Goal: Transaction & Acquisition: Purchase product/service

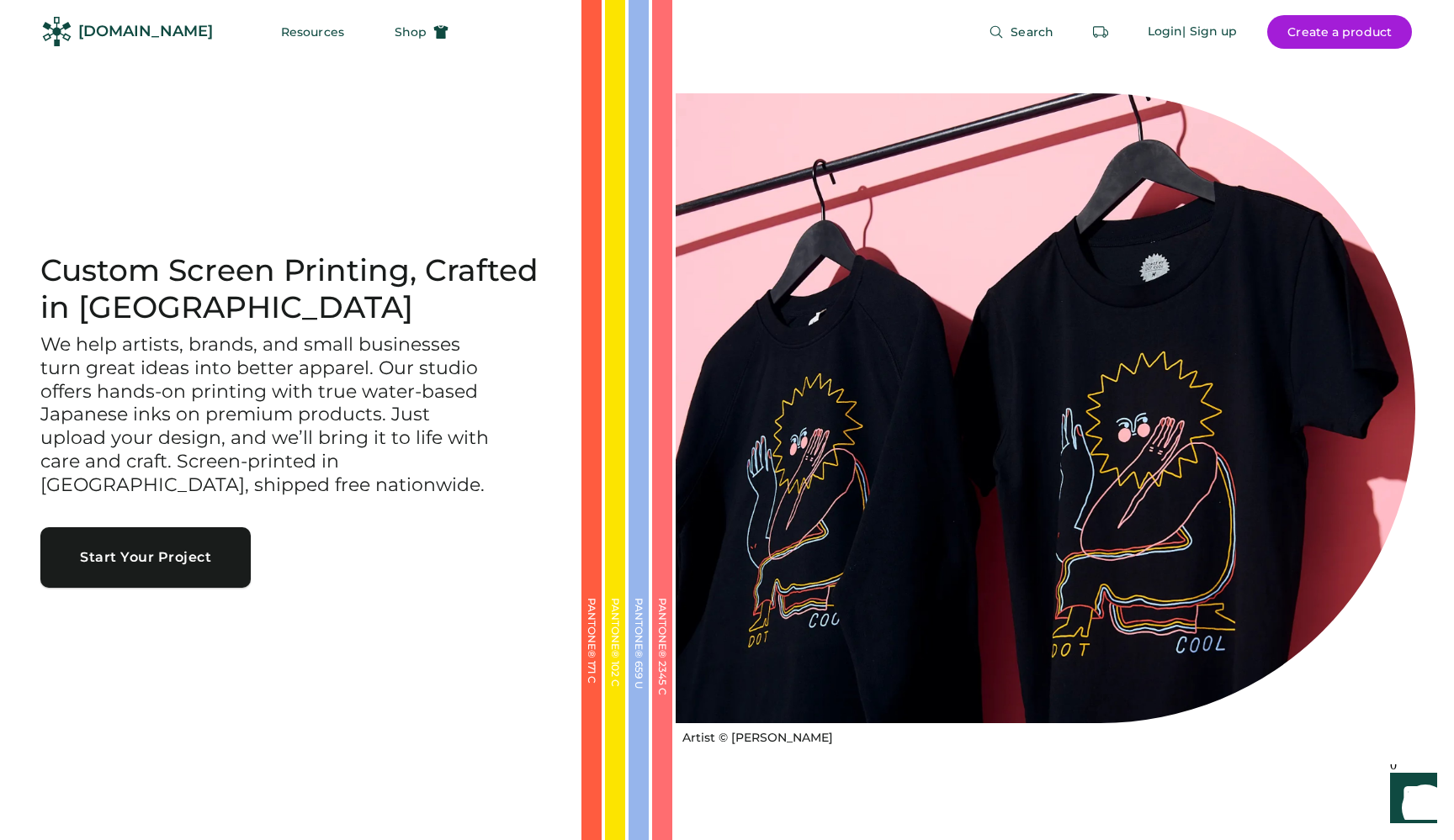
click at [142, 561] on button "Start Your Project" at bounding box center [145, 557] width 210 height 61
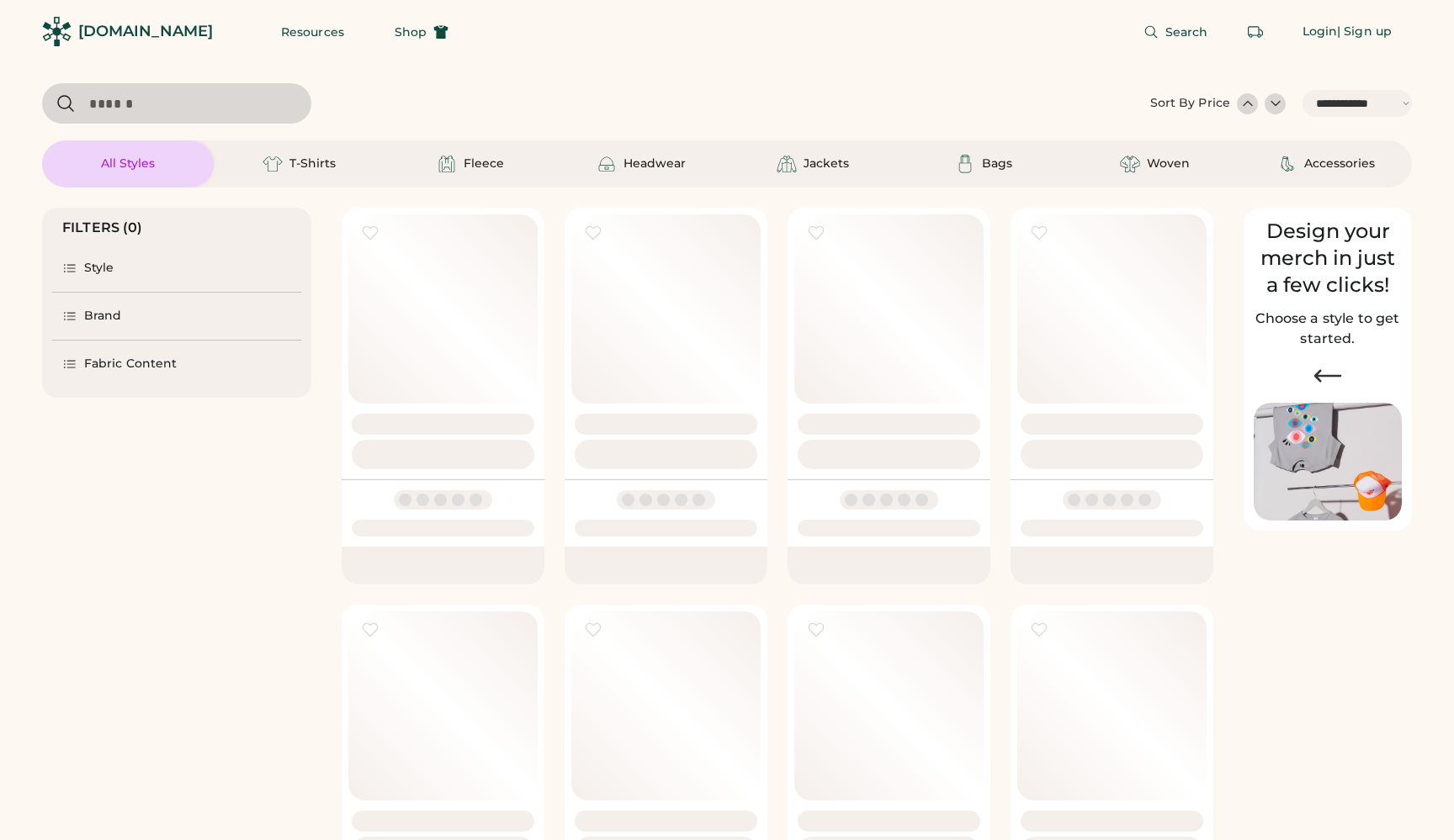
select select "*****"
select select "*"
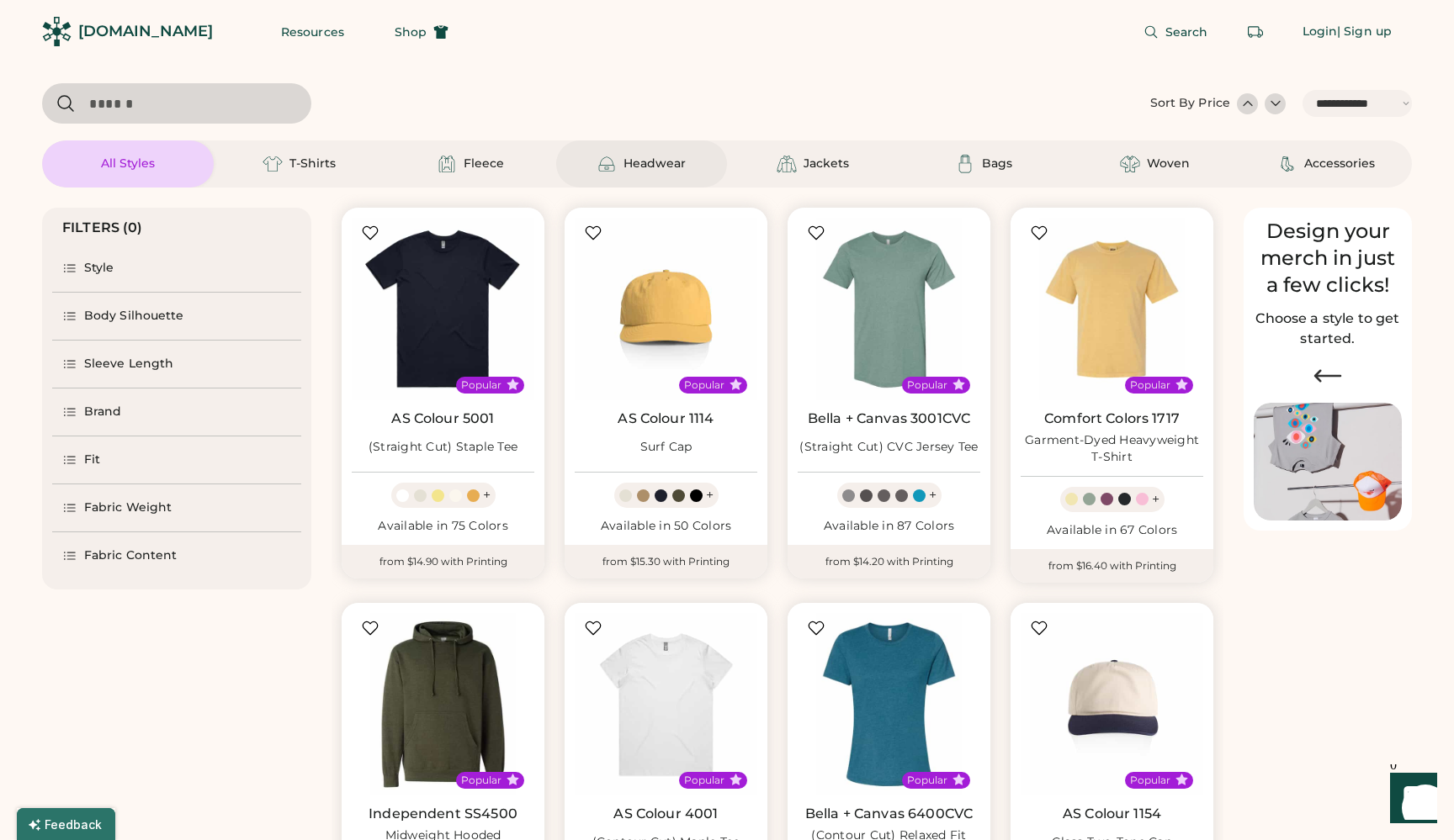
click at [657, 166] on div "Headwear" at bounding box center [654, 163] width 63 height 17
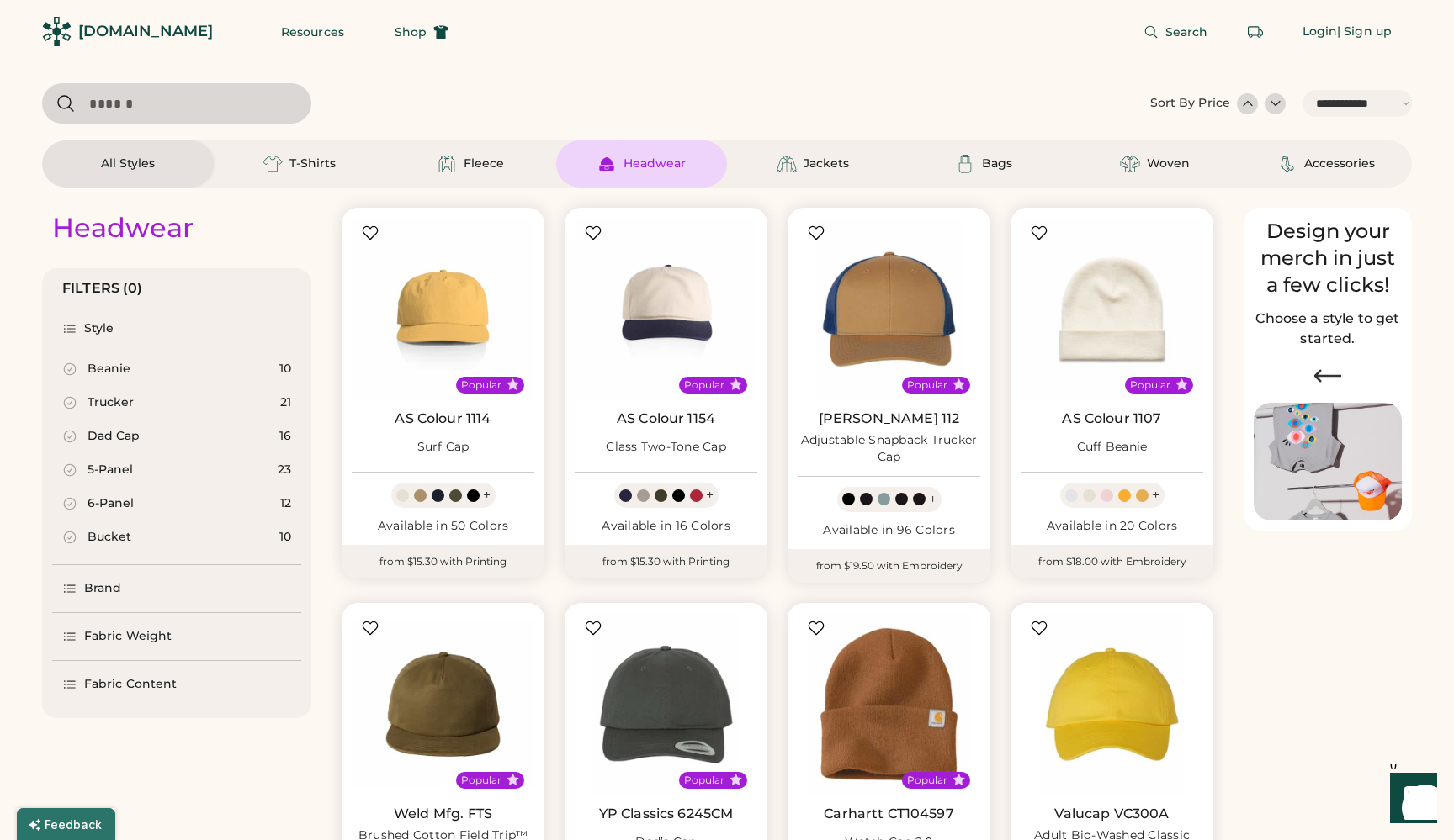
scroll to position [546, 0]
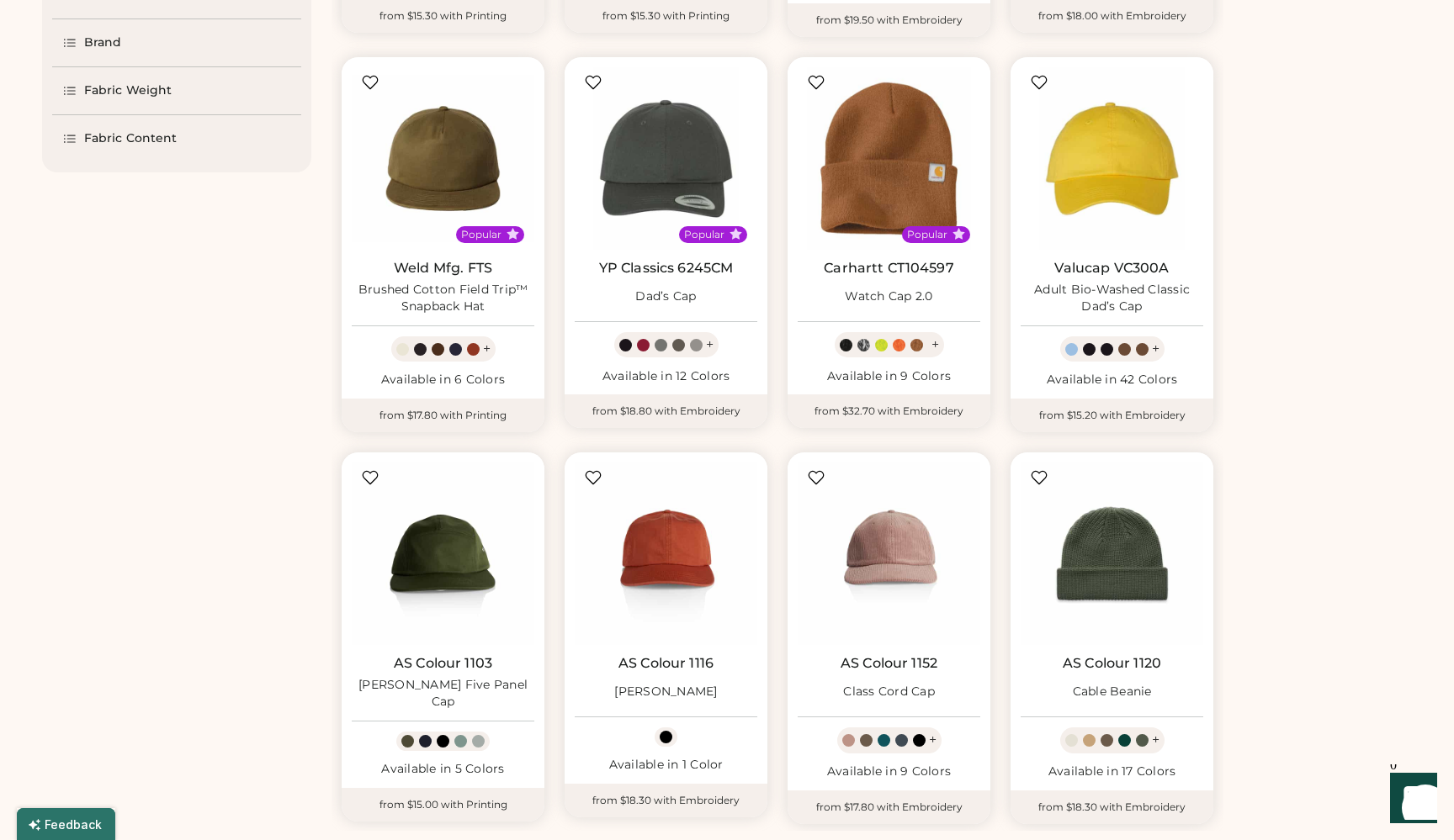
select select "*****"
select select "*"
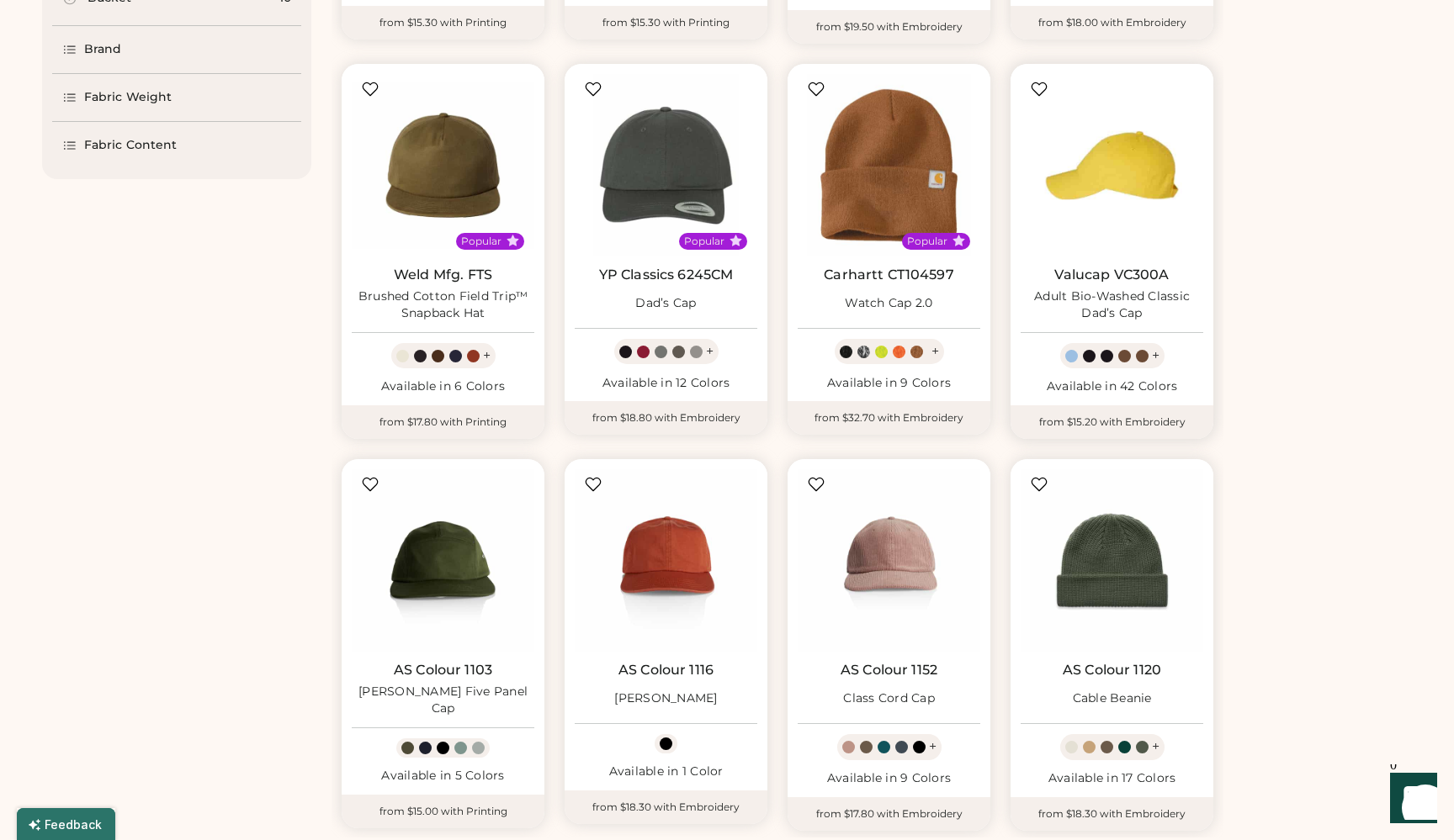
click at [1078, 192] on img at bounding box center [1112, 165] width 183 height 183
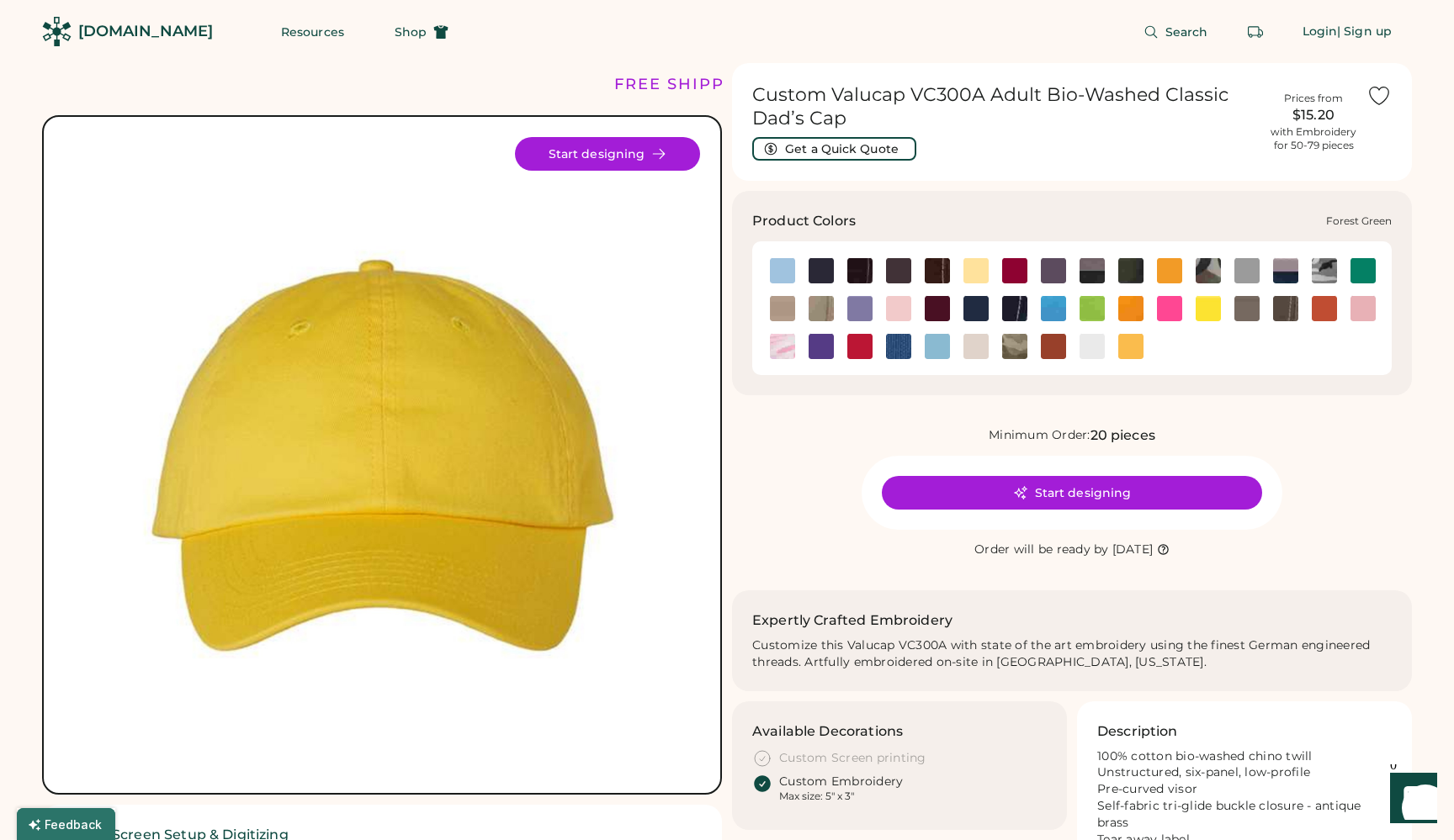
click at [1131, 268] on img at bounding box center [1130, 270] width 25 height 25
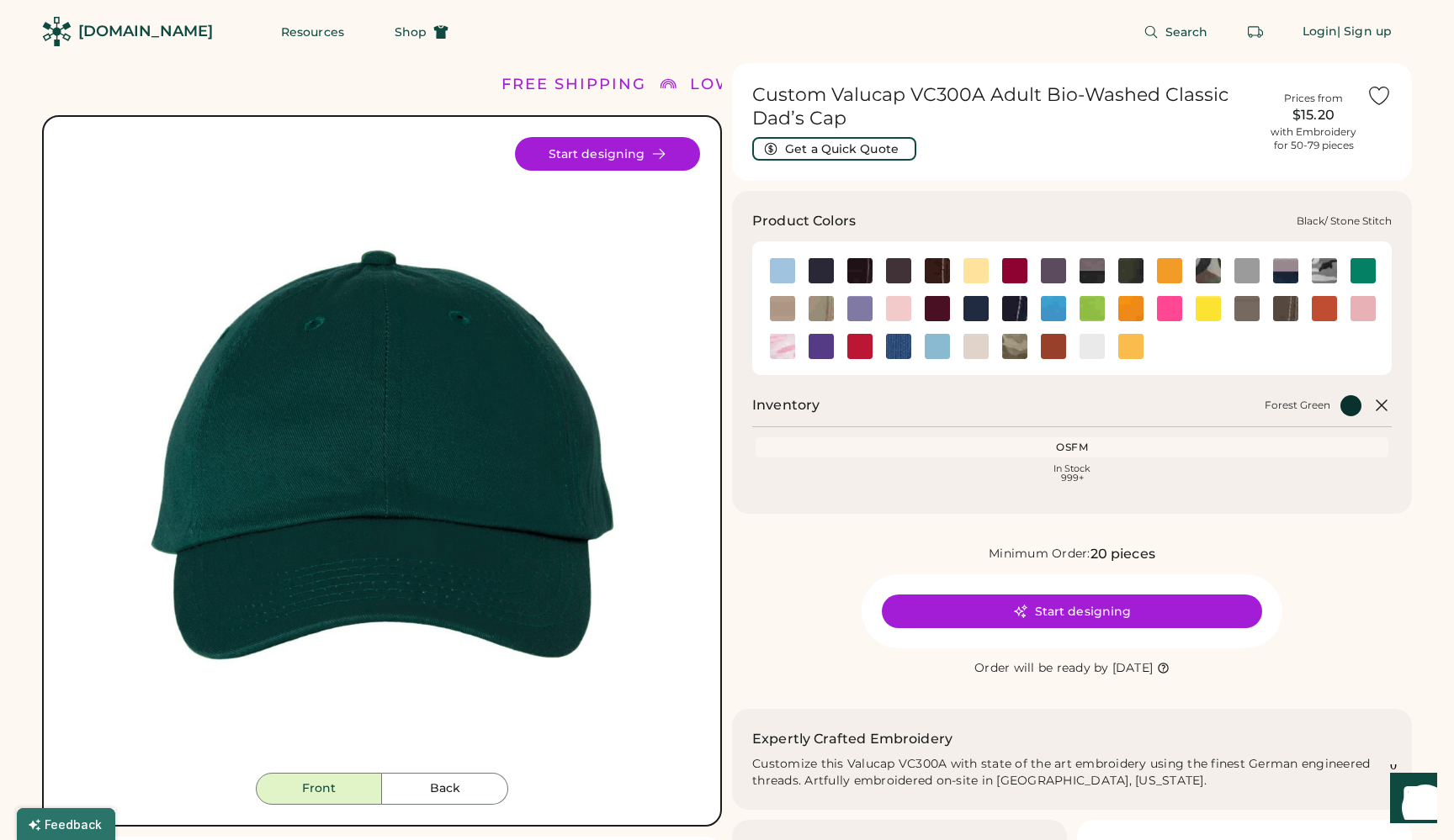
click at [855, 272] on img at bounding box center [859, 270] width 25 height 25
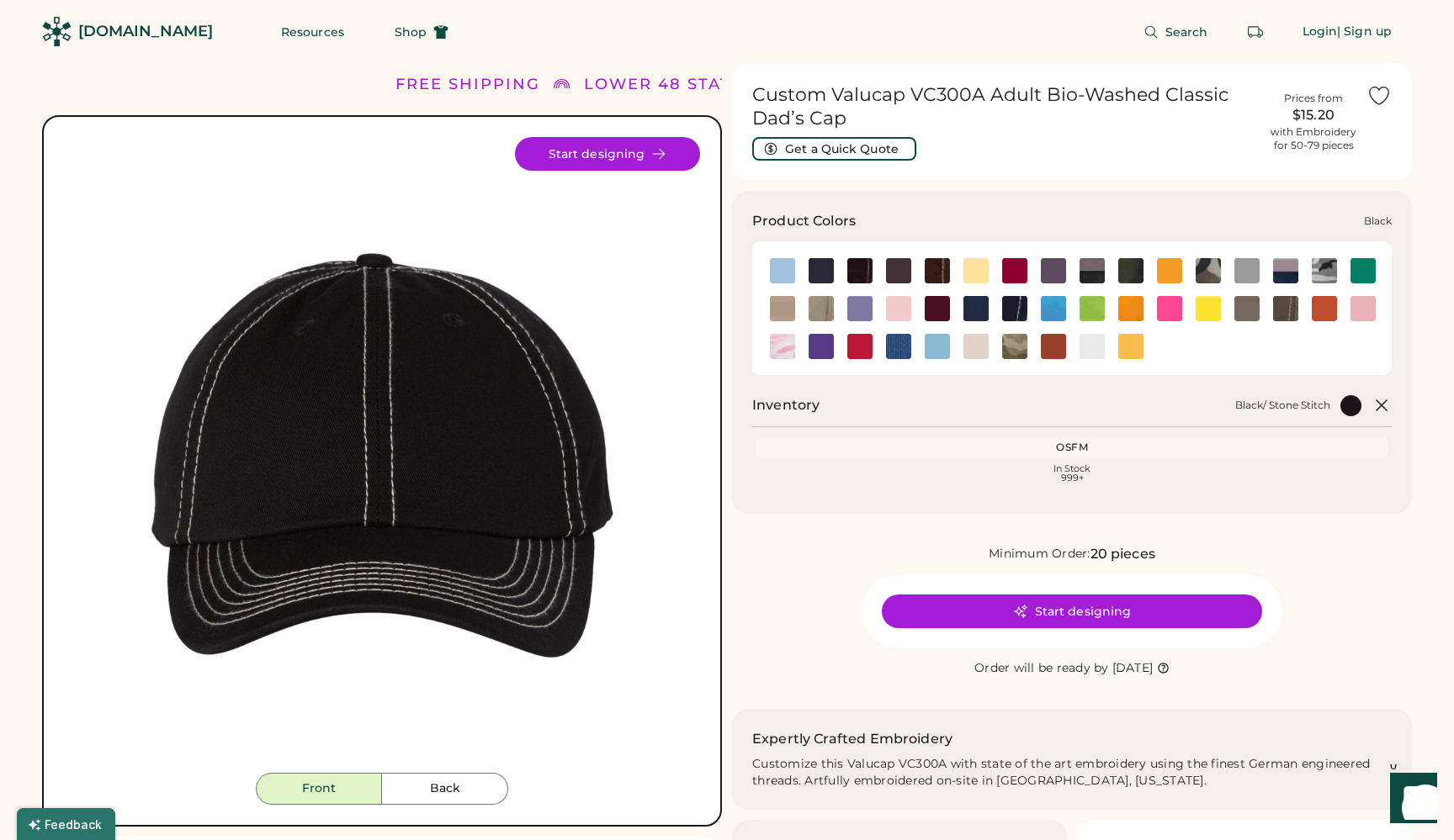
click at [820, 270] on img at bounding box center [820, 270] width 25 height 25
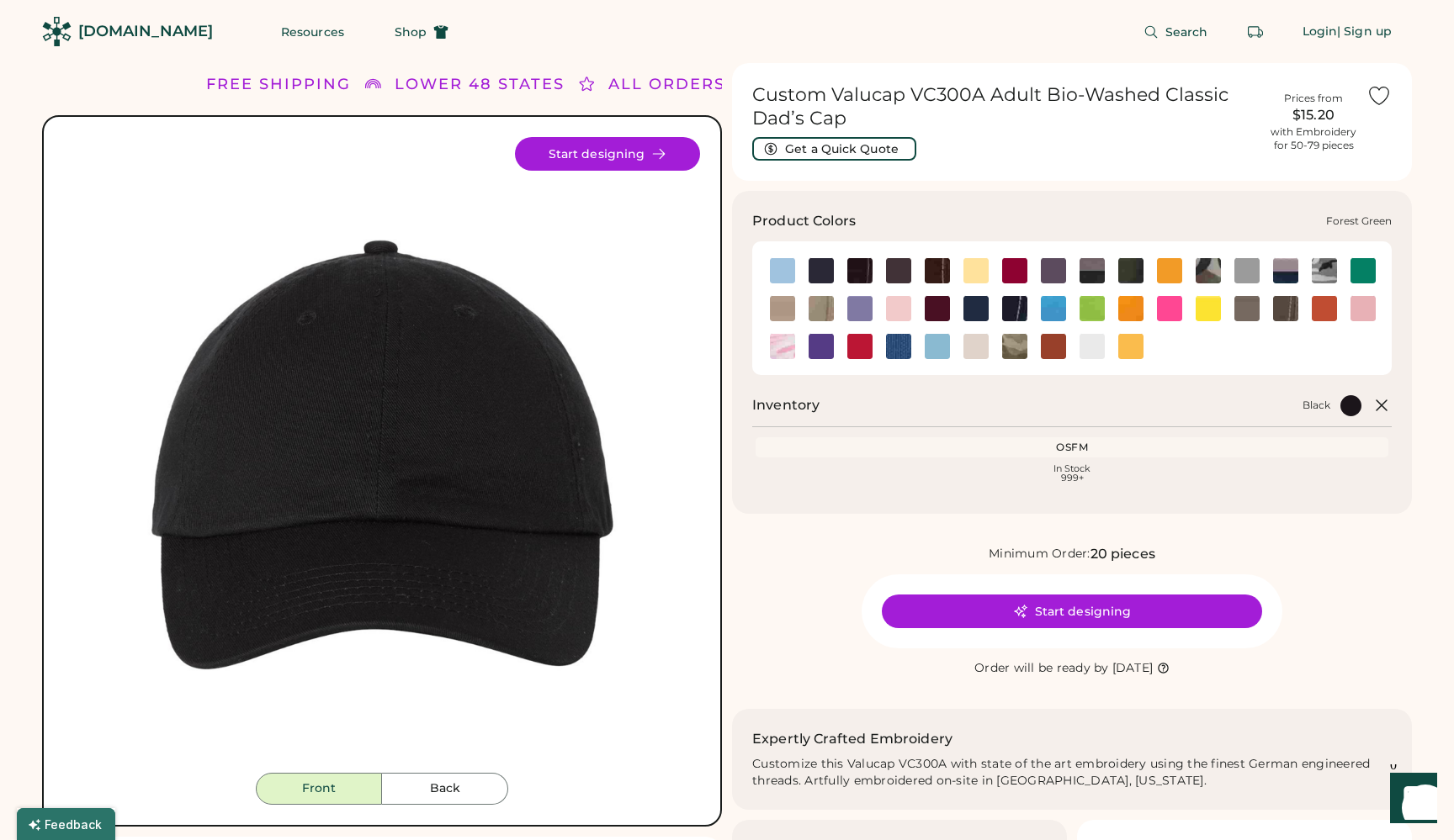
click at [1132, 266] on img at bounding box center [1130, 270] width 25 height 25
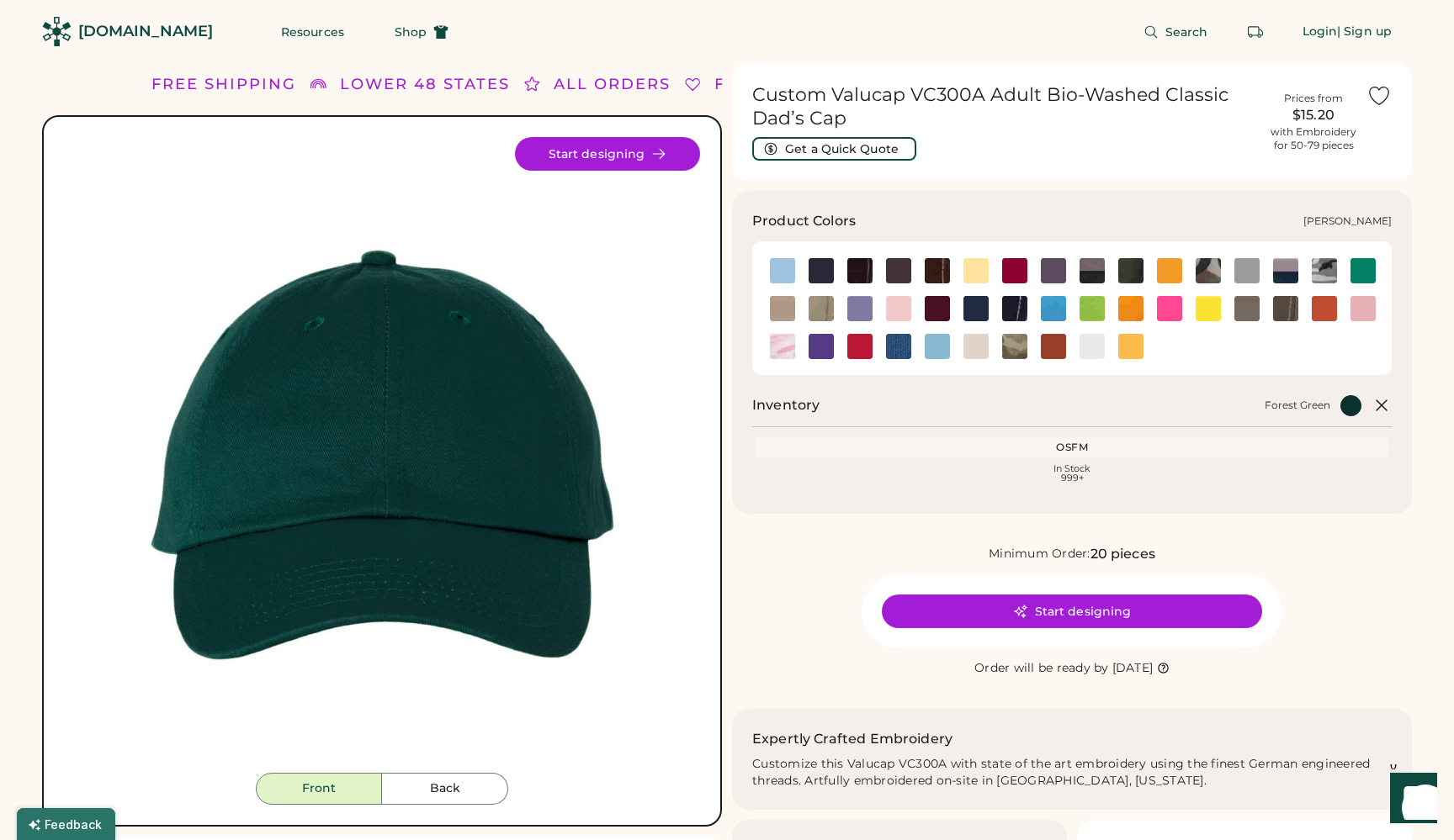
click at [1360, 269] on img at bounding box center [1362, 270] width 25 height 25
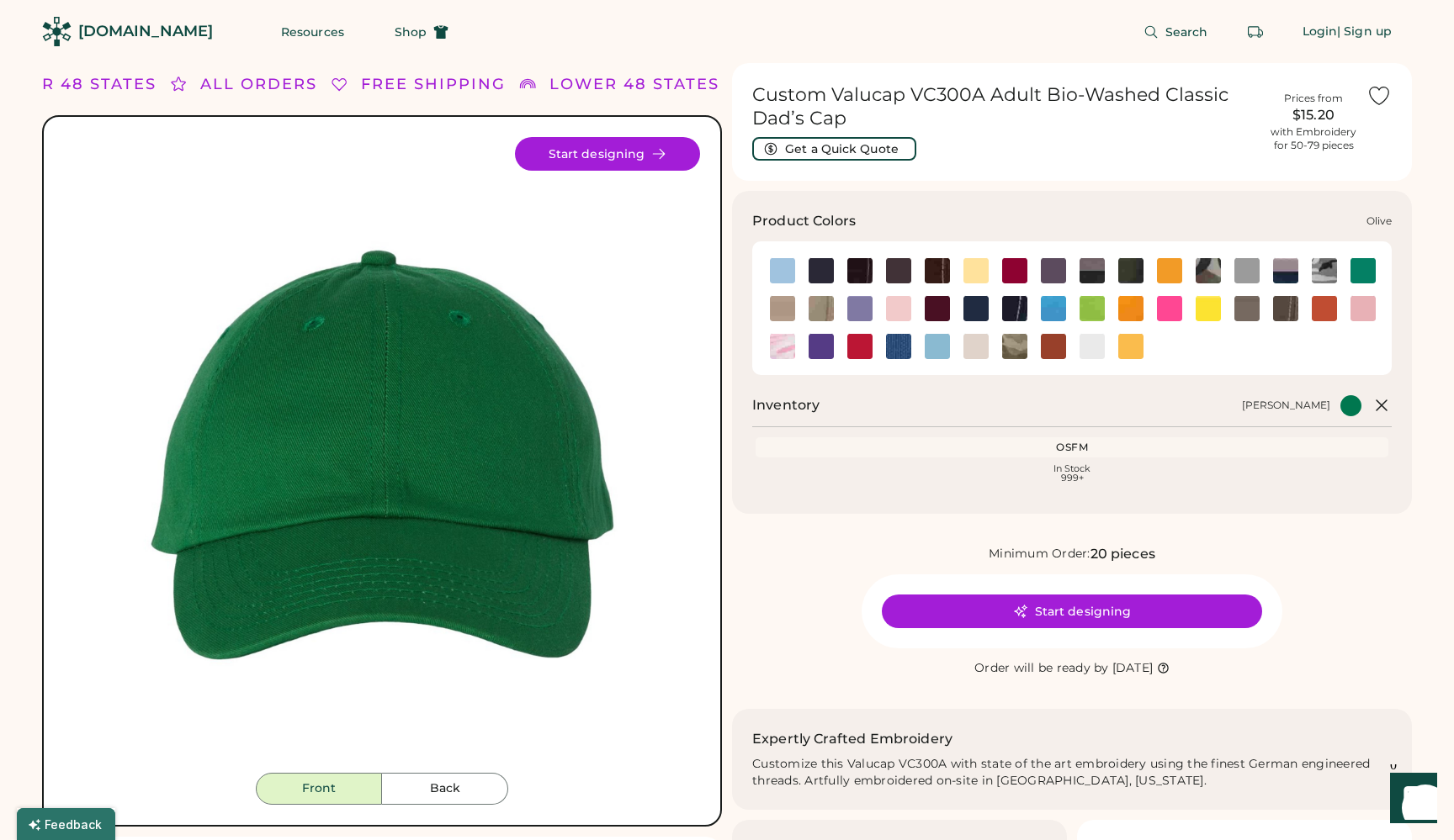
click at [1248, 304] on img at bounding box center [1246, 308] width 25 height 25
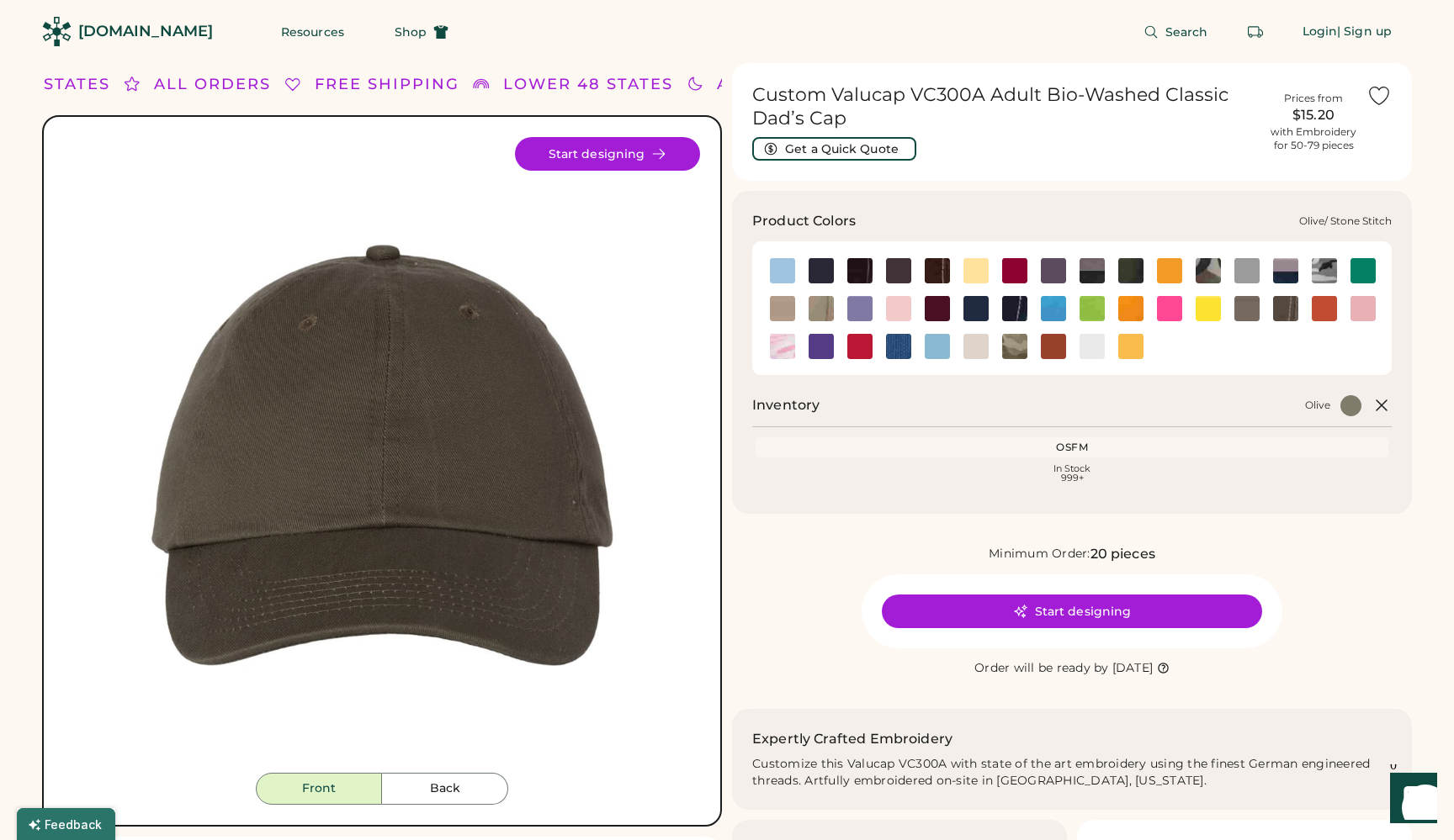
click at [1283, 306] on img at bounding box center [1285, 308] width 25 height 25
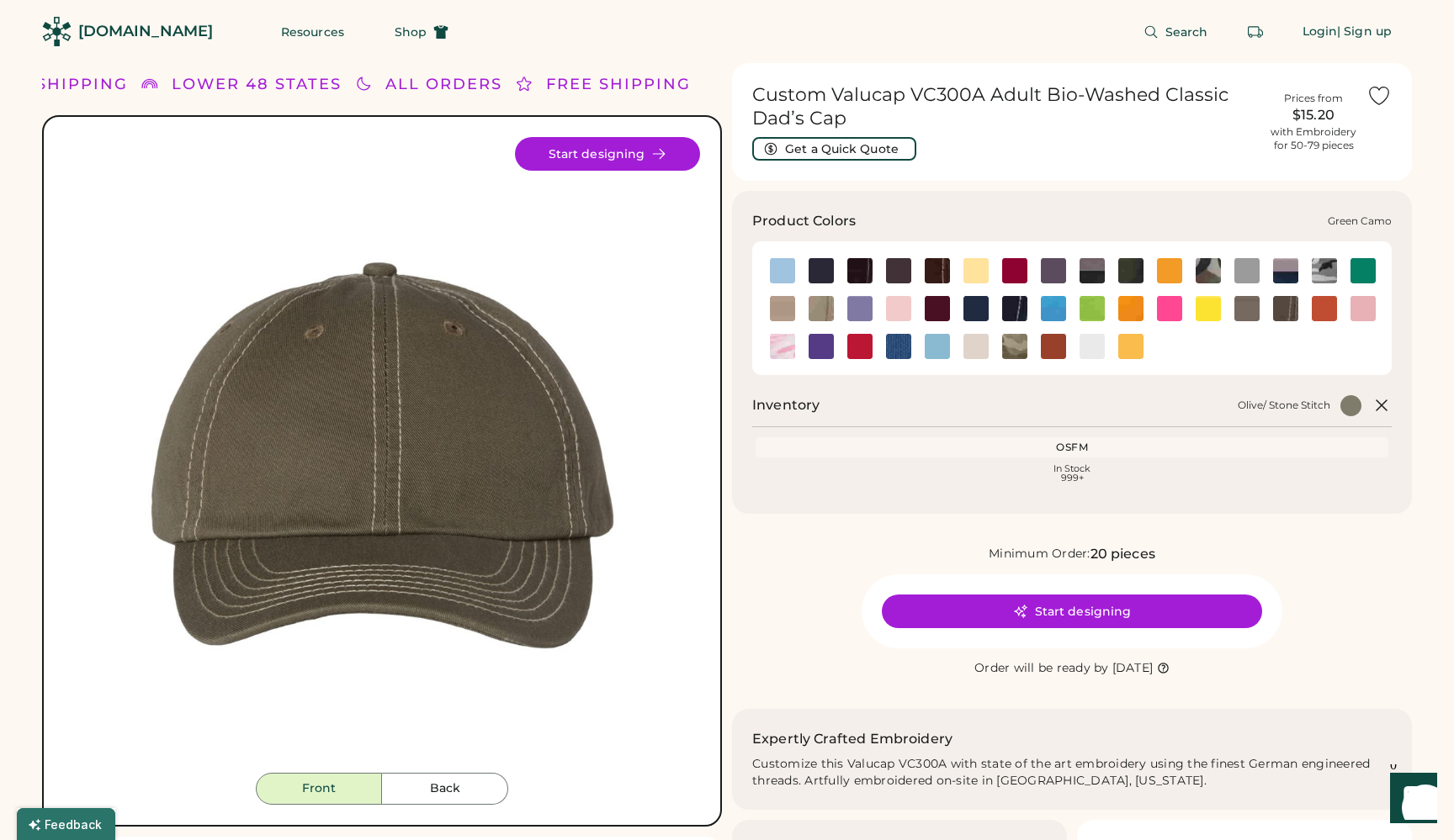
click at [1200, 264] on img at bounding box center [1207, 270] width 25 height 25
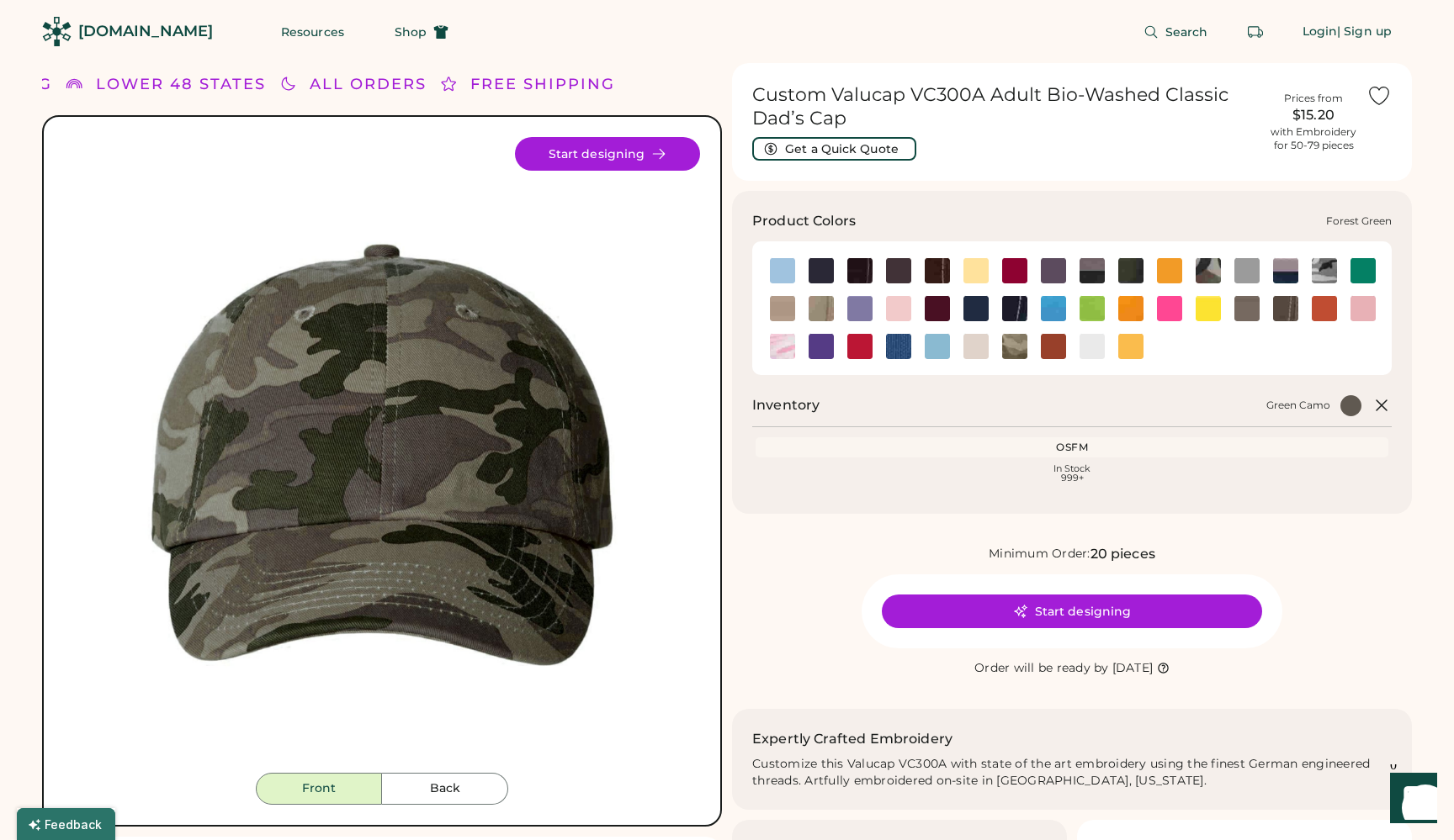
click at [1137, 273] on img at bounding box center [1130, 270] width 25 height 25
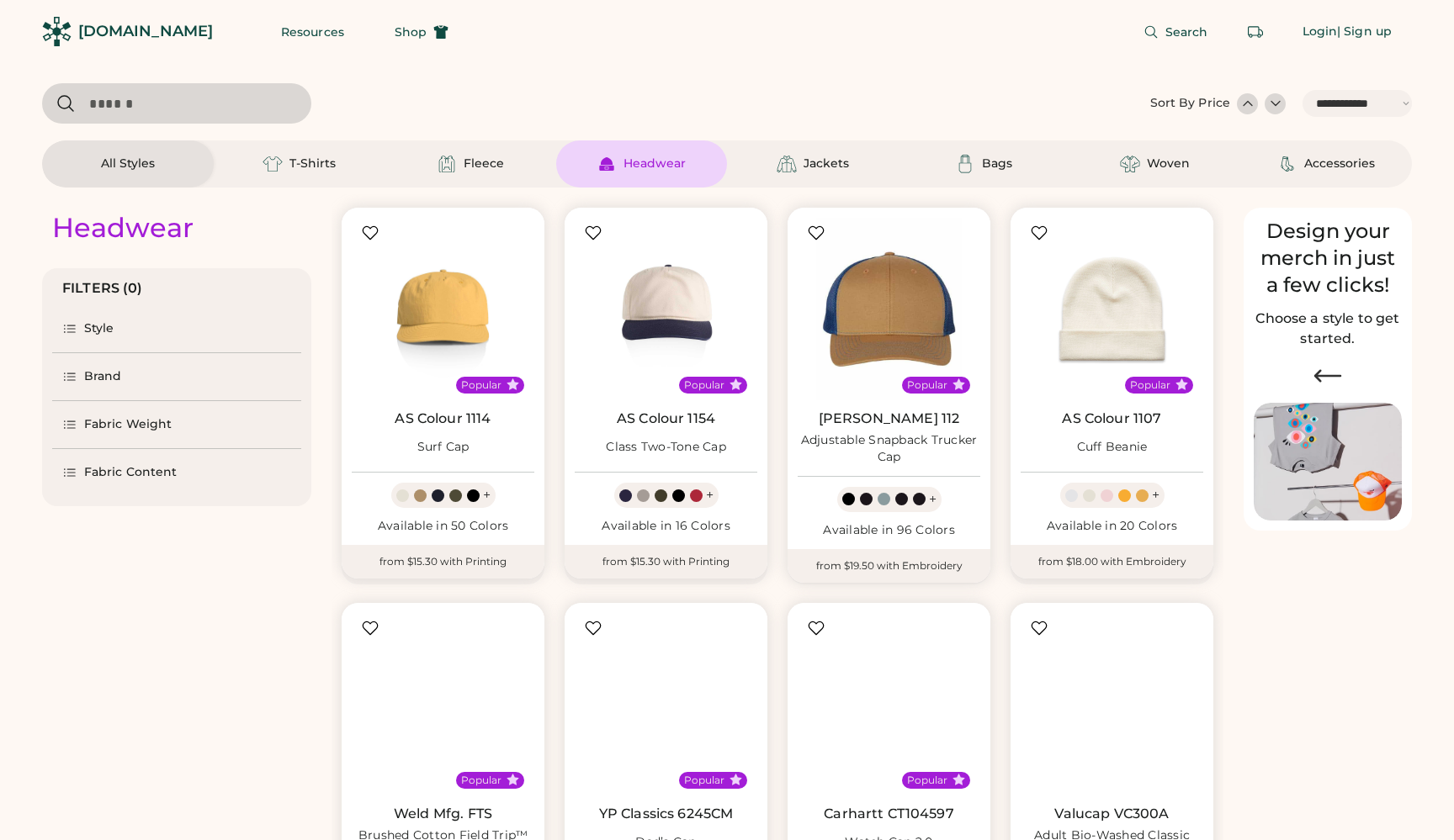
select select "*****"
select select "*"
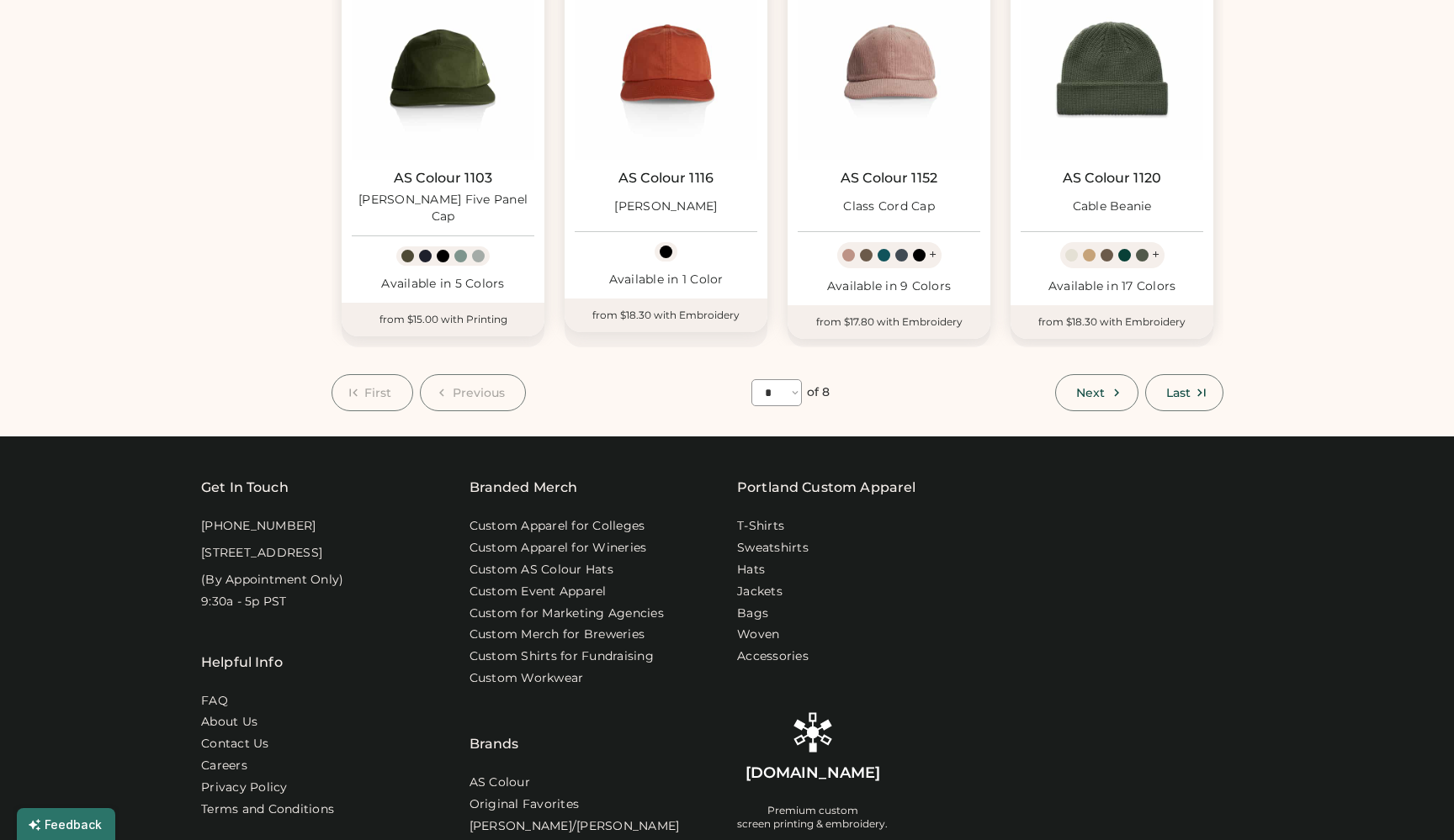
click at [1240, 441] on div "Get In Touch 1-888-299-3595 916 SE 34th Ave, STE 300 Portland, OR 97214 (By App…" at bounding box center [726, 845] width 1051 height 815
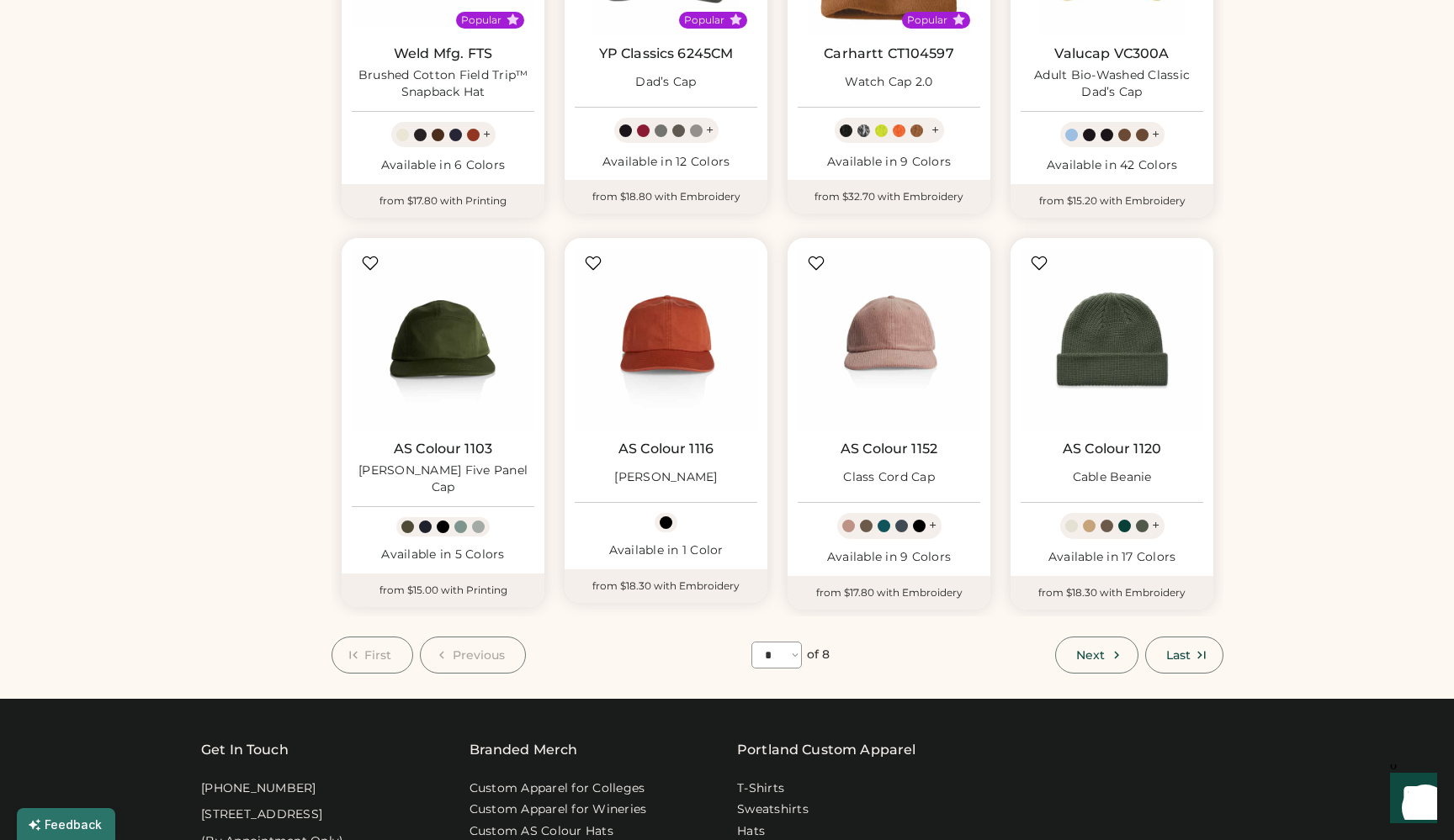
scroll to position [726, 0]
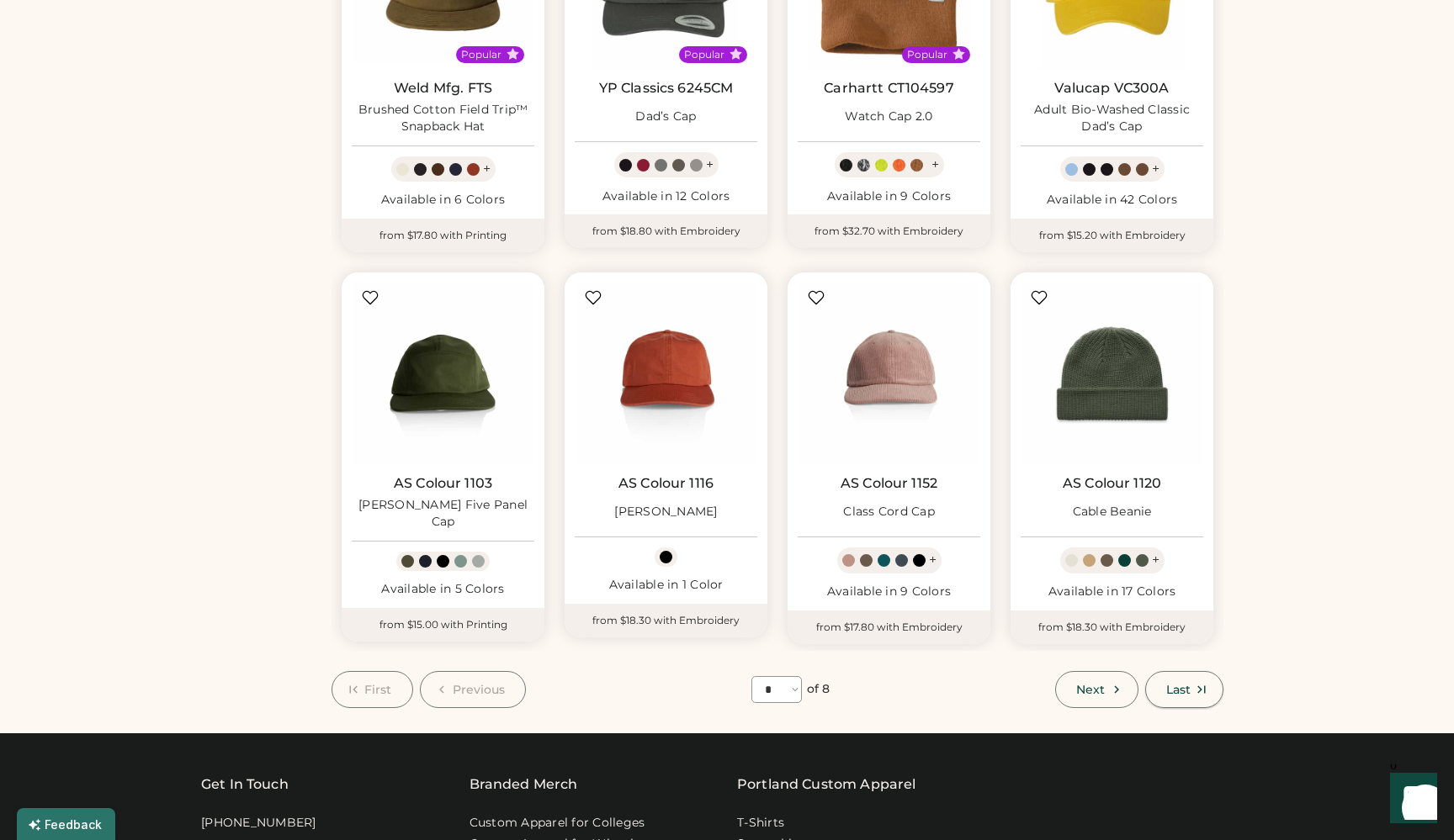
select select "*****"
select select "*"
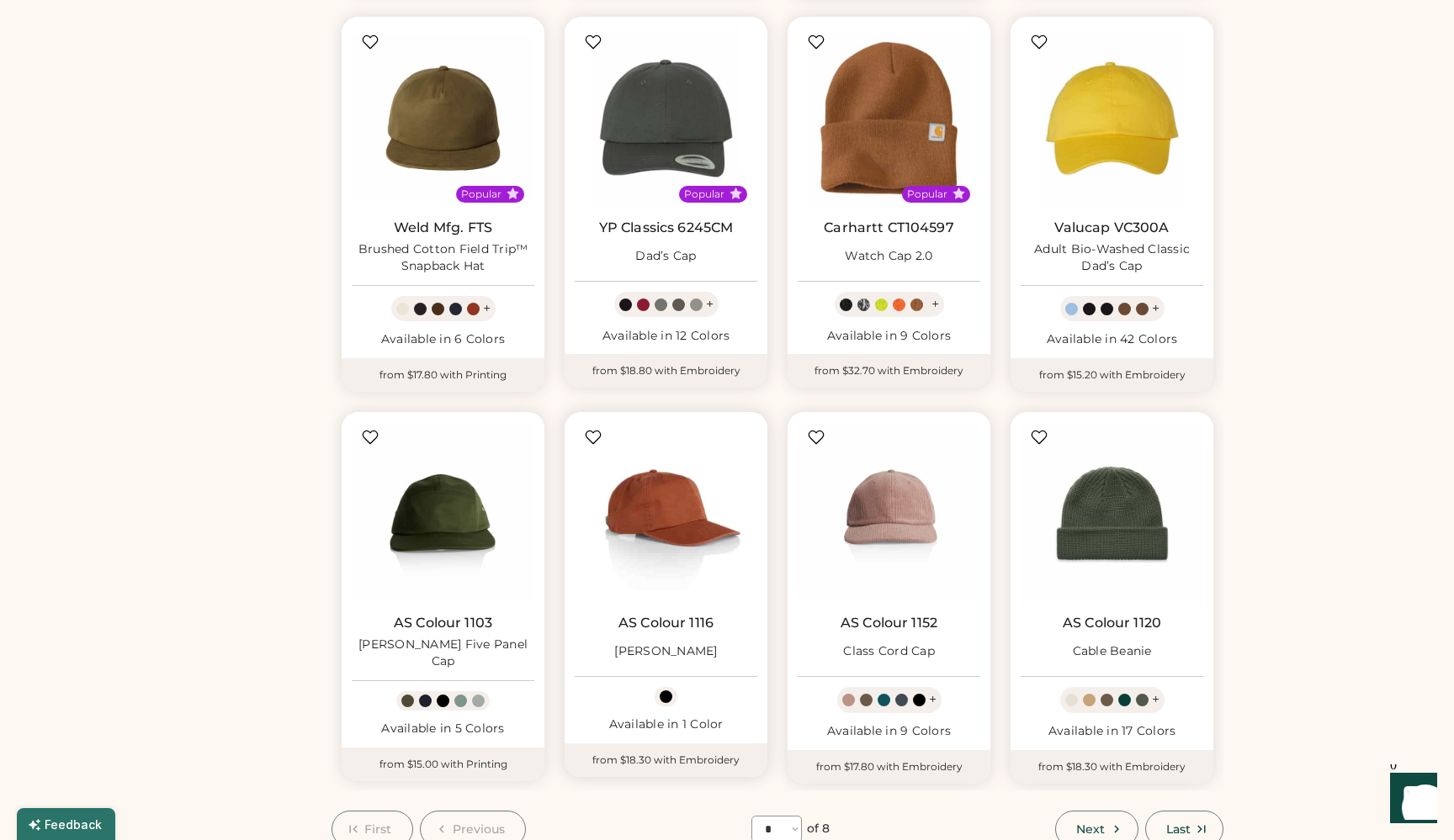
scroll to position [583, 0]
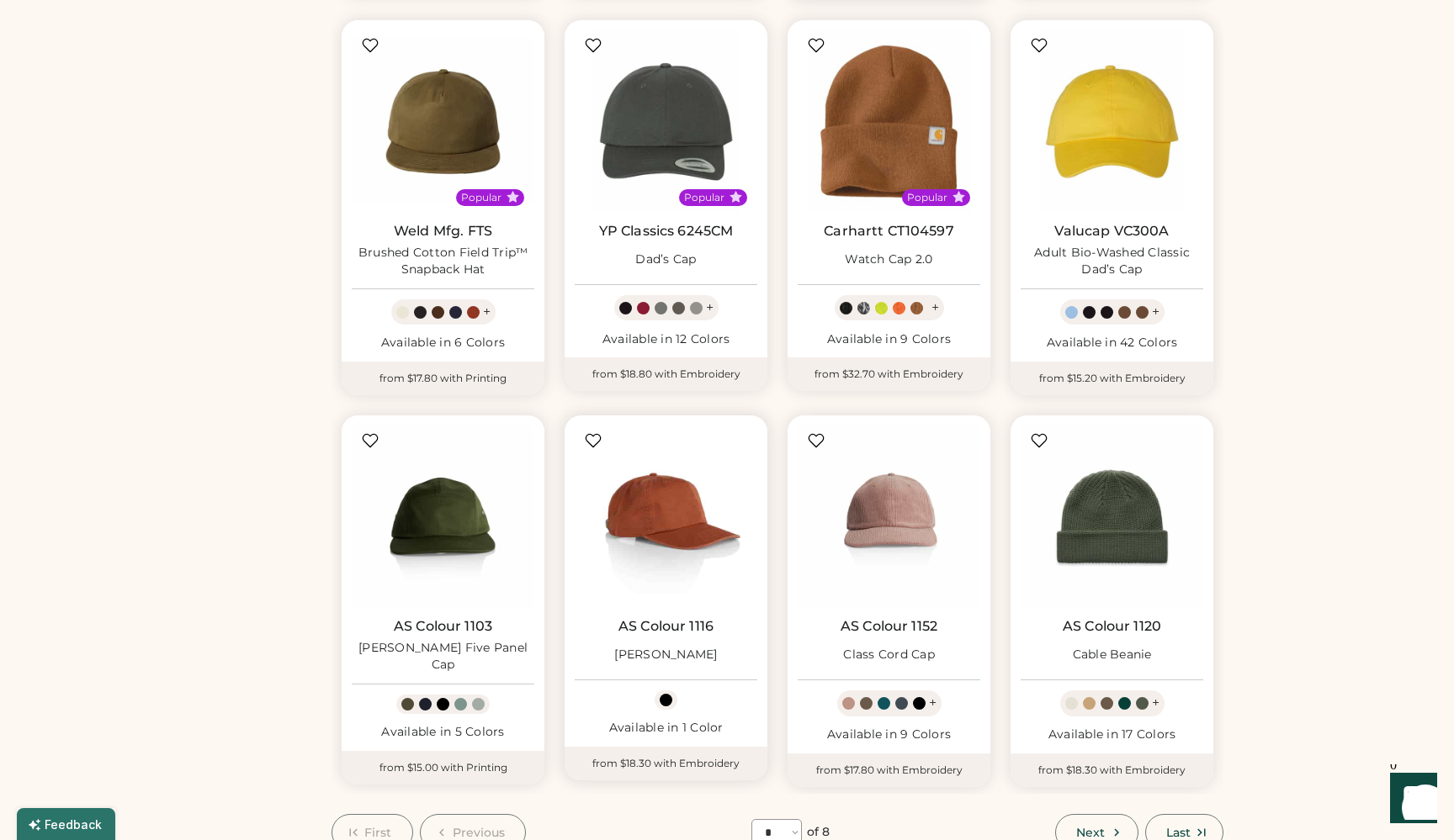
click at [680, 513] on img at bounding box center [666, 517] width 183 height 183
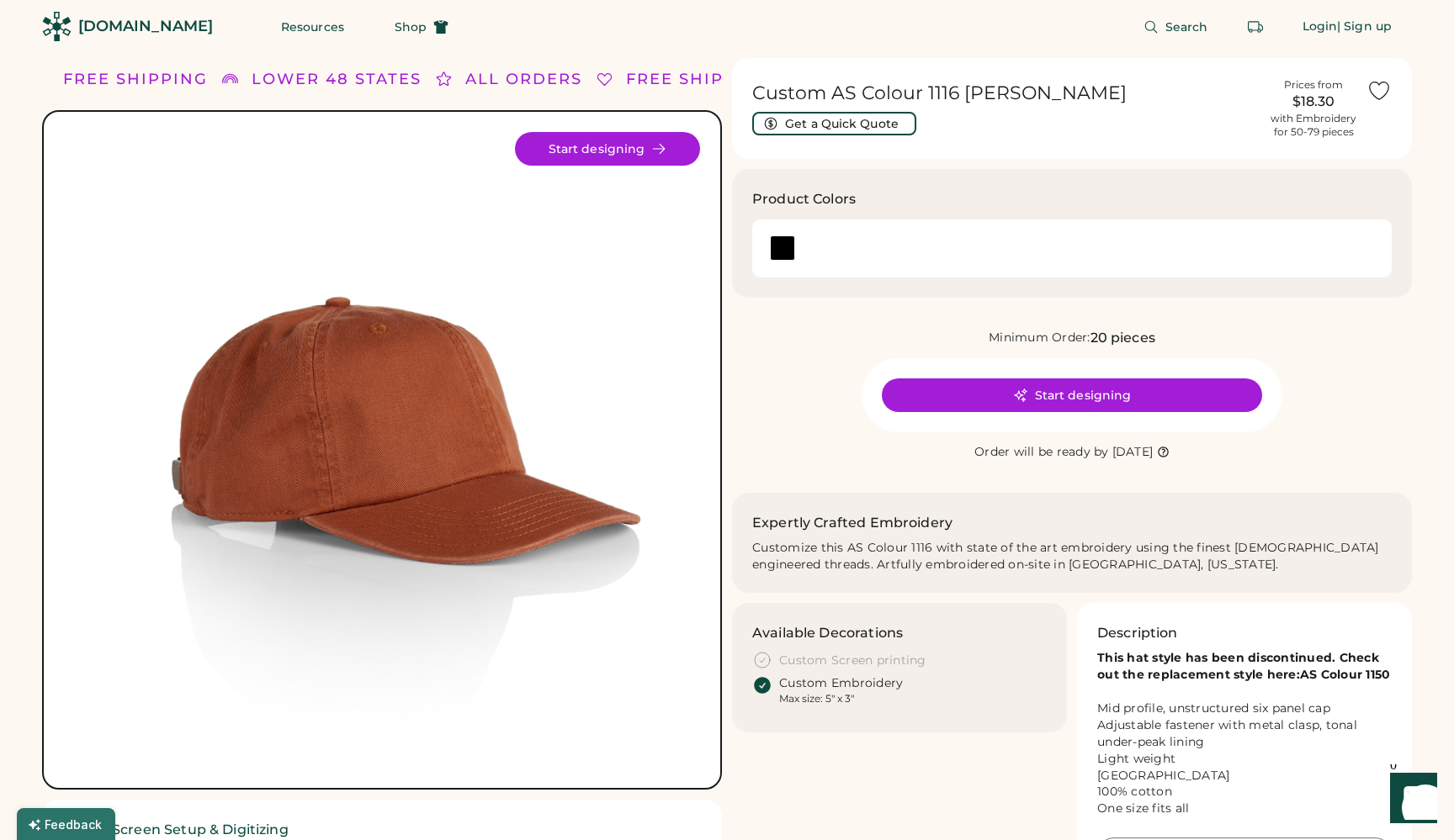
scroll to position [7, 0]
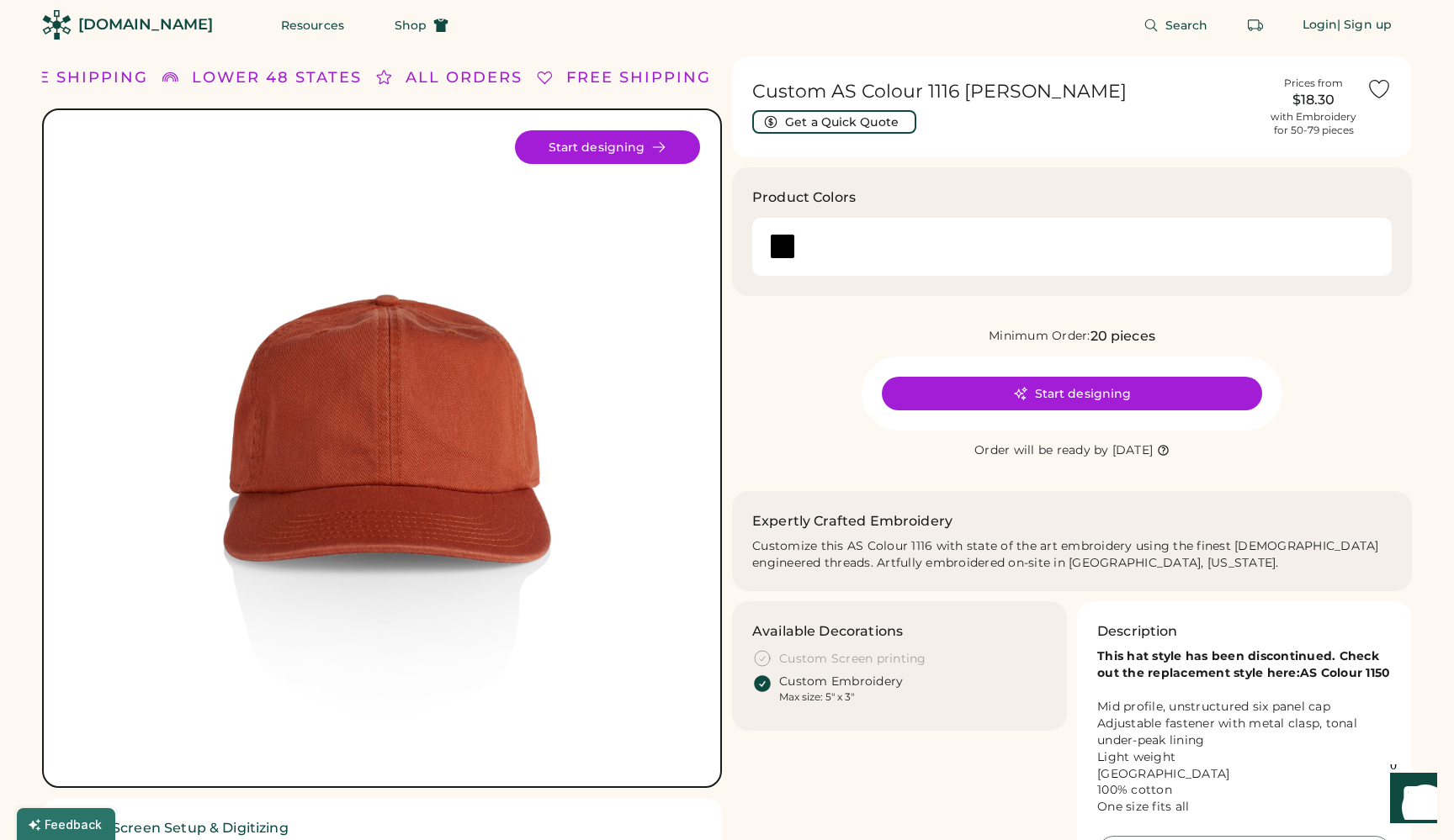
click at [598, 150] on button "Start designing" at bounding box center [608, 147] width 185 height 34
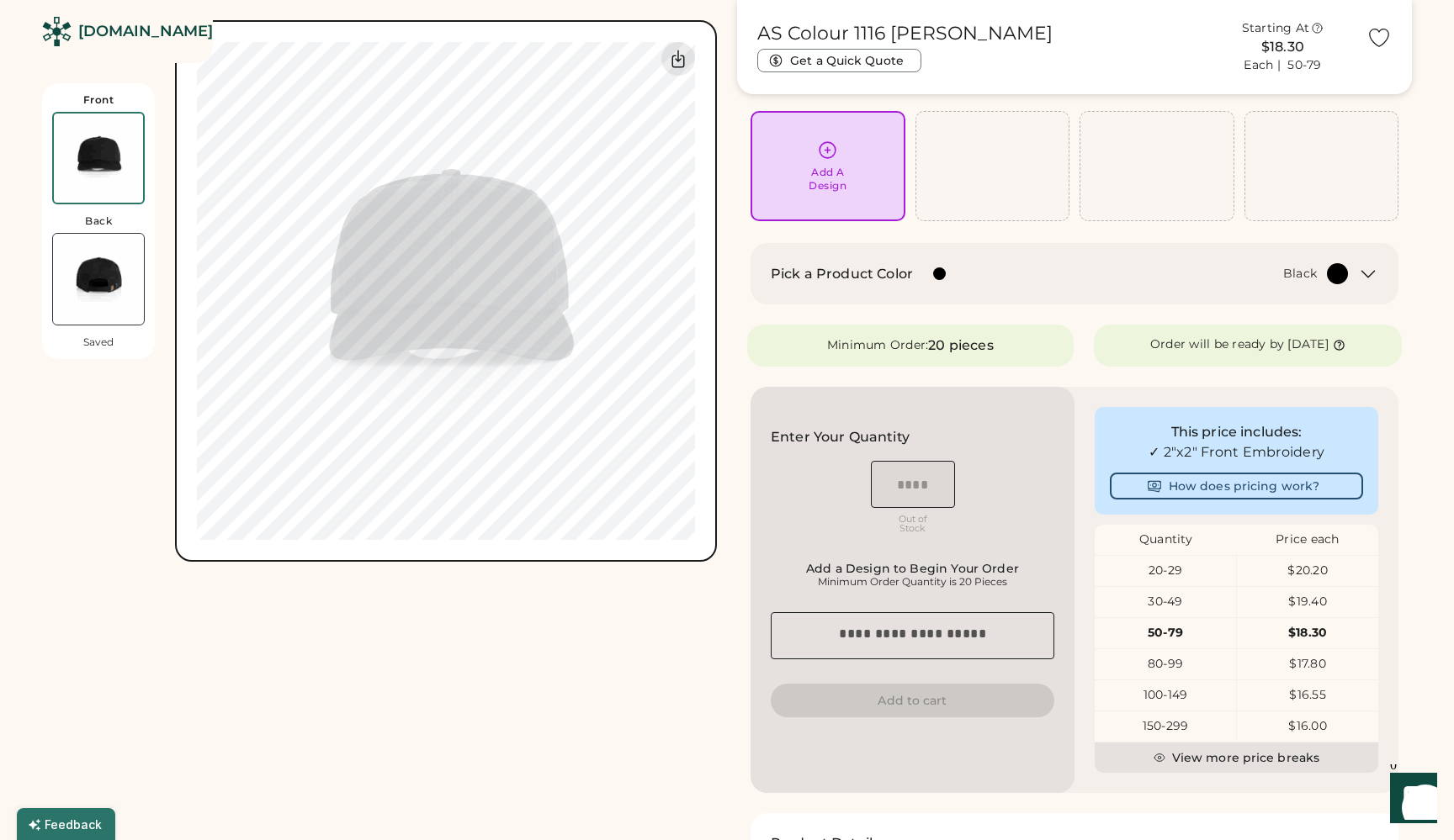
scroll to position [1, 0]
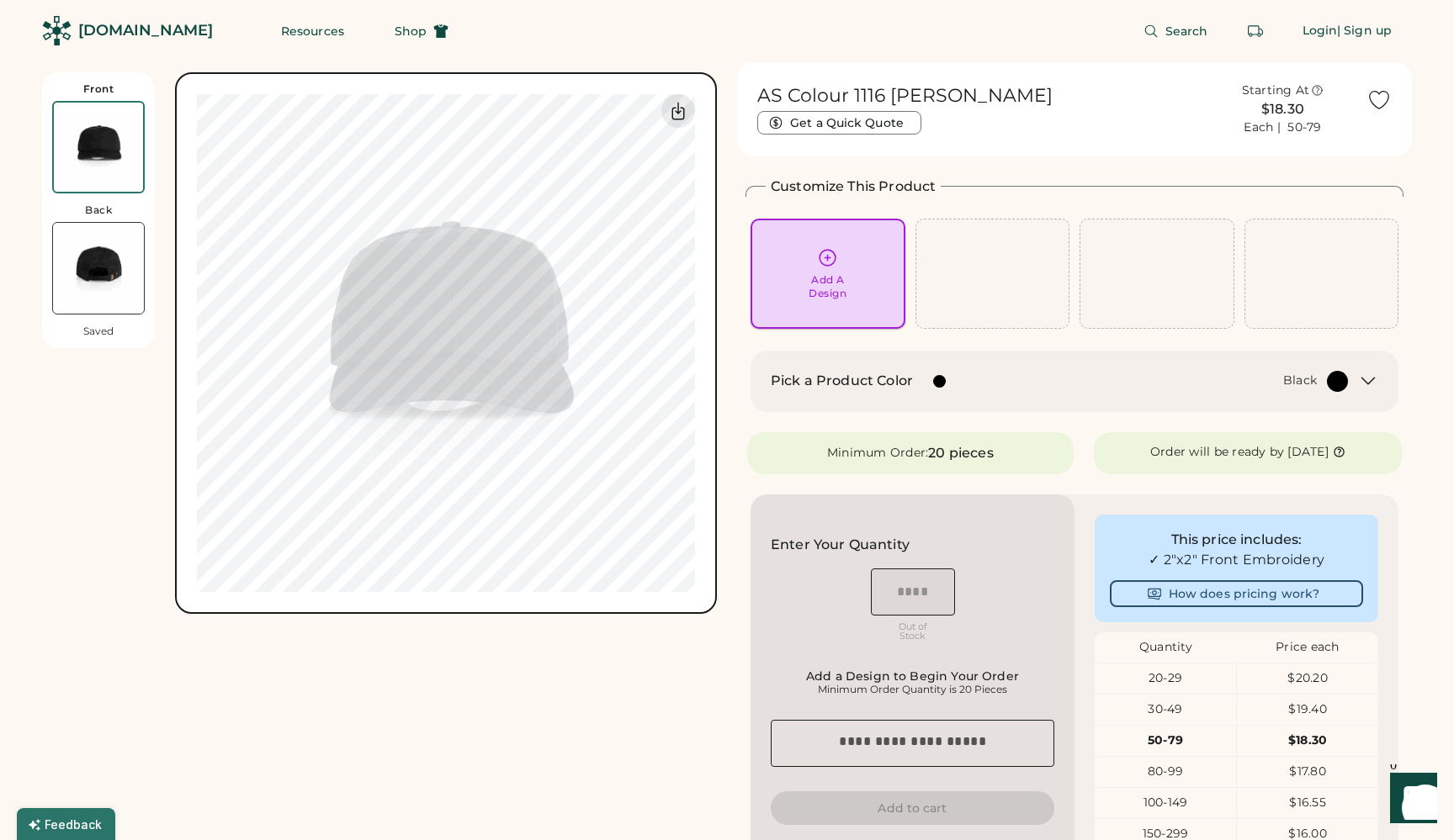
click at [829, 269] on div "Add A Design" at bounding box center [827, 273] width 131 height 53
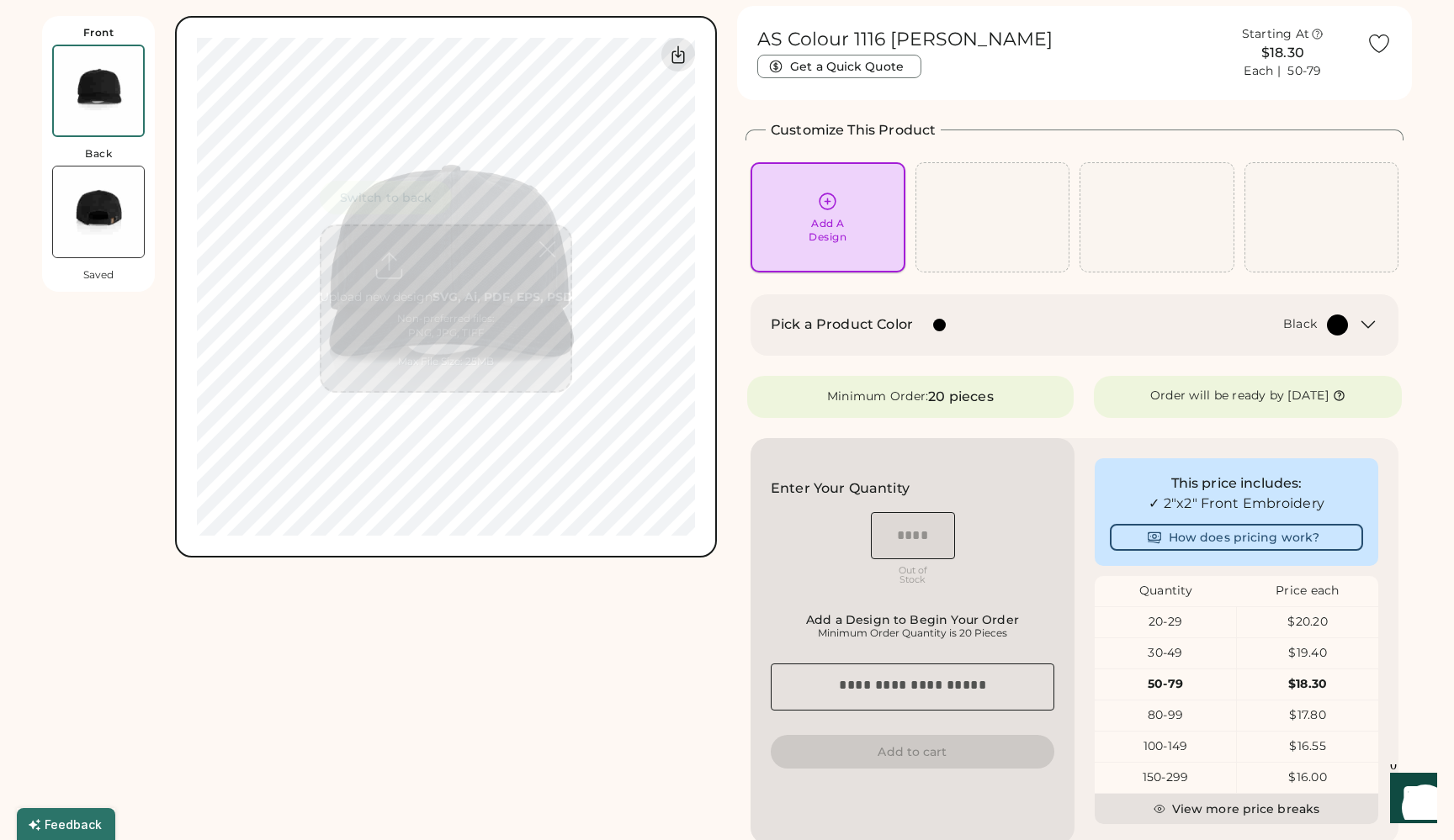
scroll to position [74, 0]
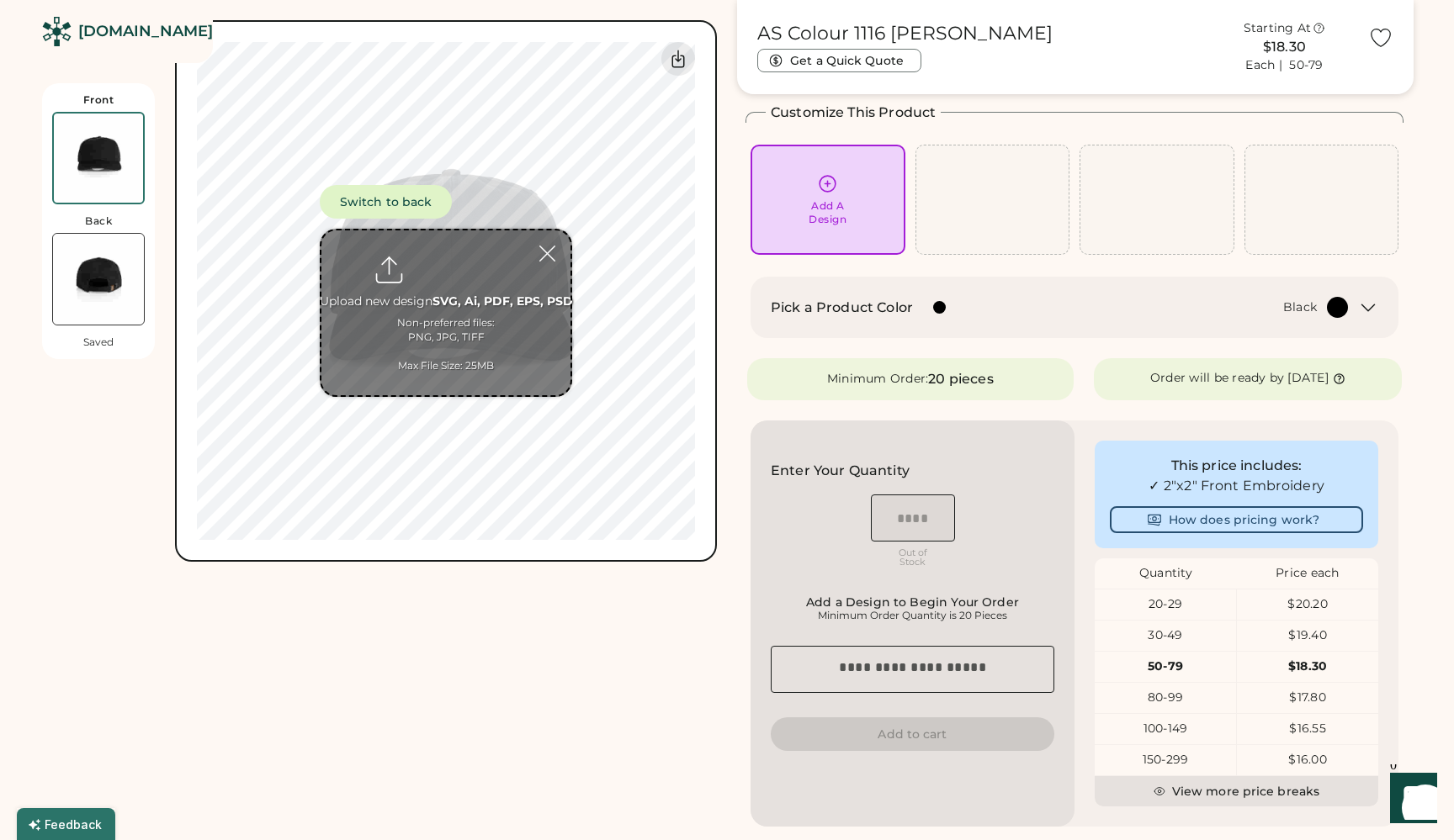
type input "**********"
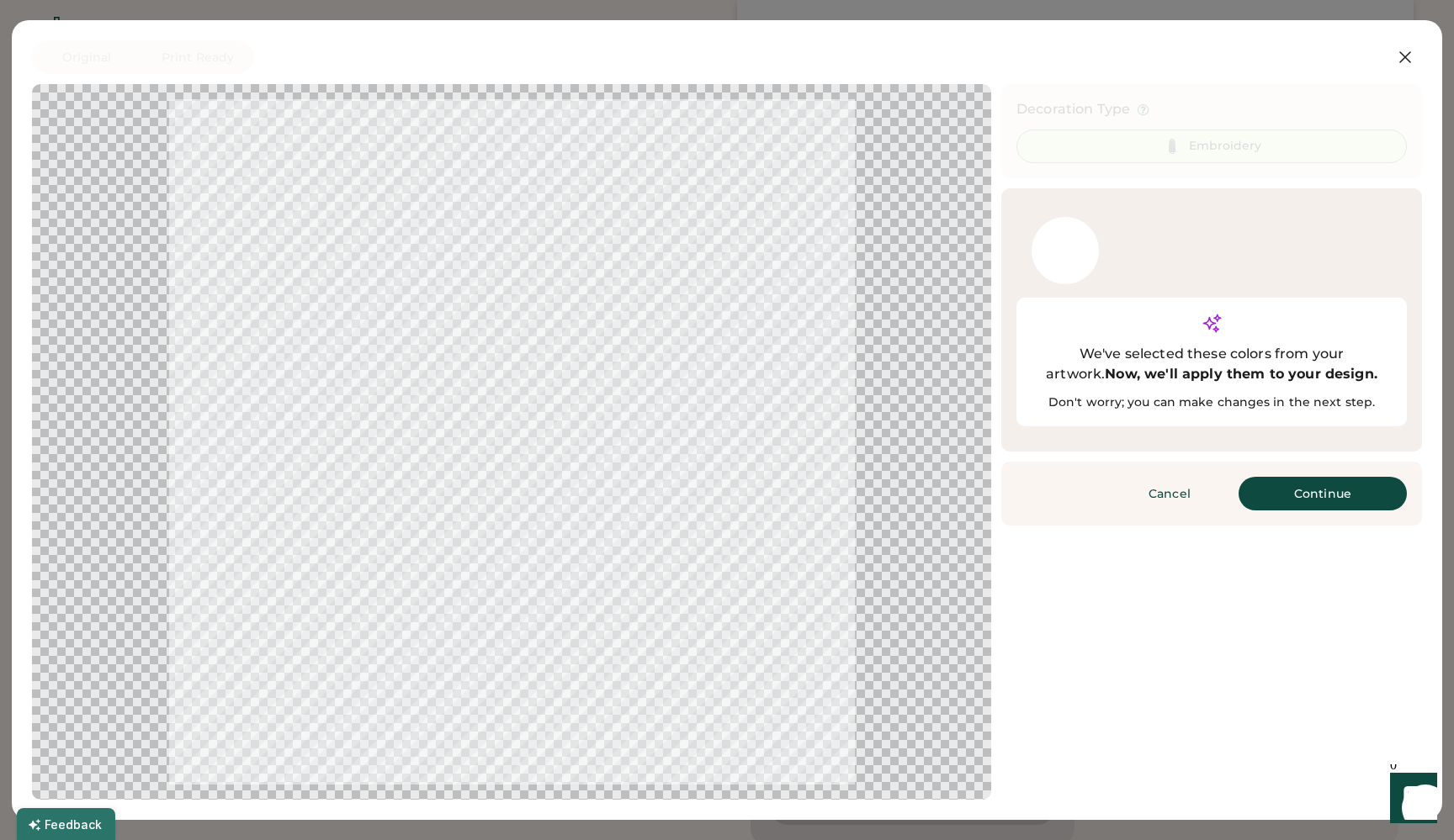
click at [1321, 477] on button "Continue" at bounding box center [1322, 494] width 168 height 34
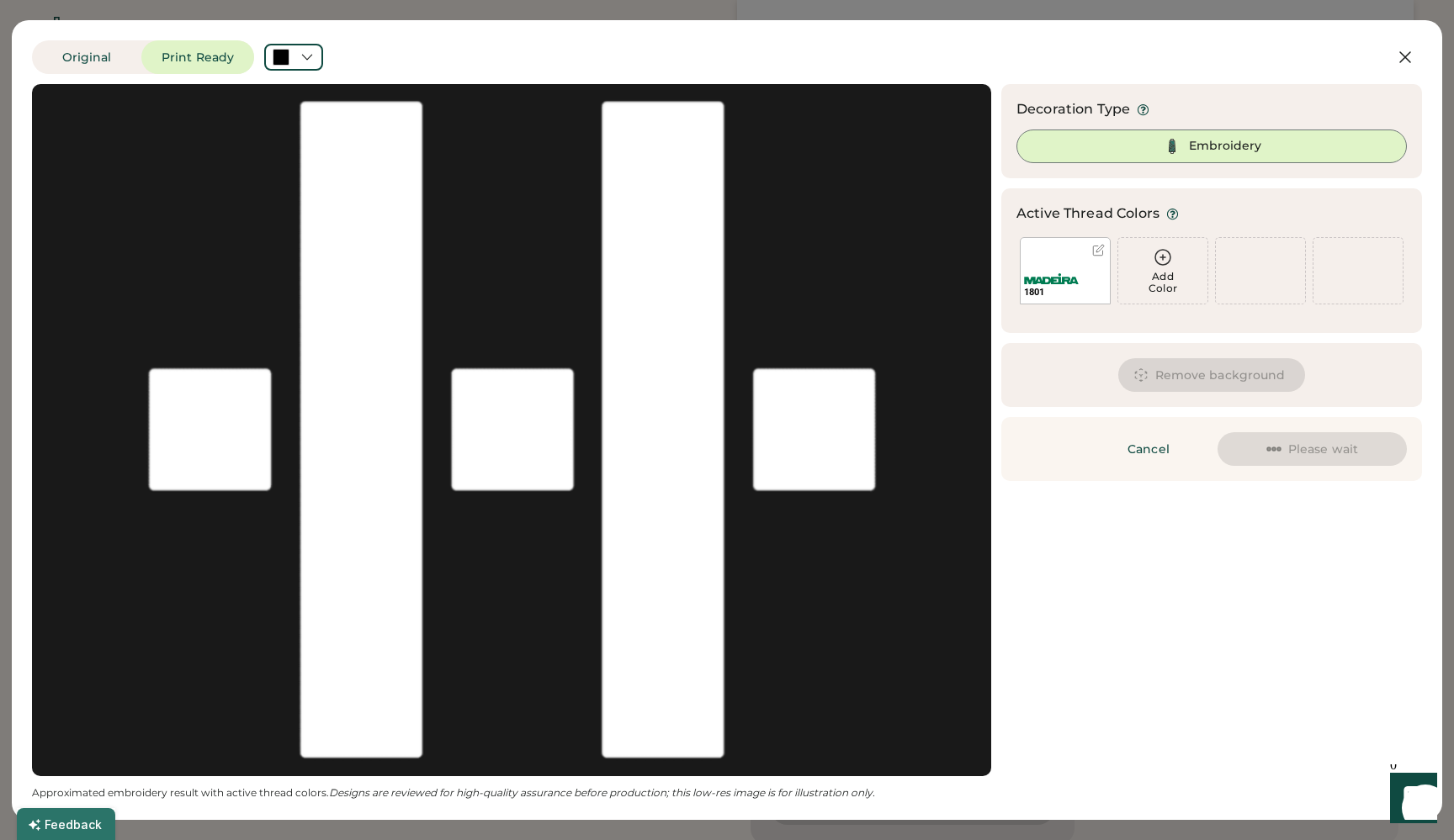
click at [723, 321] on div at bounding box center [511, 430] width 929 height 662
click at [1220, 372] on button "Remove background" at bounding box center [1211, 375] width 188 height 34
click at [1248, 380] on button "Remove background" at bounding box center [1211, 375] width 188 height 34
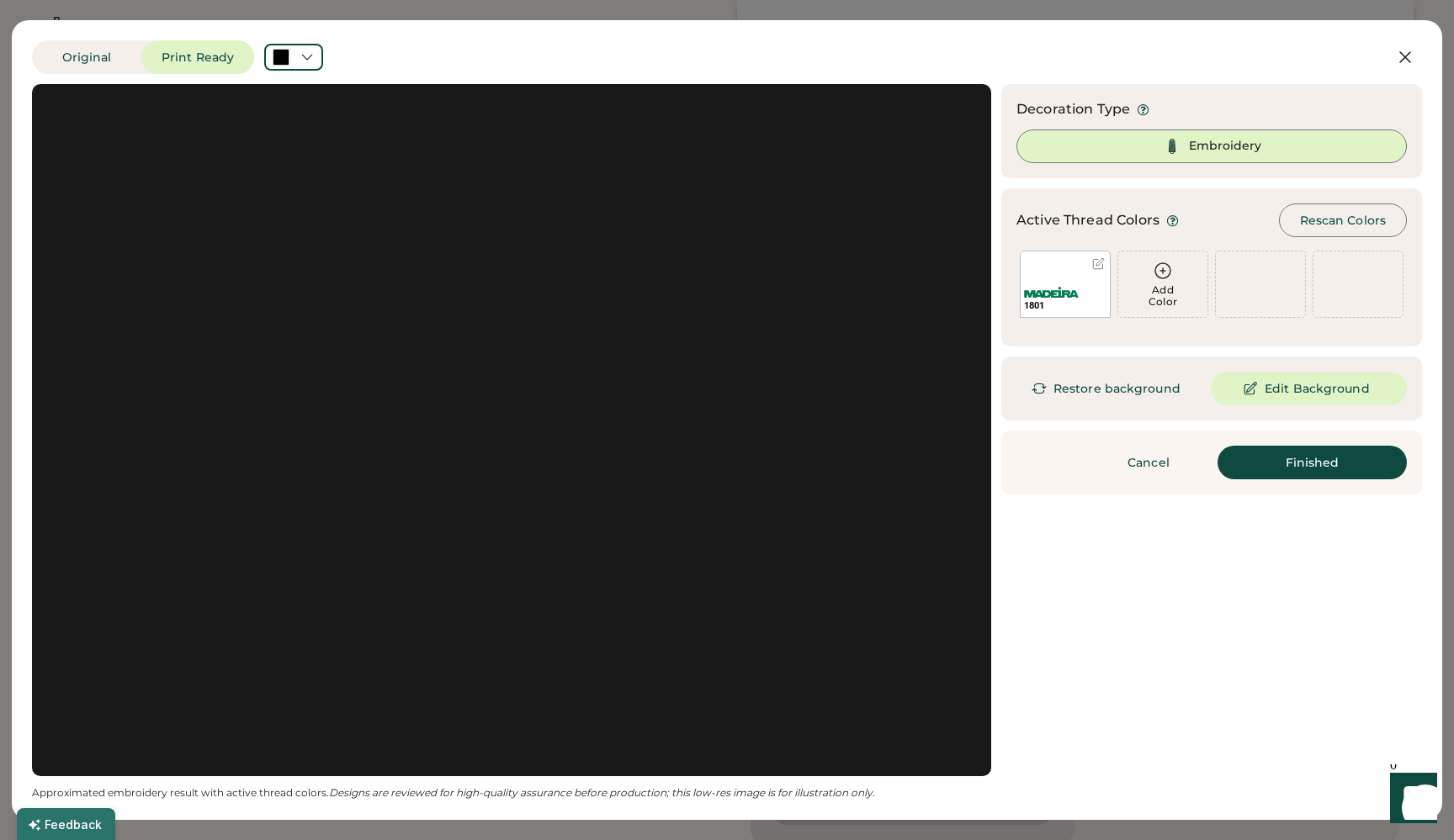
click at [1285, 467] on button "Finished" at bounding box center [1312, 462] width 189 height 34
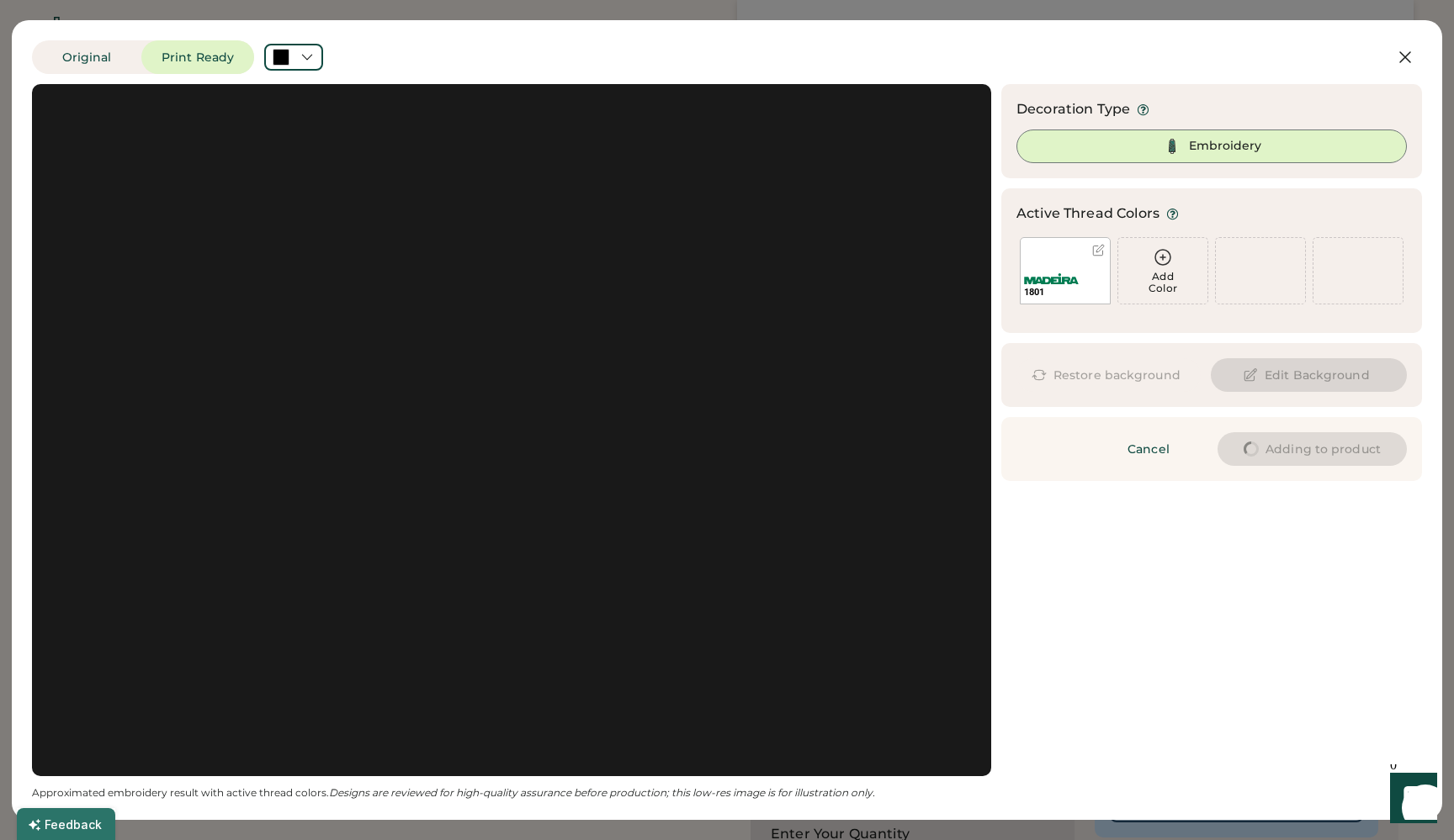
type input "****"
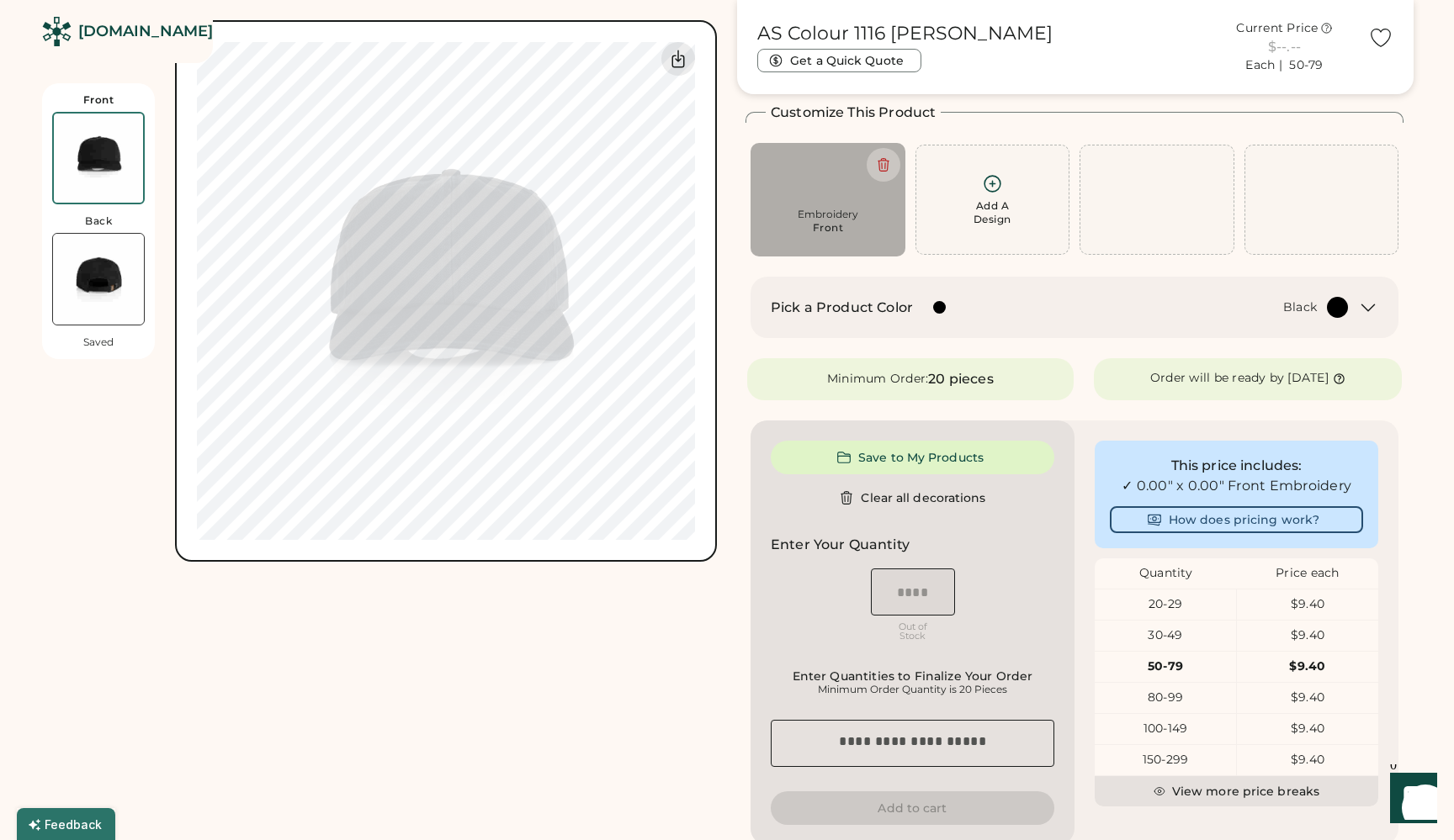
type input "****"
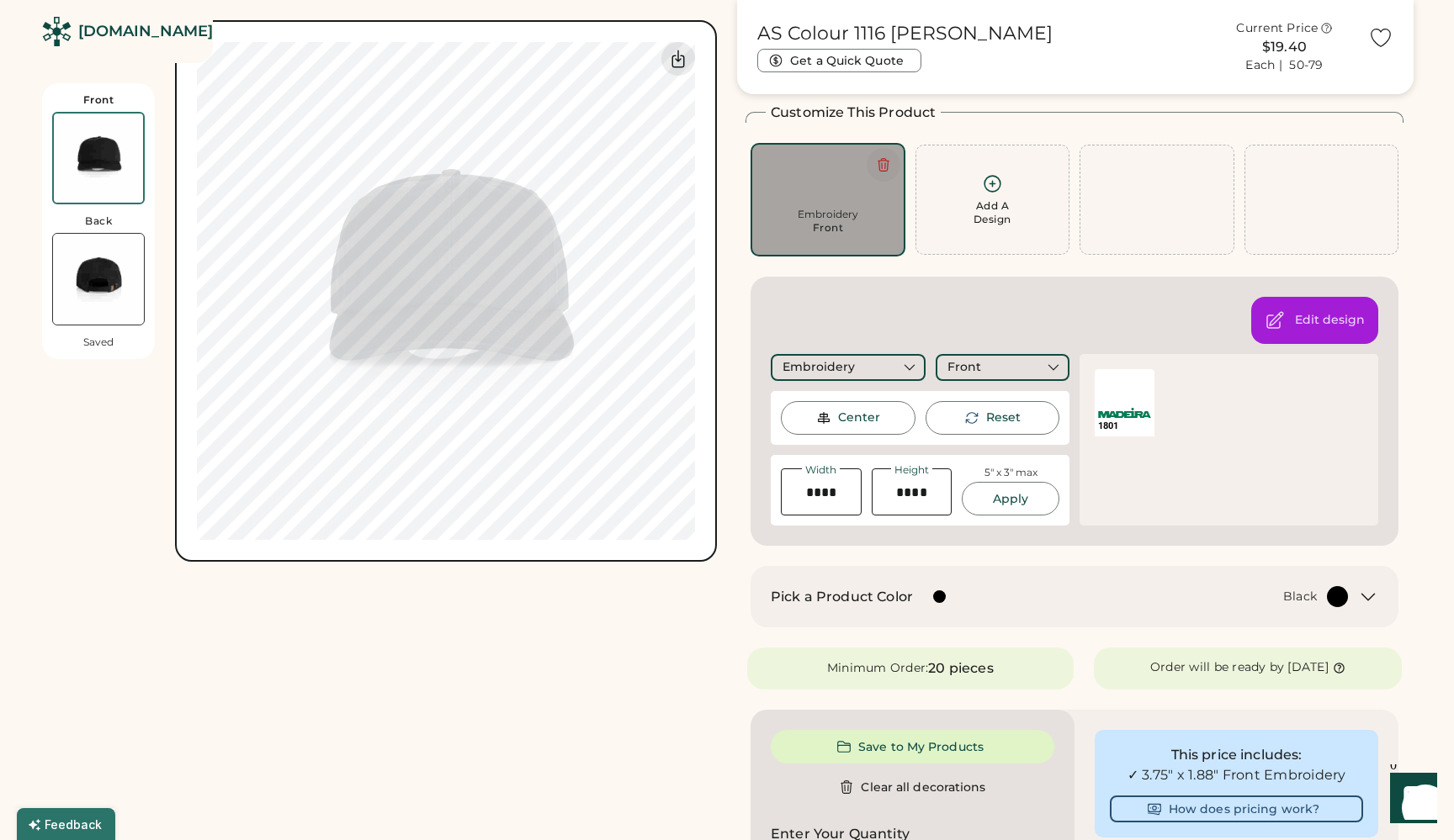
click at [881, 165] on icon at bounding box center [882, 165] width 10 height 13
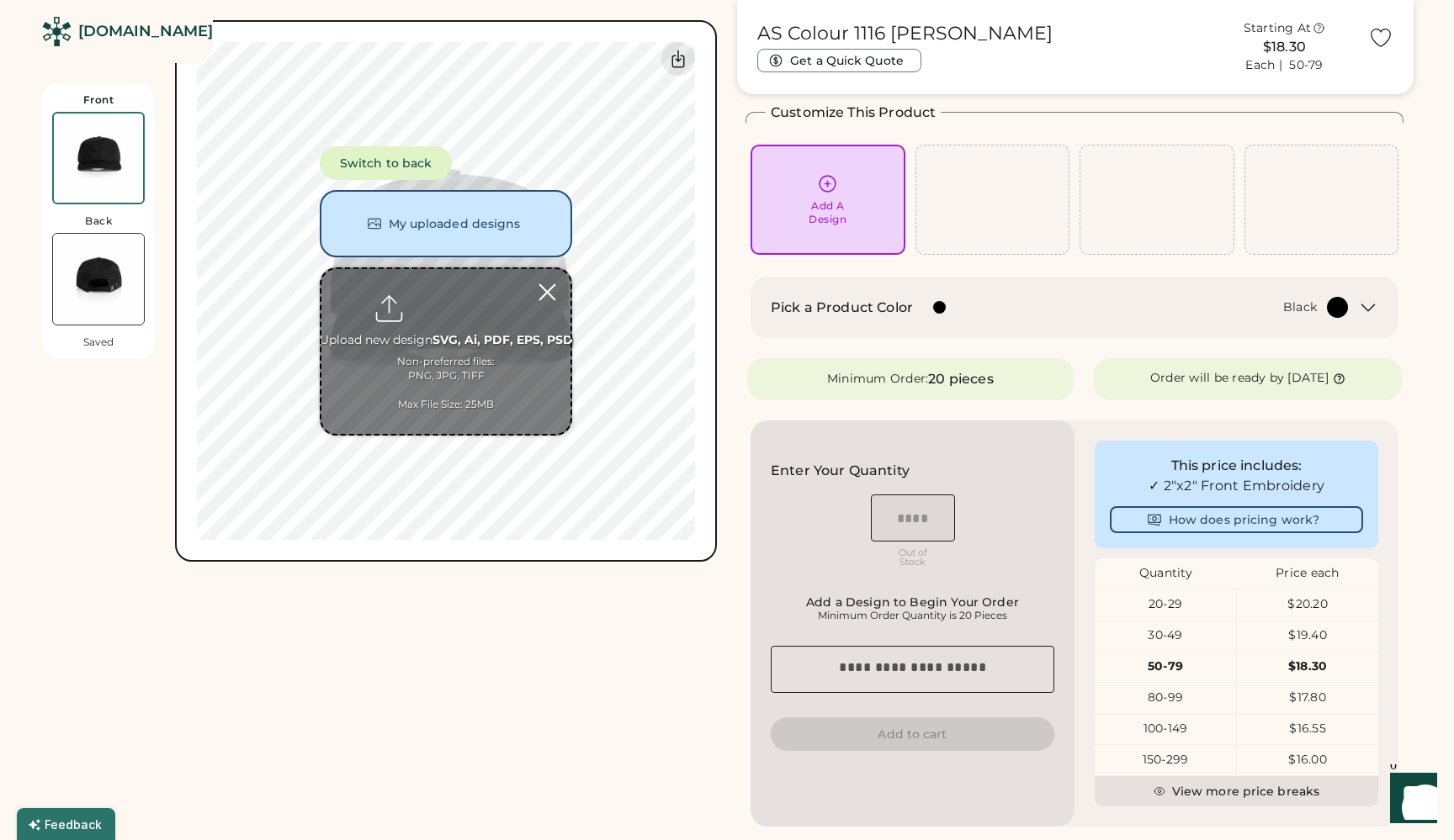
click at [546, 287] on div at bounding box center [547, 292] width 30 height 30
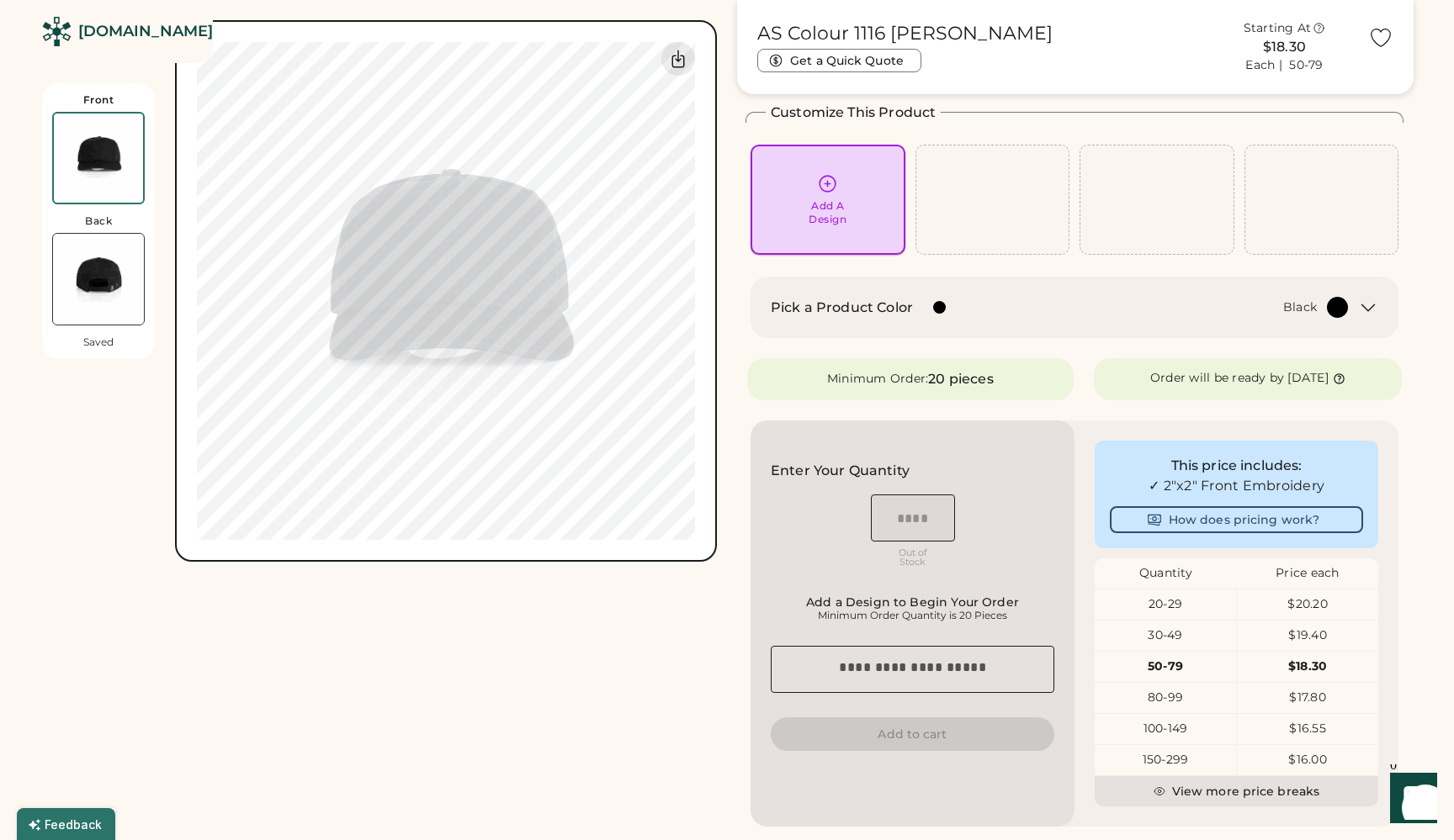
click at [829, 183] on icon at bounding box center [826, 183] width 21 height 21
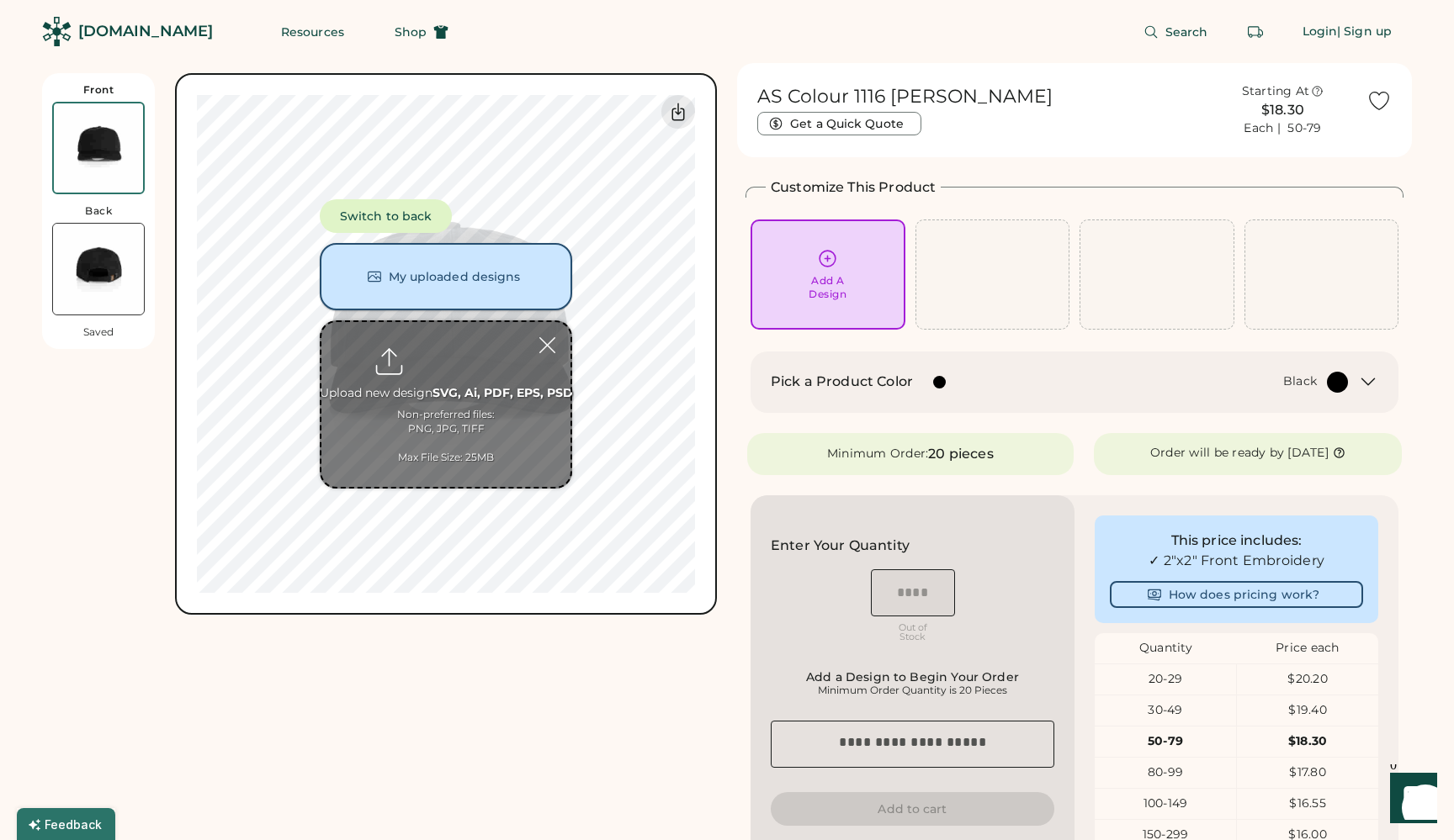
type input "**********"
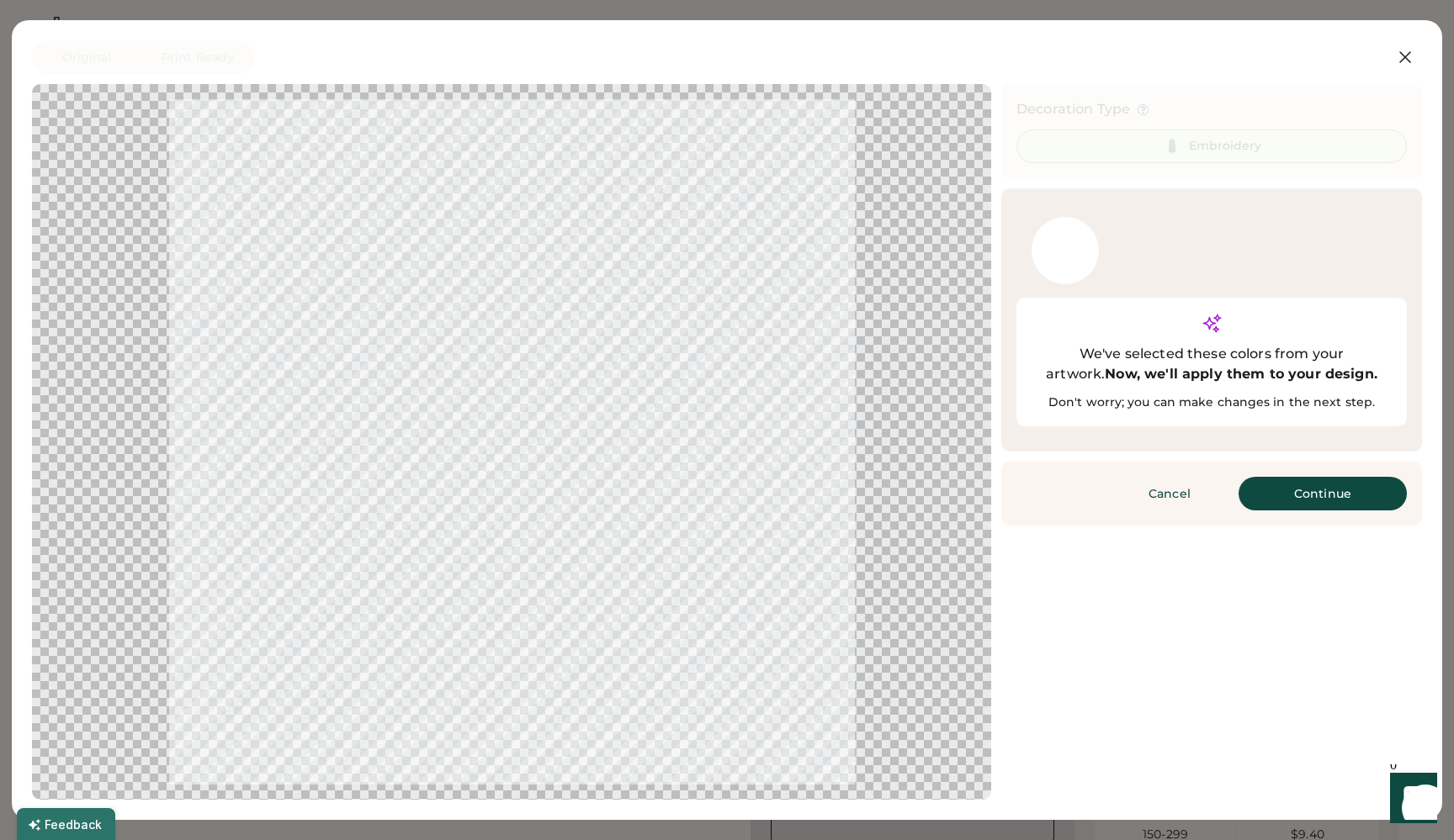
click at [1341, 477] on button "Continue" at bounding box center [1322, 494] width 168 height 34
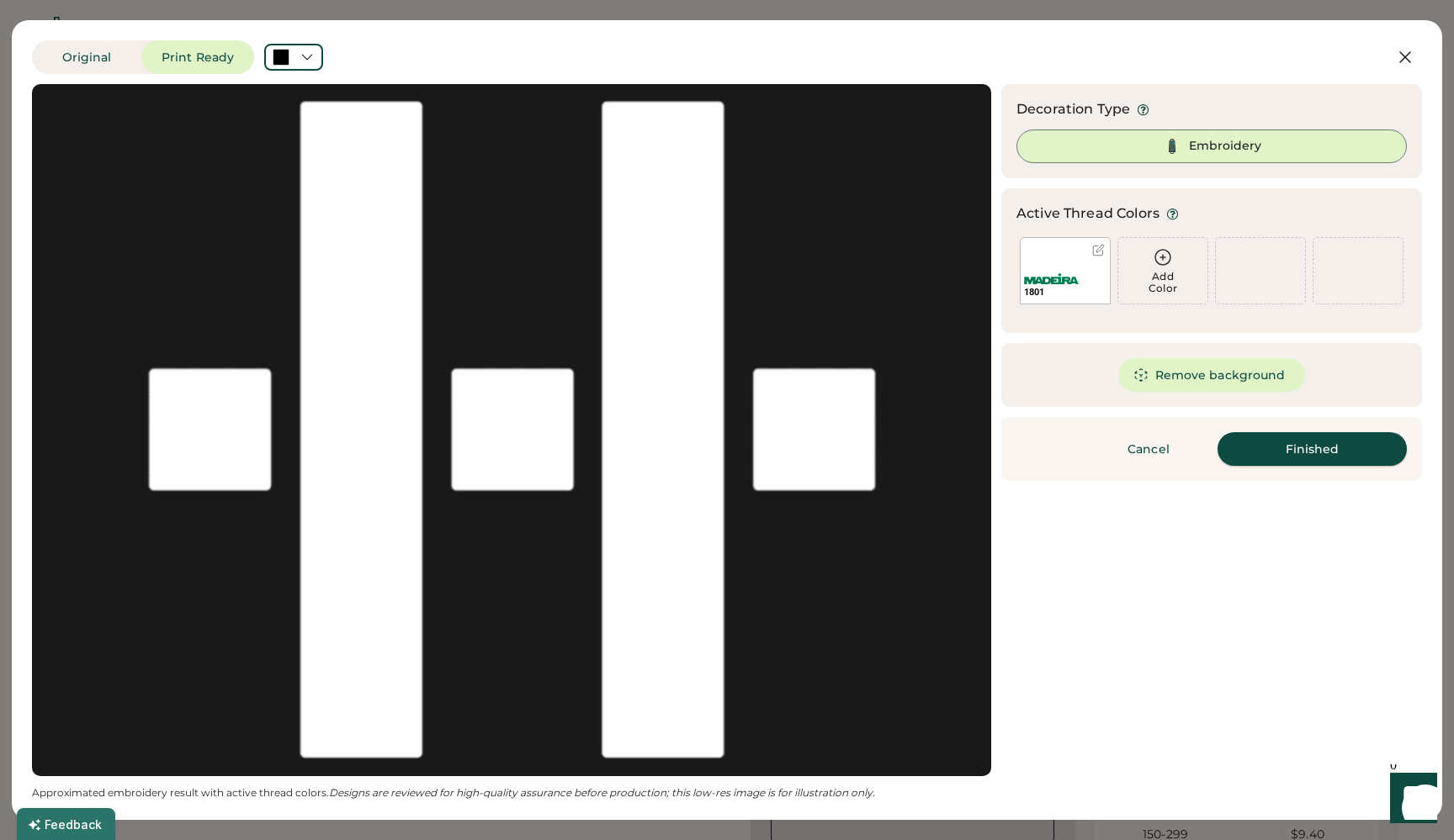
click at [1307, 452] on button "Finished" at bounding box center [1312, 449] width 189 height 34
type input "****"
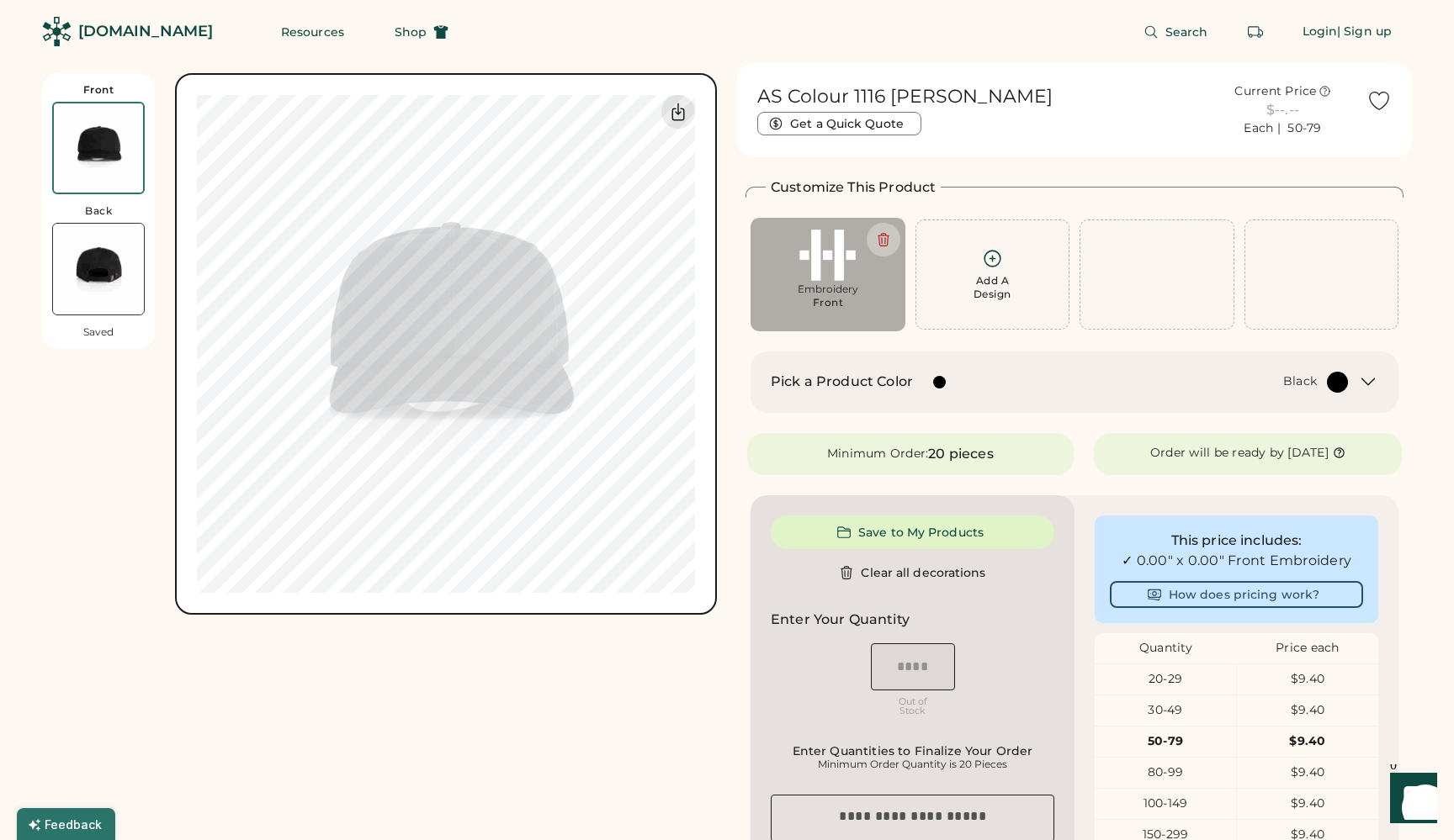
type input "****"
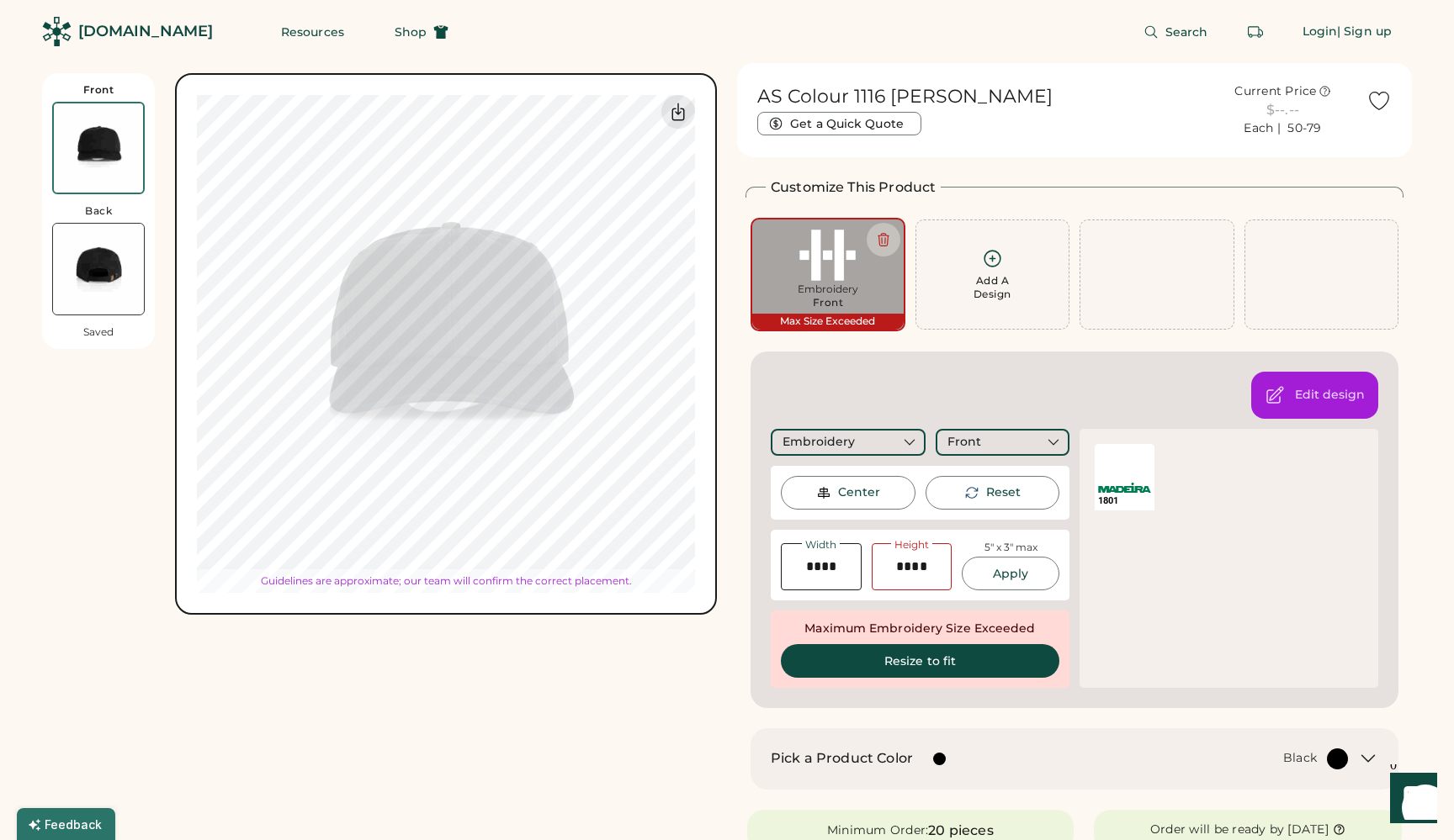
type input "****"
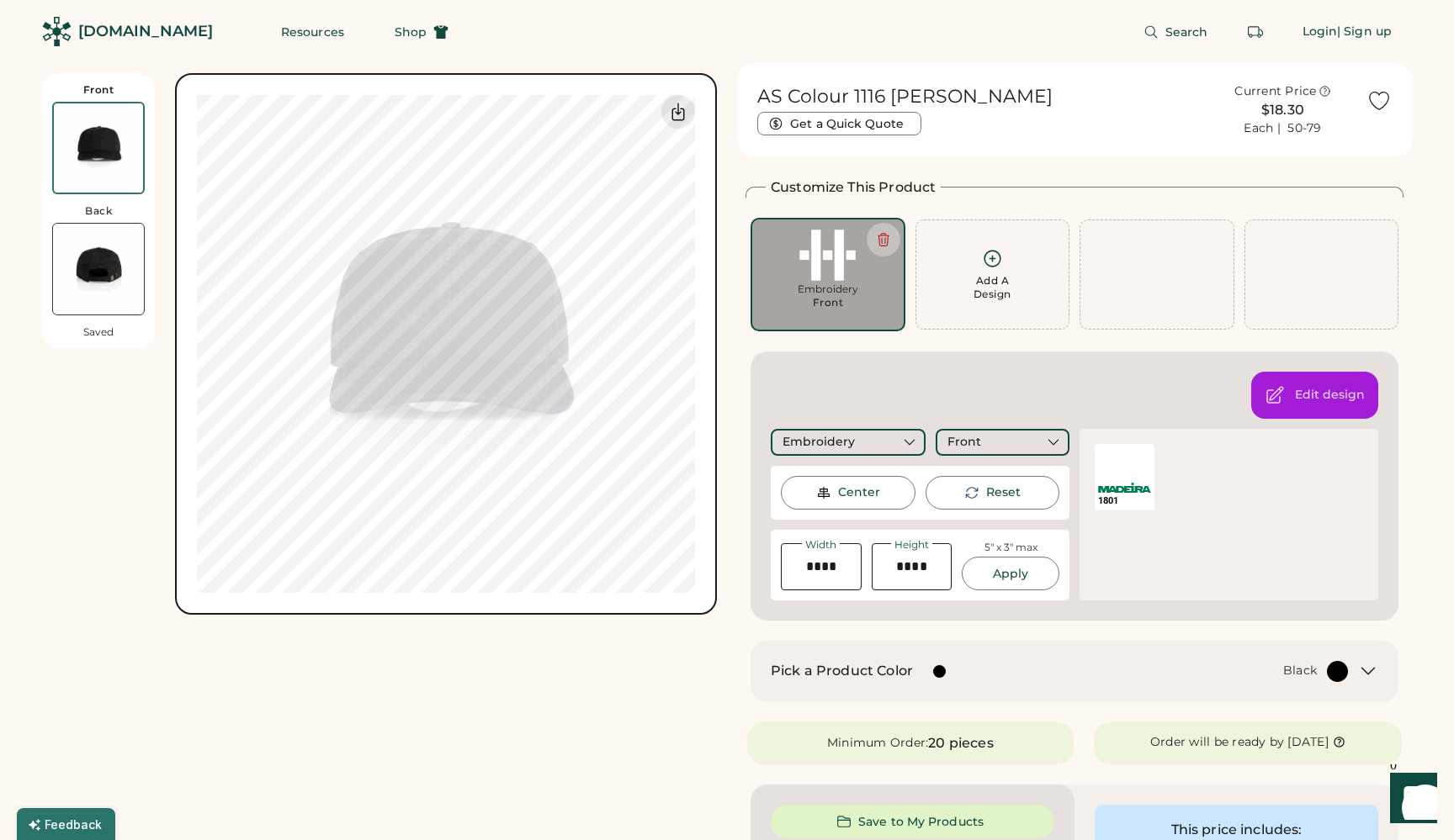
click at [593, 669] on div "Front Back Saved Switch to back My uploaded designs Upload new design SVG, Ai, …" at bounding box center [379, 788] width 674 height 1451
type input "****"
click at [1006, 569] on button "Apply" at bounding box center [1010, 574] width 97 height 34
type input "****"
click at [1006, 574] on button "Apply" at bounding box center [1010, 574] width 97 height 34
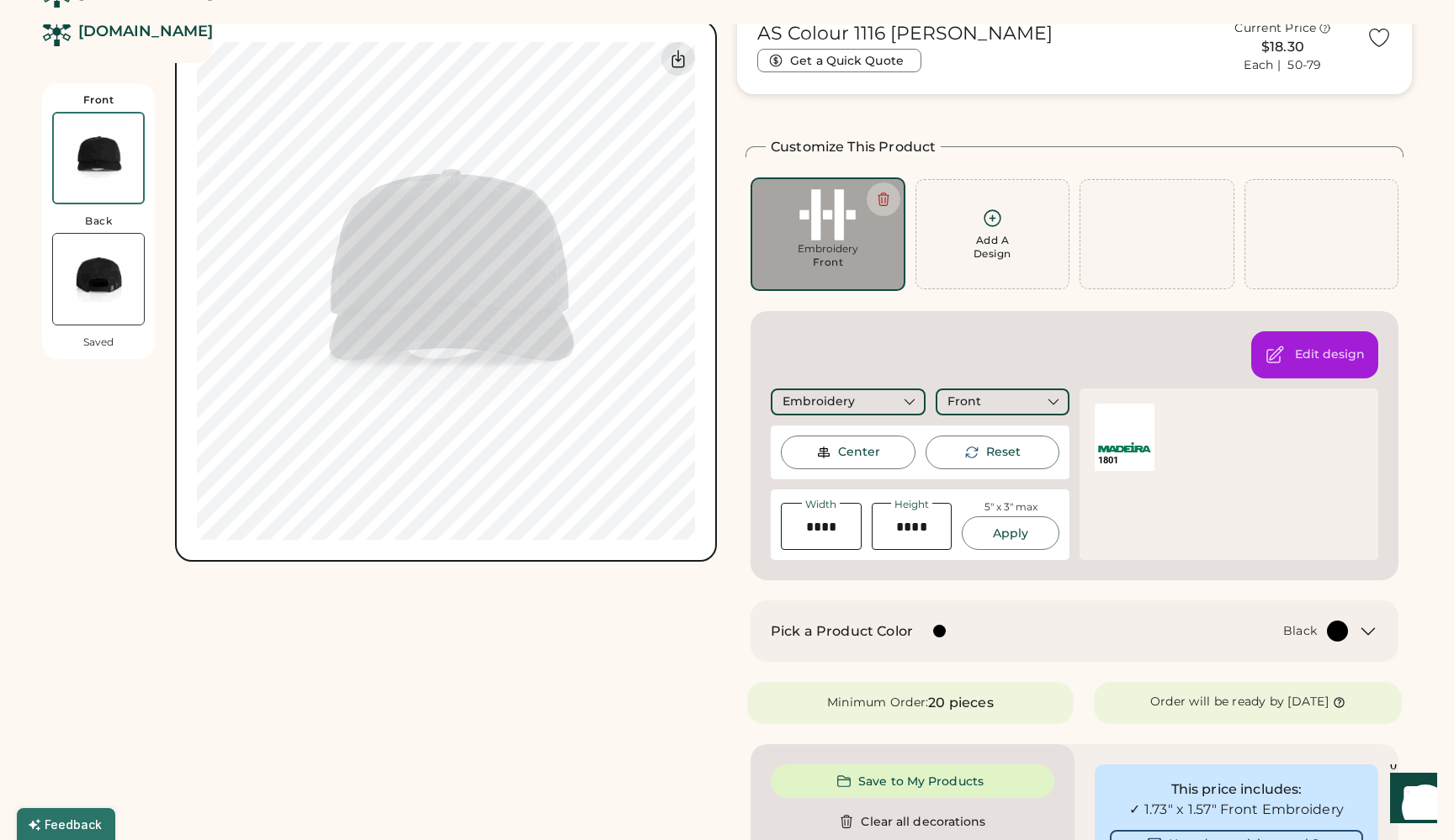
scroll to position [10, 0]
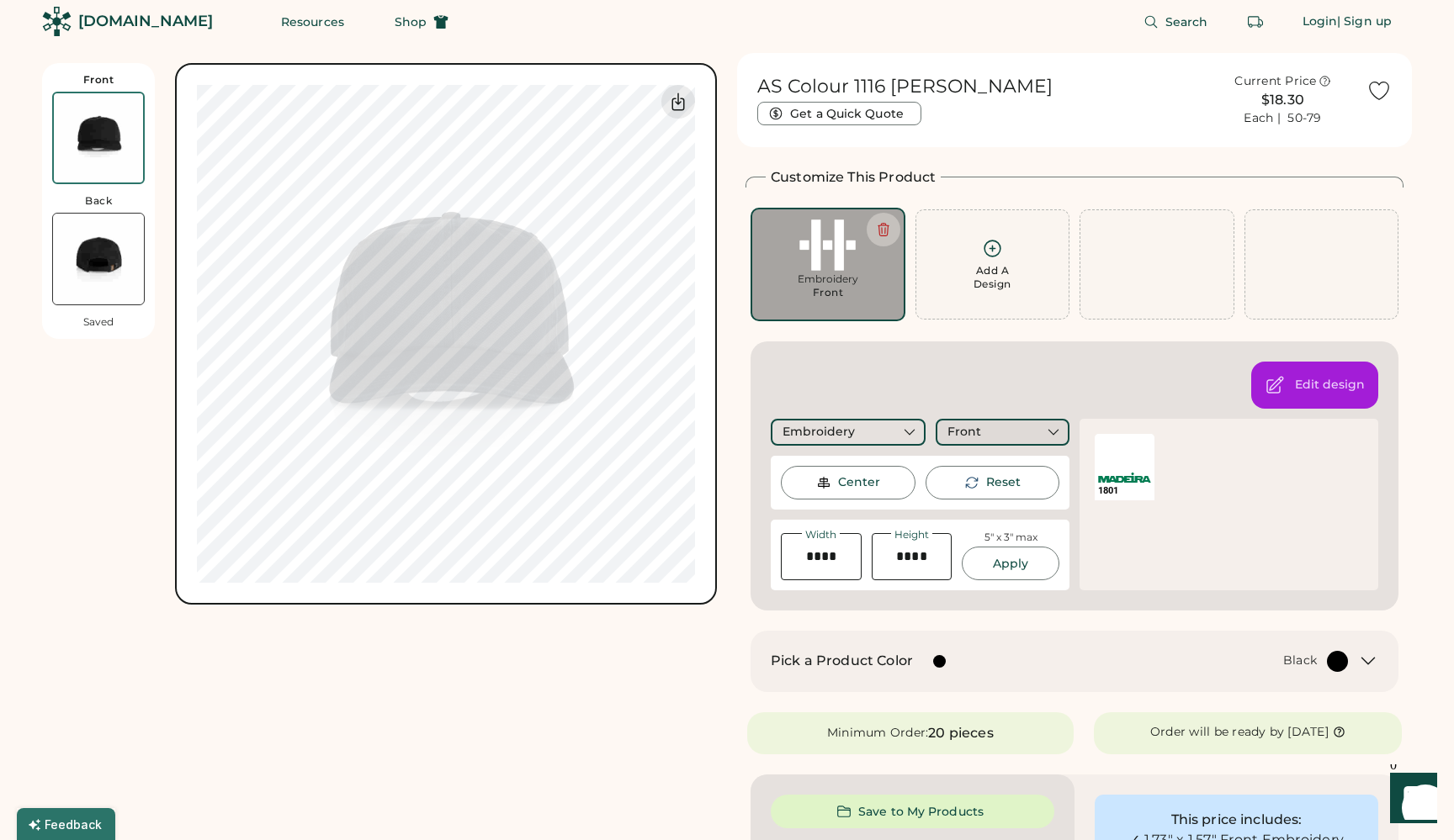
click at [1012, 430] on div "Front" at bounding box center [1002, 431] width 133 height 27
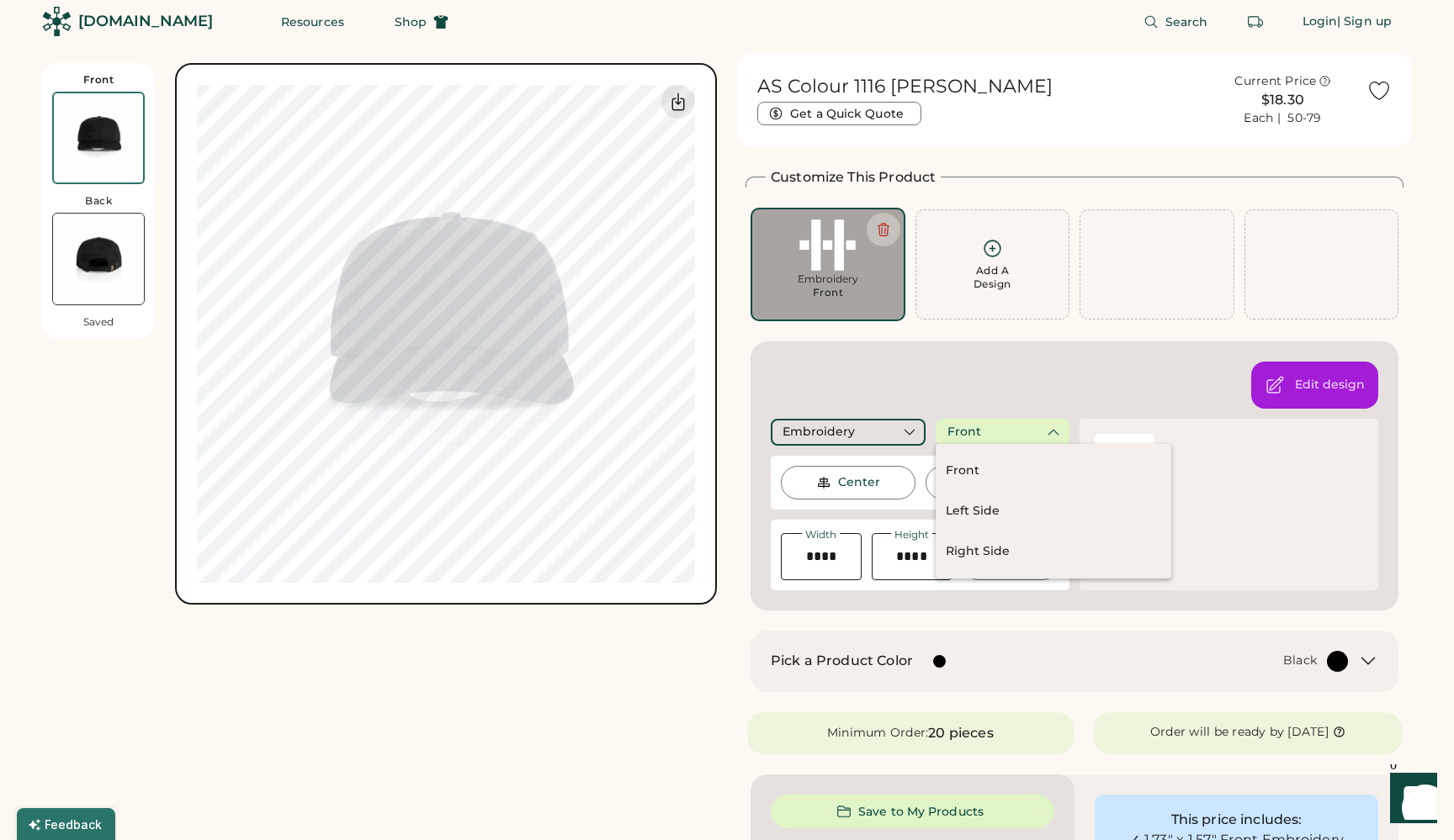
click at [1011, 393] on div "Edit design Embroidery Front Center Reset Width Height 5" x 3" max Apply Maximu…" at bounding box center [1073, 475] width 647 height 269
click at [988, 264] on div "Add A Design" at bounding box center [993, 277] width 38 height 27
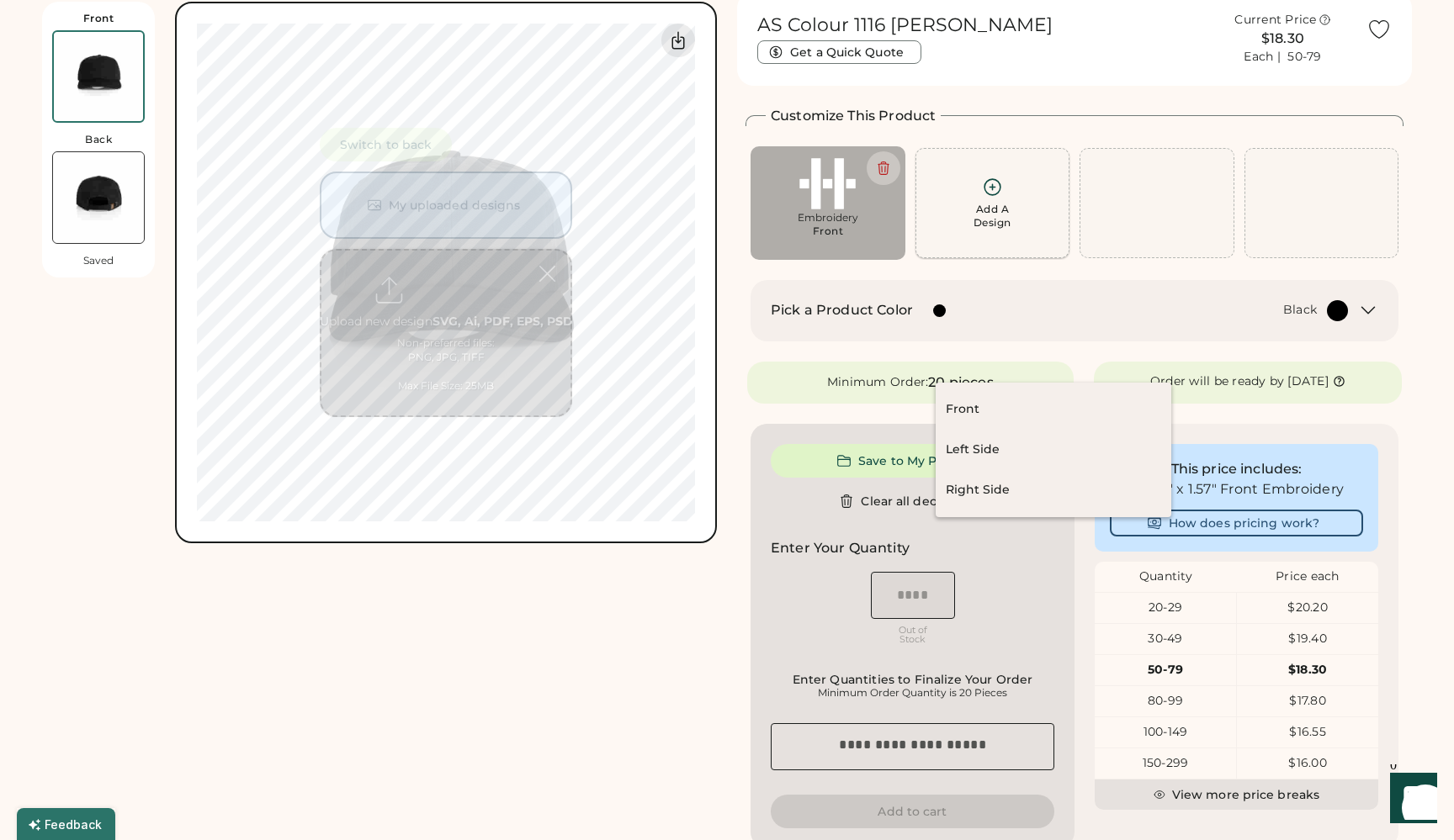
scroll to position [74, 0]
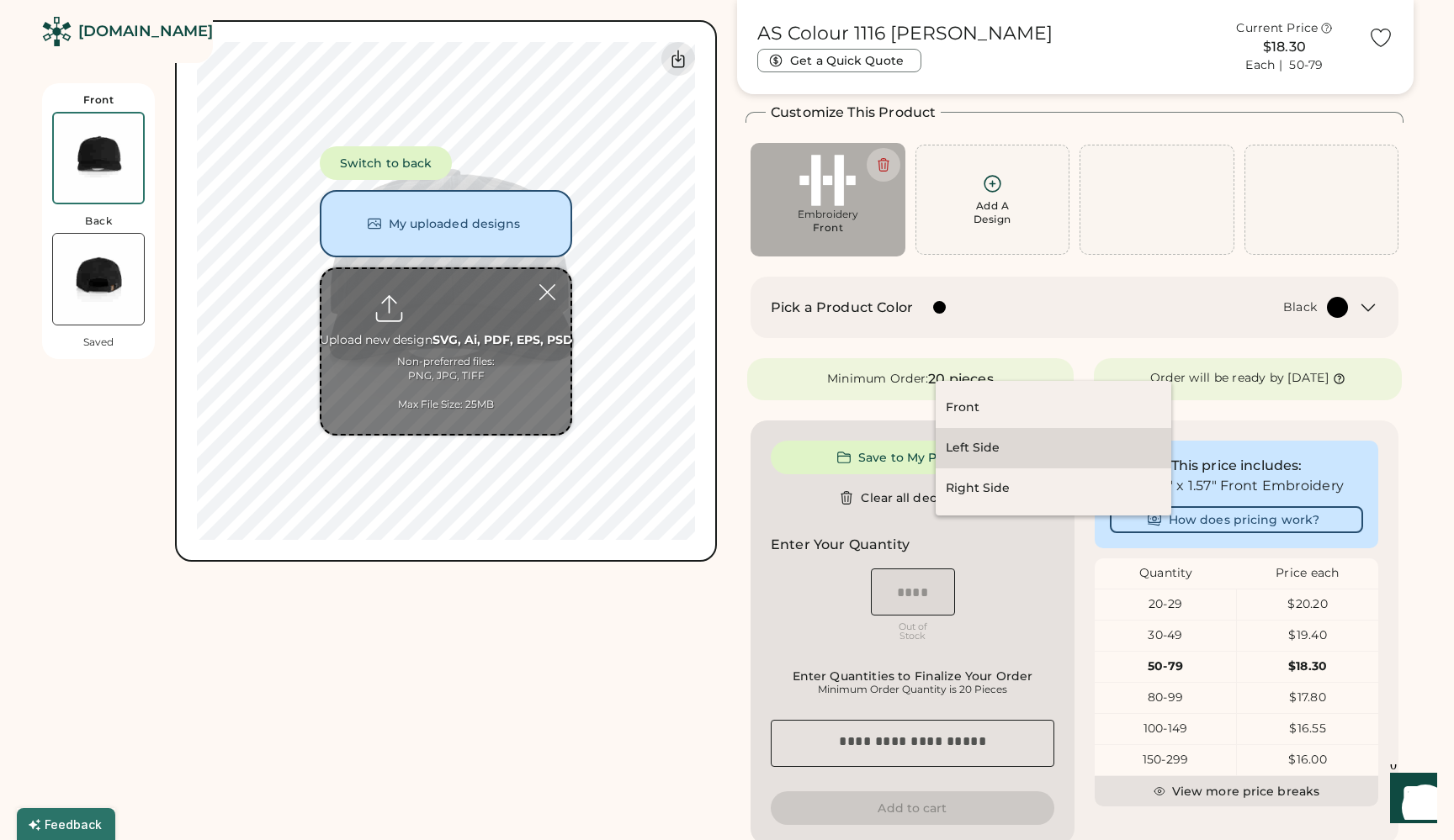
click at [979, 455] on div "Left Side" at bounding box center [973, 447] width 54 height 17
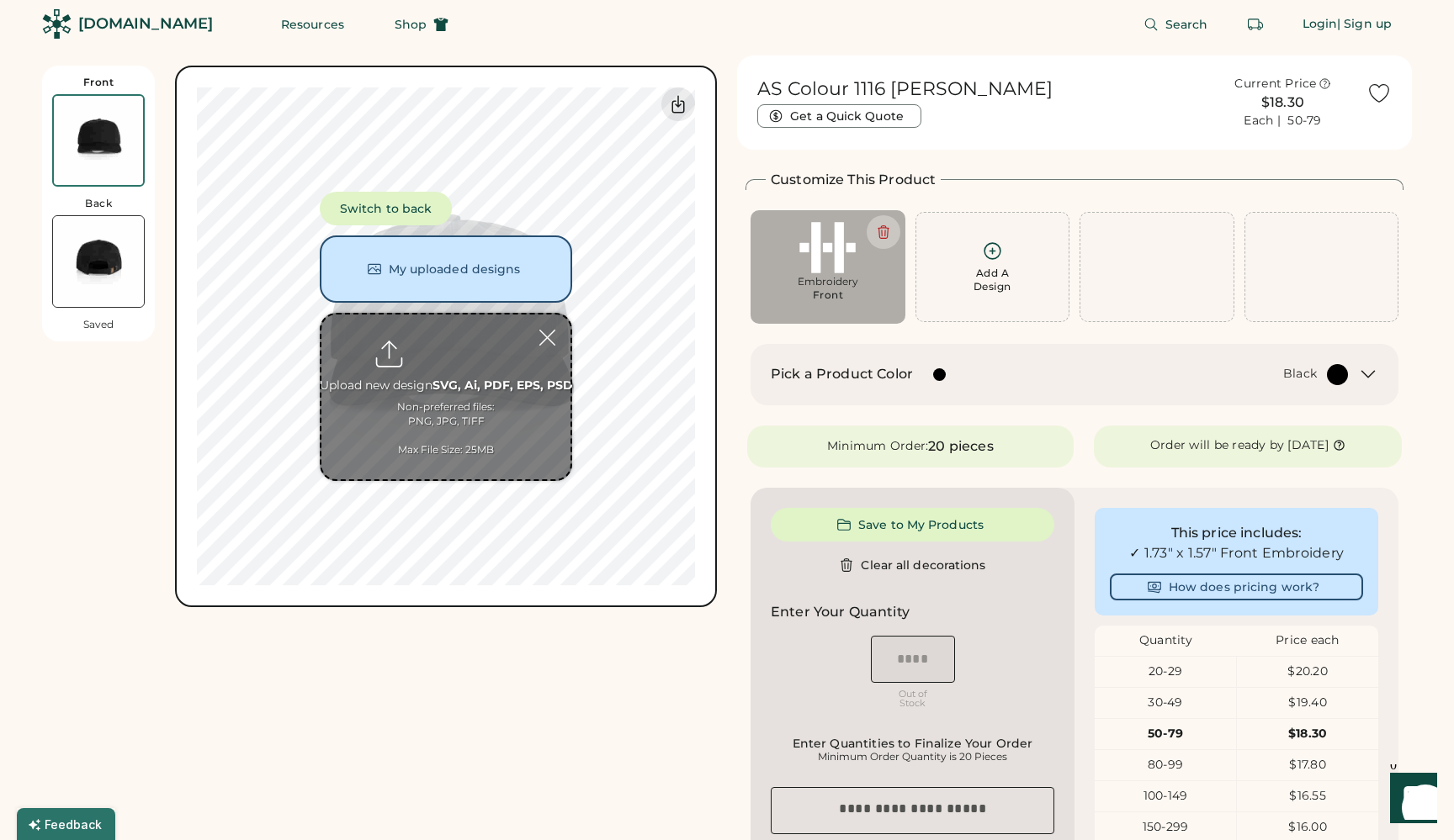
scroll to position [8, 0]
click at [994, 239] on div "Add A Design" at bounding box center [993, 266] width 155 height 110
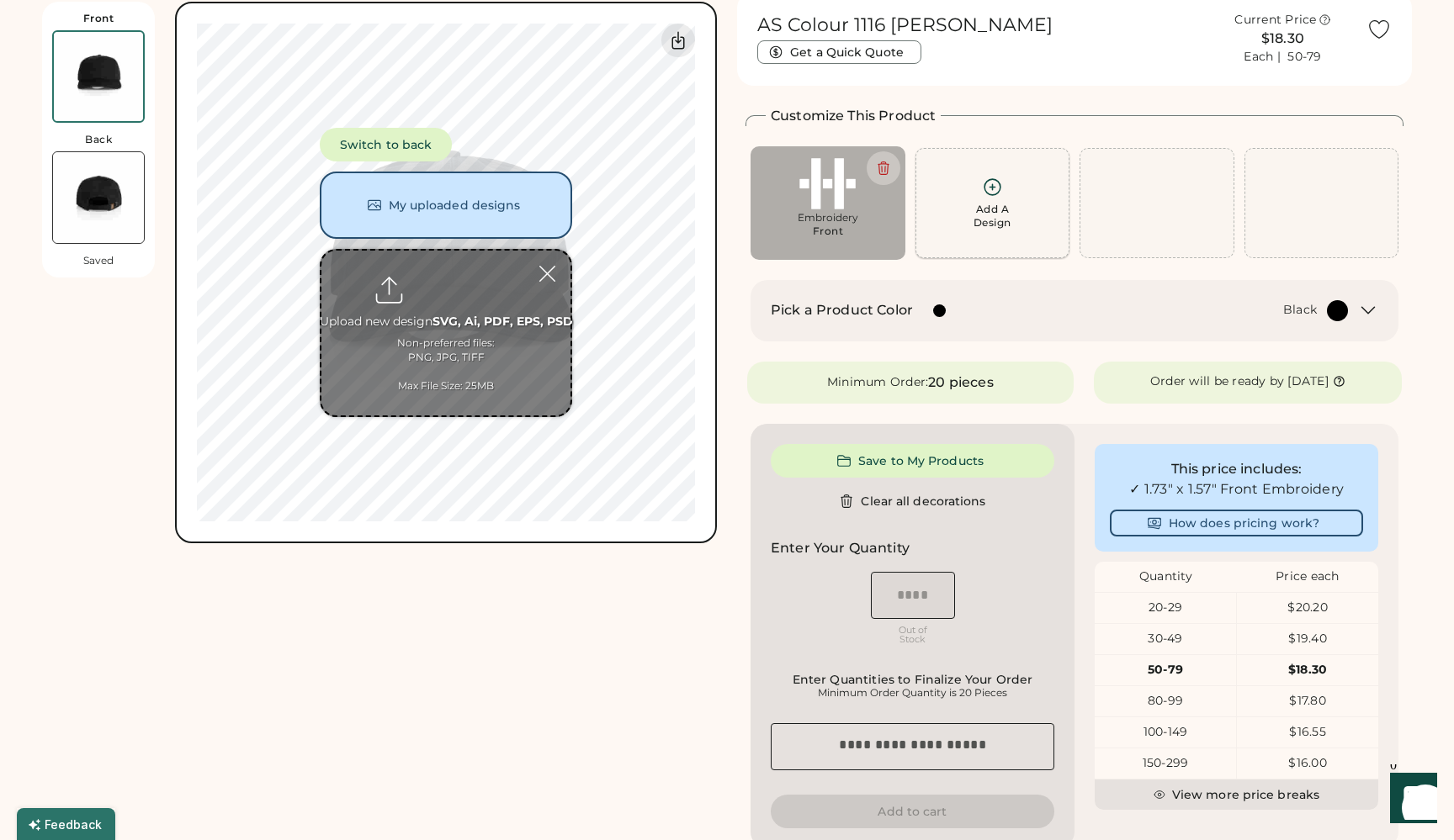
scroll to position [74, 0]
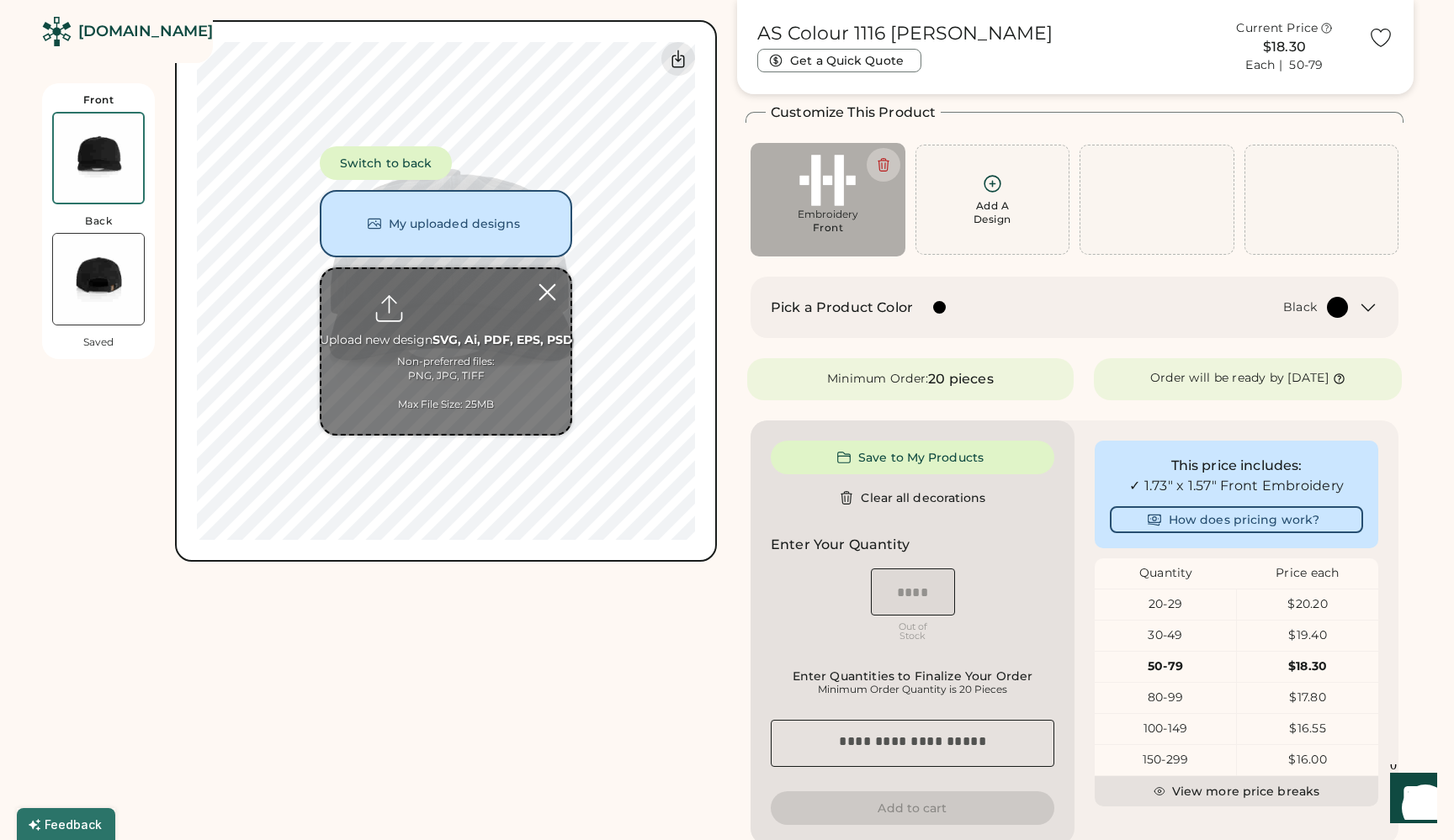
click at [544, 290] on div at bounding box center [547, 292] width 30 height 30
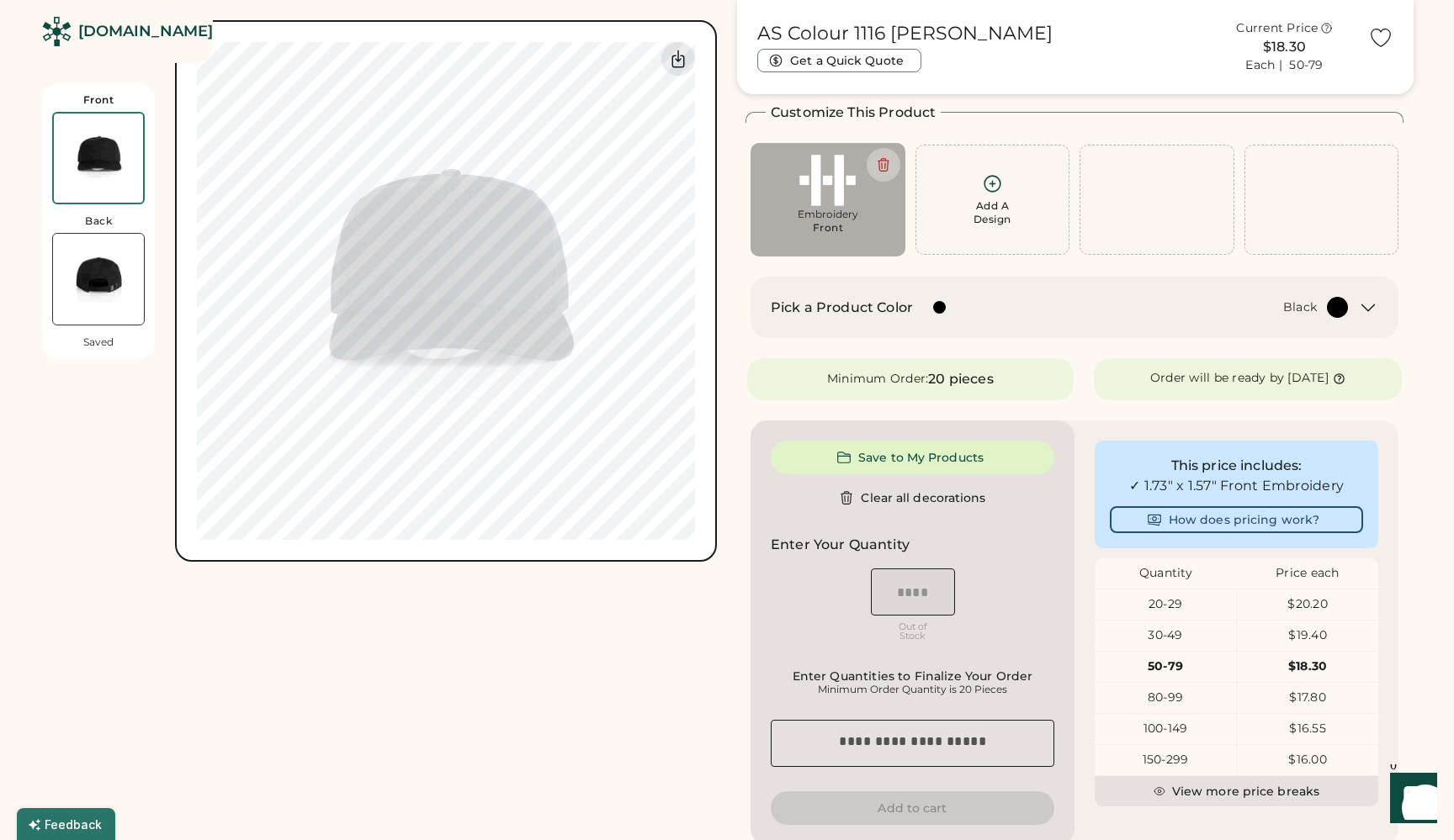
click at [974, 190] on div "Add A Design" at bounding box center [993, 199] width 133 height 53
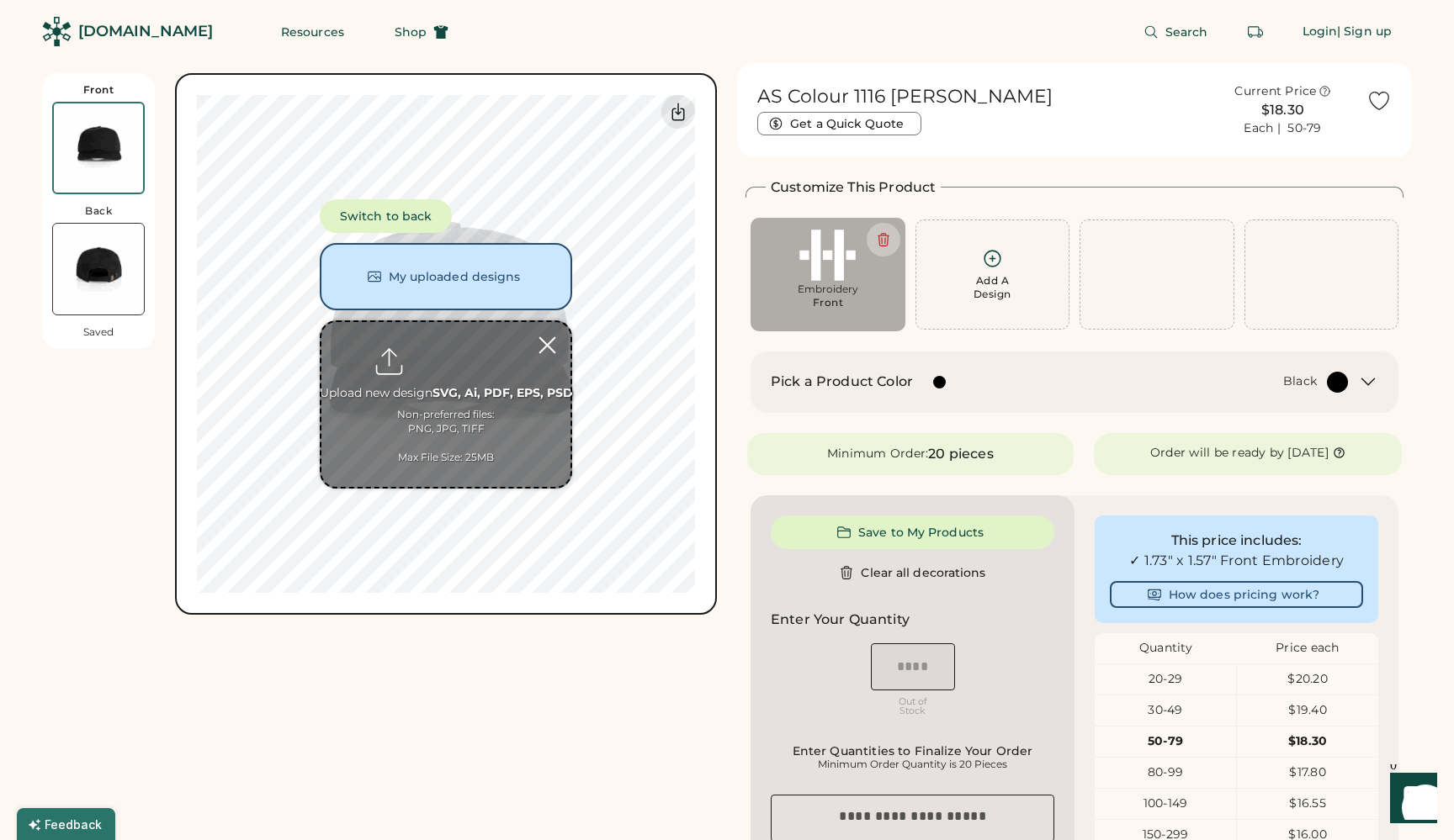
click at [554, 342] on div at bounding box center [547, 345] width 30 height 30
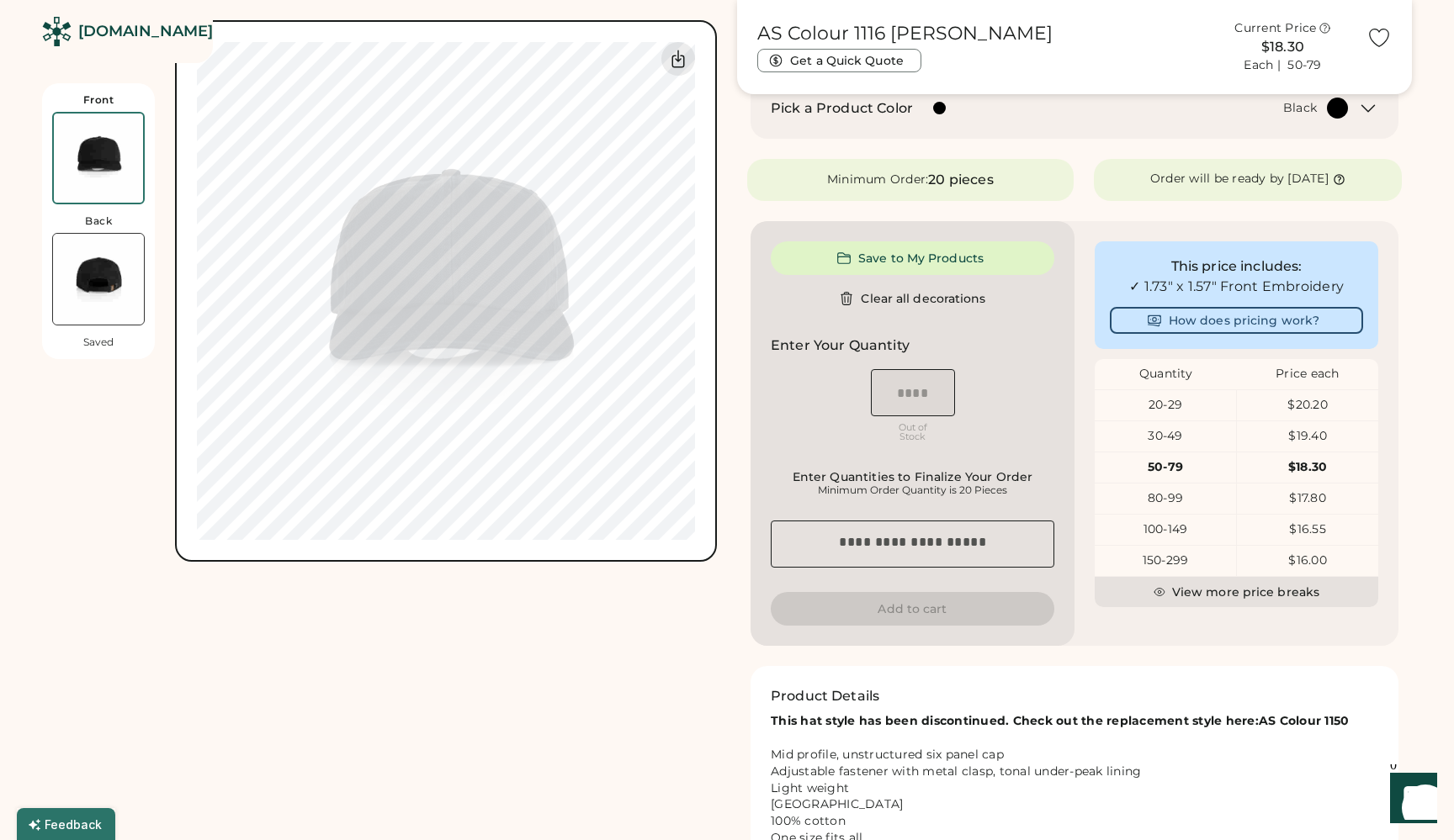
scroll to position [594, 0]
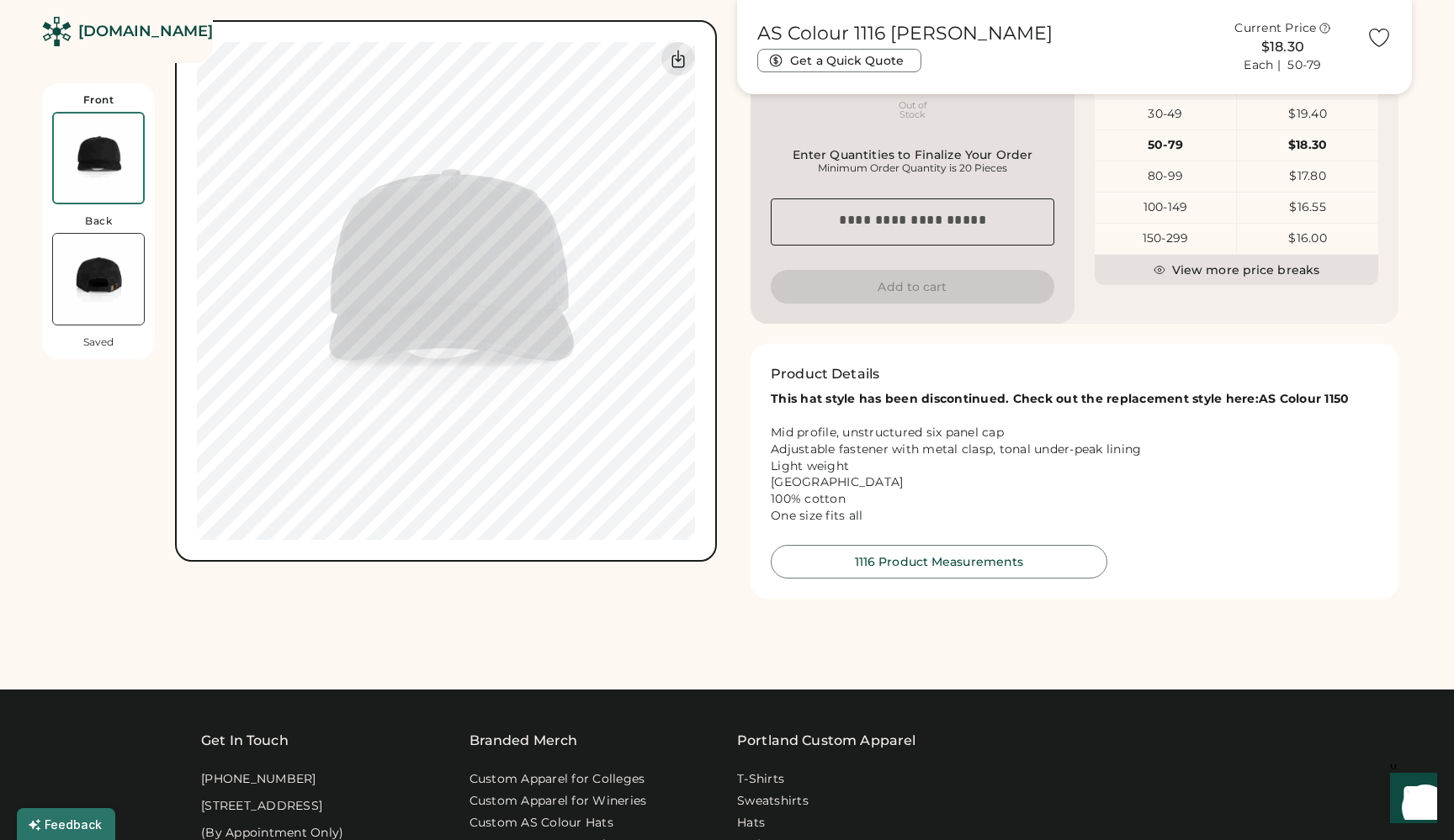
click at [902, 554] on button "1116 Product Measurements" at bounding box center [939, 562] width 336 height 34
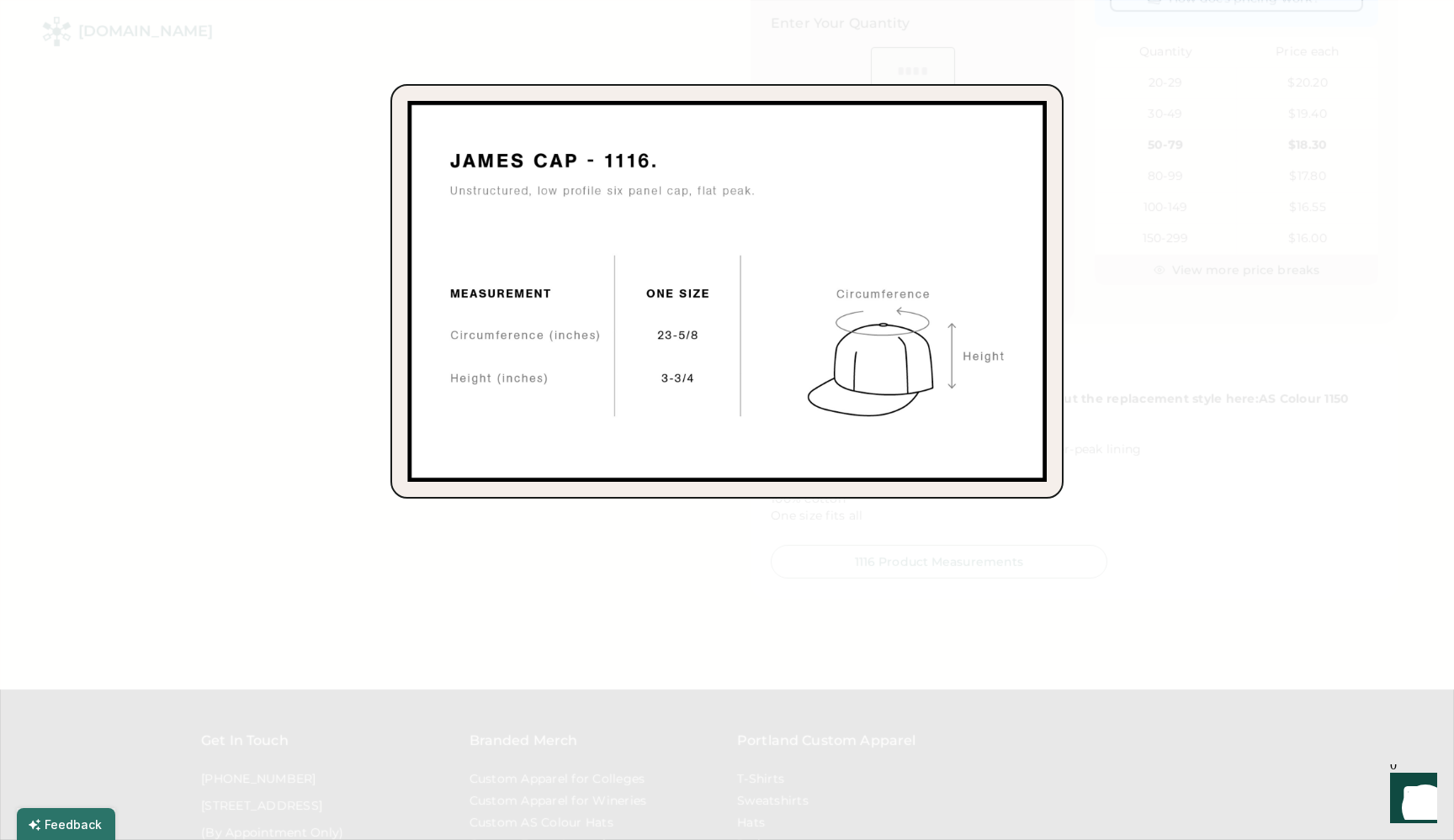
click at [1205, 117] on div at bounding box center [727, 420] width 1454 height 840
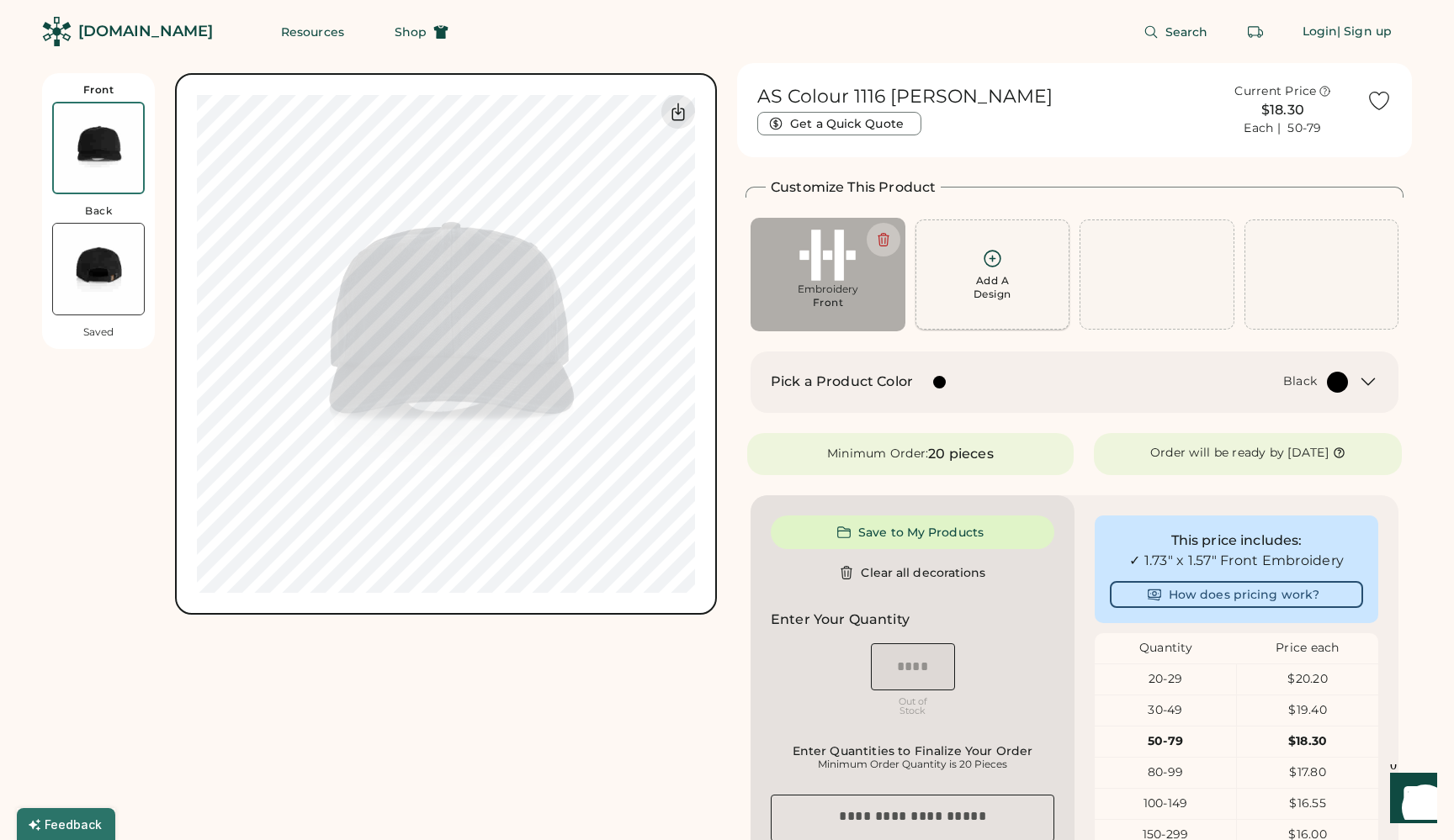
scroll to position [0, 0]
click at [952, 529] on button "Save to My Products" at bounding box center [912, 532] width 283 height 34
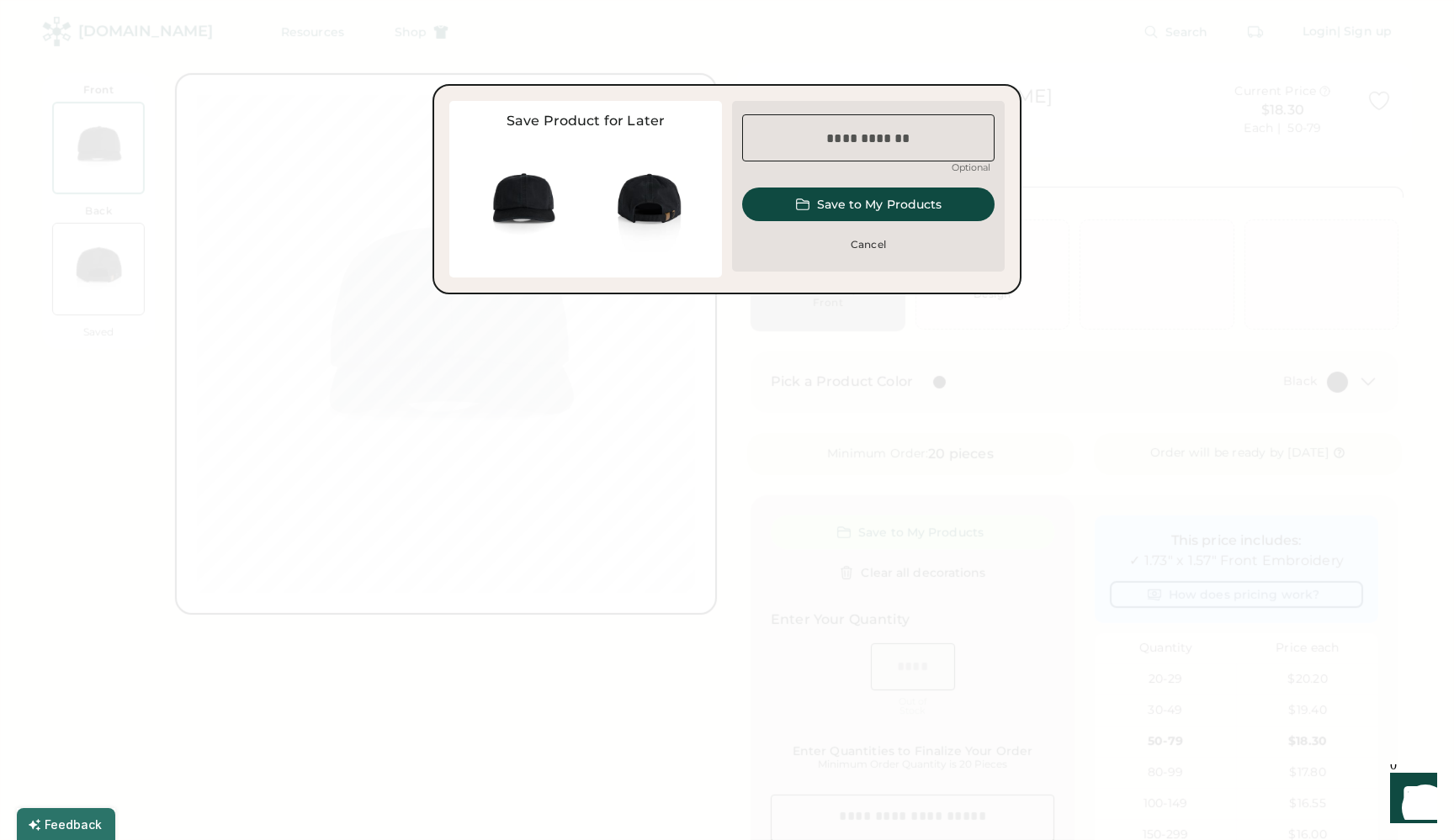
click at [900, 208] on button "Save to My Products" at bounding box center [868, 205] width 253 height 34
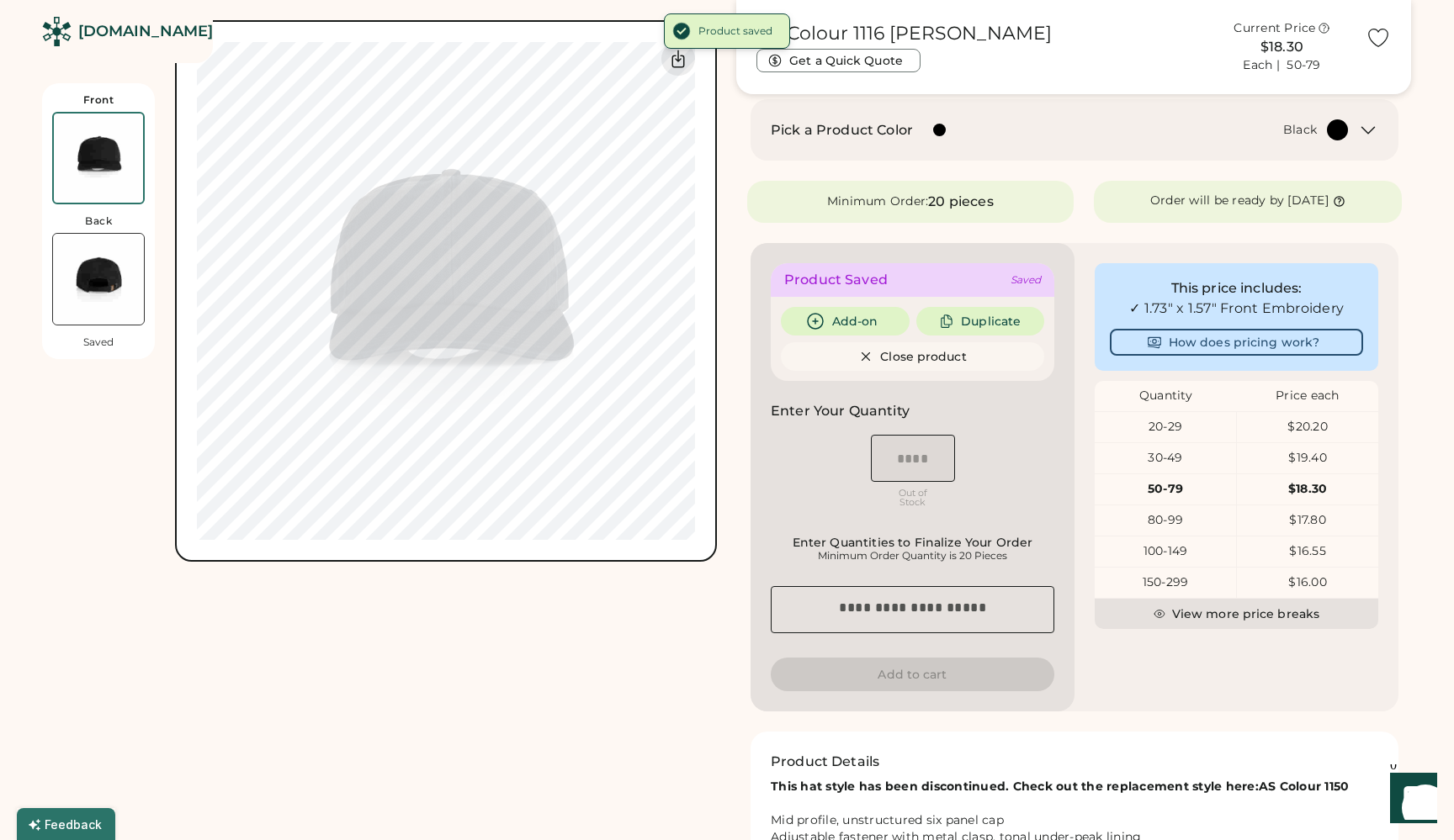
scroll to position [440, 0]
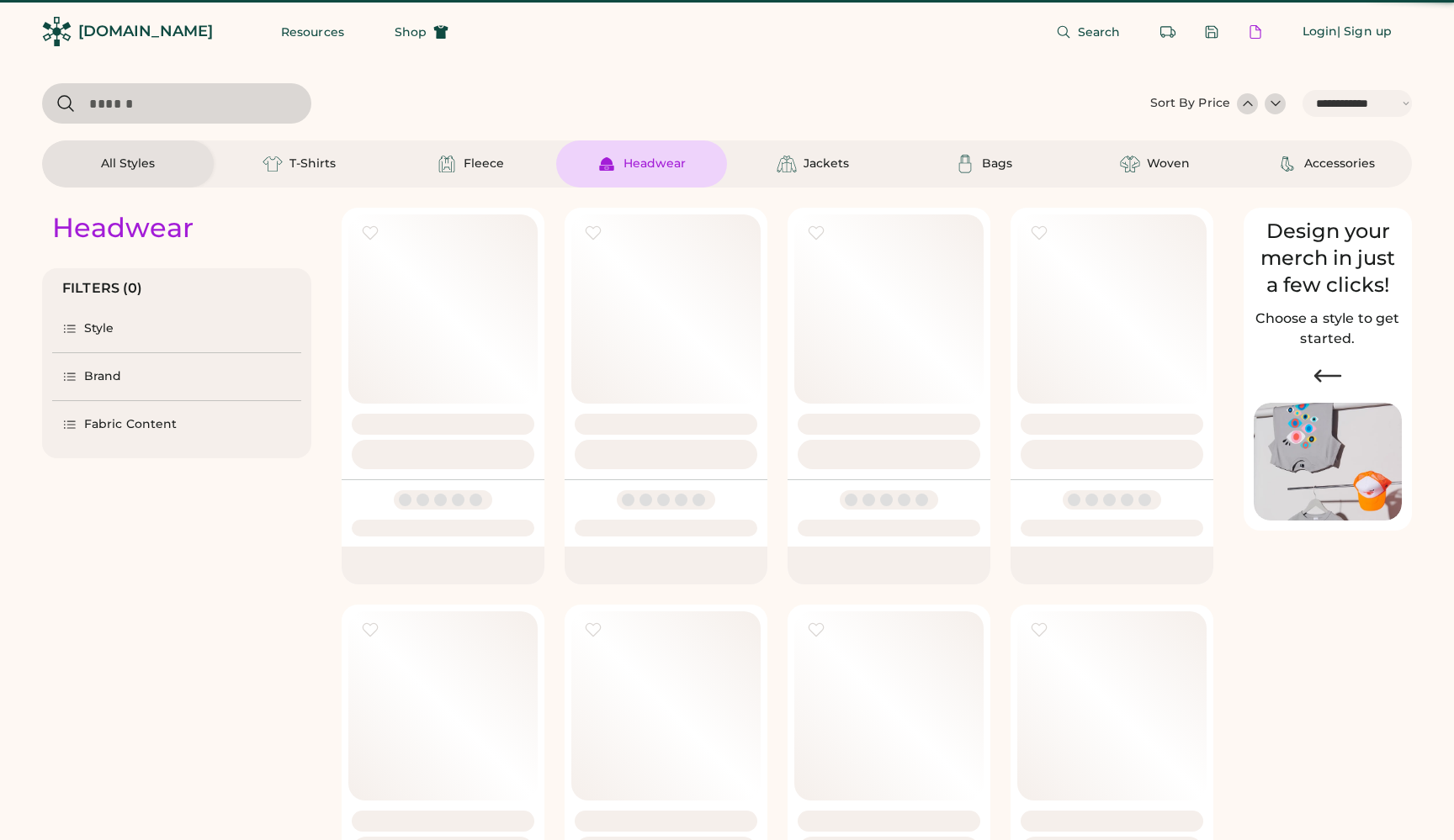
select select "*****"
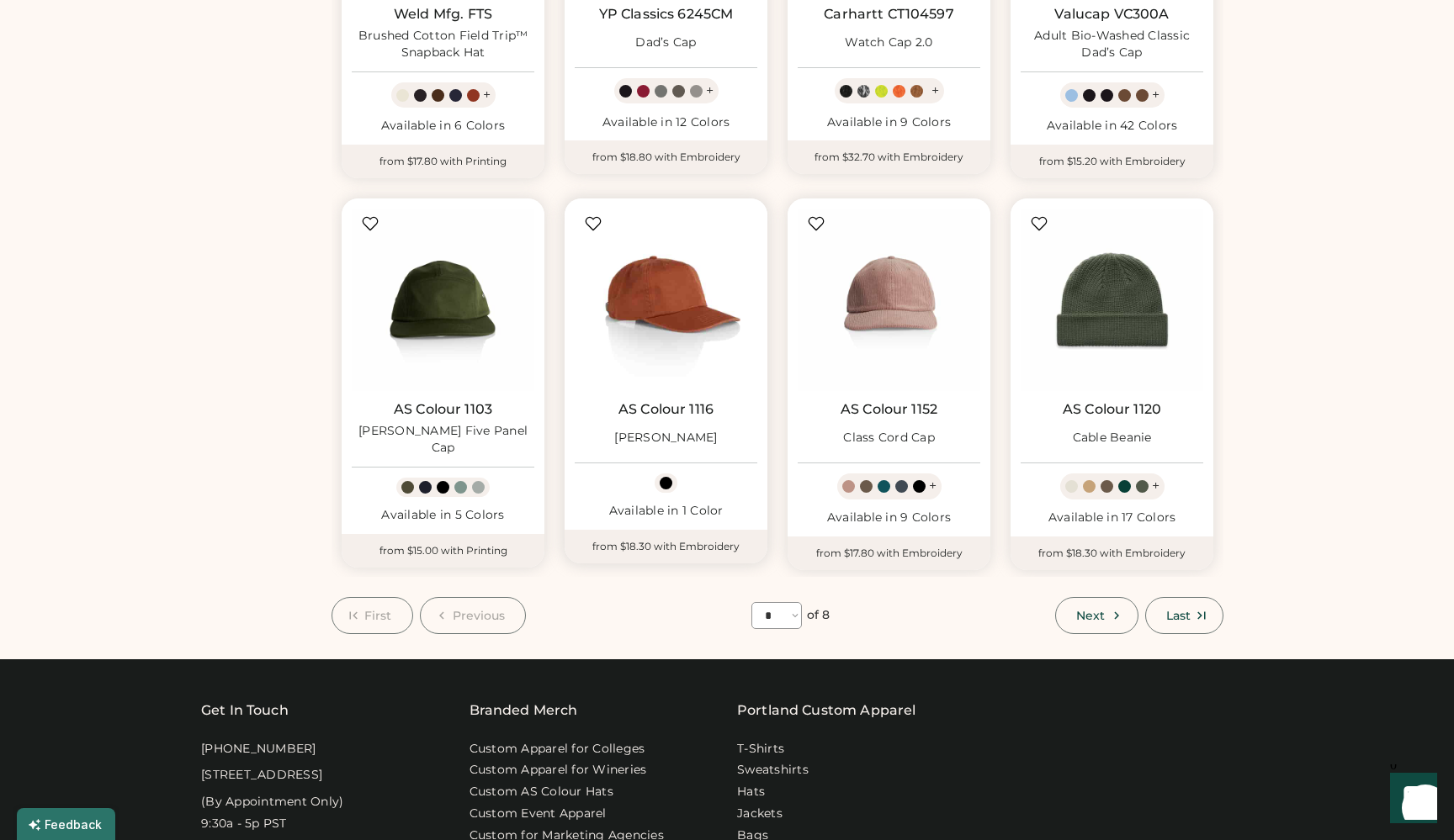
scroll to position [945, 0]
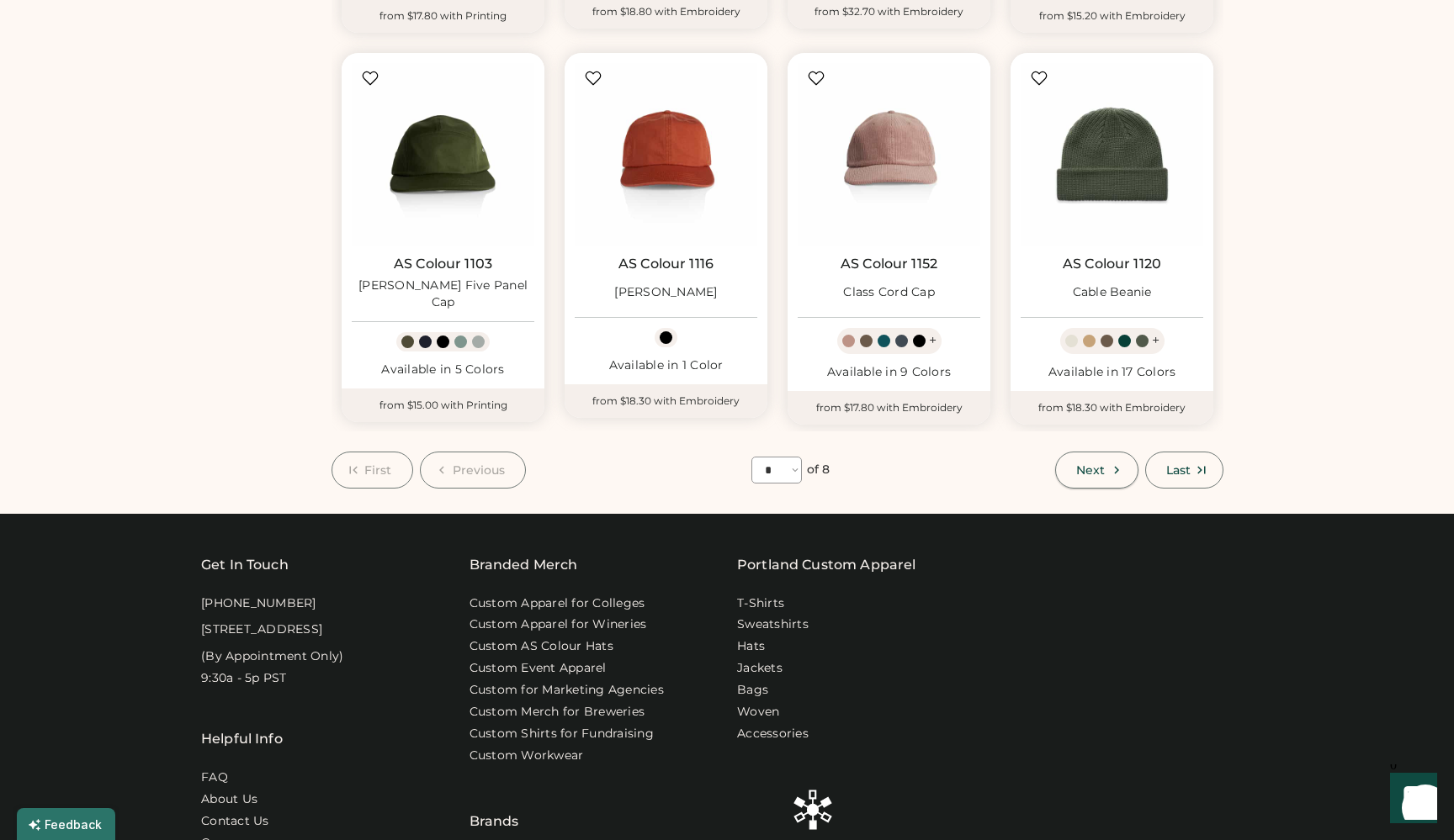
click at [1092, 464] on span "Next" at bounding box center [1090, 470] width 29 height 12
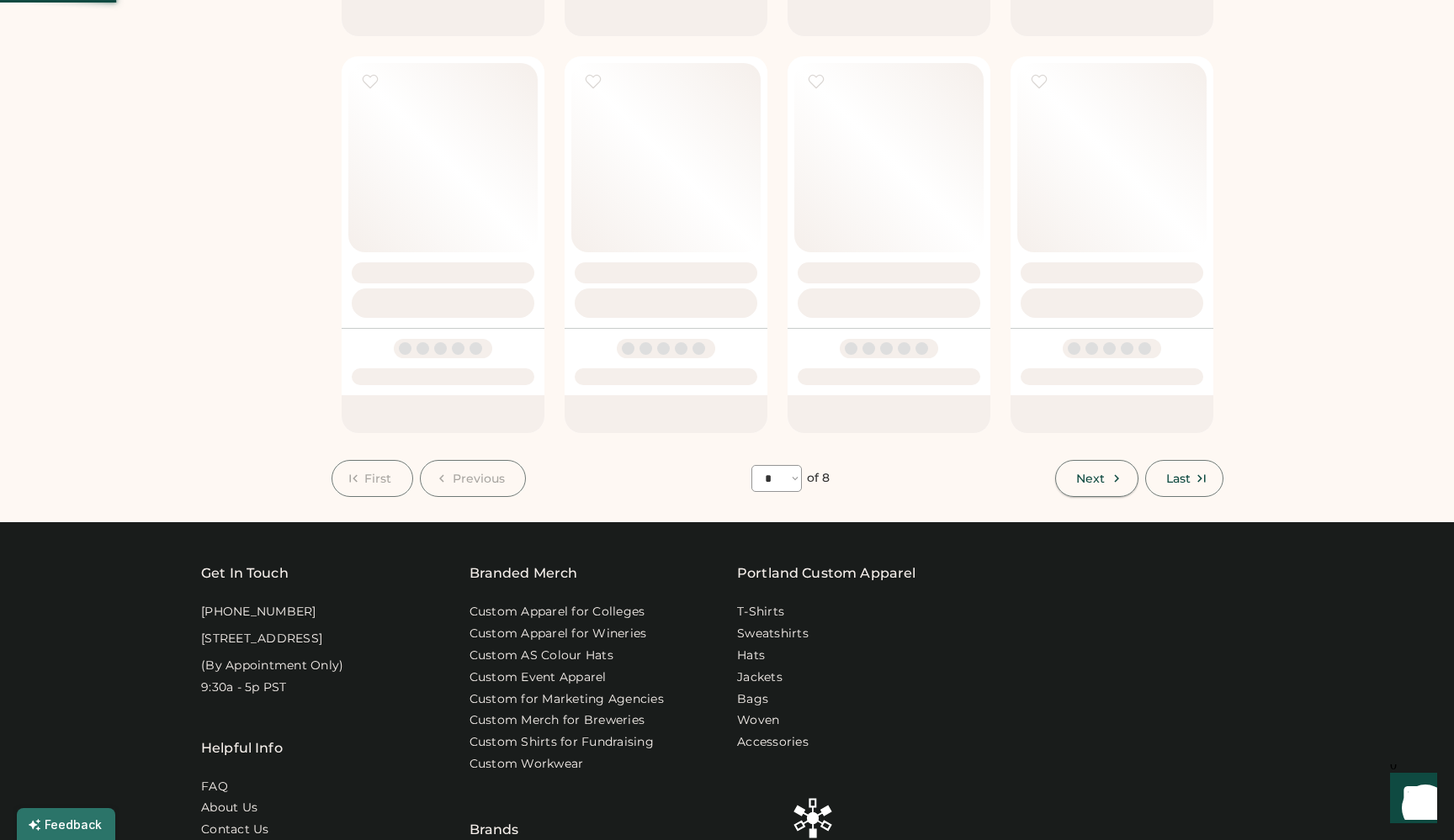
select select "*"
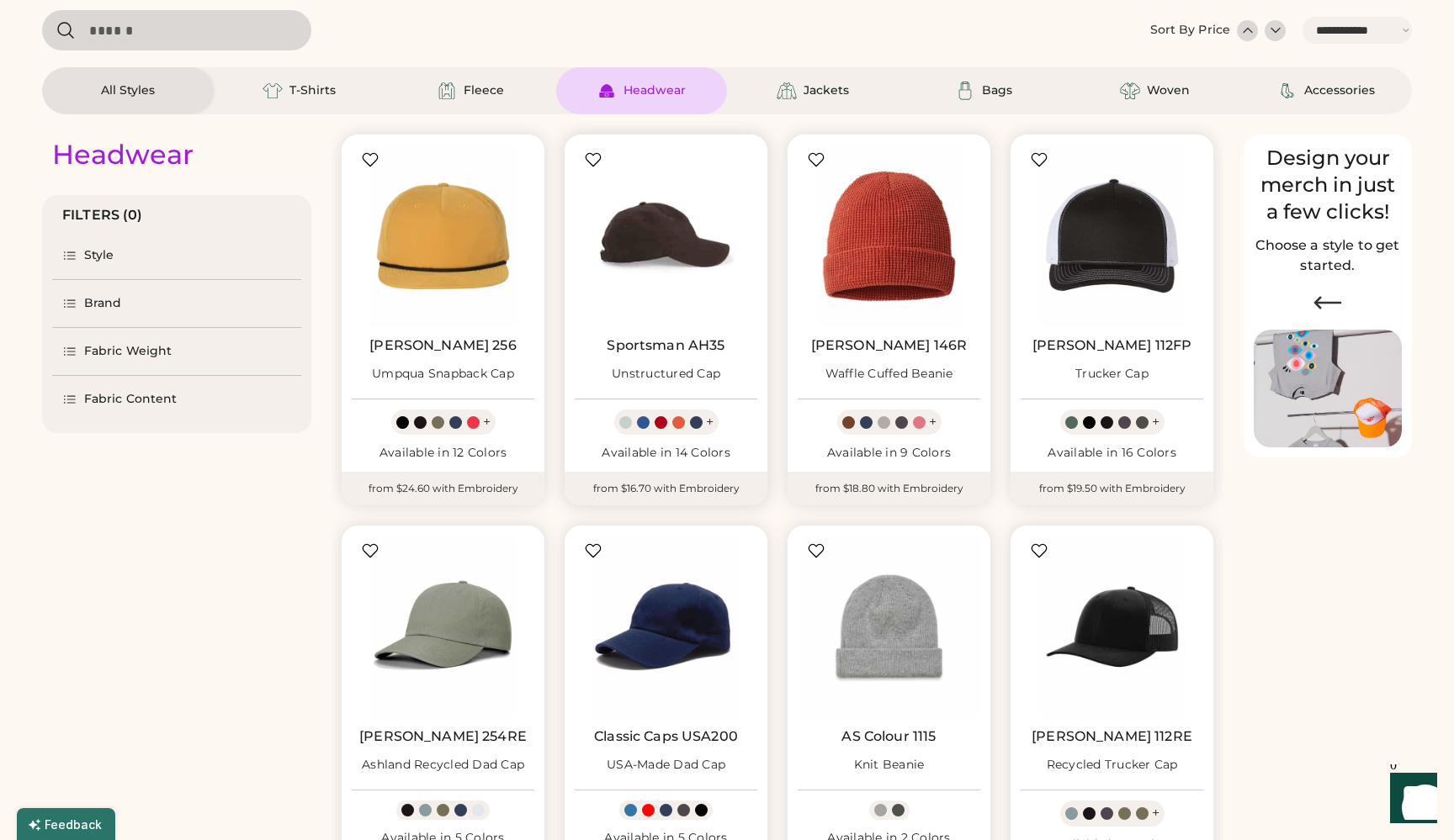
click at [637, 249] on img at bounding box center [666, 236] width 183 height 183
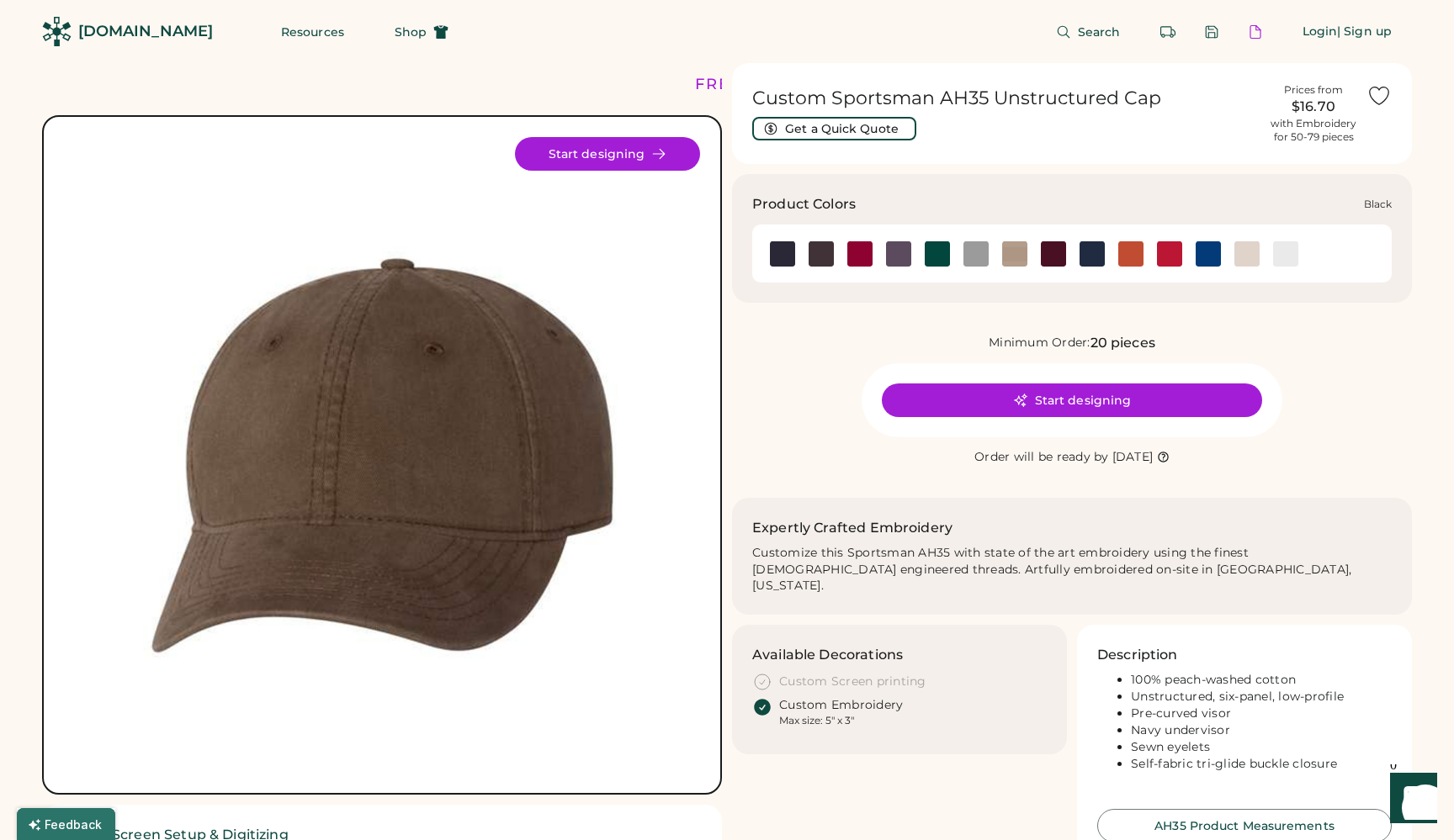
click at [784, 247] on img at bounding box center [782, 253] width 25 height 25
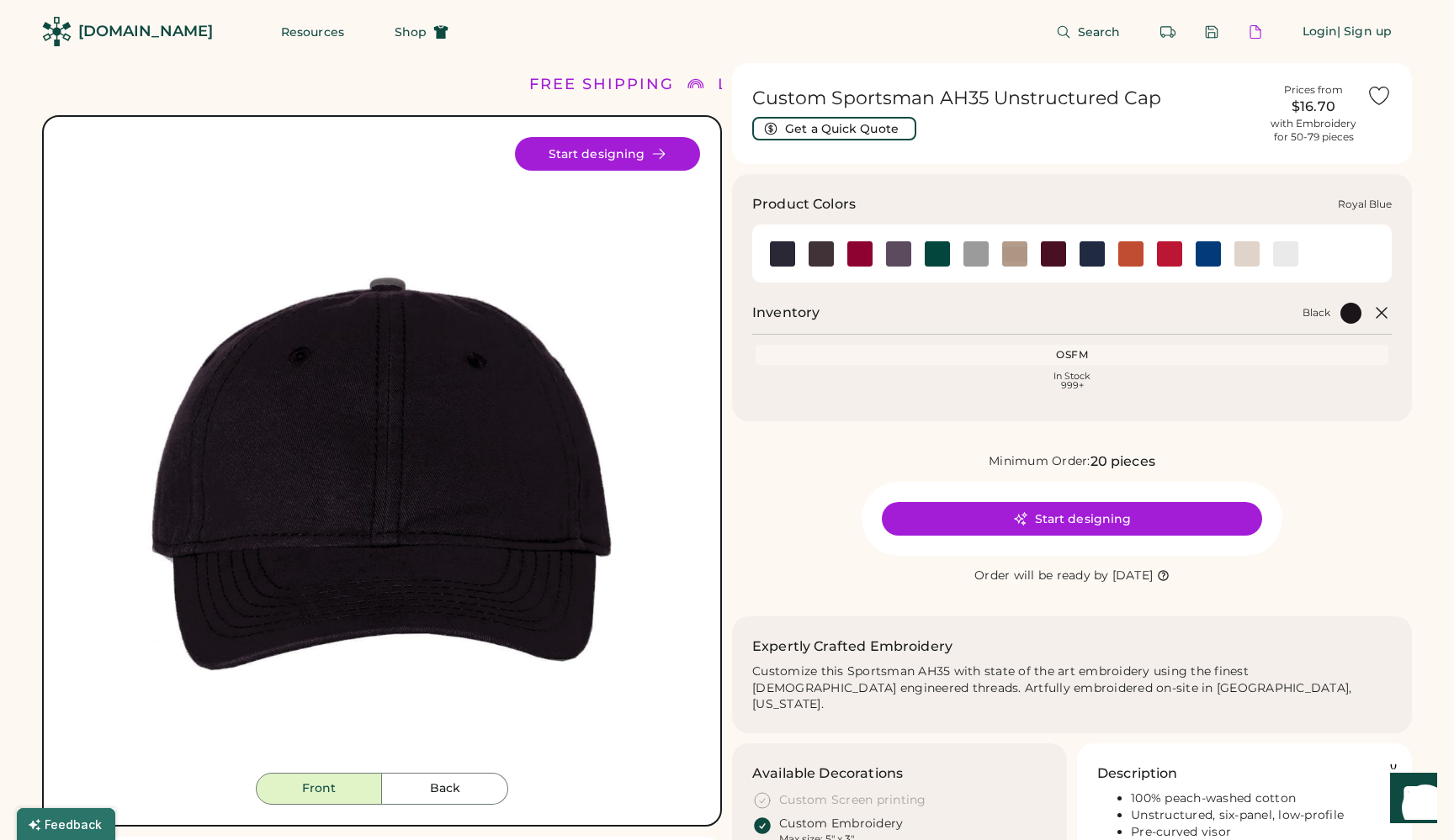
click at [1212, 252] on img at bounding box center [1207, 253] width 25 height 25
click at [1207, 250] on img at bounding box center [1207, 253] width 25 height 25
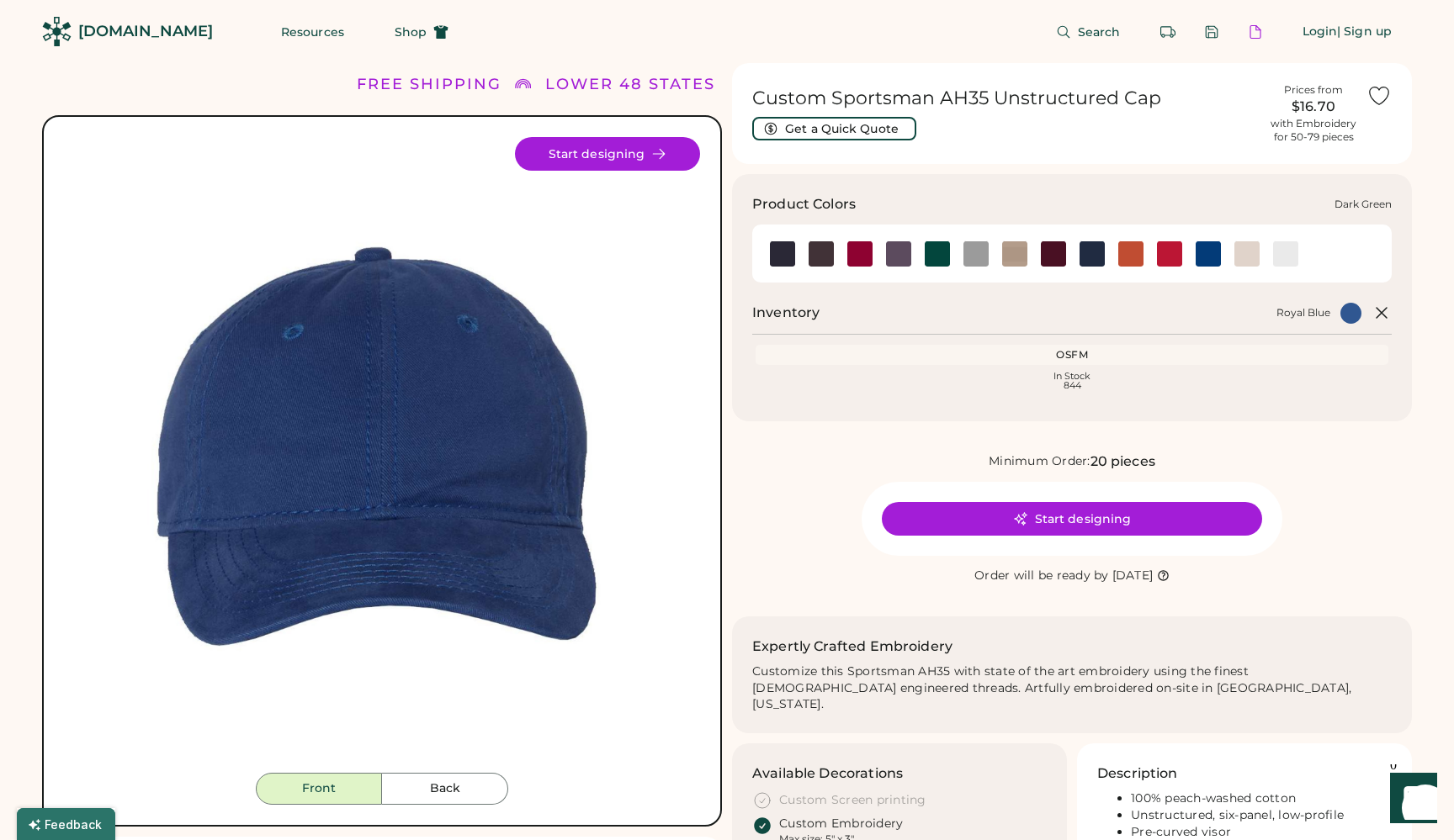
click at [935, 253] on img at bounding box center [937, 253] width 25 height 25
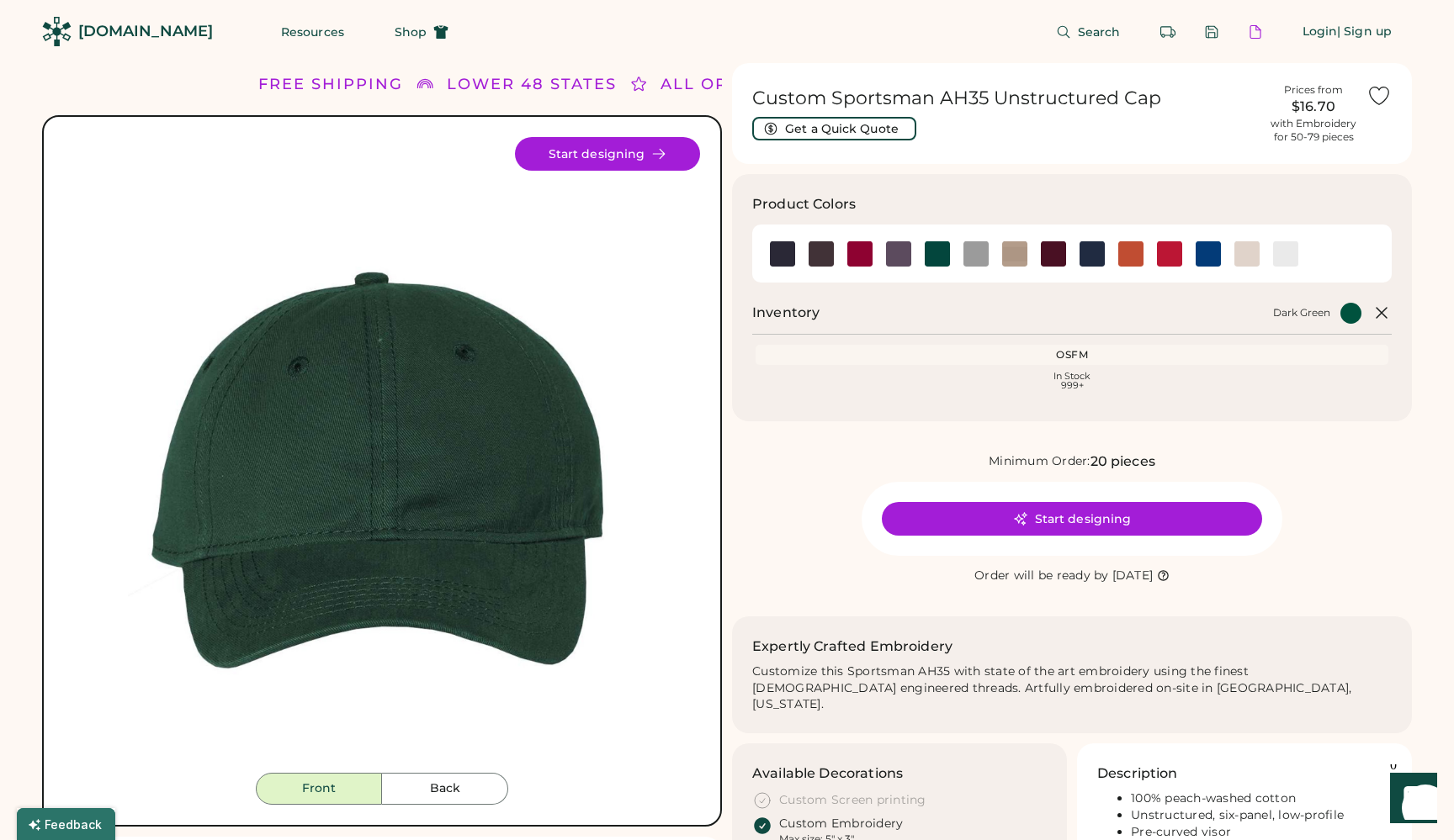
click at [1004, 510] on button "Start designing" at bounding box center [1071, 519] width 380 height 34
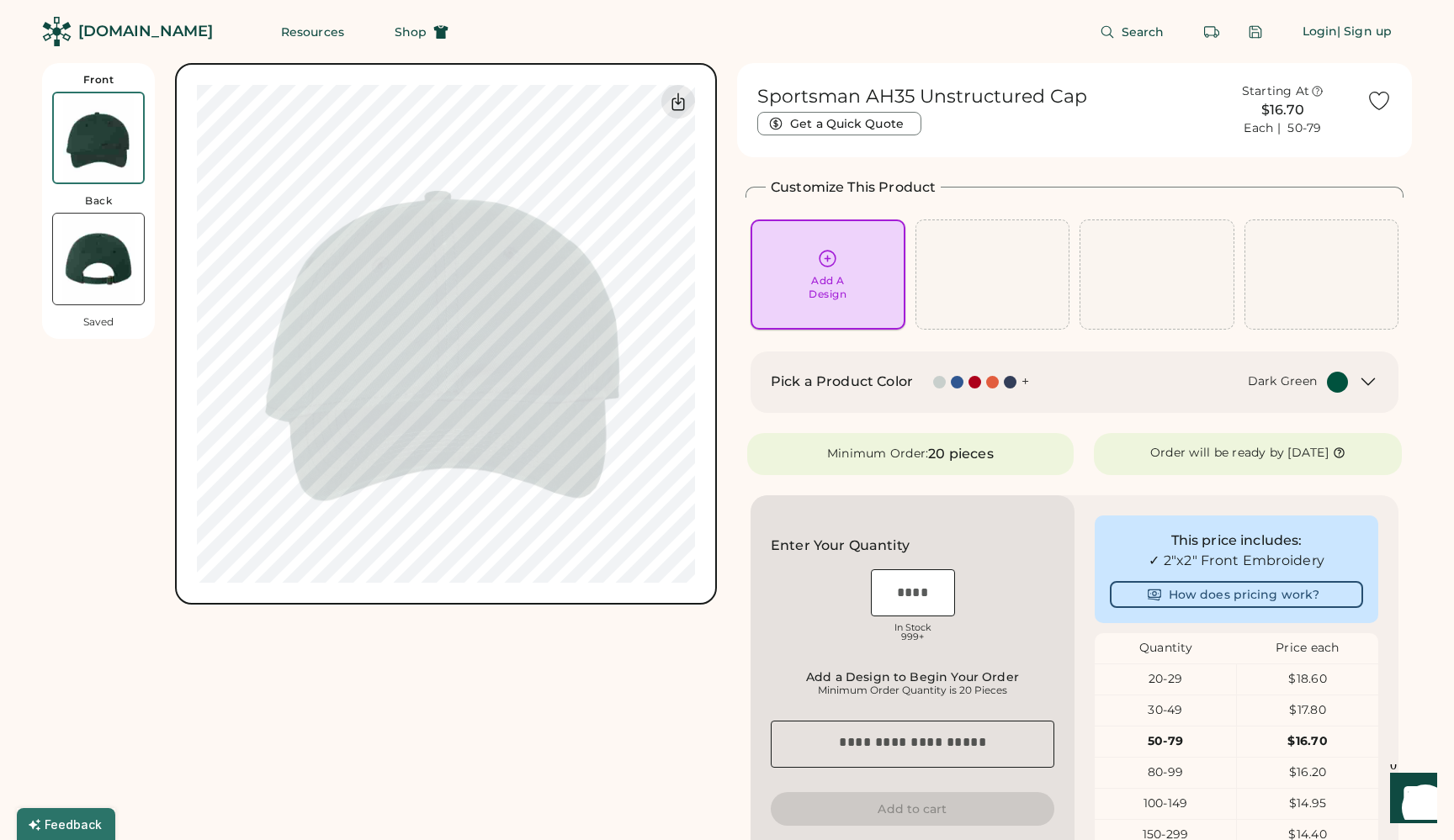
click at [822, 266] on icon at bounding box center [826, 258] width 21 height 21
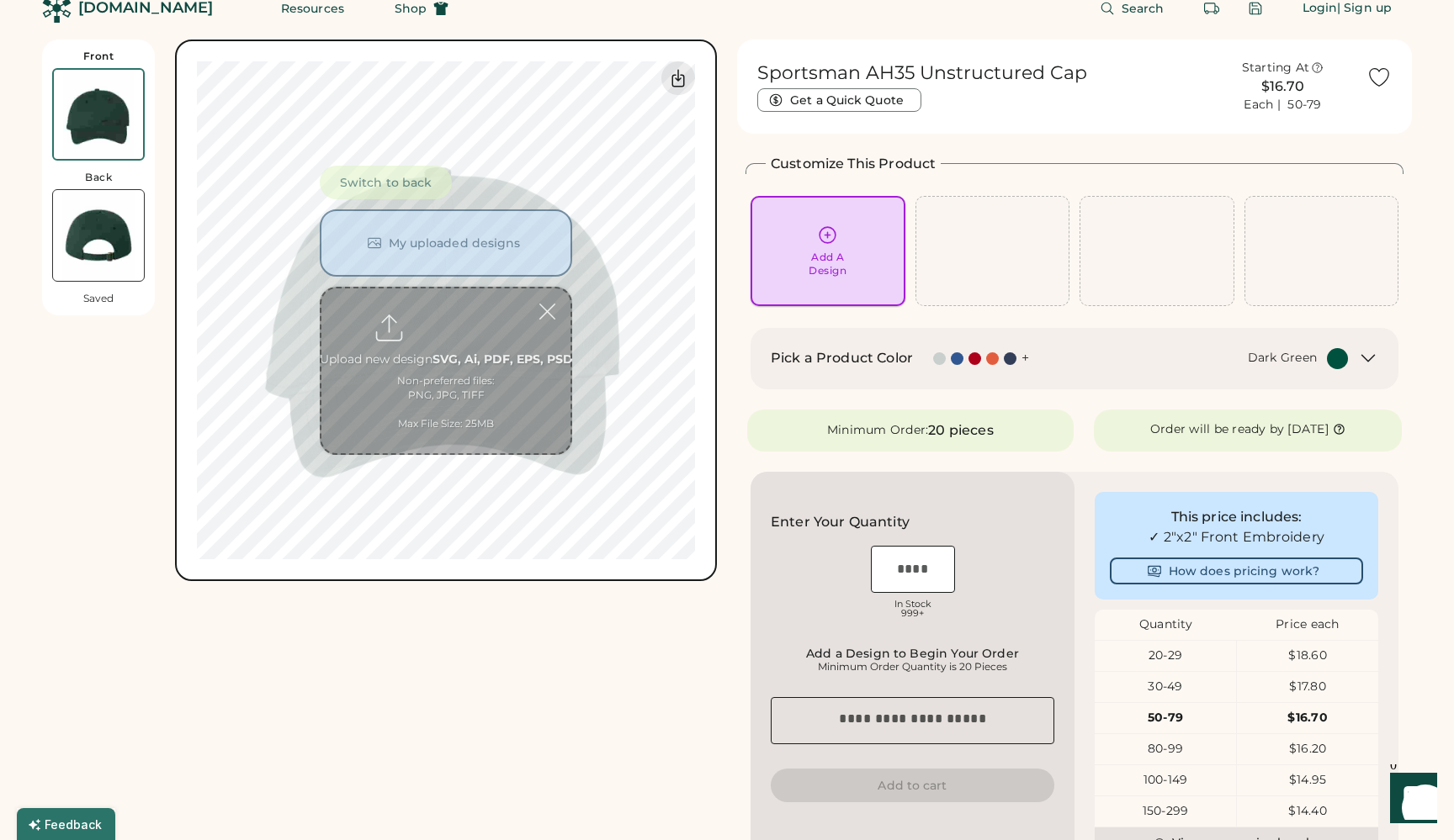
scroll to position [63, 0]
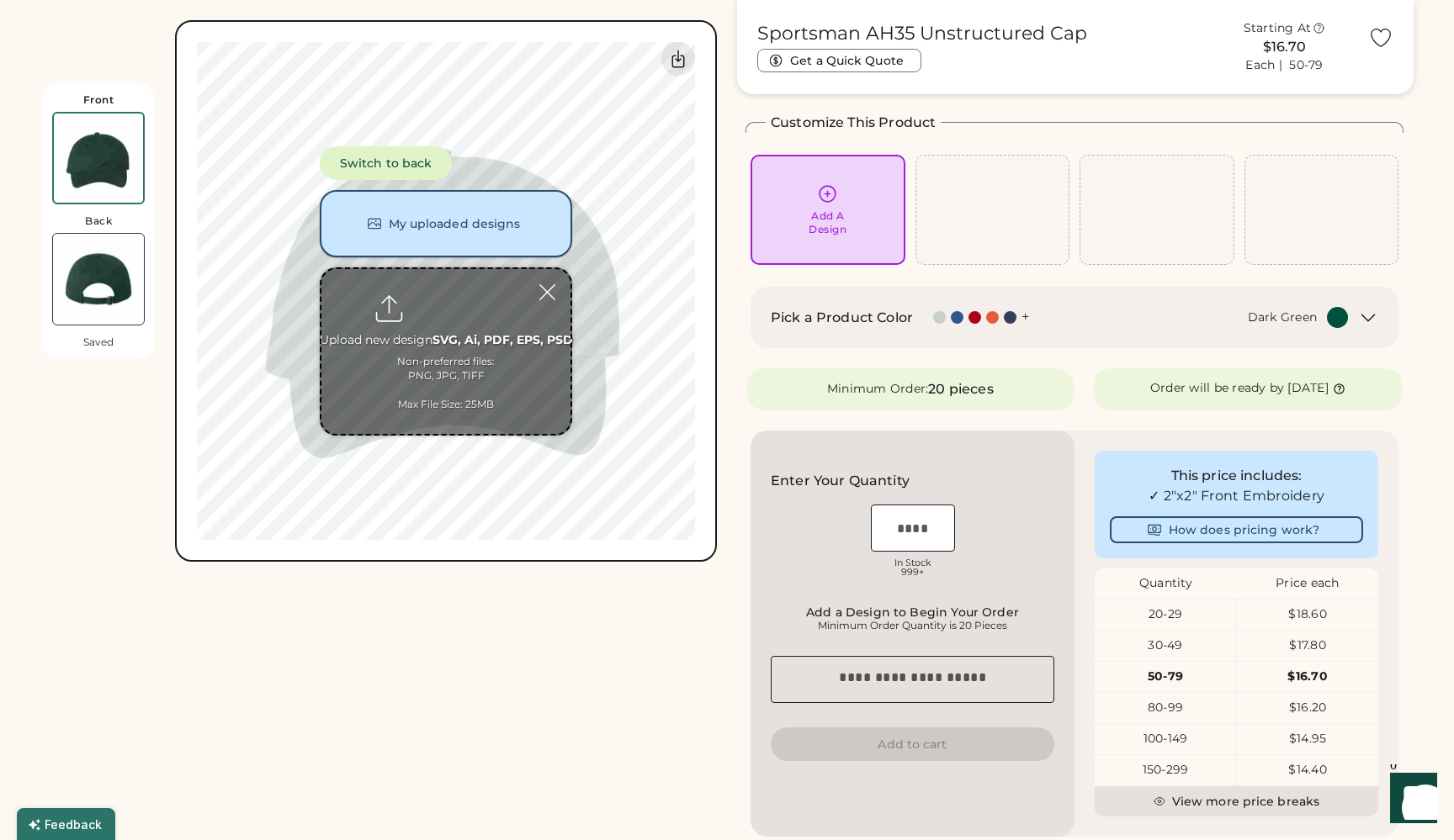
click at [432, 225] on button "My uploaded designs" at bounding box center [446, 224] width 253 height 68
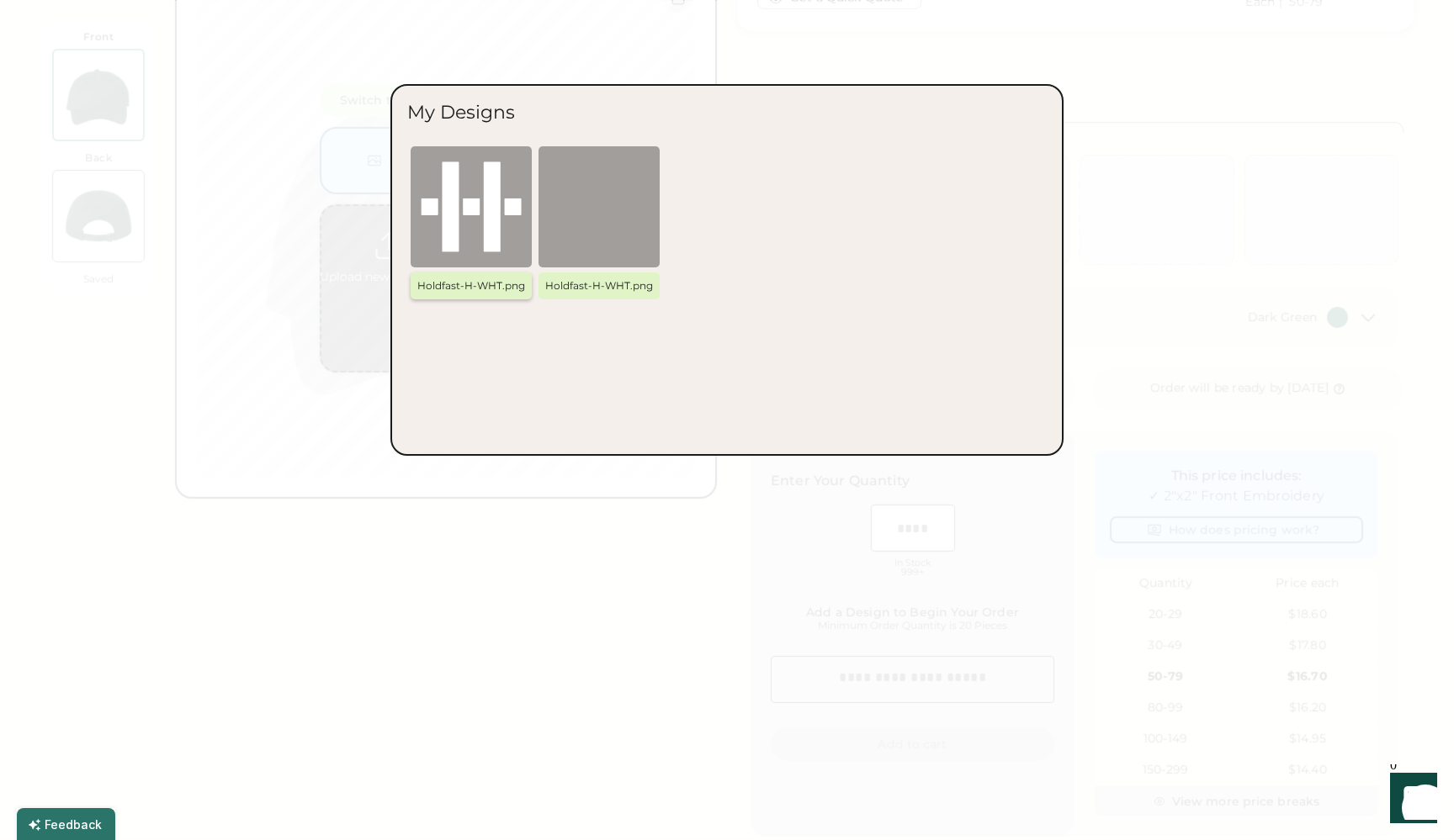
click at [478, 199] on img at bounding box center [470, 206] width 100 height 100
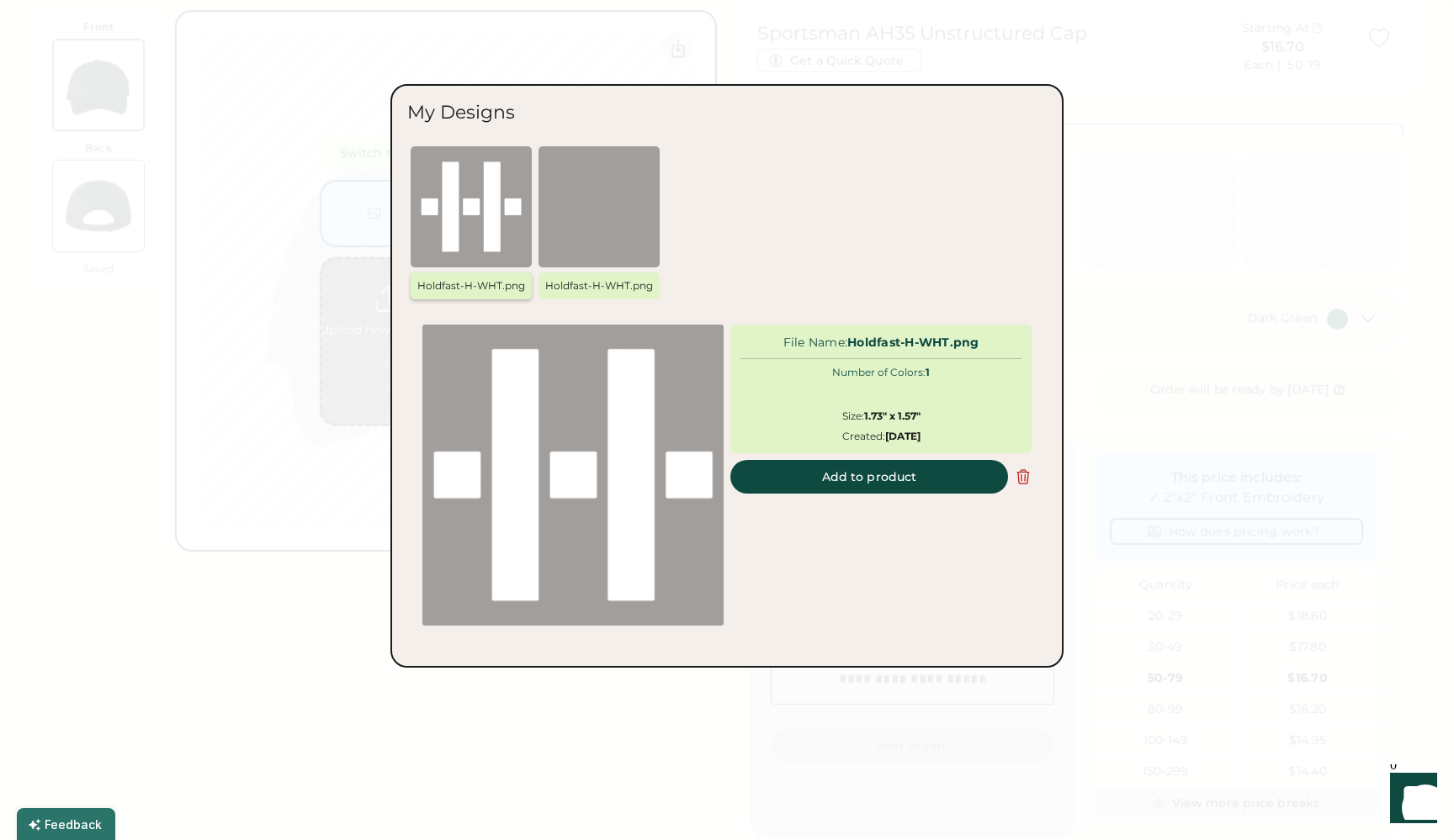
scroll to position [0, 0]
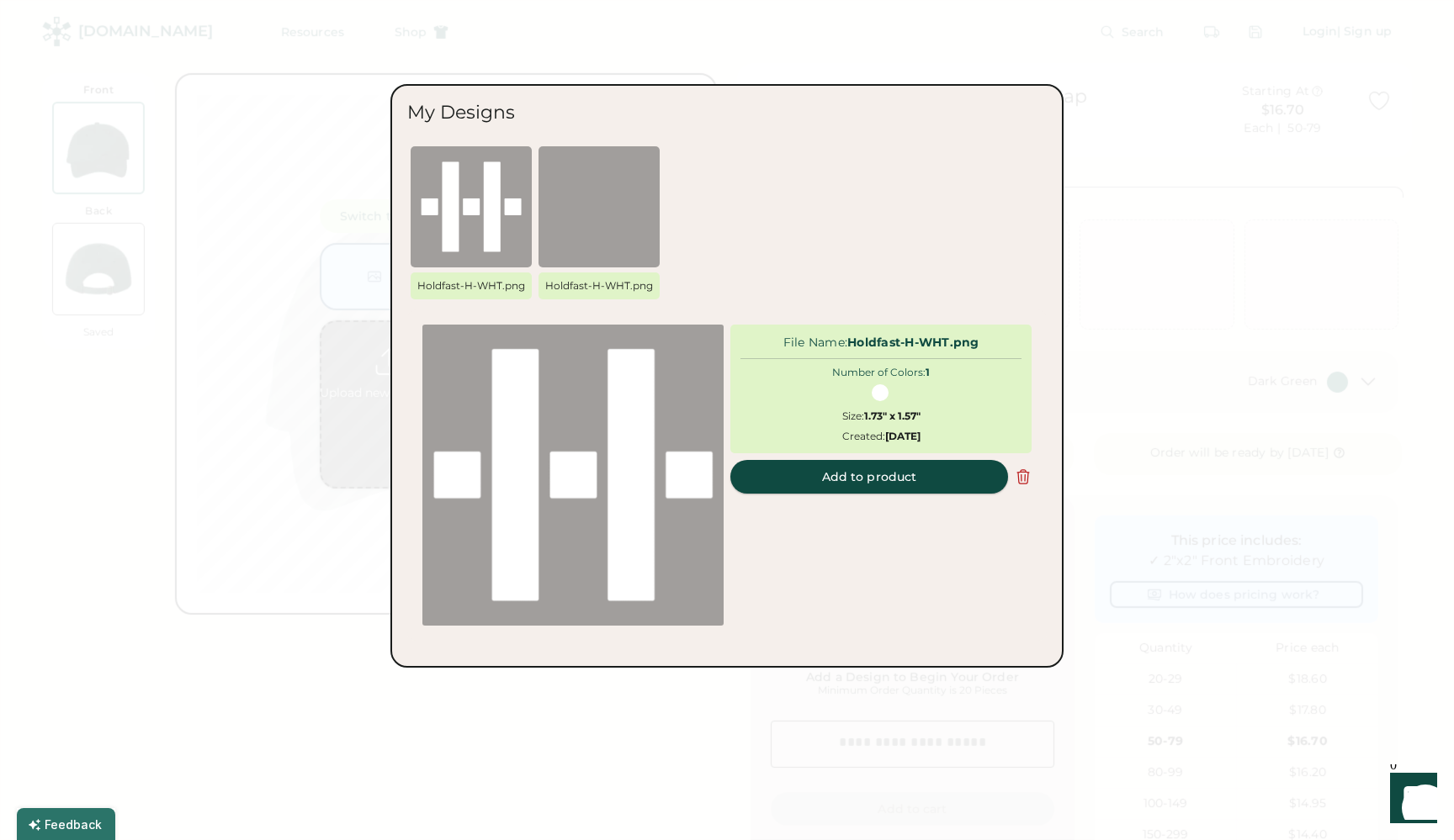
click at [823, 471] on button "Add to product" at bounding box center [868, 477] width 277 height 34
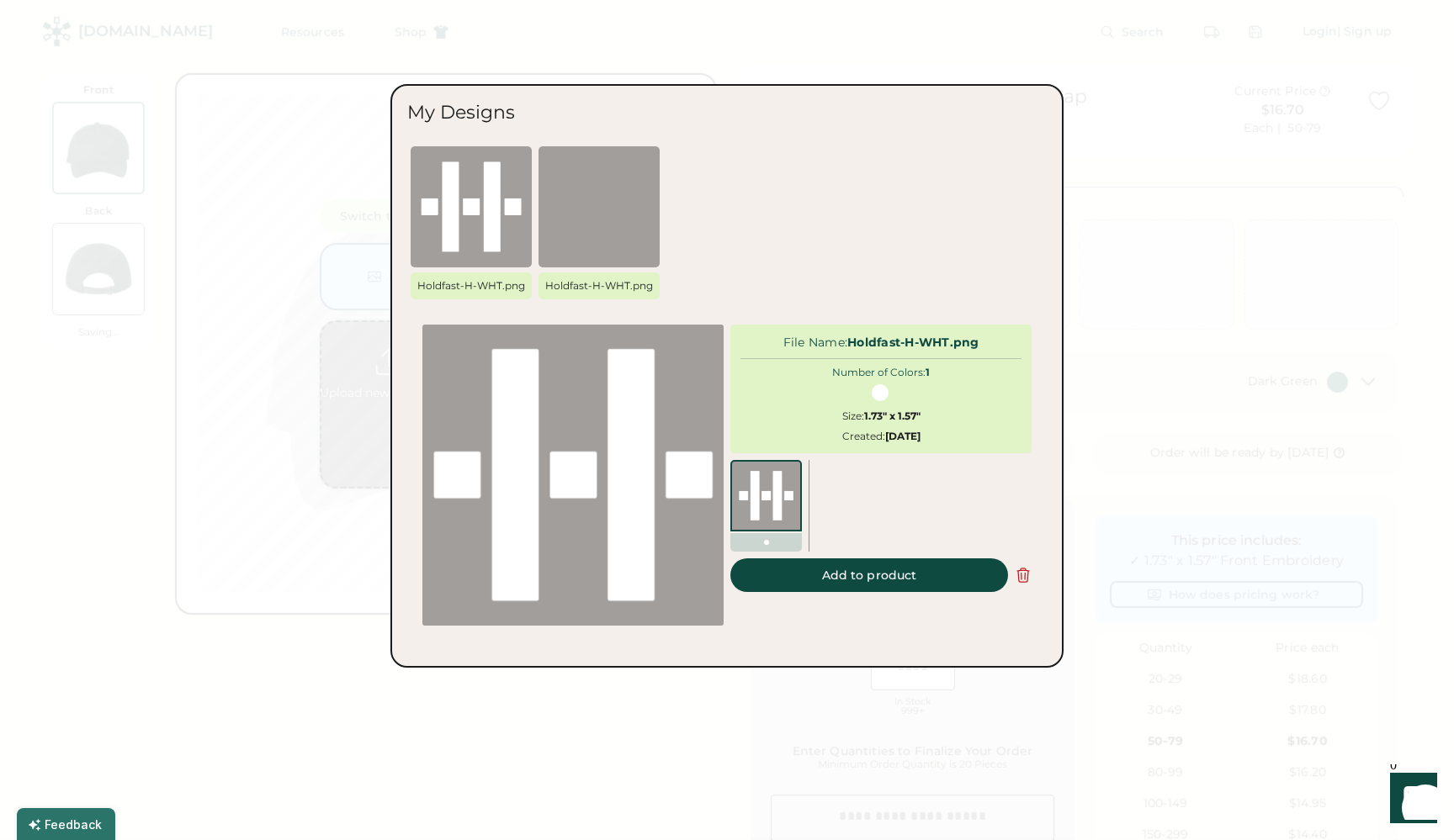
click at [862, 473] on div at bounding box center [923, 481] width 216 height 42
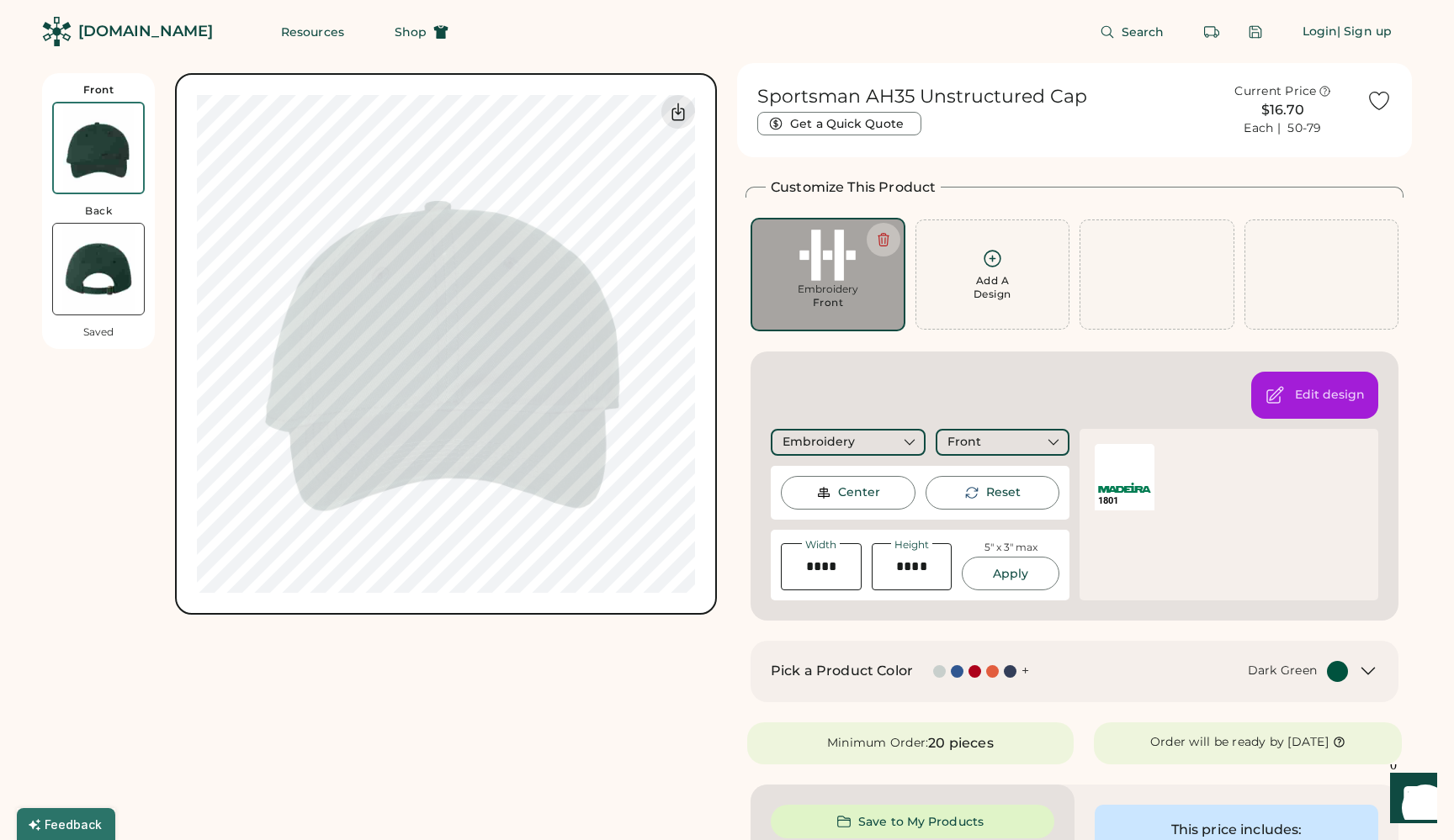
click at [463, 650] on div "Front Back Saved Switch to back My uploaded designs Upload new design SVG, Ai, …" at bounding box center [379, 779] width 674 height 1434
click at [997, 262] on icon at bounding box center [992, 258] width 21 height 21
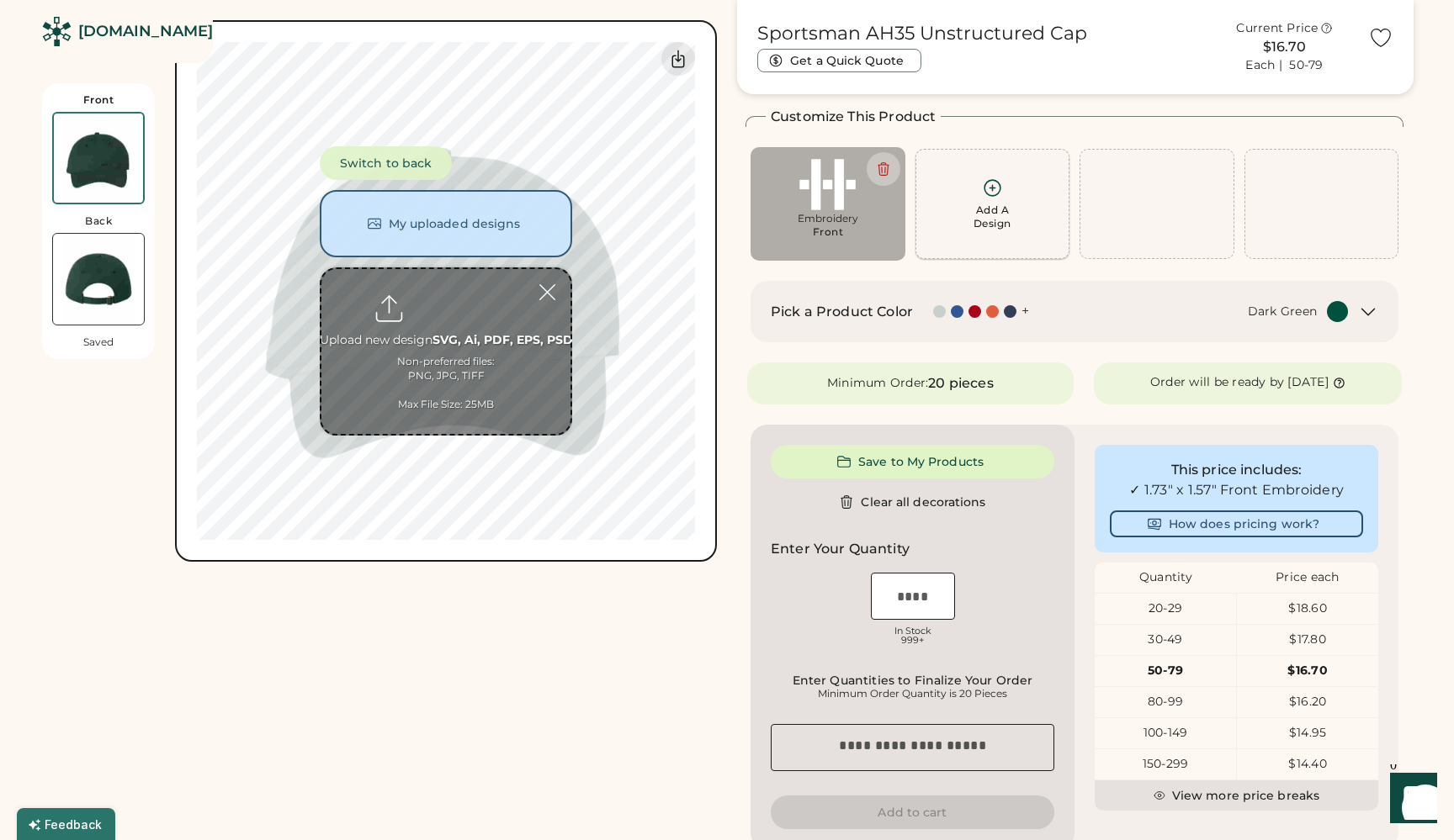
scroll to position [74, 0]
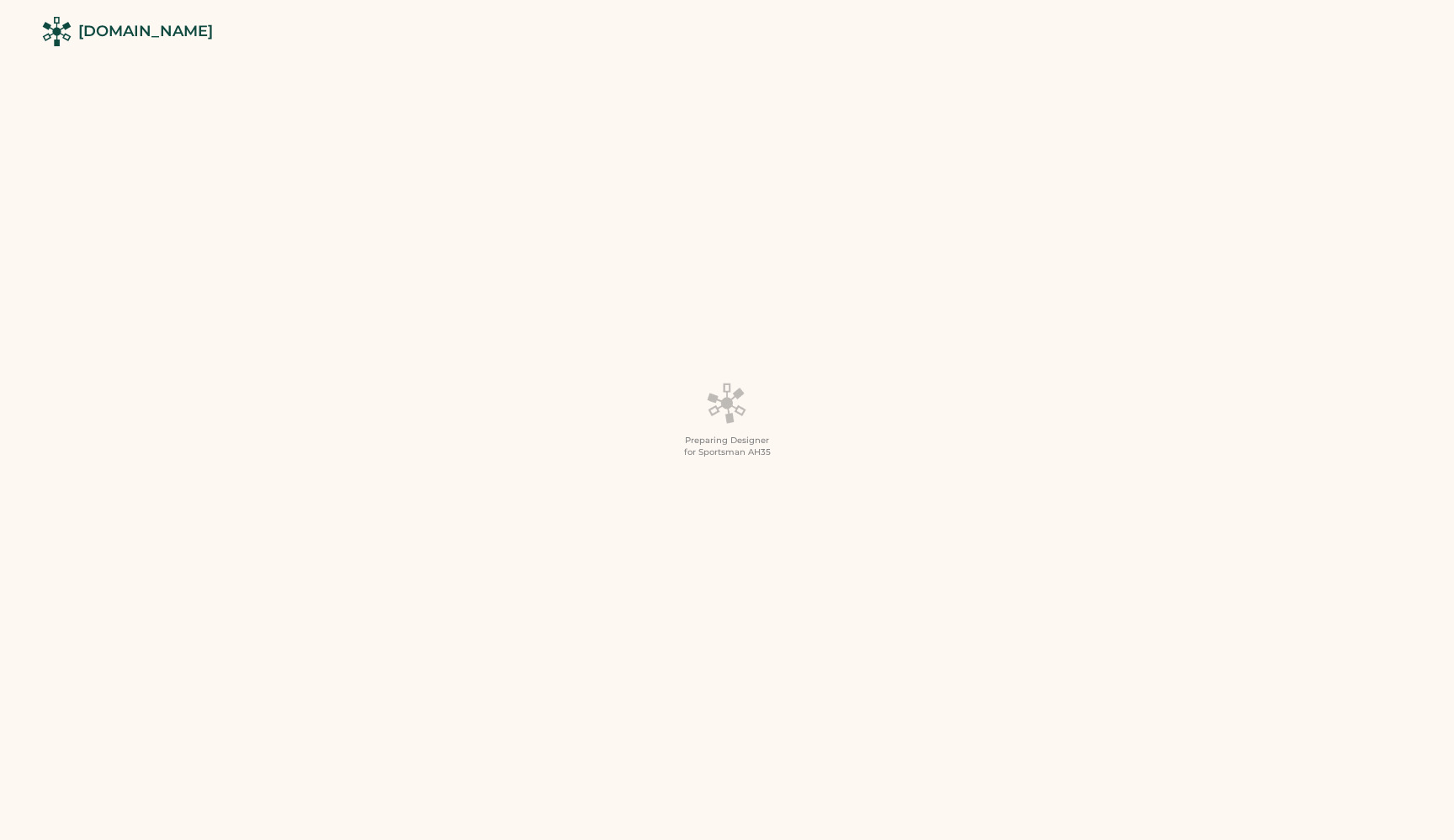
scroll to position [74, 0]
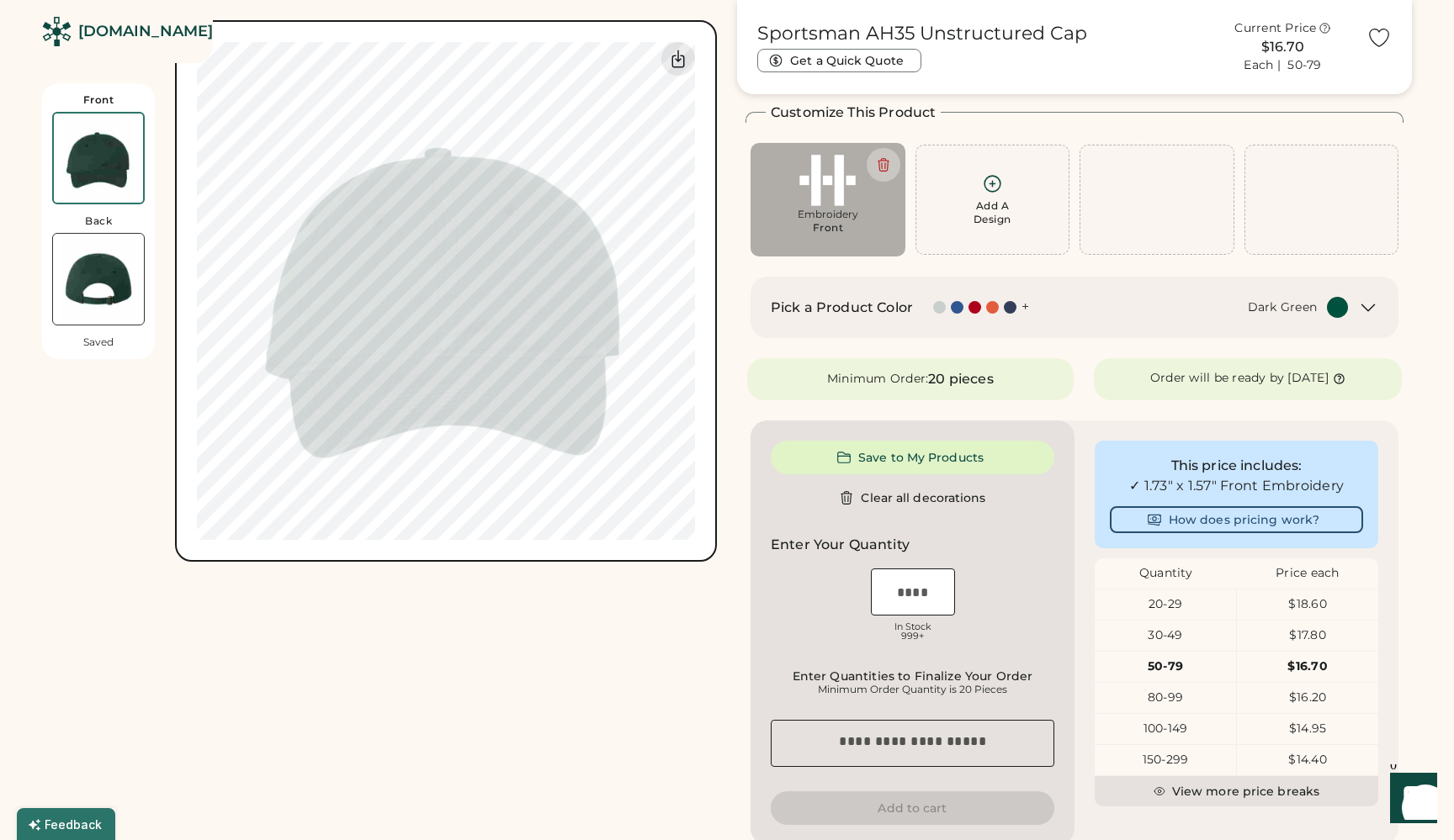
click at [1007, 184] on div "Add A Design" at bounding box center [993, 199] width 133 height 53
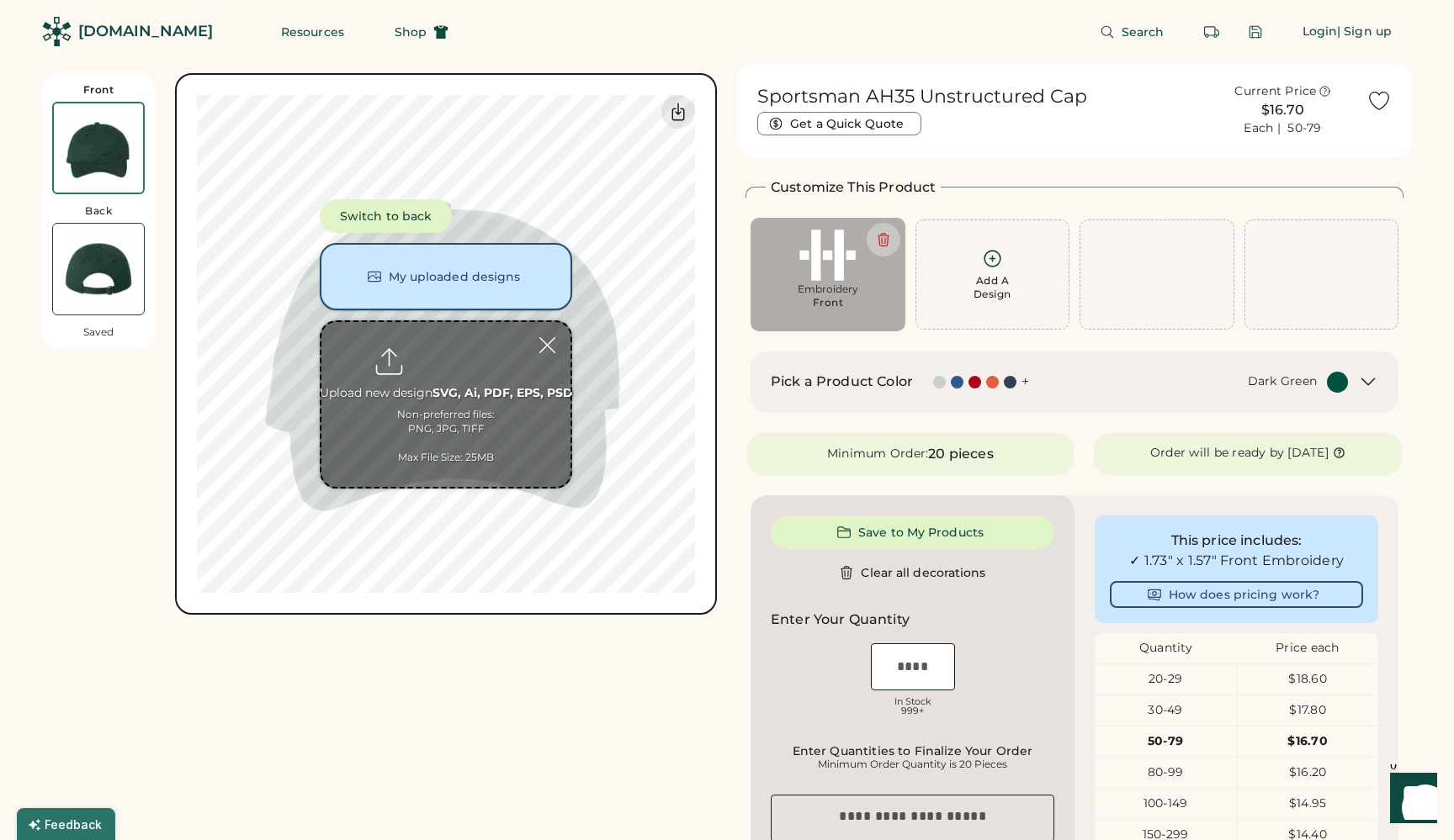
type input "**********"
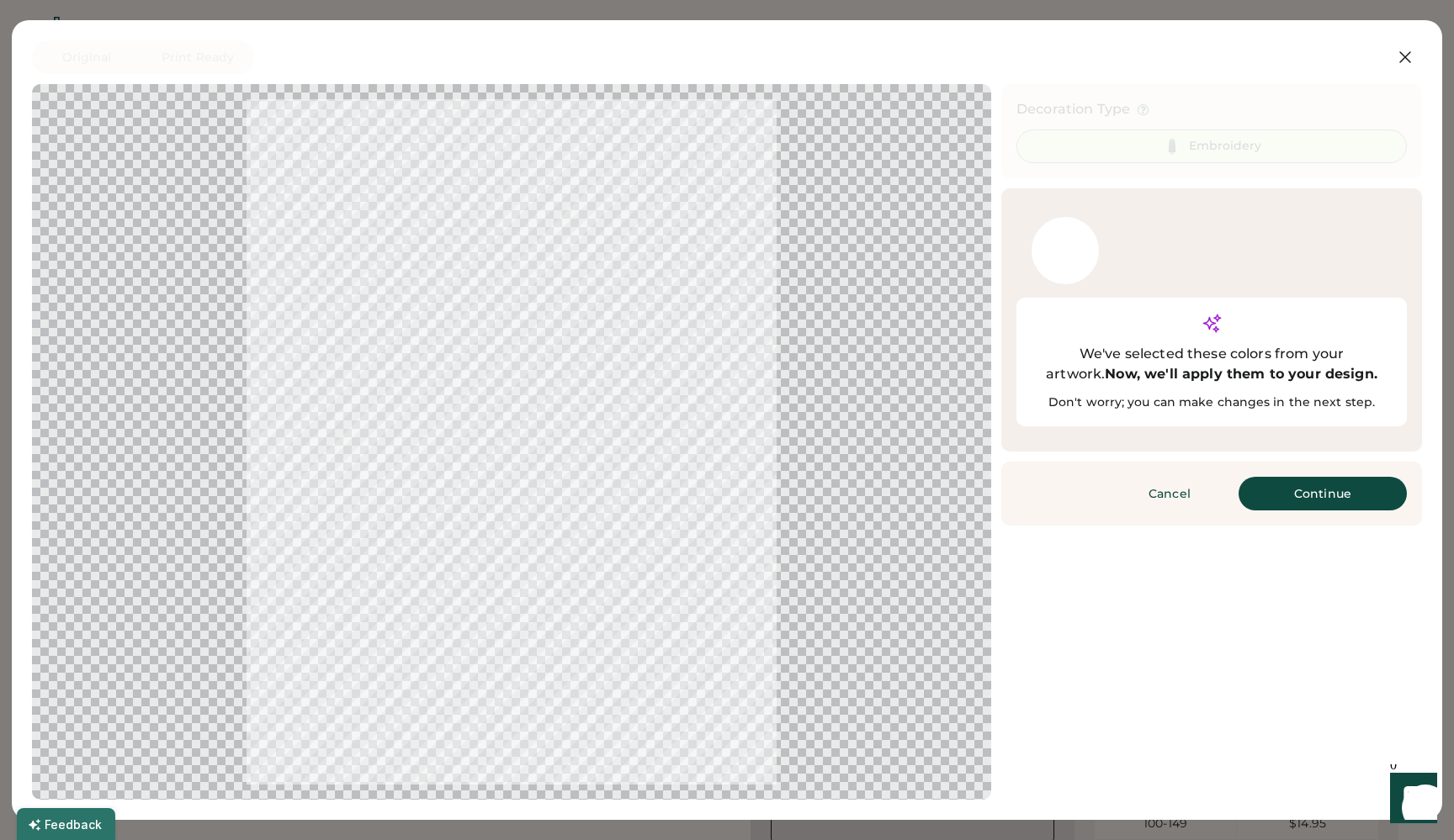
click at [1346, 477] on button "Continue" at bounding box center [1322, 494] width 168 height 34
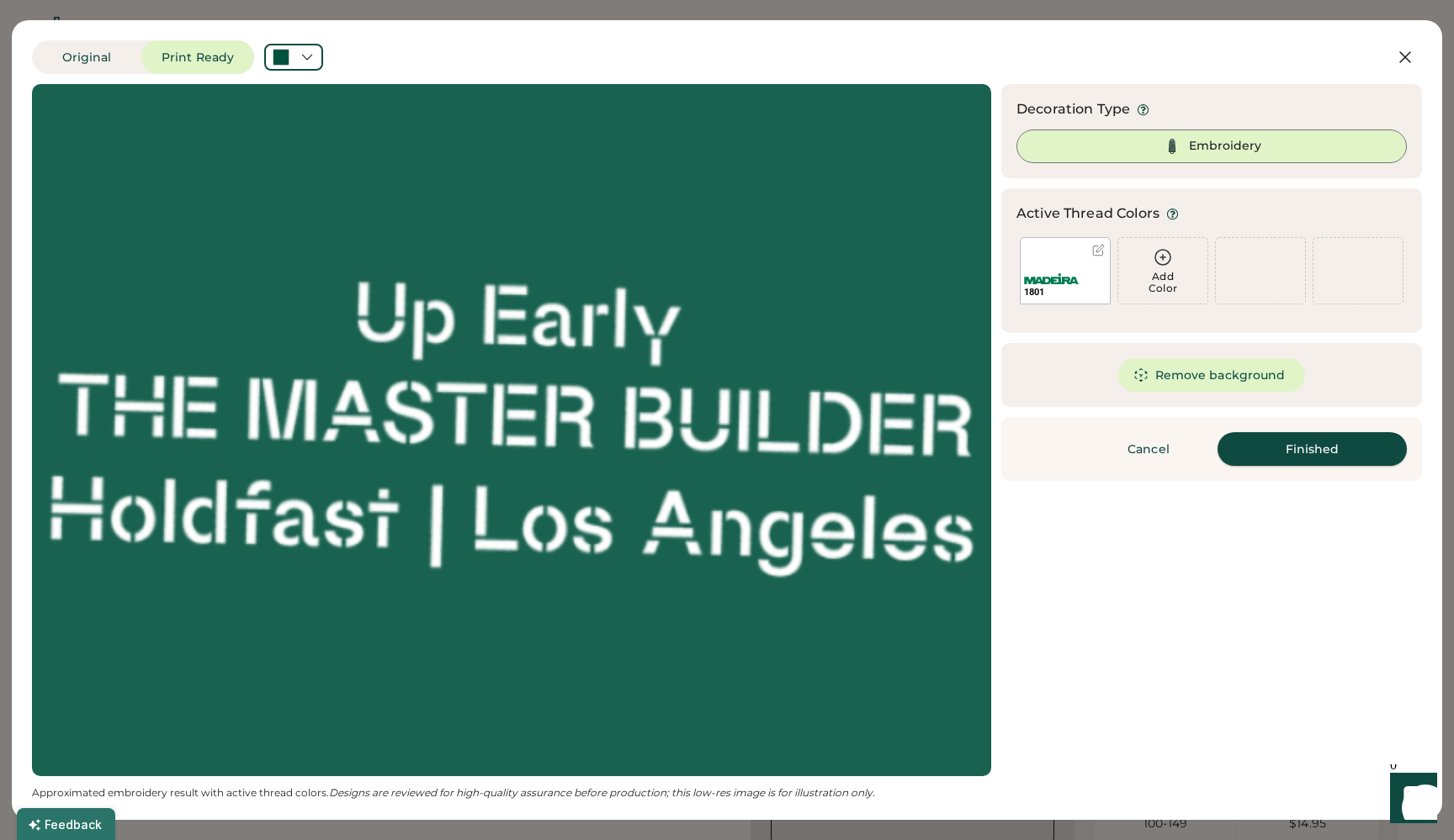
click at [1295, 444] on button "Finished" at bounding box center [1312, 449] width 189 height 34
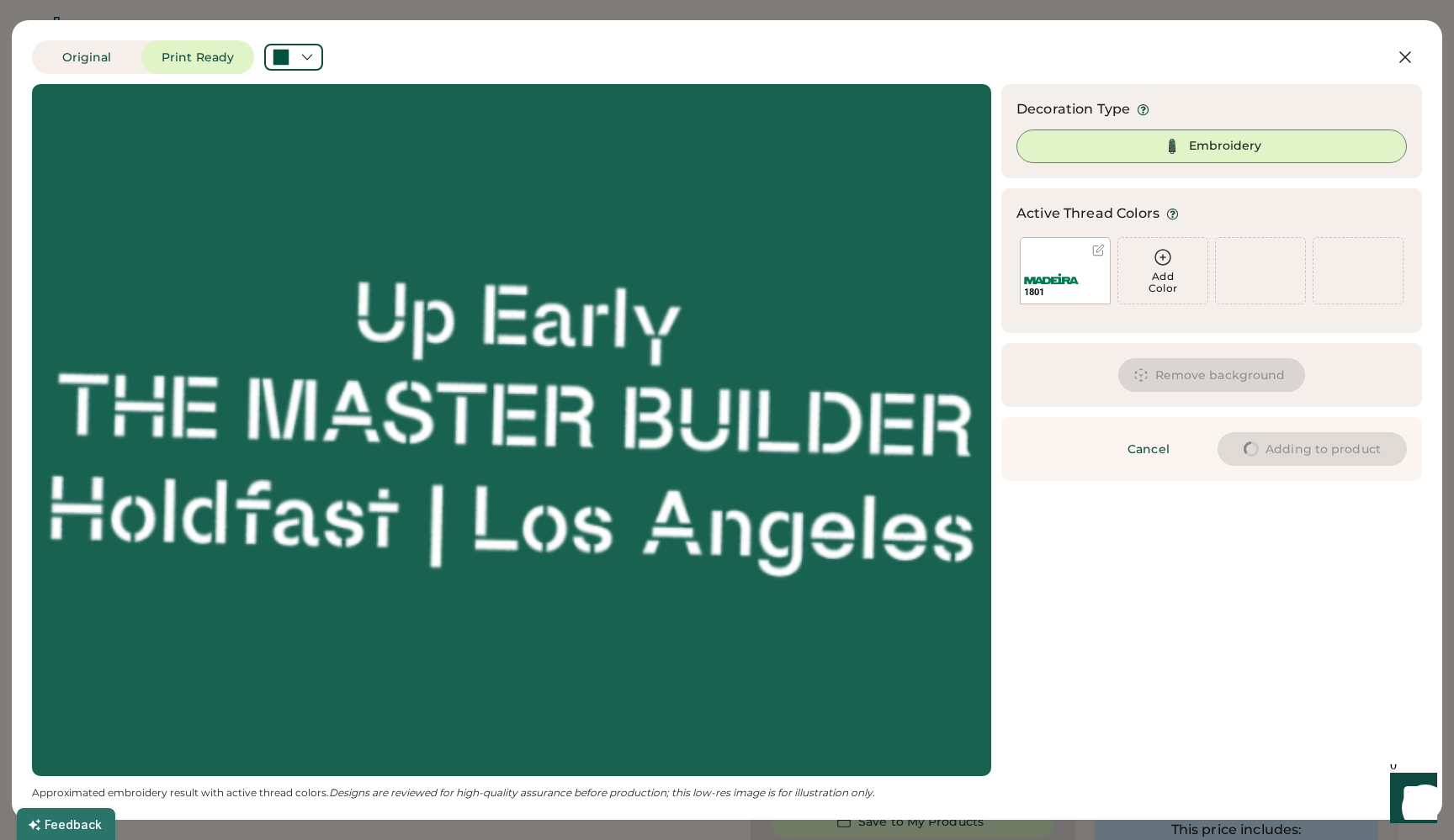
type input "****"
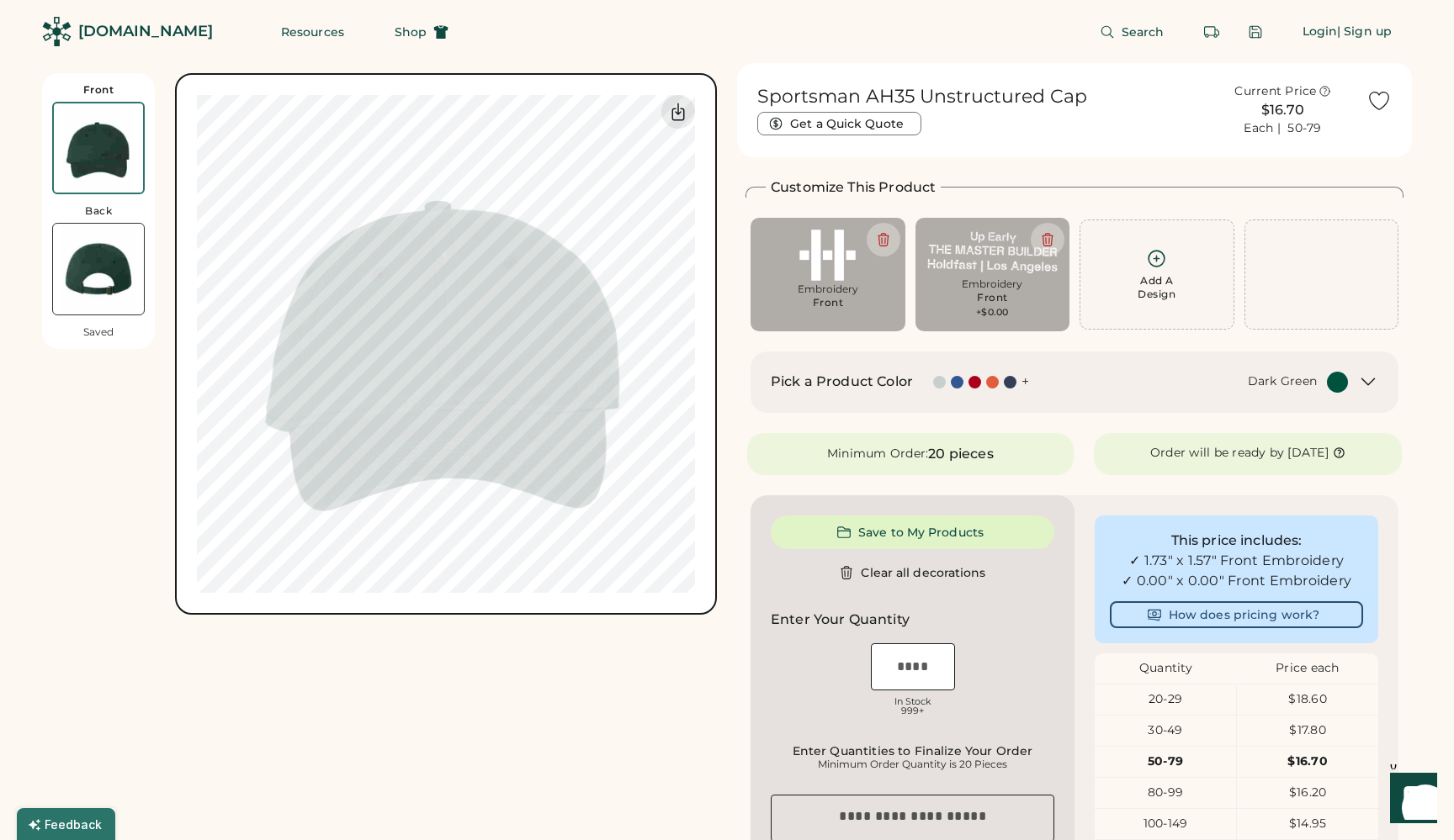
type input "****"
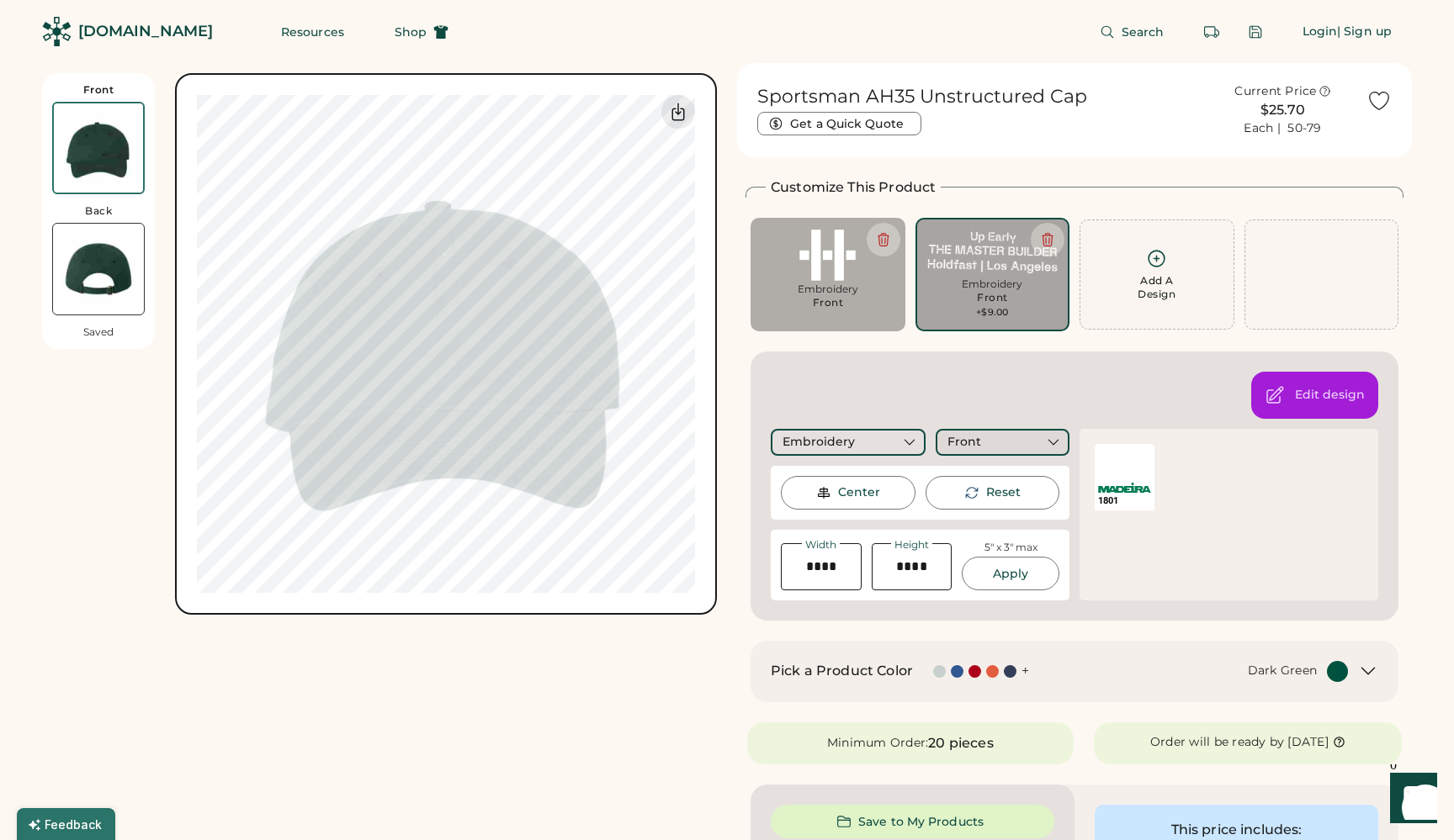
click at [999, 432] on div "Front" at bounding box center [1002, 441] width 133 height 27
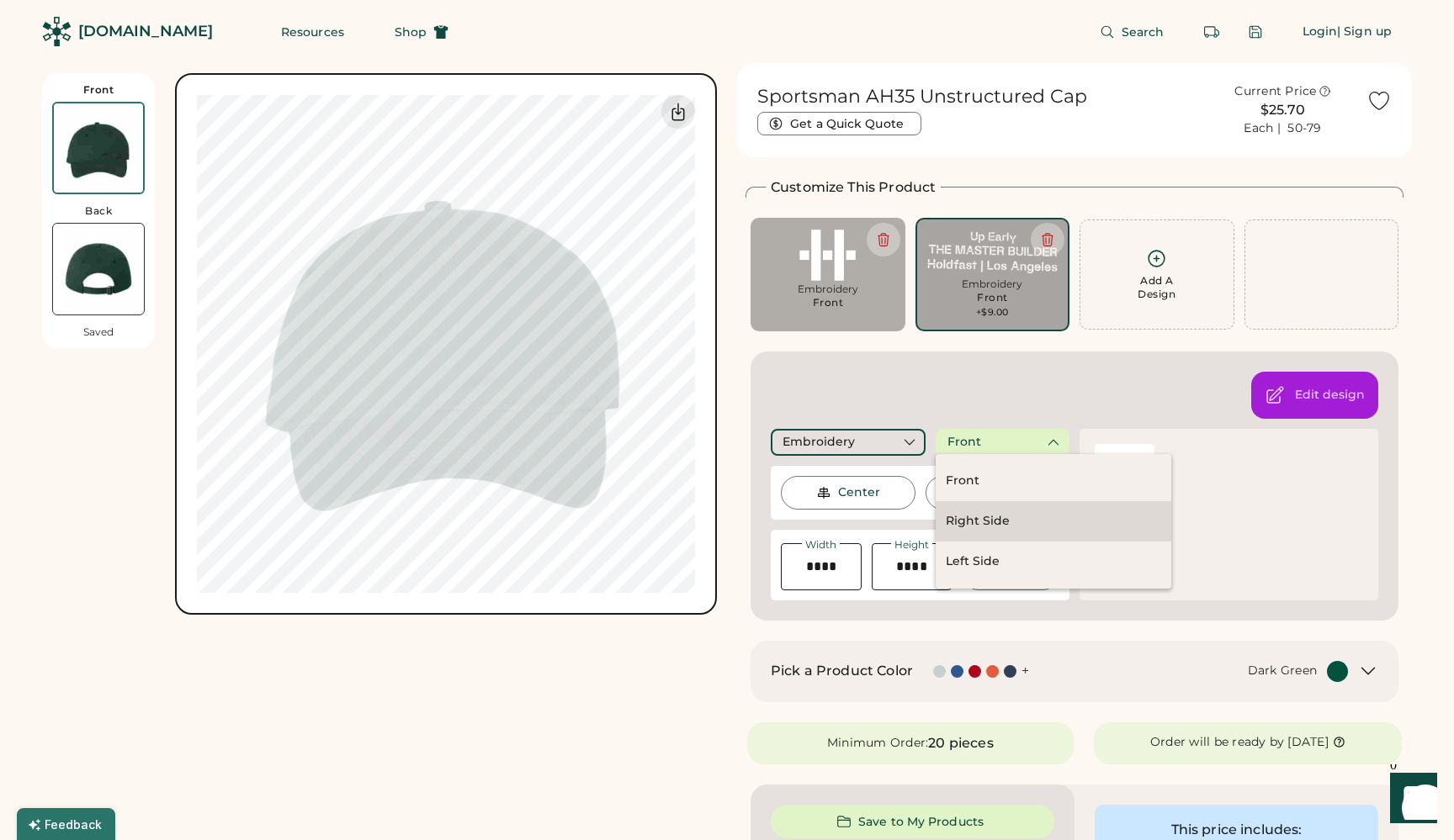
click at [979, 515] on div "Right Side" at bounding box center [978, 521] width 64 height 17
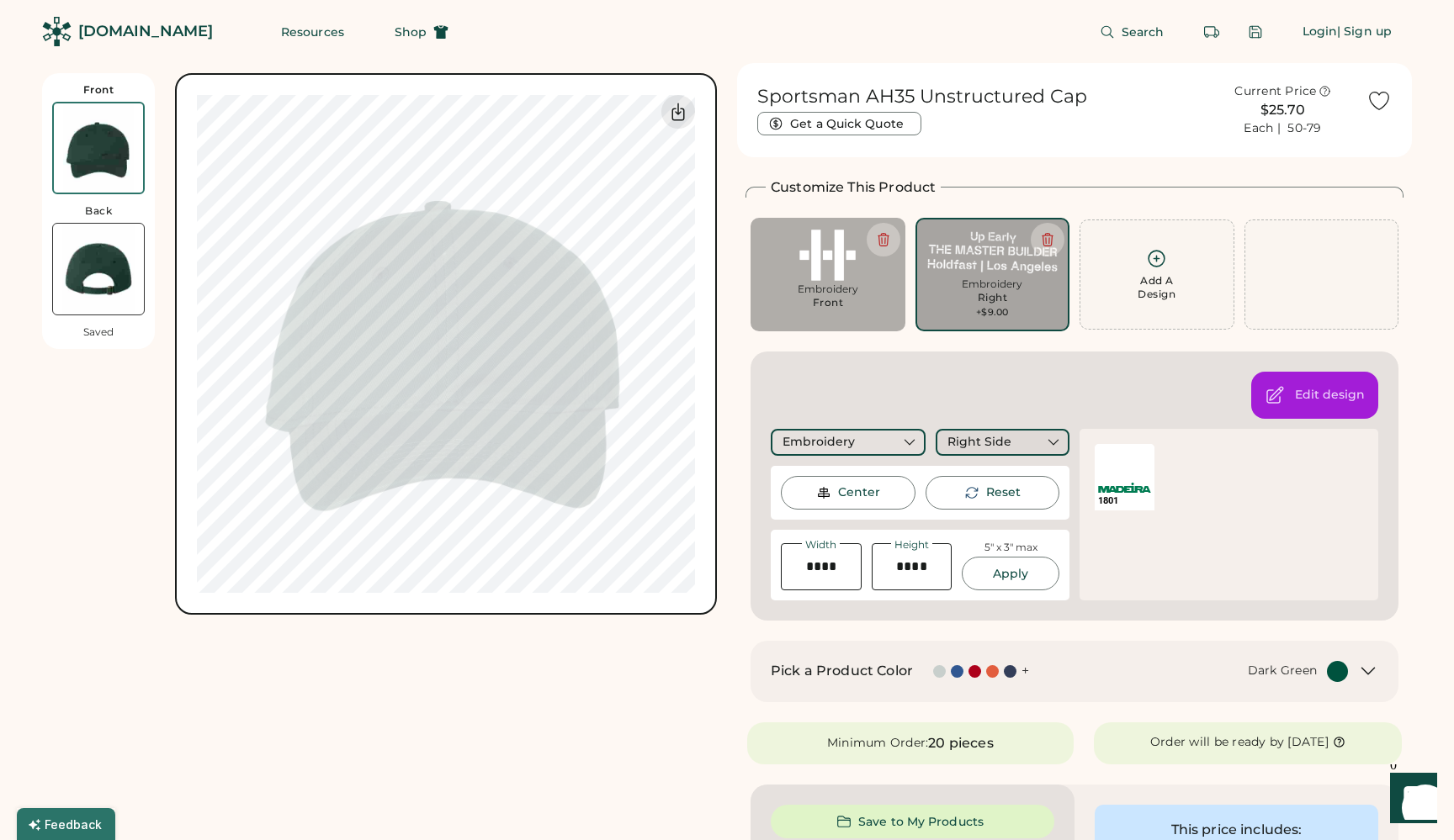
click at [988, 437] on div "Right Side" at bounding box center [979, 441] width 64 height 17
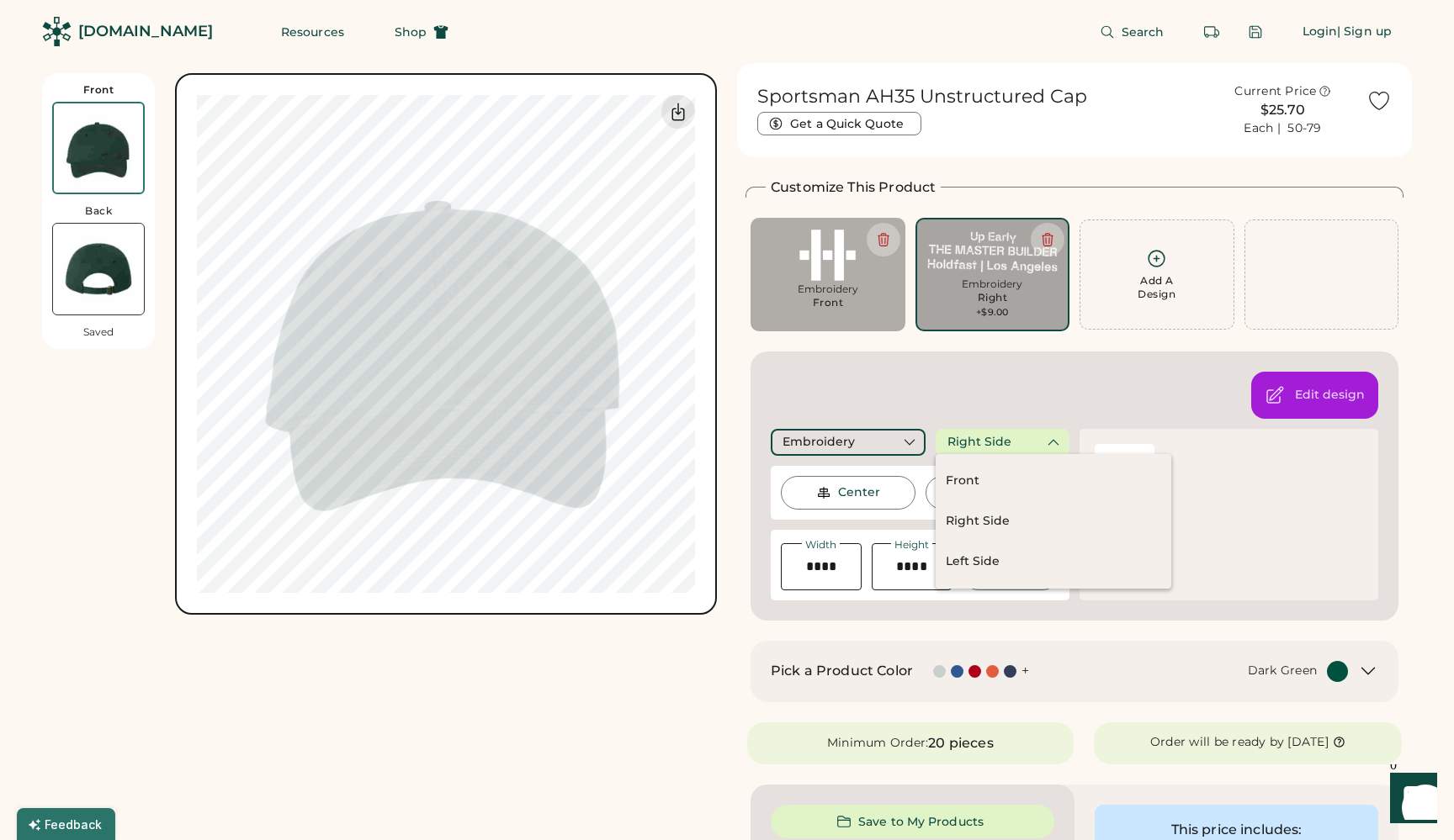
click at [986, 395] on div "Edit design Embroidery Right Side Thanks! We'll make note of this design placem…" at bounding box center [1073, 486] width 647 height 269
click at [543, 721] on div "Front Back Saved Switch to back My uploaded designs Upload new design SVG, Ai, …" at bounding box center [379, 780] width 674 height 1436
click at [1007, 550] on div "Left Side" at bounding box center [1053, 562] width 236 height 41
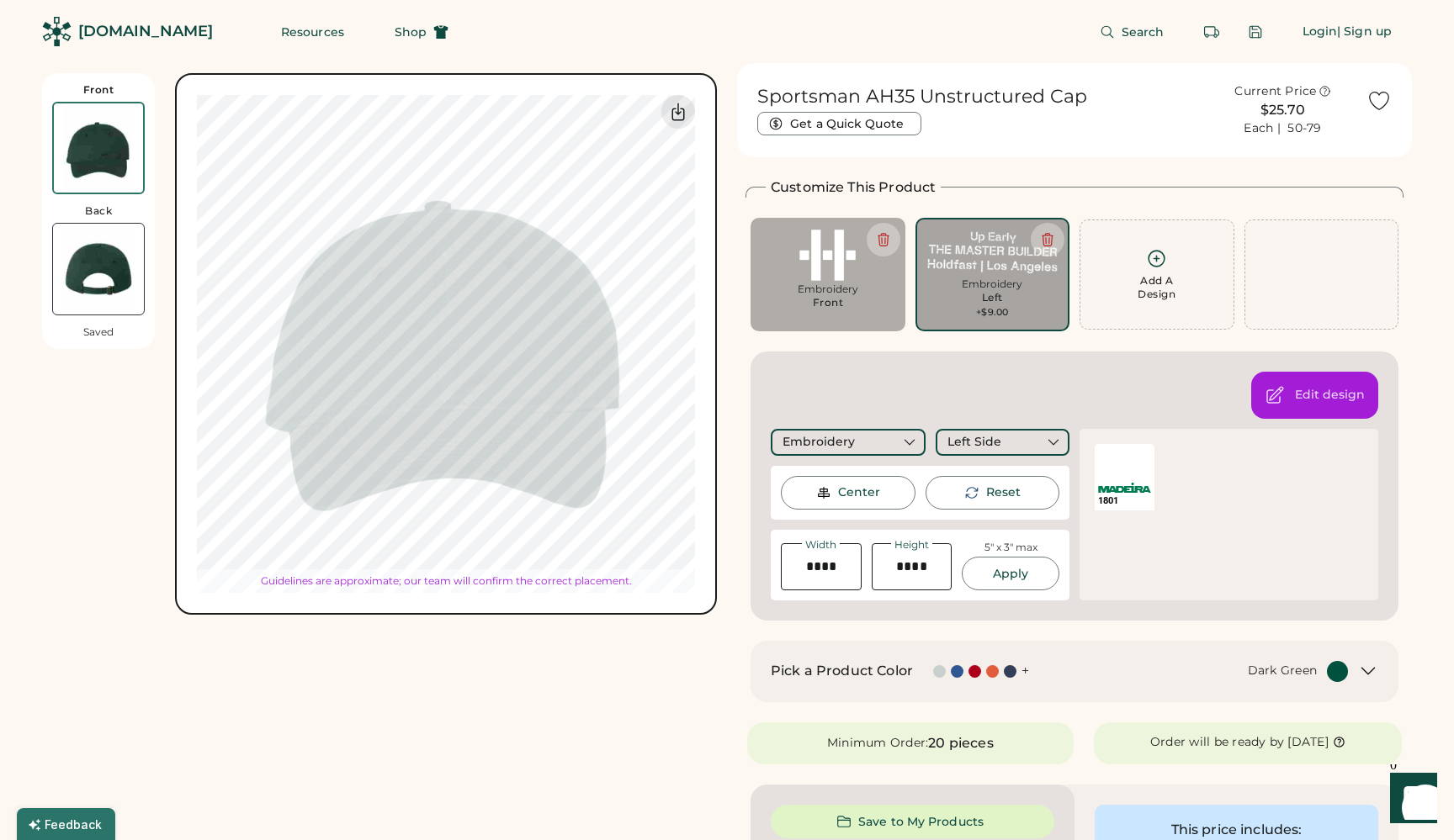
click at [479, 572] on div "Switch to back My uploaded designs Upload new design SVG, Ai, PDF, EPS, PSD Non…" at bounding box center [446, 344] width 498 height 498
type input "****"
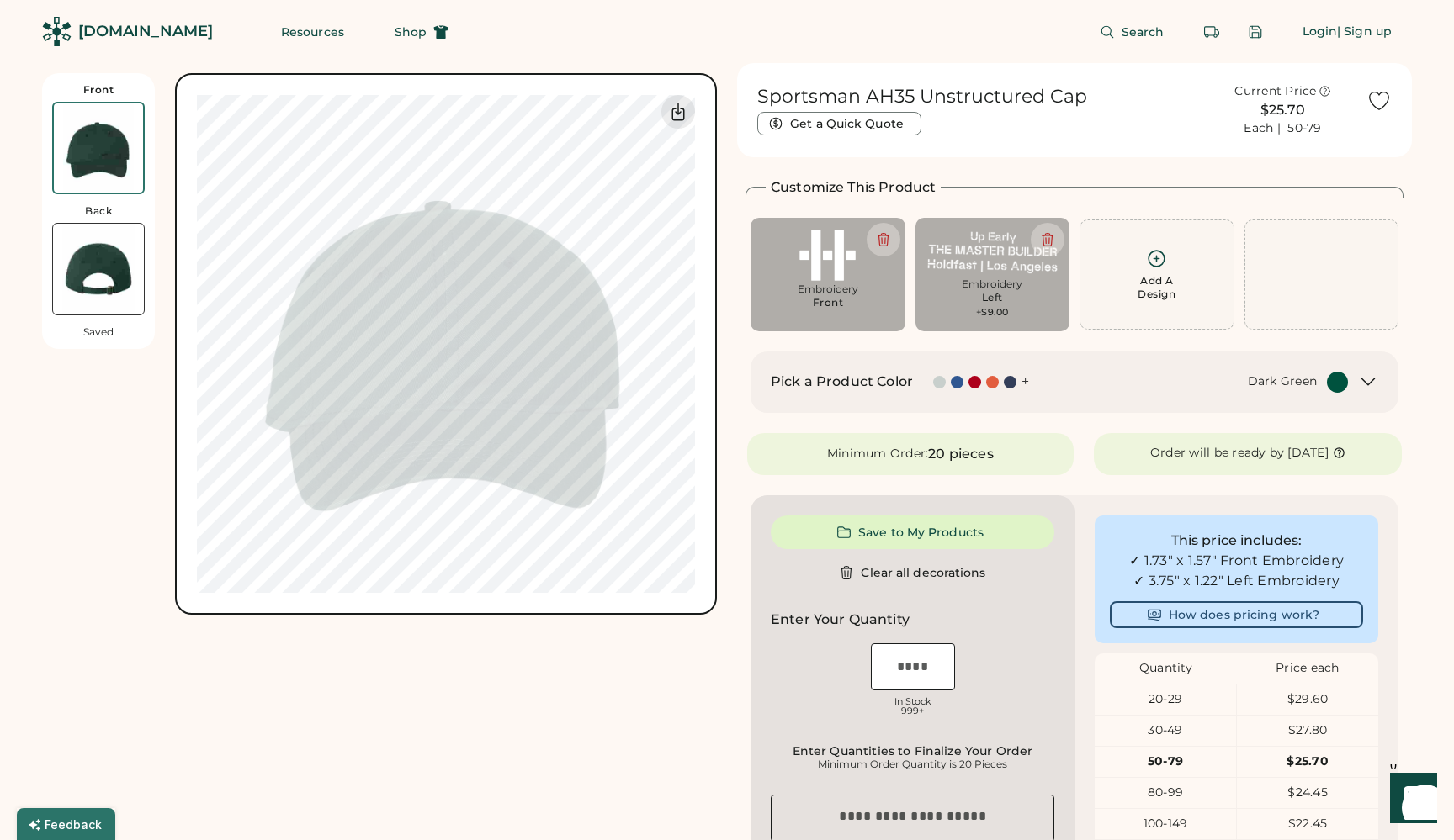
type input "****"
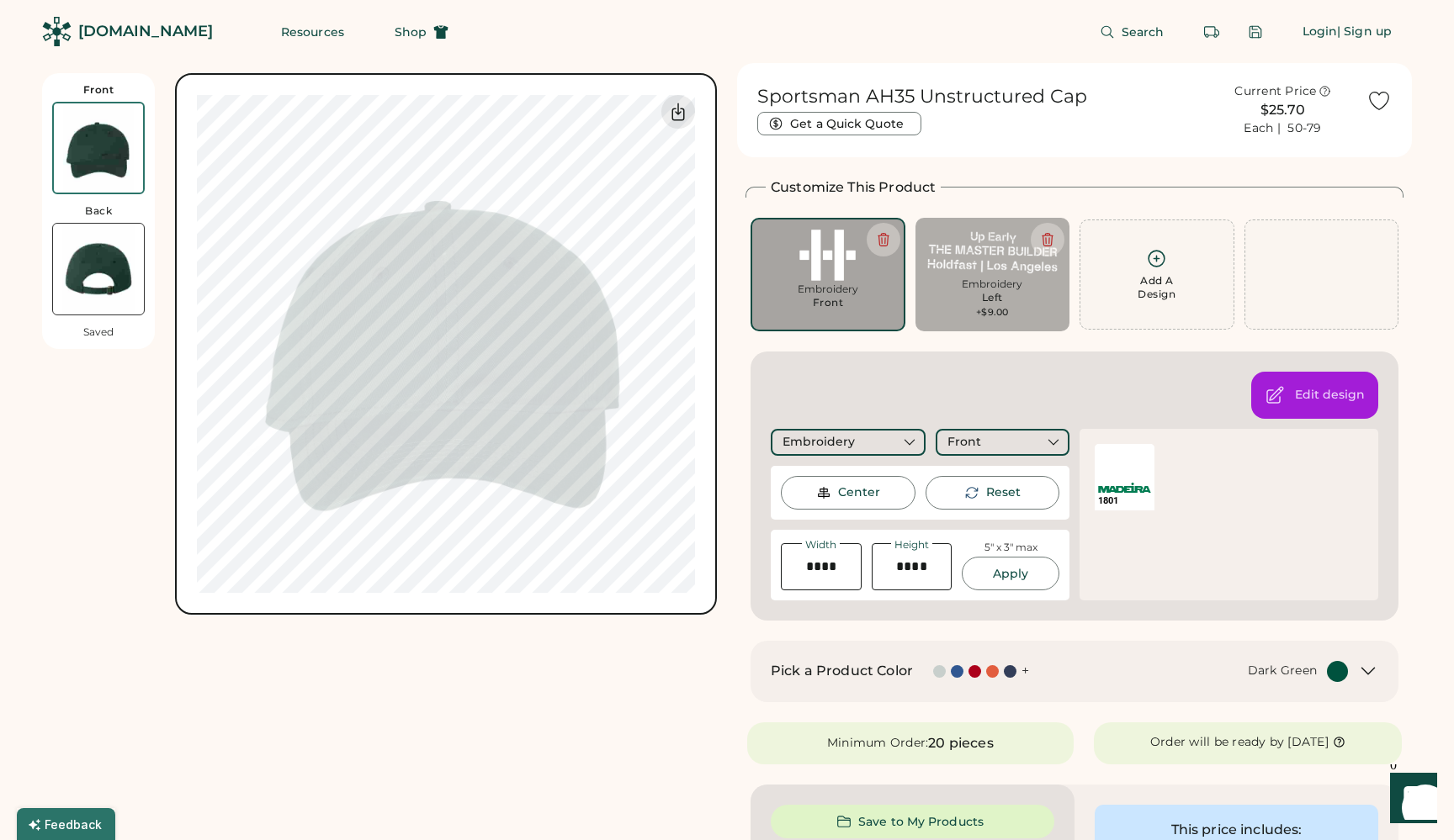
click at [96, 262] on img at bounding box center [97, 268] width 91 height 90
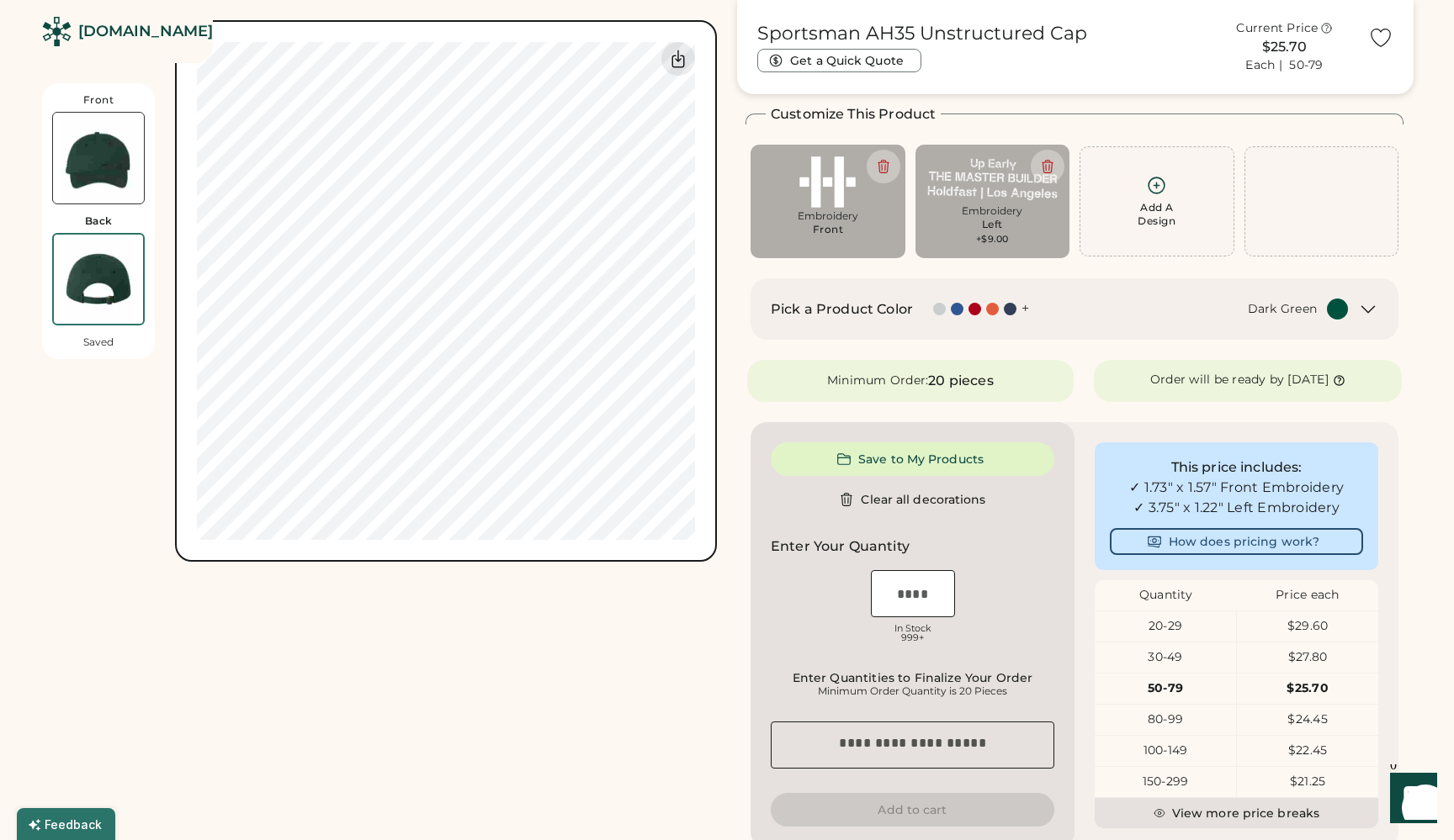
scroll to position [74, 0]
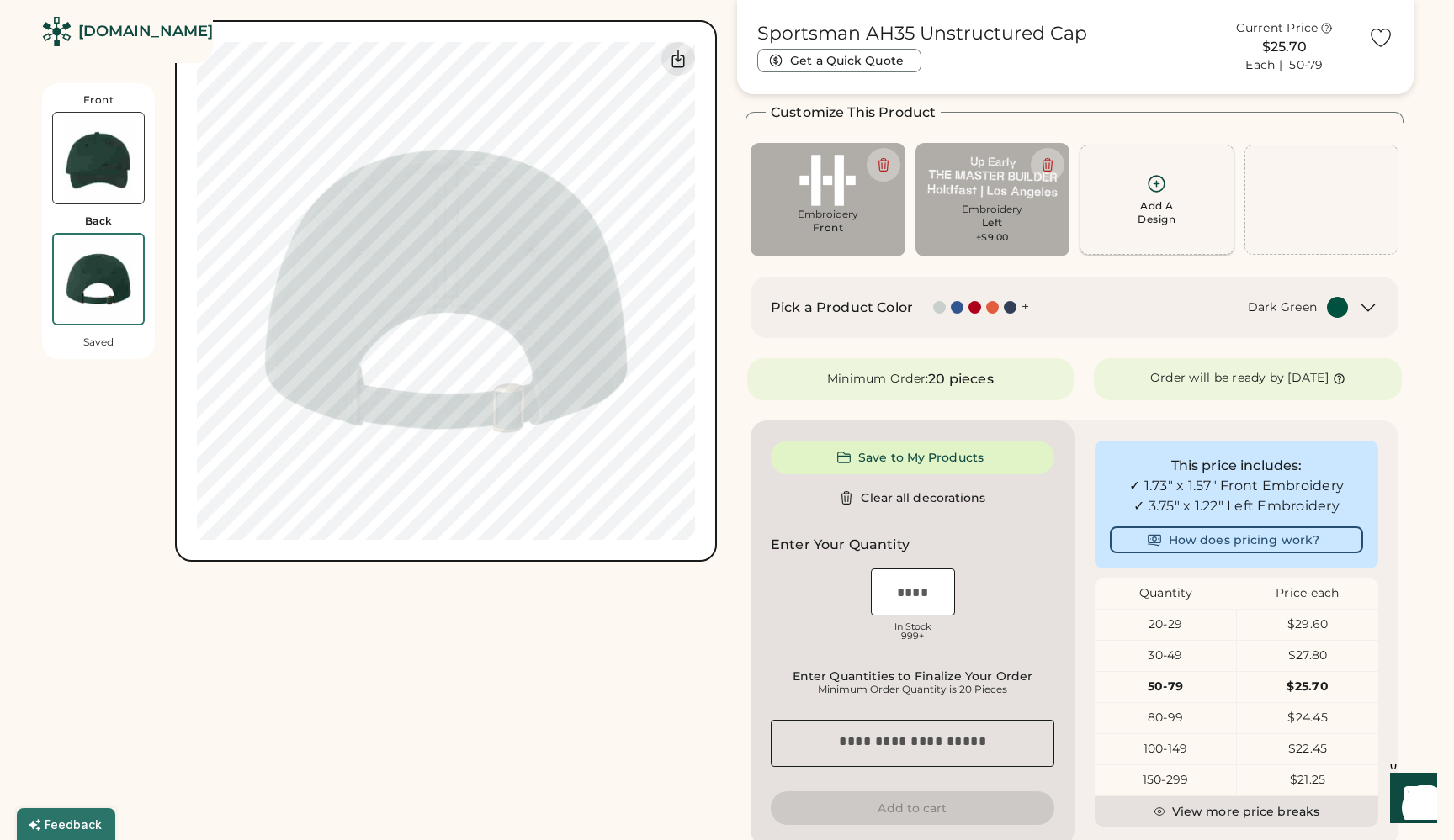
click at [1169, 186] on div "Add A Design" at bounding box center [1157, 199] width 133 height 53
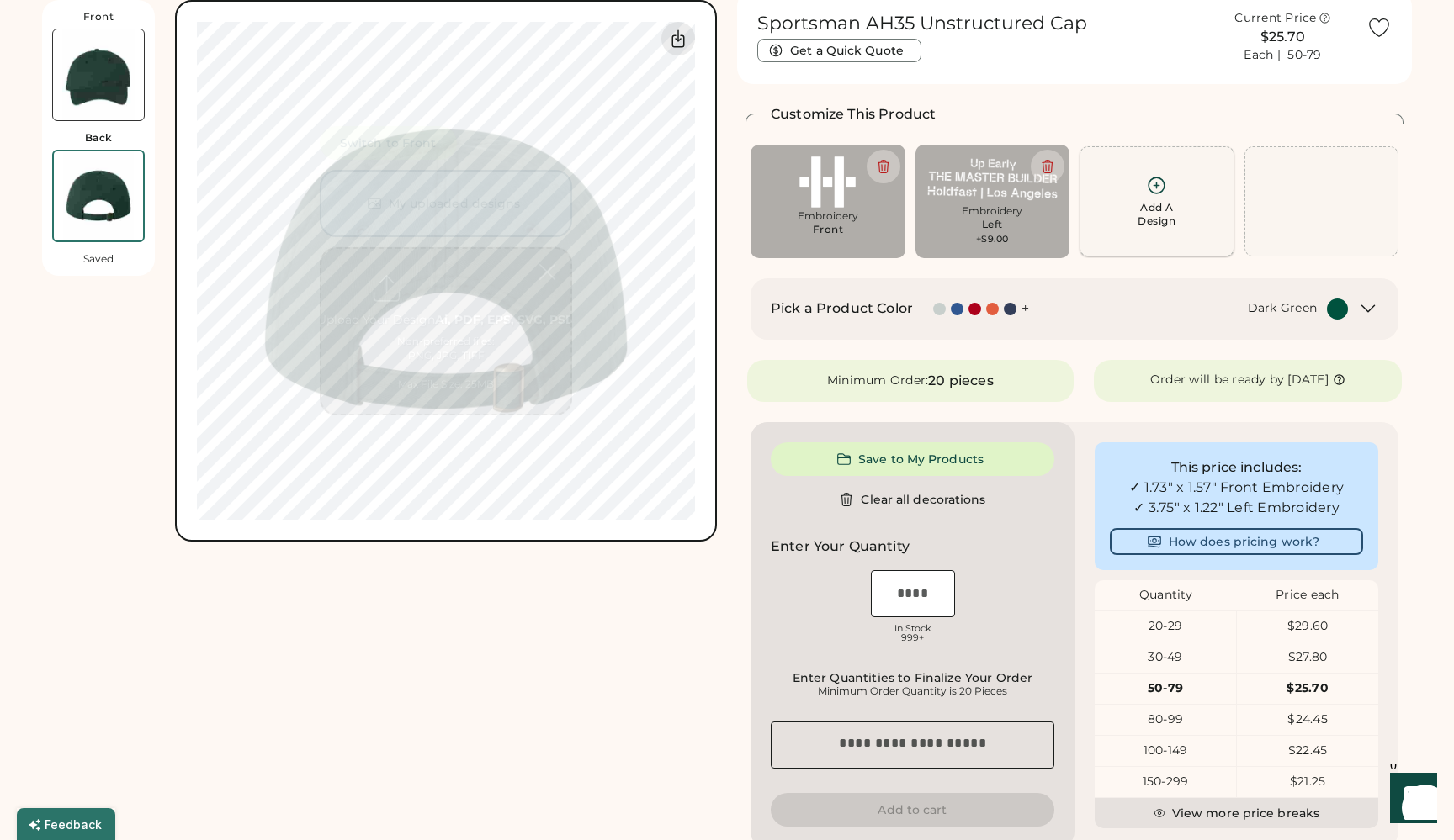
scroll to position [0, 0]
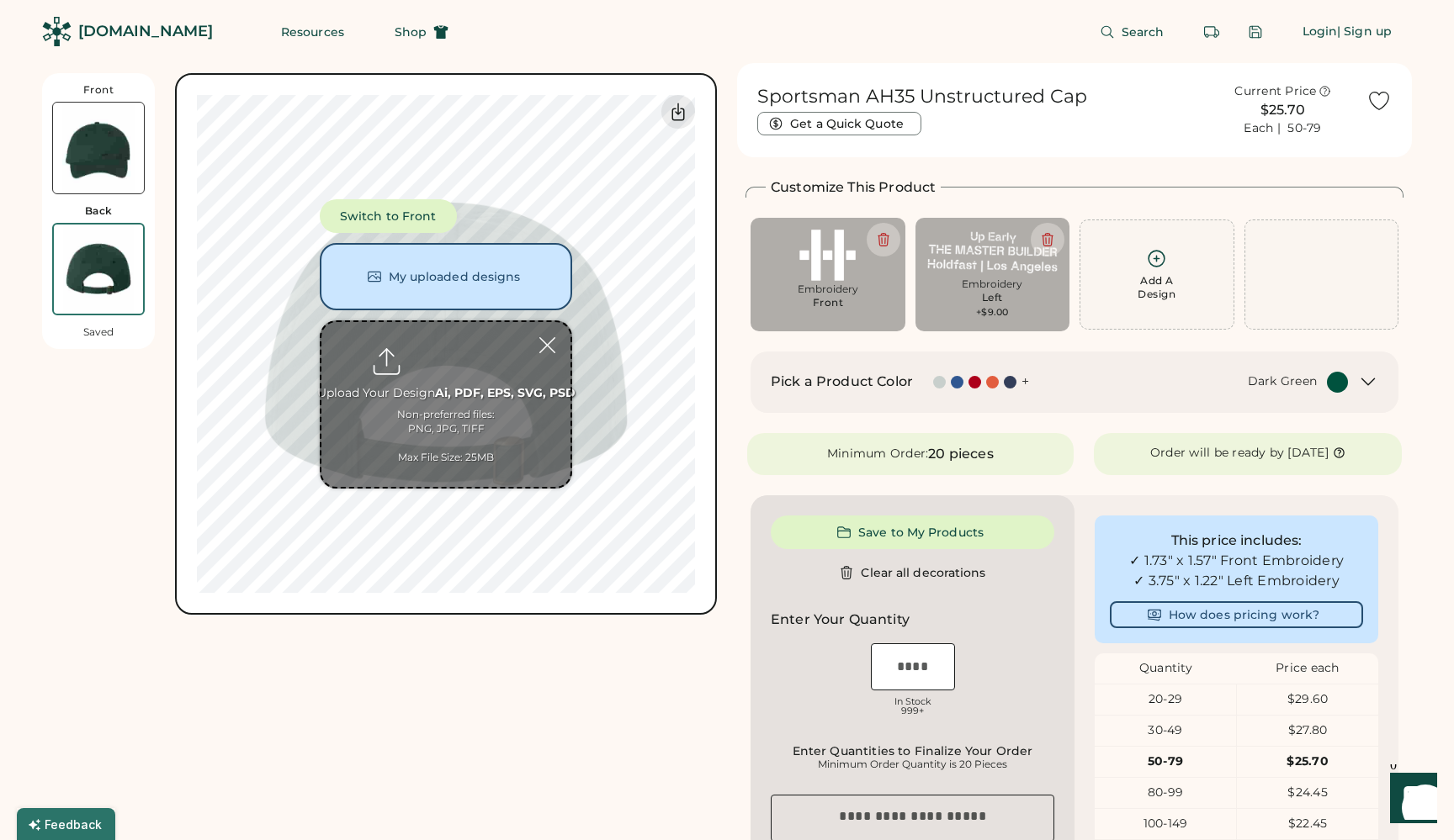
type input "**********"
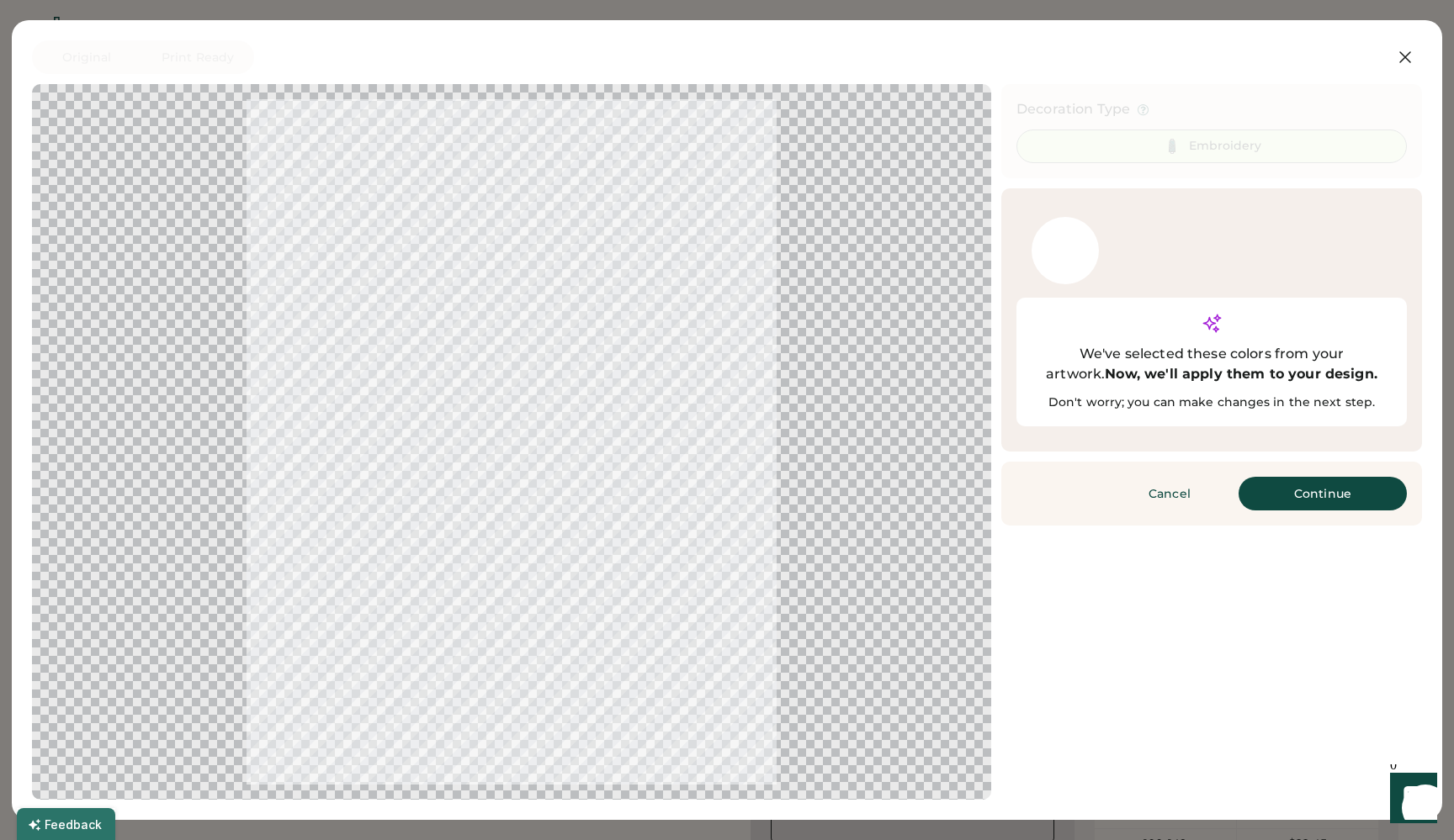
click at [1356, 477] on button "Continue" at bounding box center [1322, 494] width 168 height 34
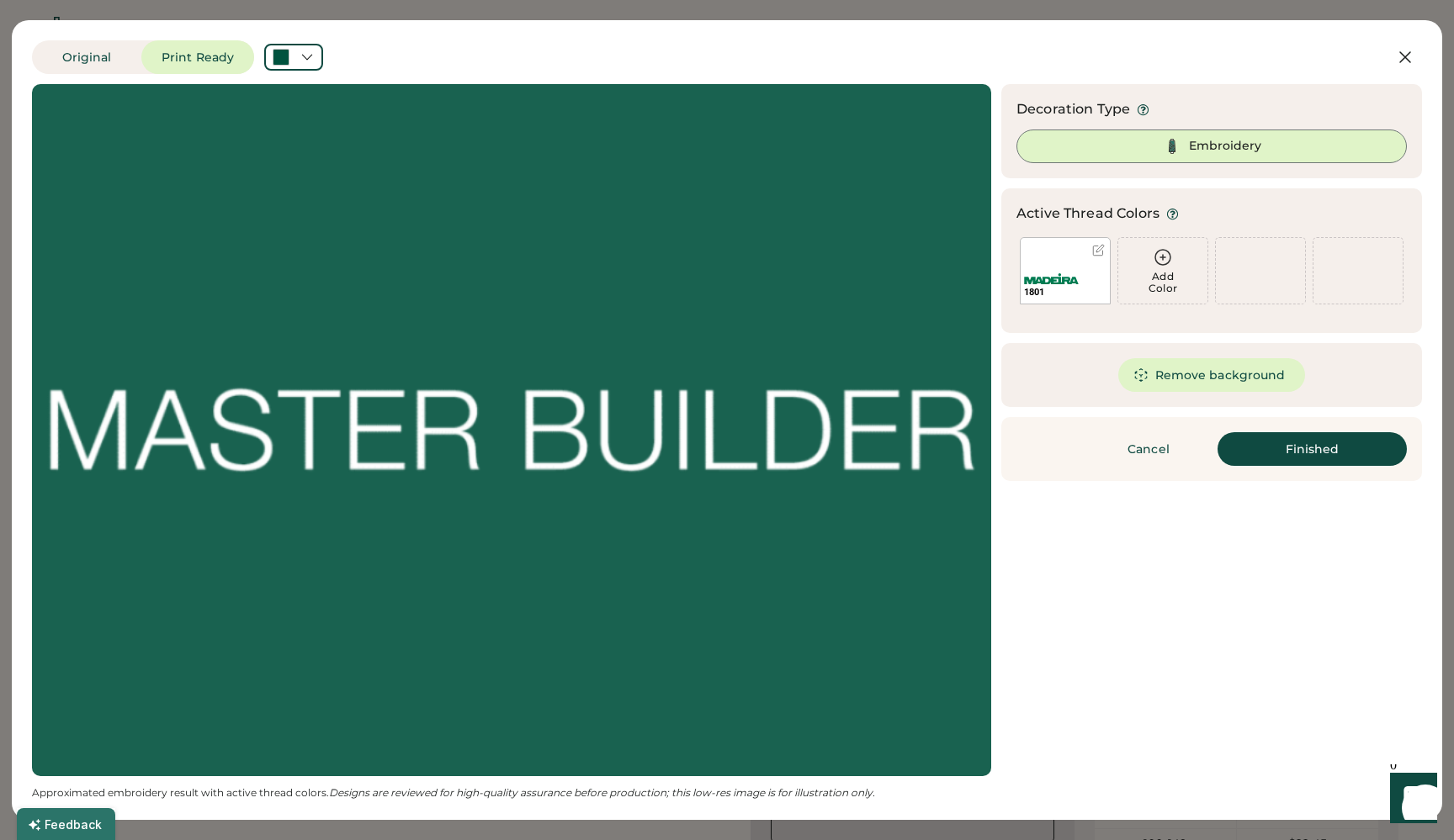
click at [1338, 455] on button "Finished" at bounding box center [1312, 449] width 189 height 34
type input "****"
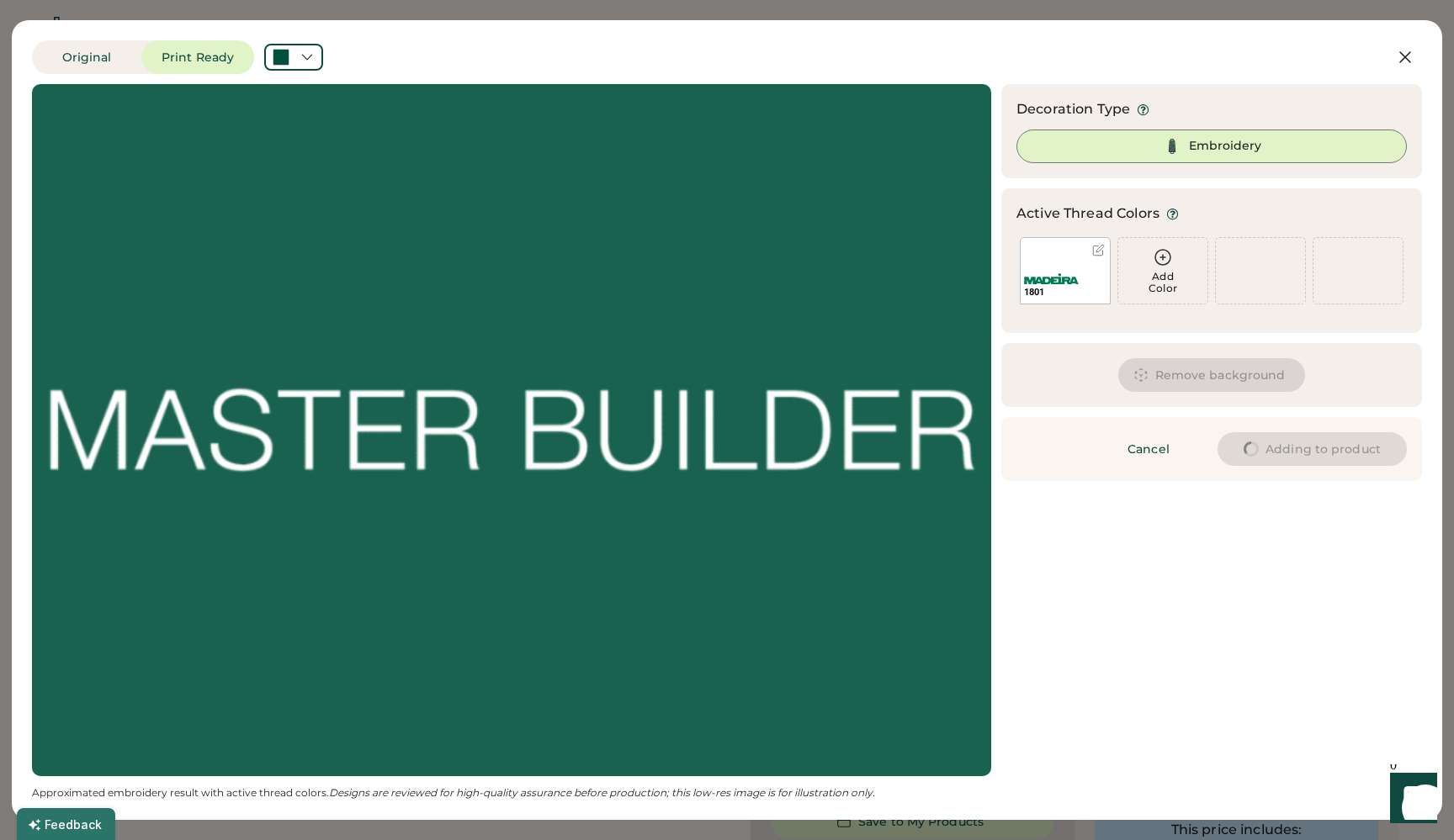
type input "****"
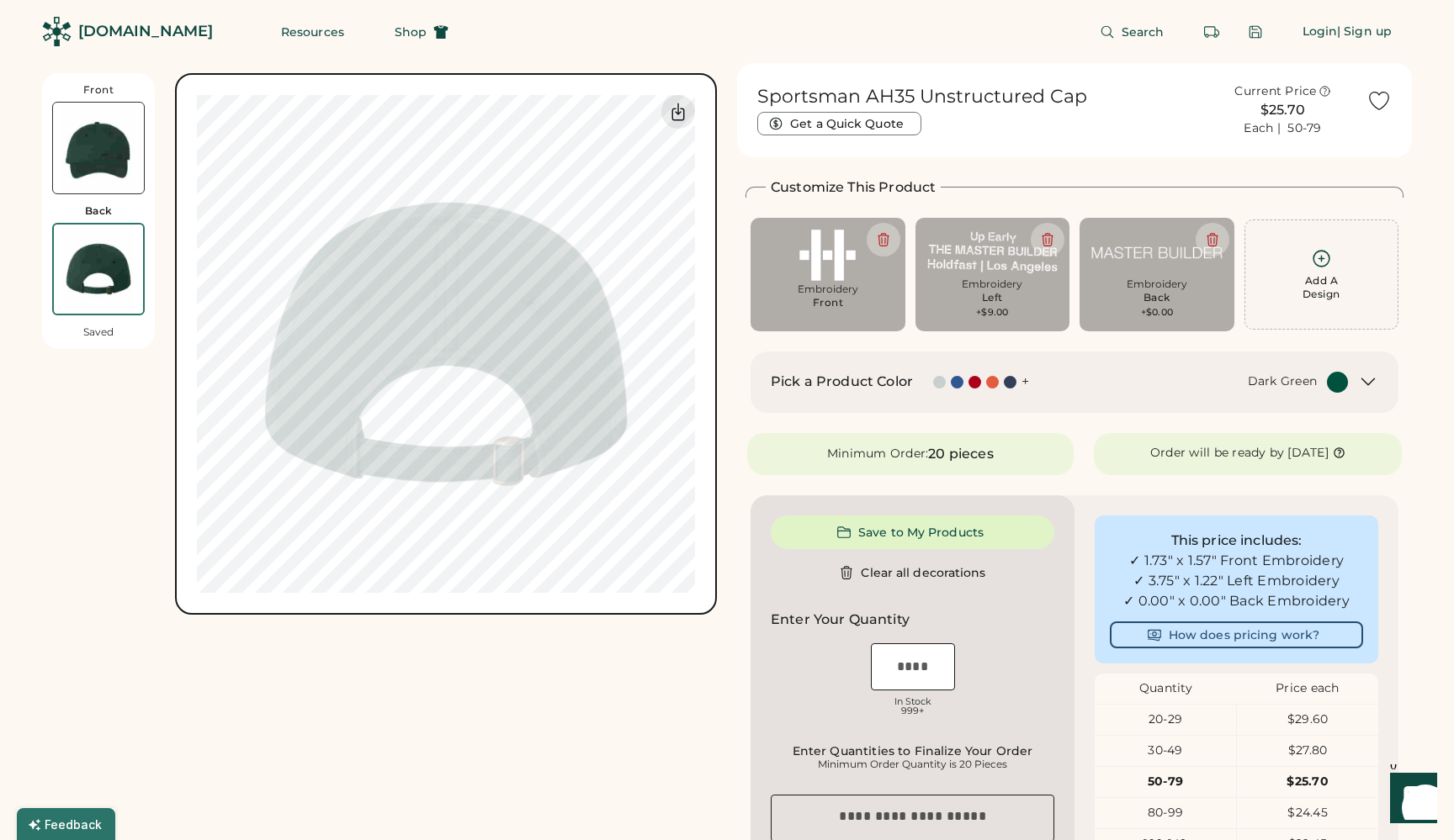
type input "****"
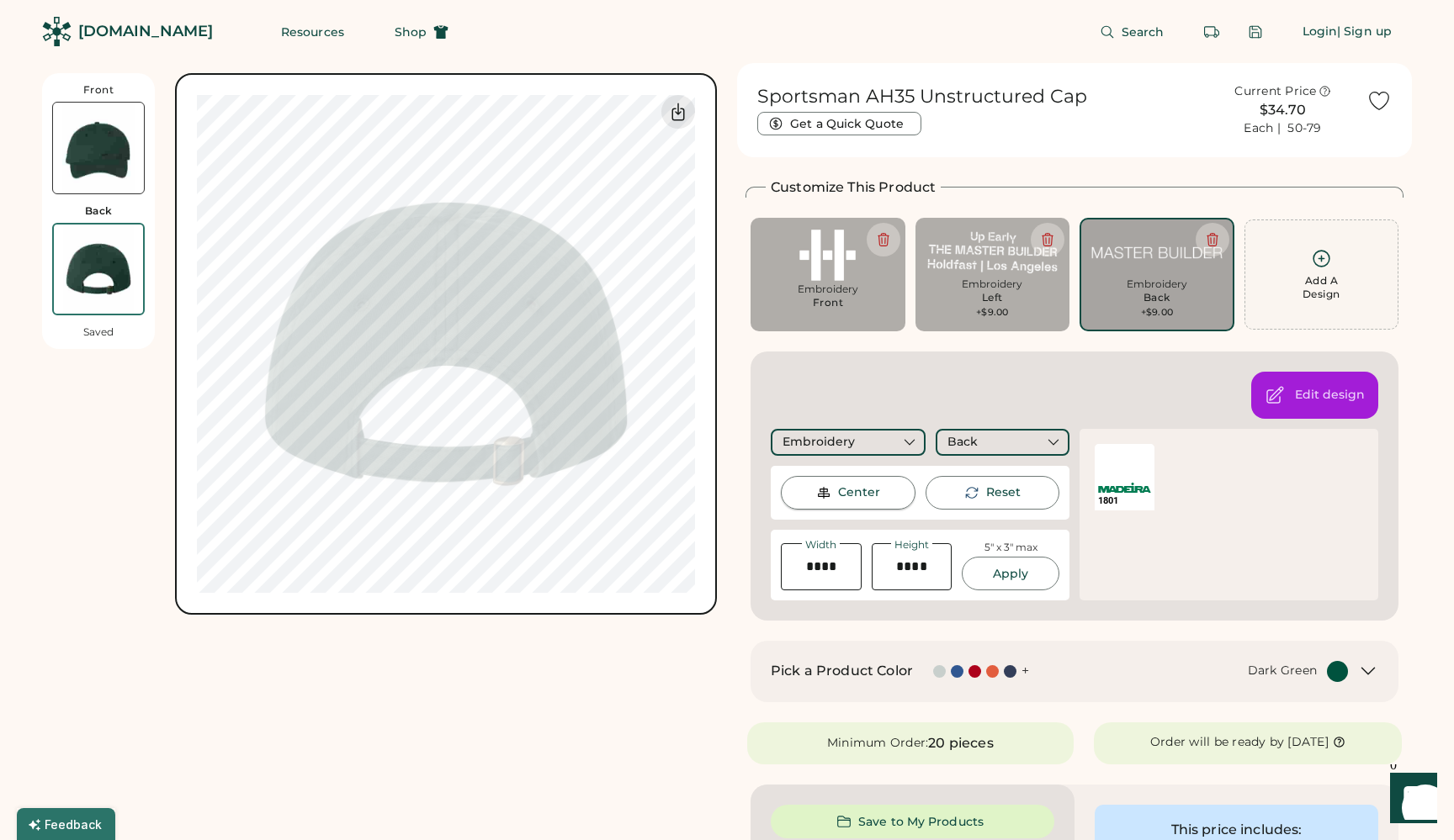
click at [864, 493] on div "Center" at bounding box center [858, 492] width 42 height 17
click at [1305, 397] on div "Edit design" at bounding box center [1330, 395] width 70 height 17
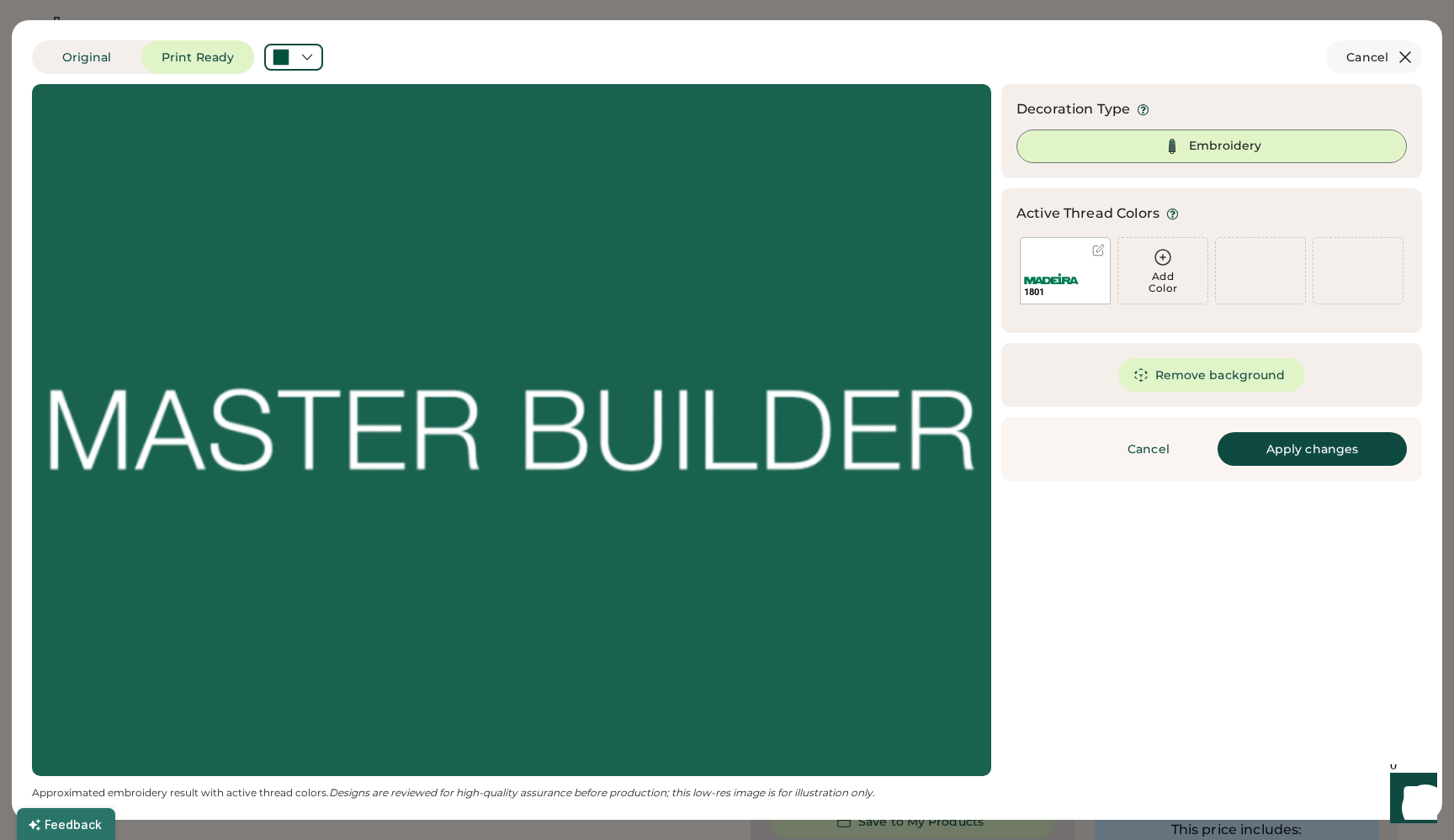
click at [1406, 58] on icon at bounding box center [1404, 57] width 10 height 10
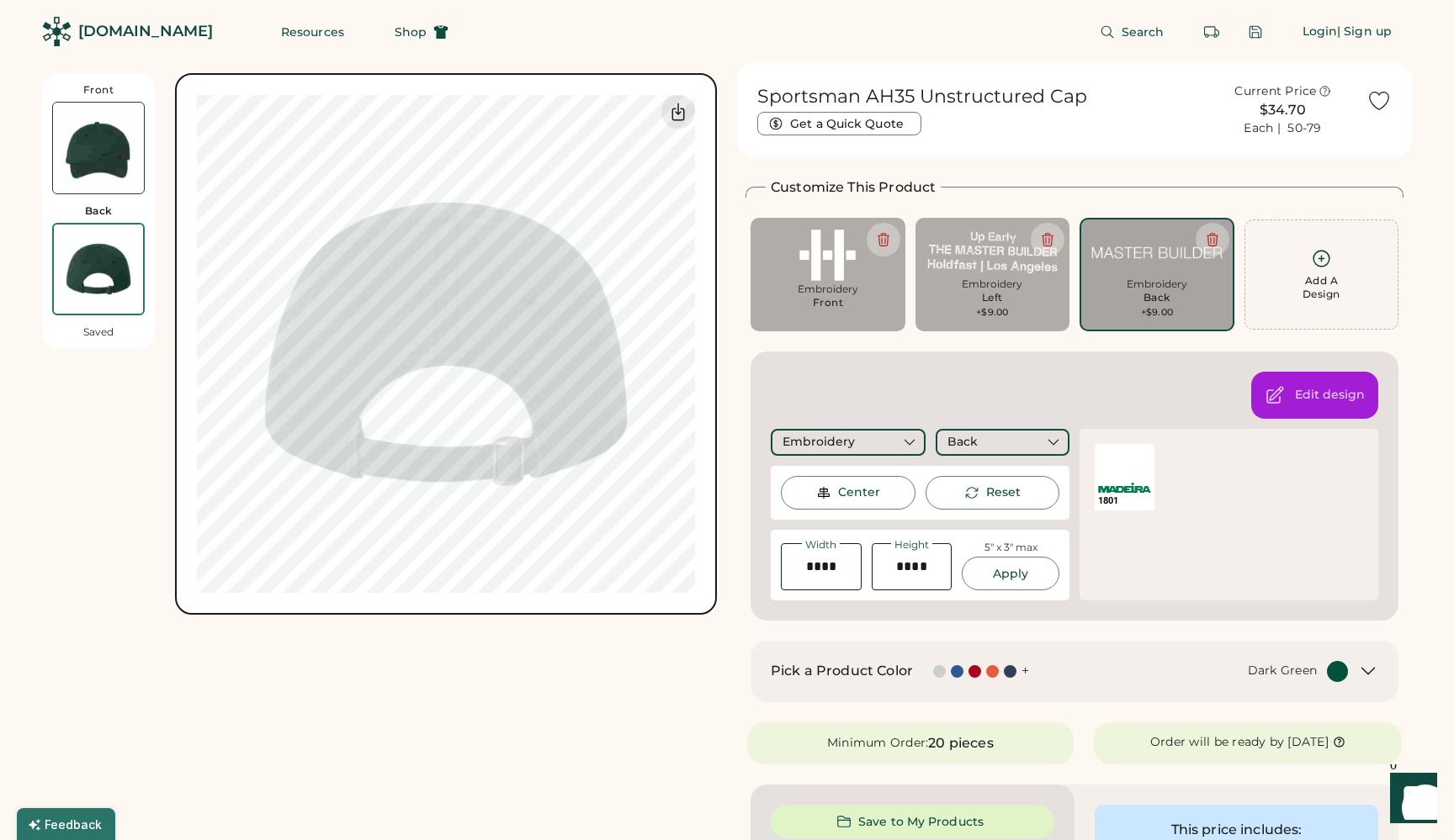
click at [430, 679] on div "Front Back Saved Switch to back My uploaded designs Upload new design SVG, Ai, …" at bounding box center [379, 790] width 674 height 1456
click at [679, 100] on div at bounding box center [678, 112] width 34 height 34
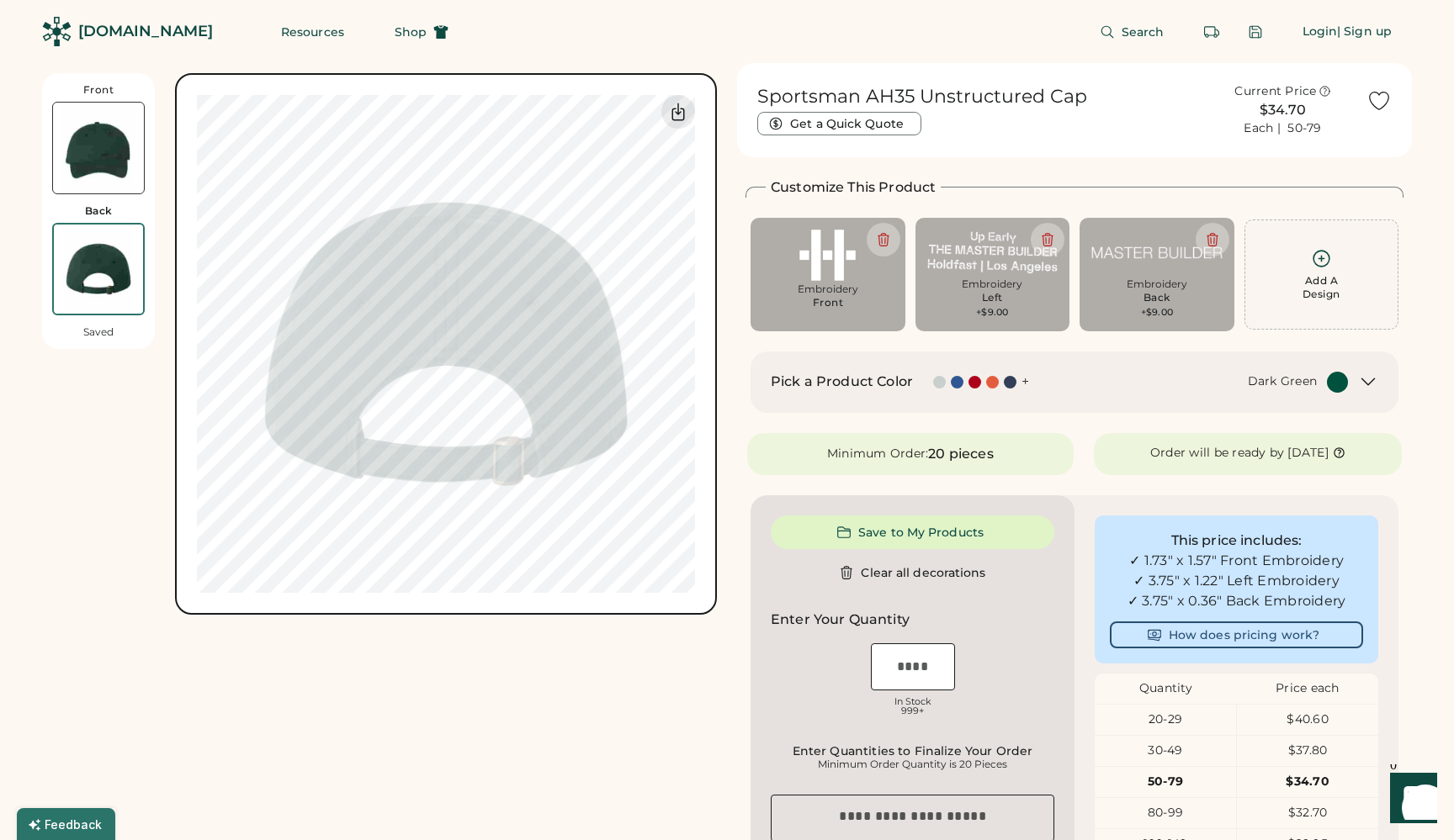
click at [122, 37] on div "[DOMAIN_NAME]" at bounding box center [145, 31] width 134 height 21
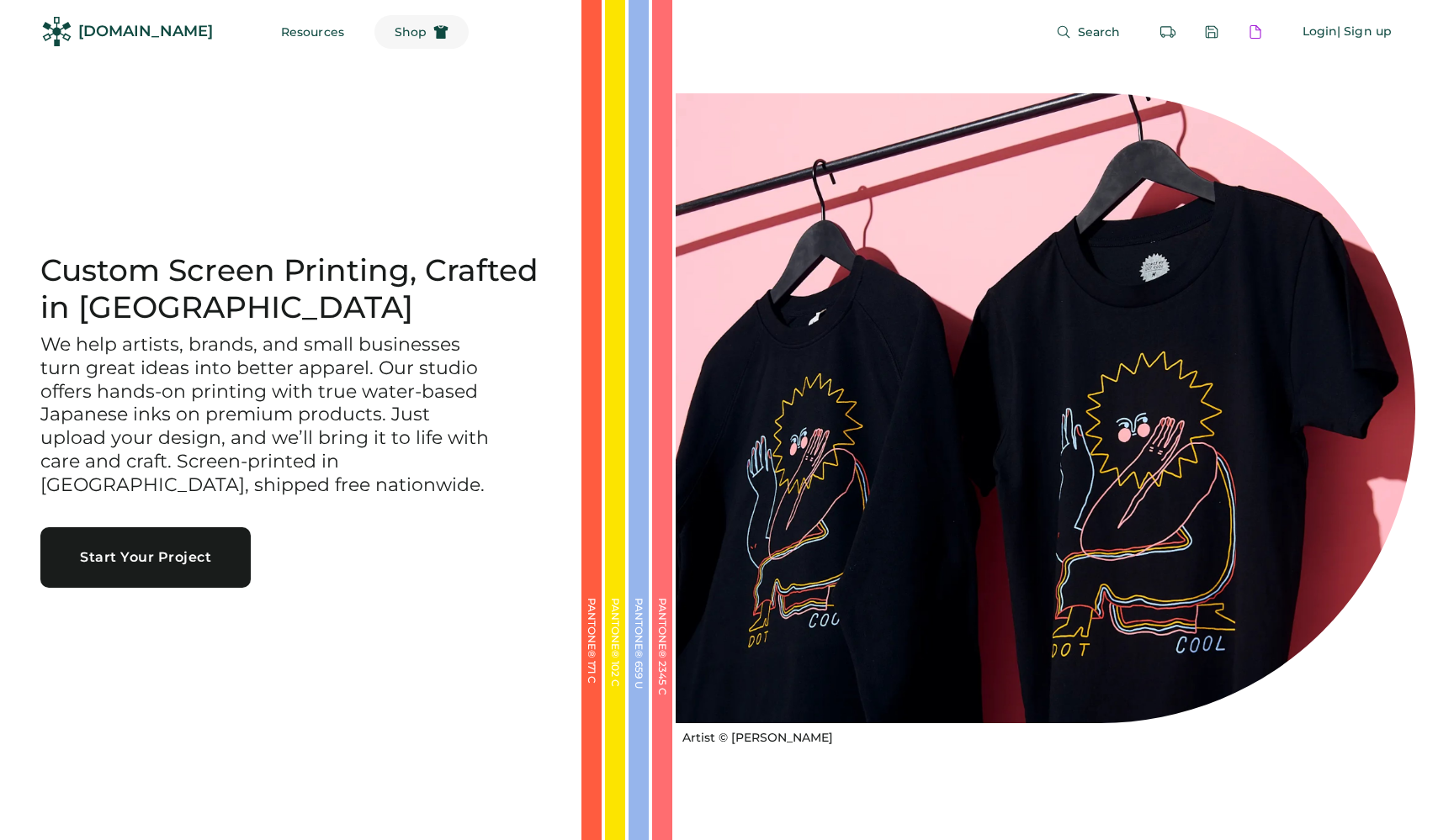
click at [374, 39] on button "Shop" at bounding box center [421, 32] width 94 height 34
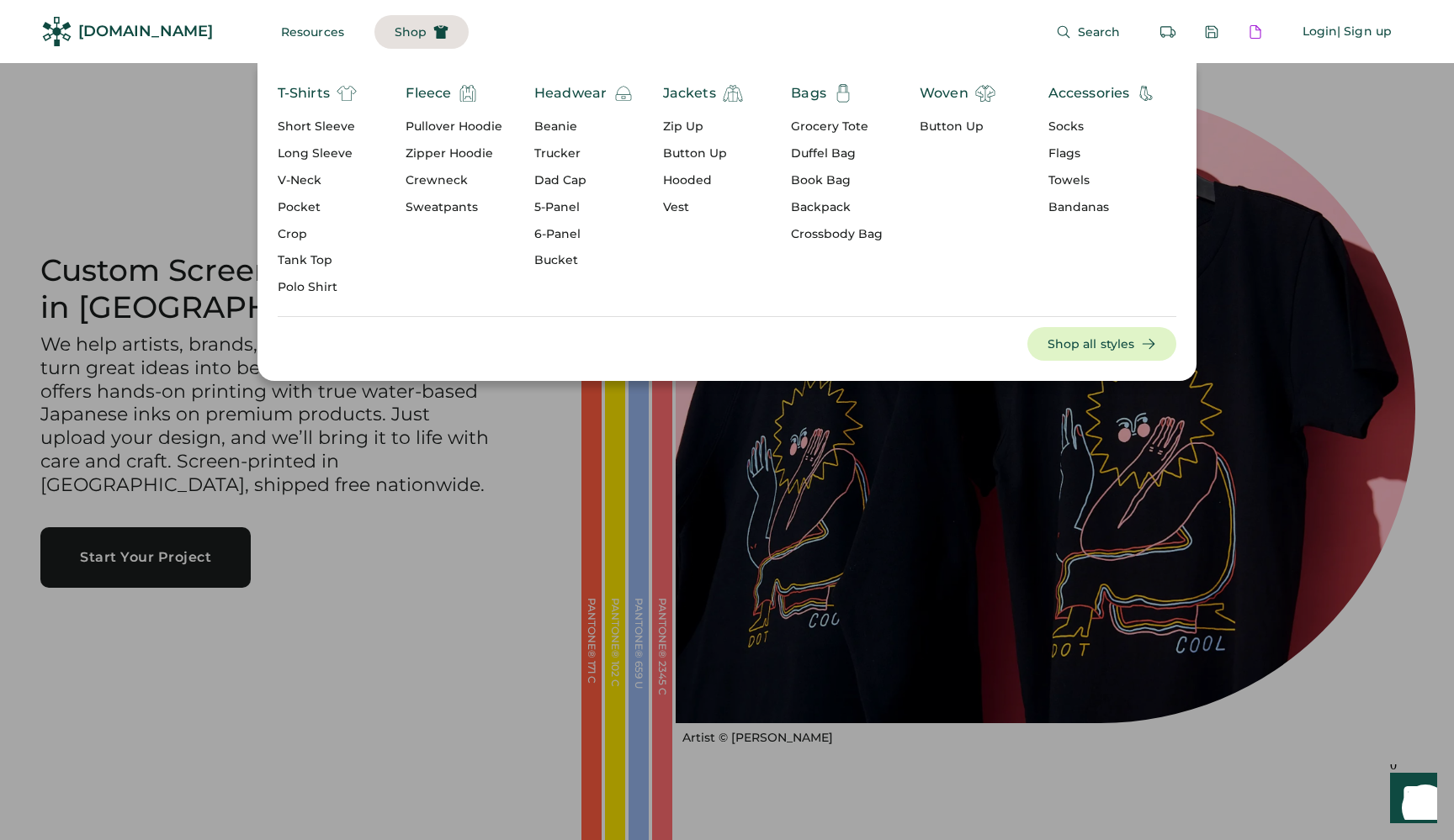
click at [565, 92] on div "Headwear" at bounding box center [570, 93] width 73 height 20
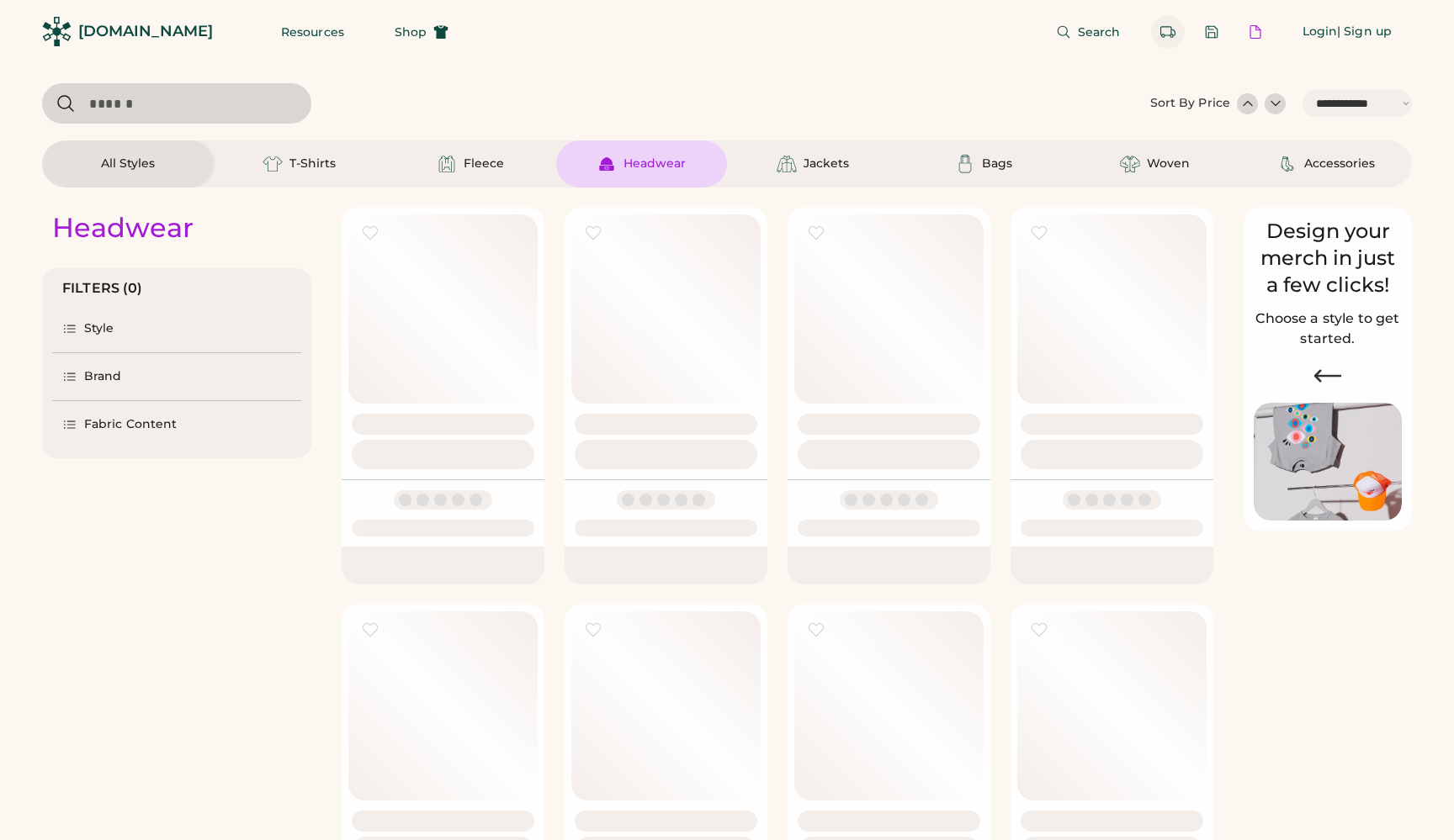
select select "*****"
select select "*"
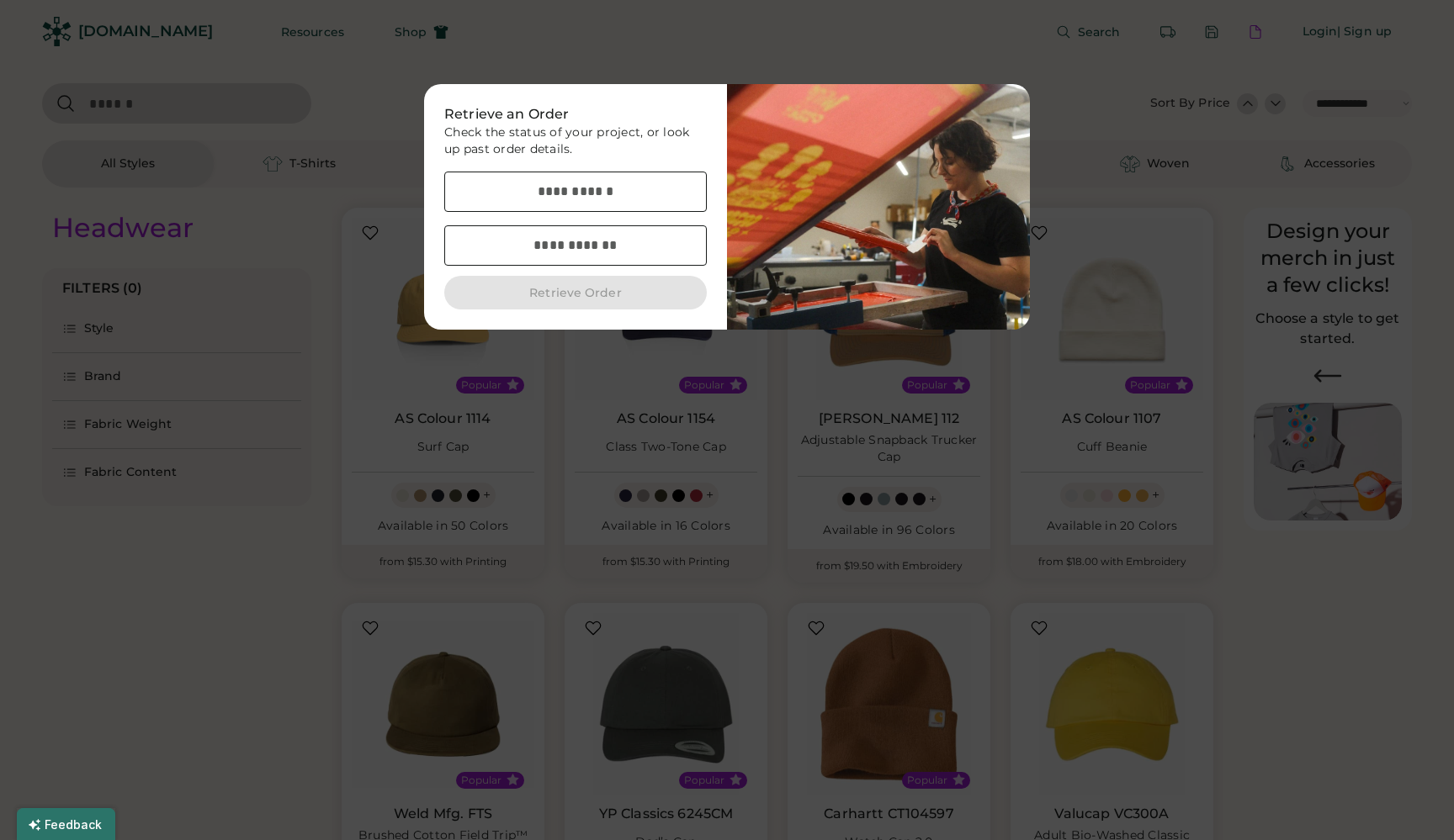
click at [810, 19] on div at bounding box center [727, 420] width 1454 height 840
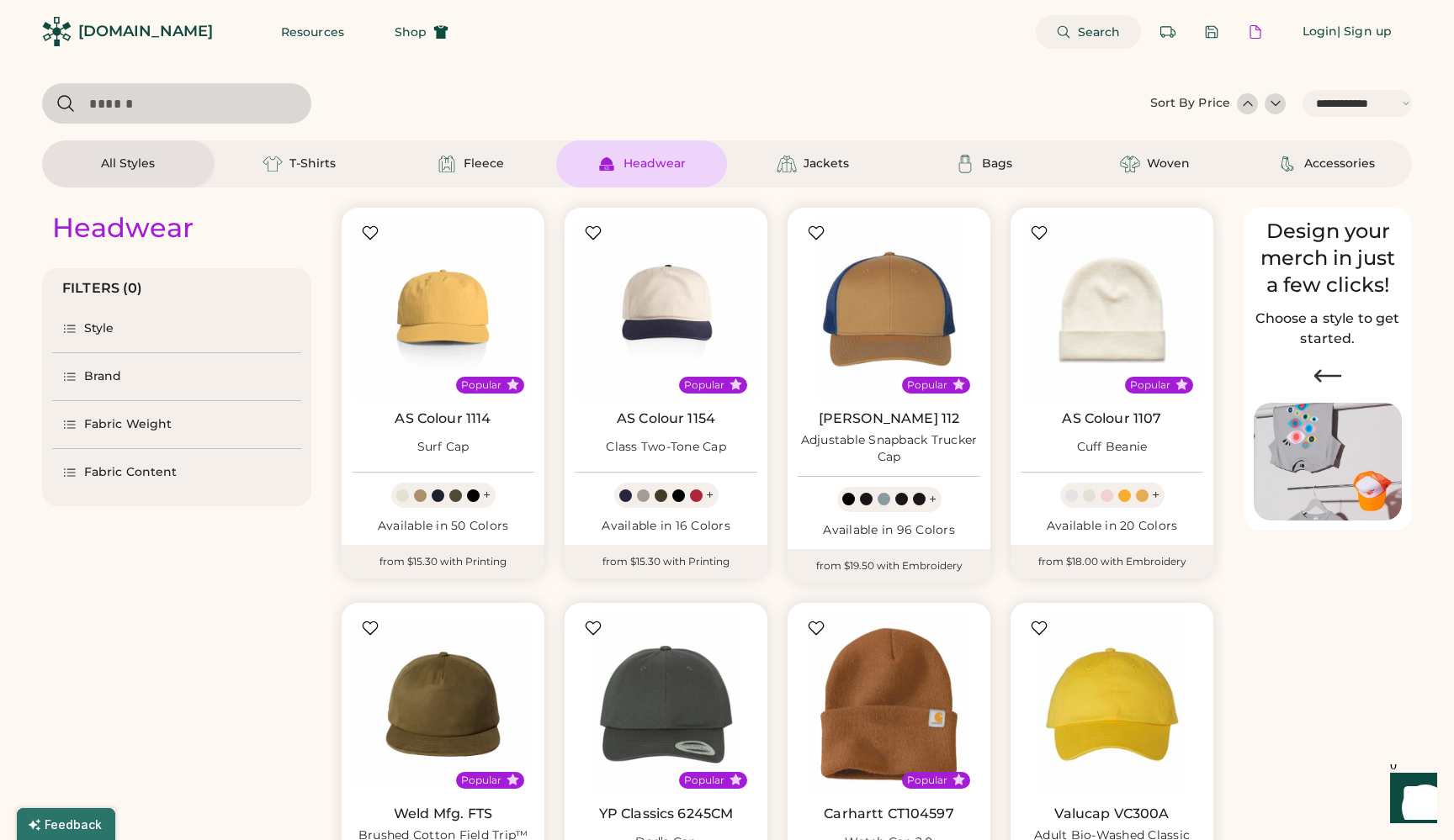
click at [1087, 37] on span "Search" at bounding box center [1098, 32] width 43 height 12
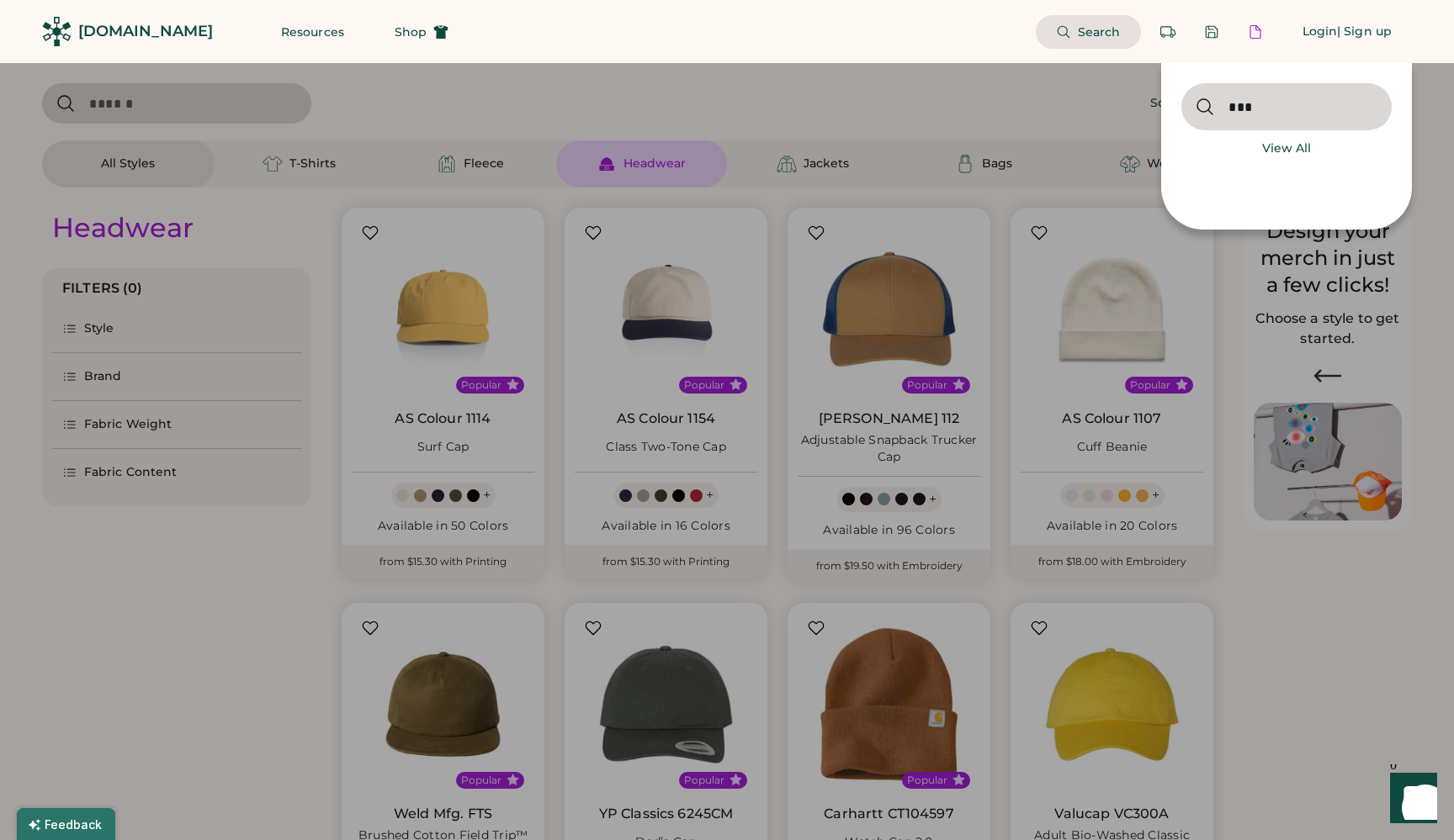
type input "****"
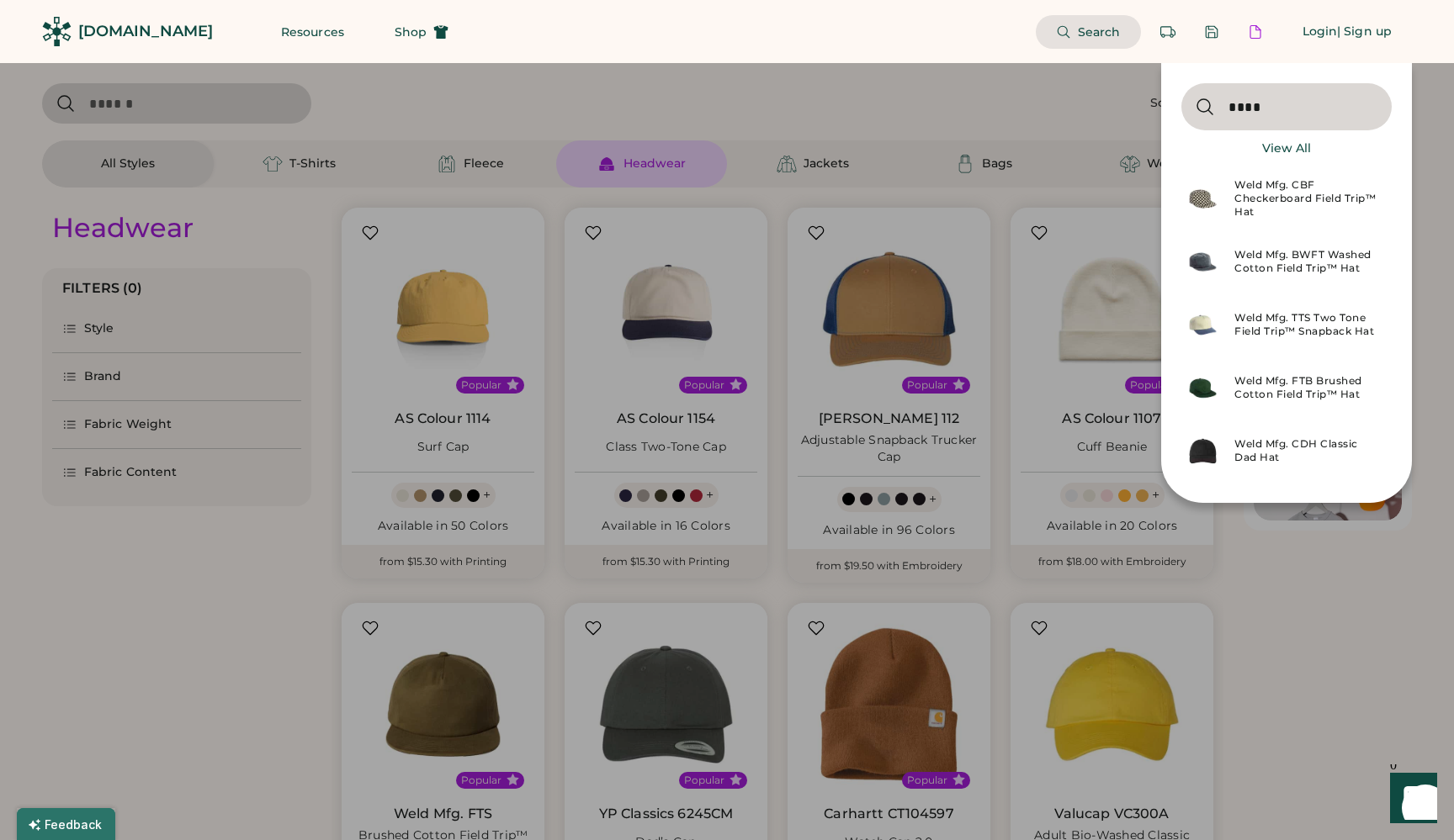
type input "****"
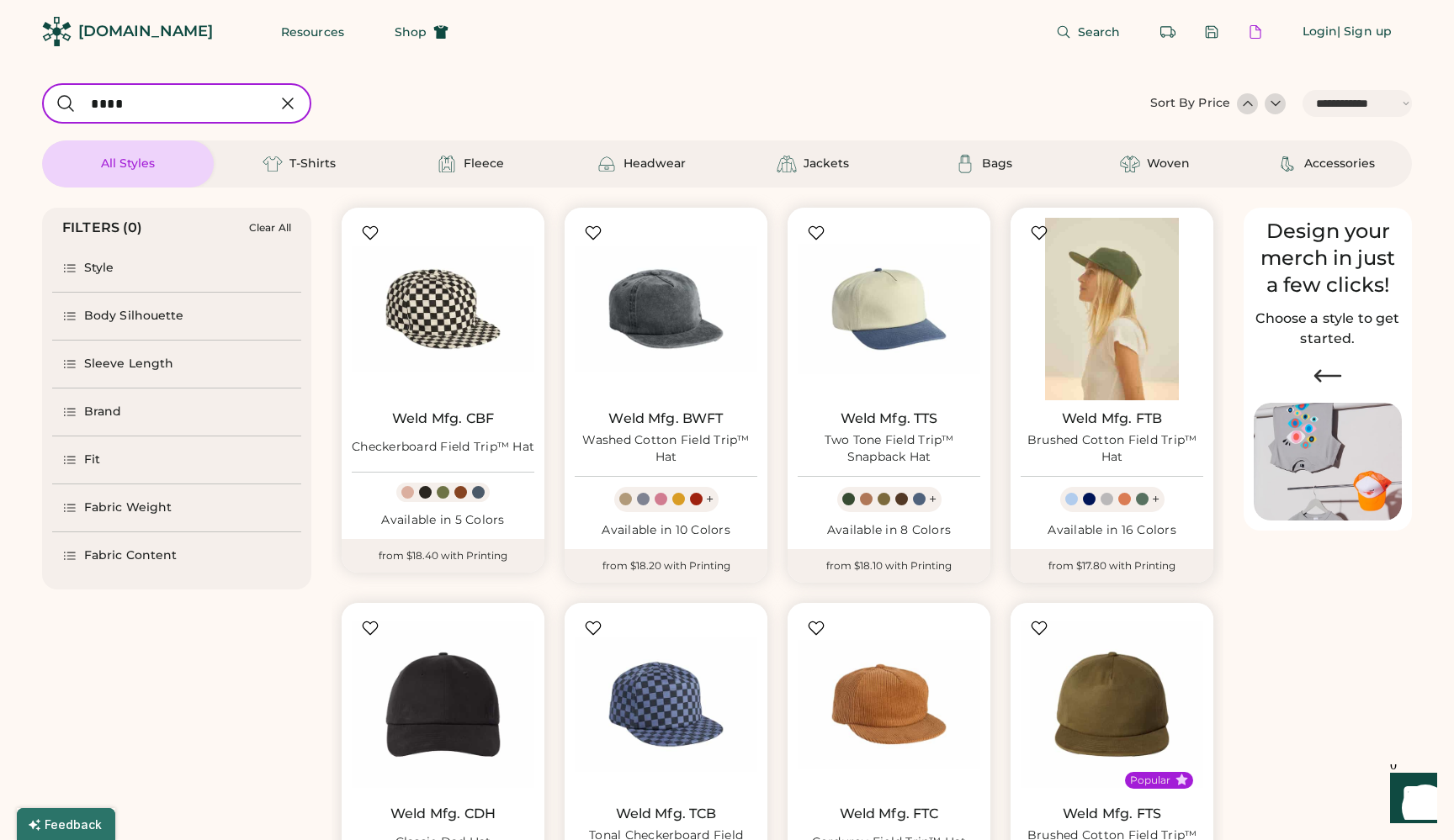
scroll to position [89, 0]
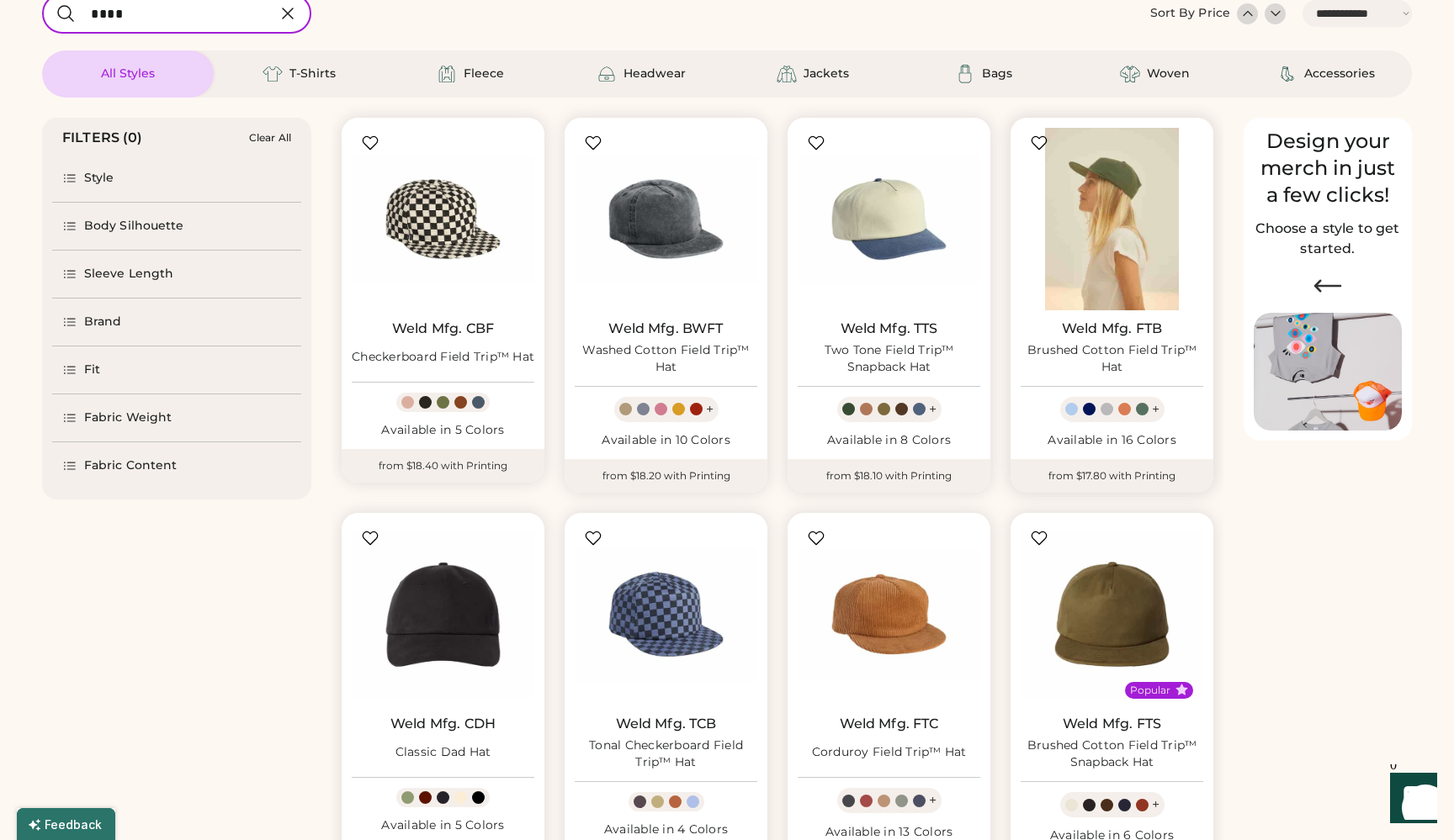
select select "*****"
select select "*"
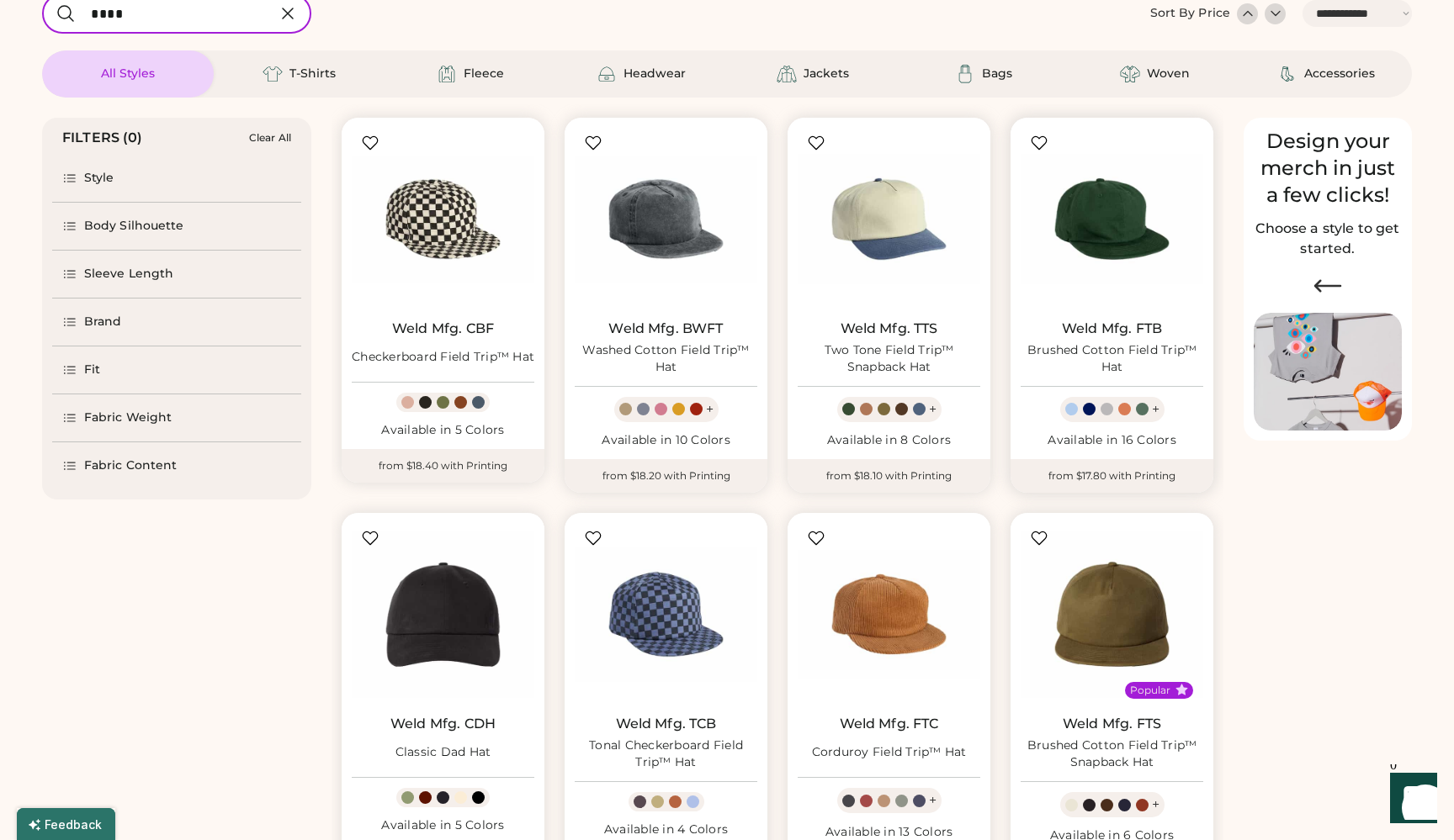
scroll to position [217, 0]
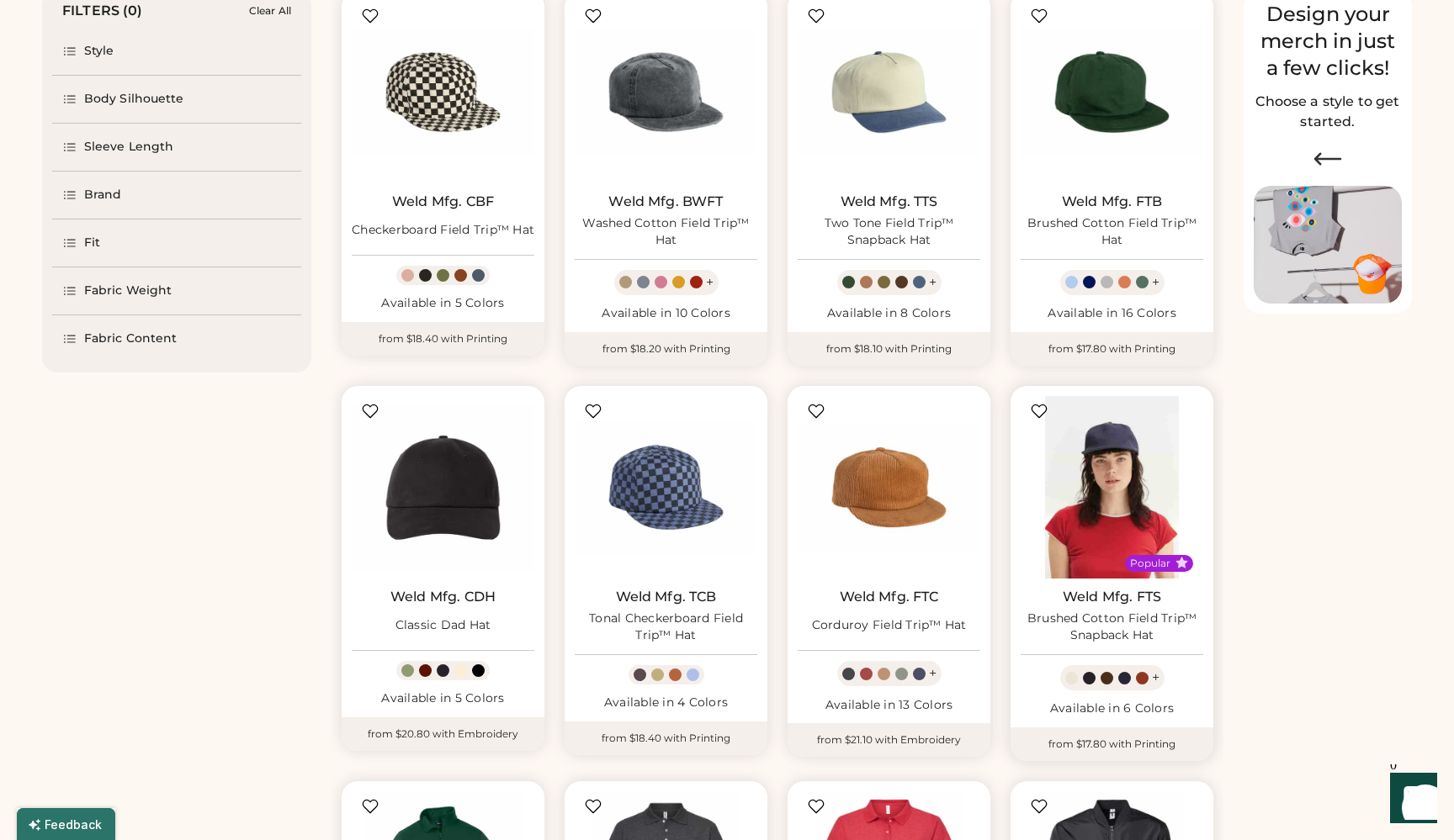
click at [1095, 498] on img at bounding box center [1112, 487] width 183 height 183
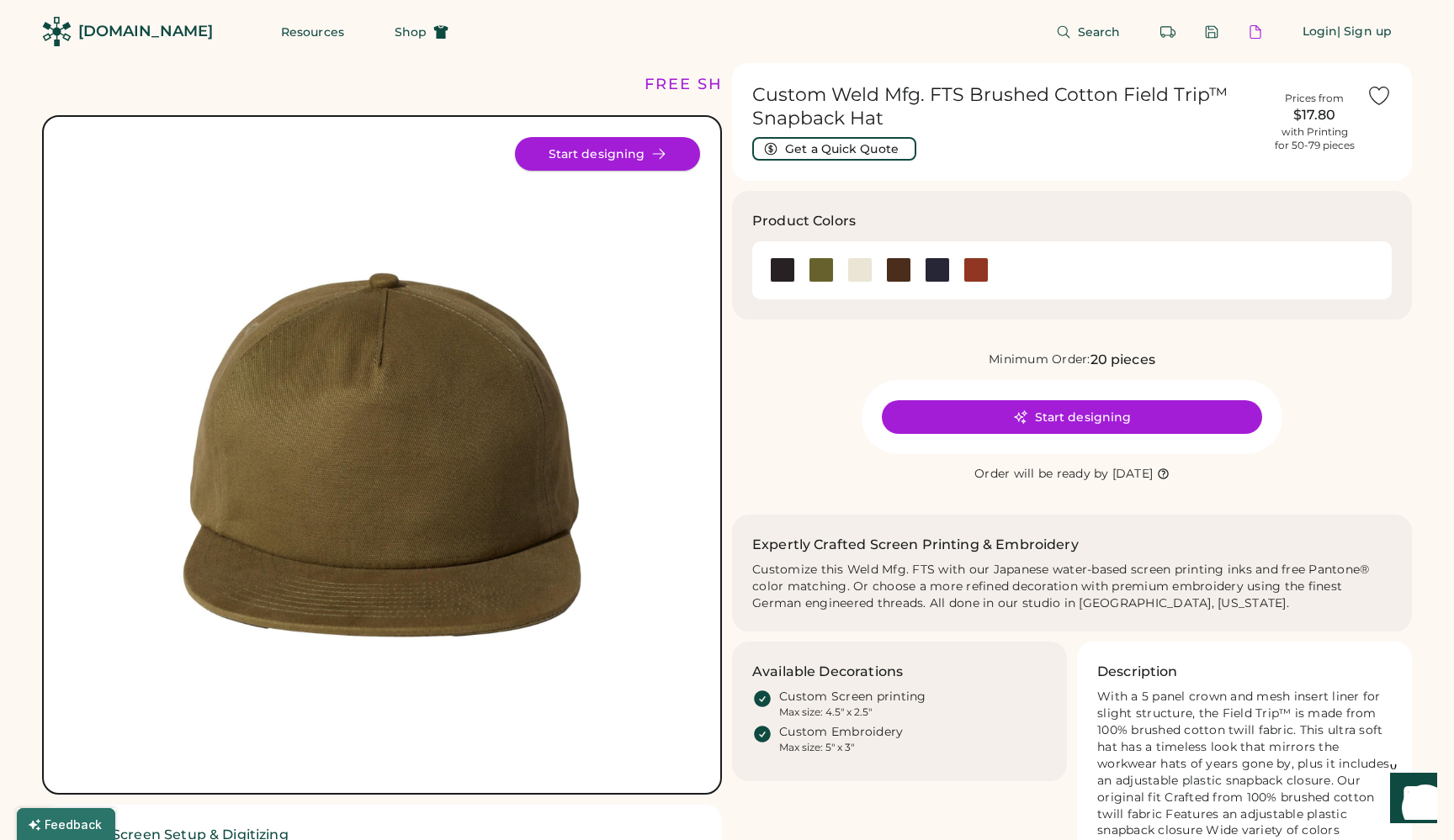
click at [580, 158] on button "Start designing" at bounding box center [608, 154] width 185 height 34
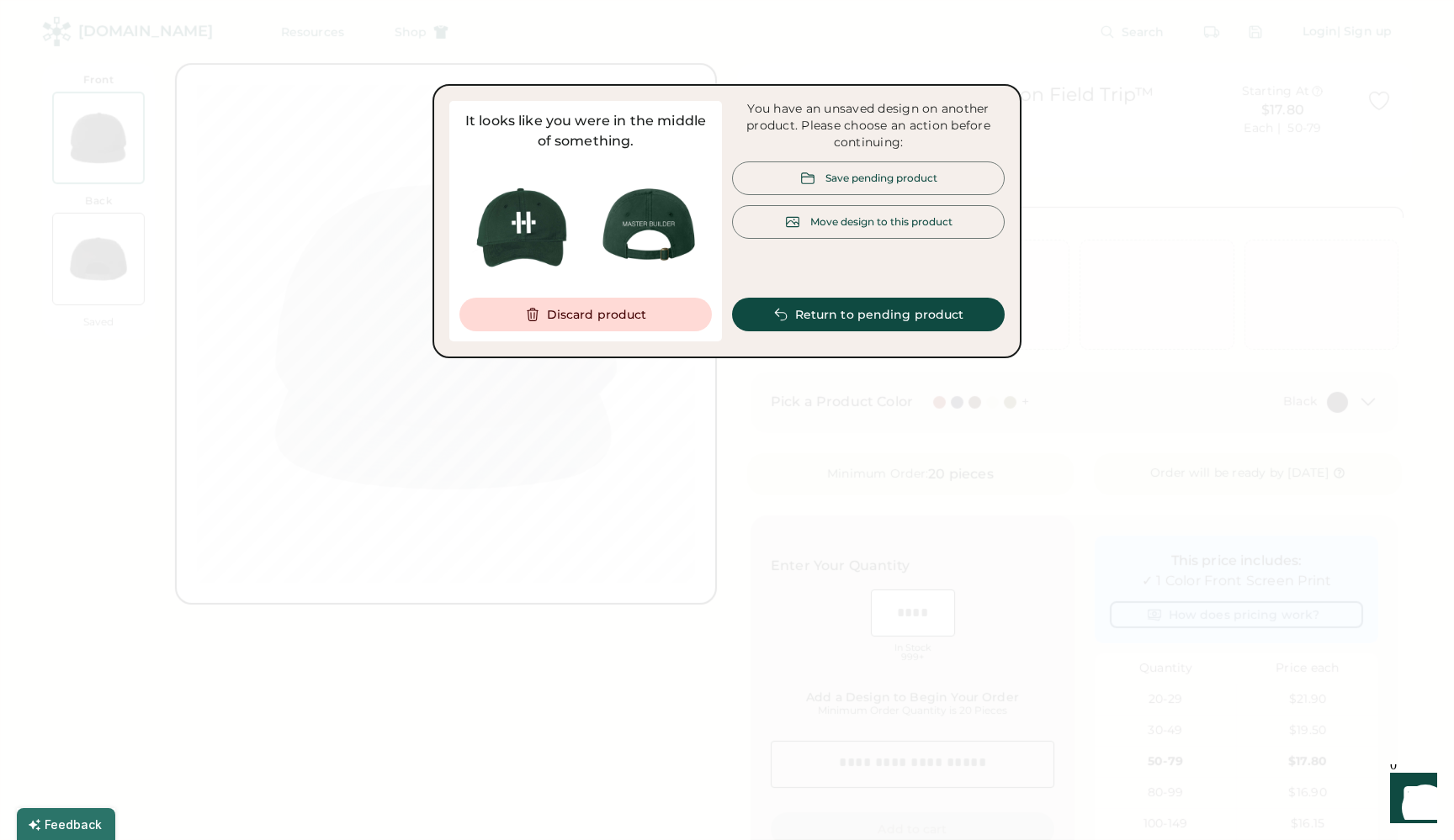
click at [585, 319] on button "Discard product" at bounding box center [586, 314] width 253 height 34
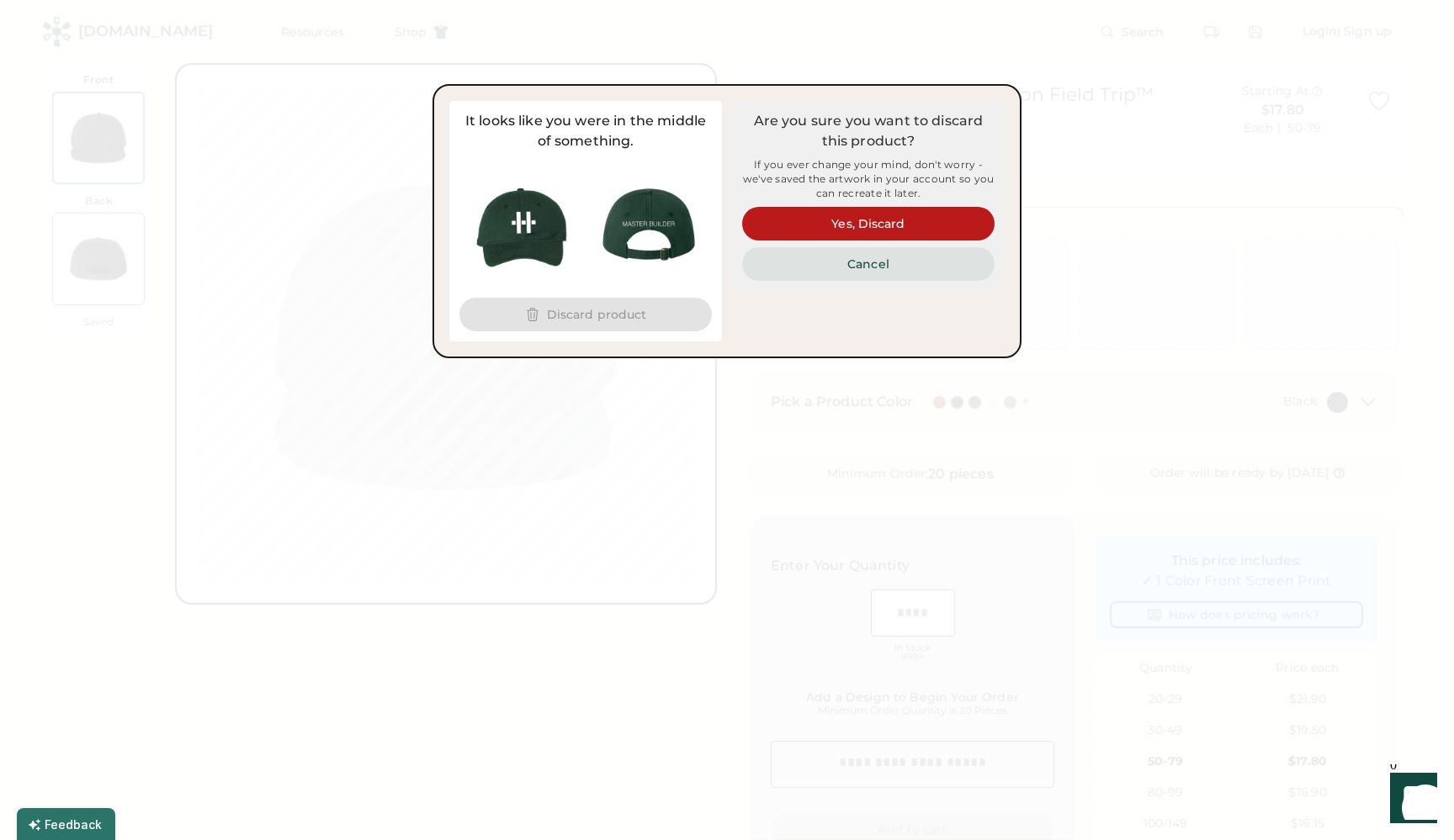
click at [863, 260] on button "Cancel" at bounding box center [868, 264] width 253 height 34
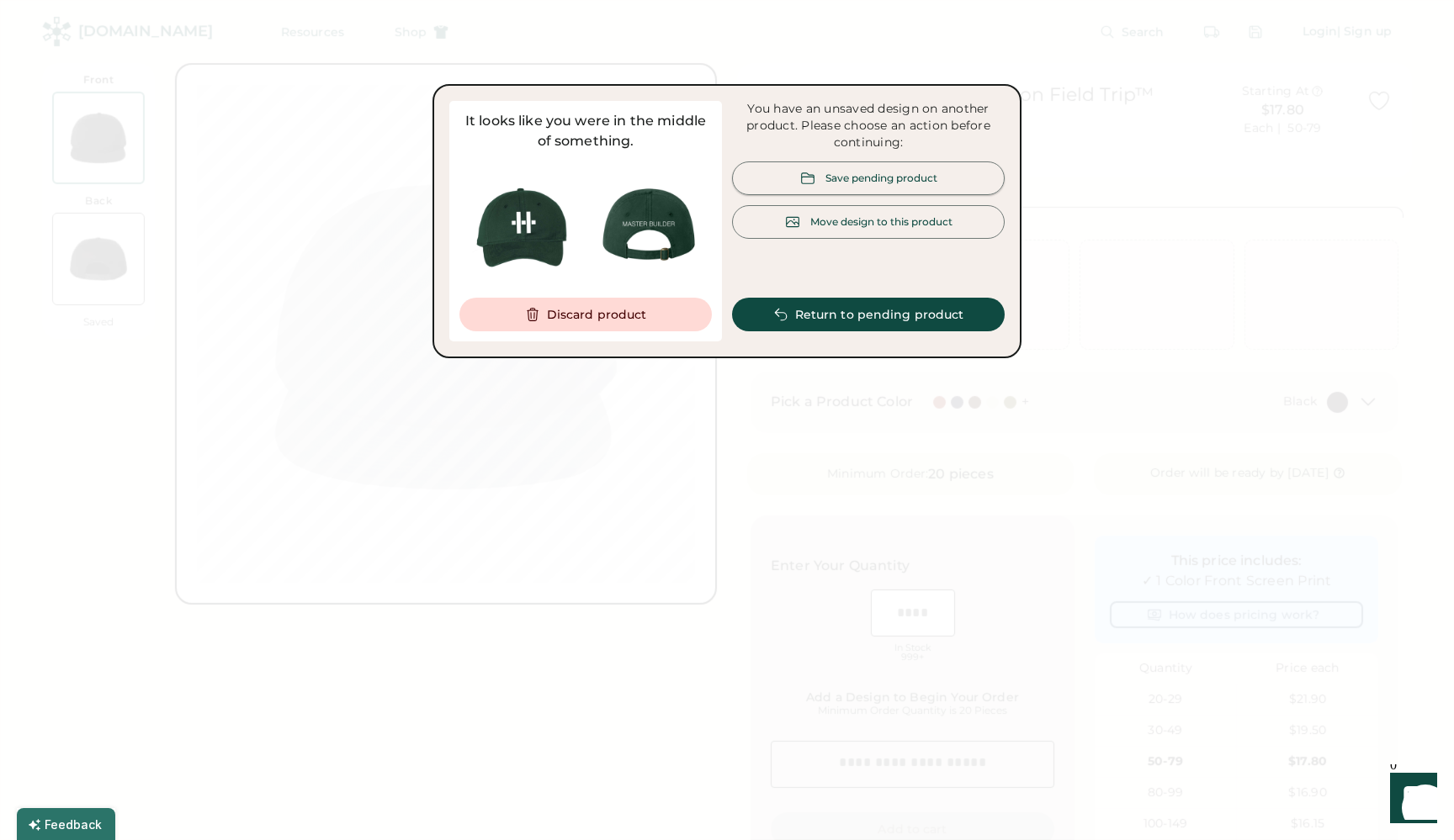
click at [857, 171] on div "Save pending product" at bounding box center [881, 178] width 111 height 14
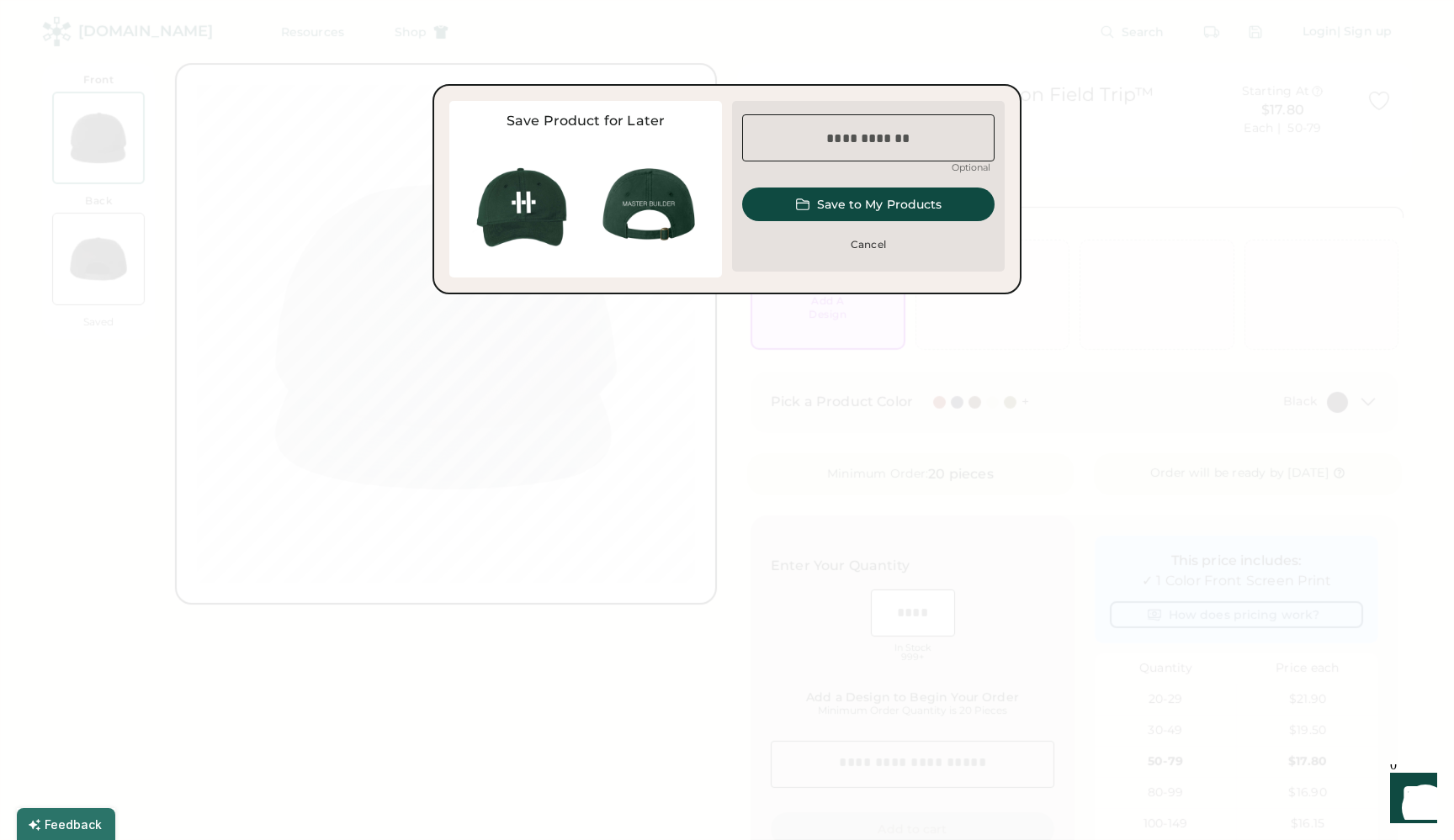
click at [831, 127] on input "input" at bounding box center [868, 137] width 253 height 47
type input "********"
click at [862, 197] on button "Save to My Products" at bounding box center [868, 205] width 253 height 34
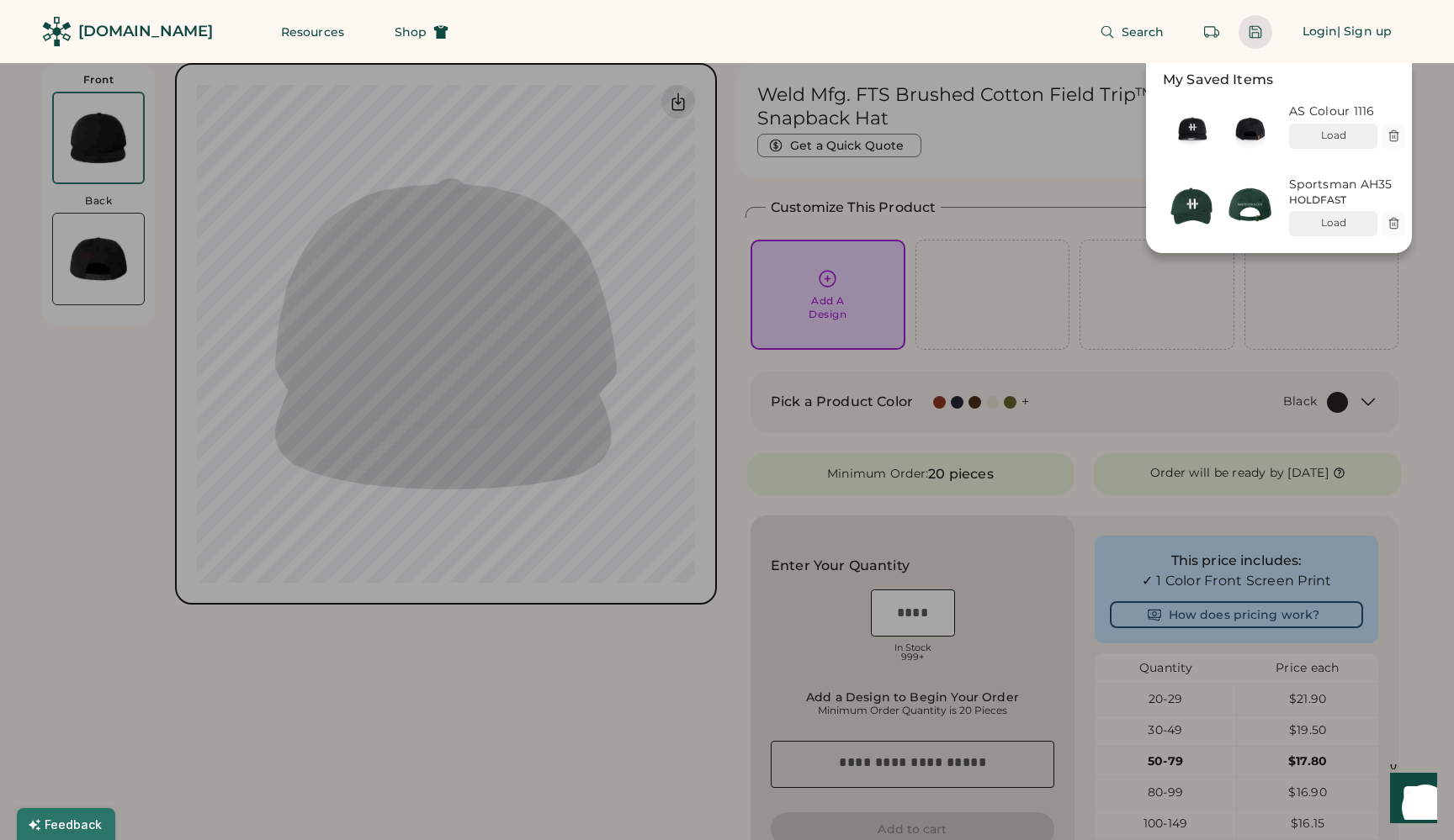
click at [130, 381] on div at bounding box center [727, 420] width 1454 height 840
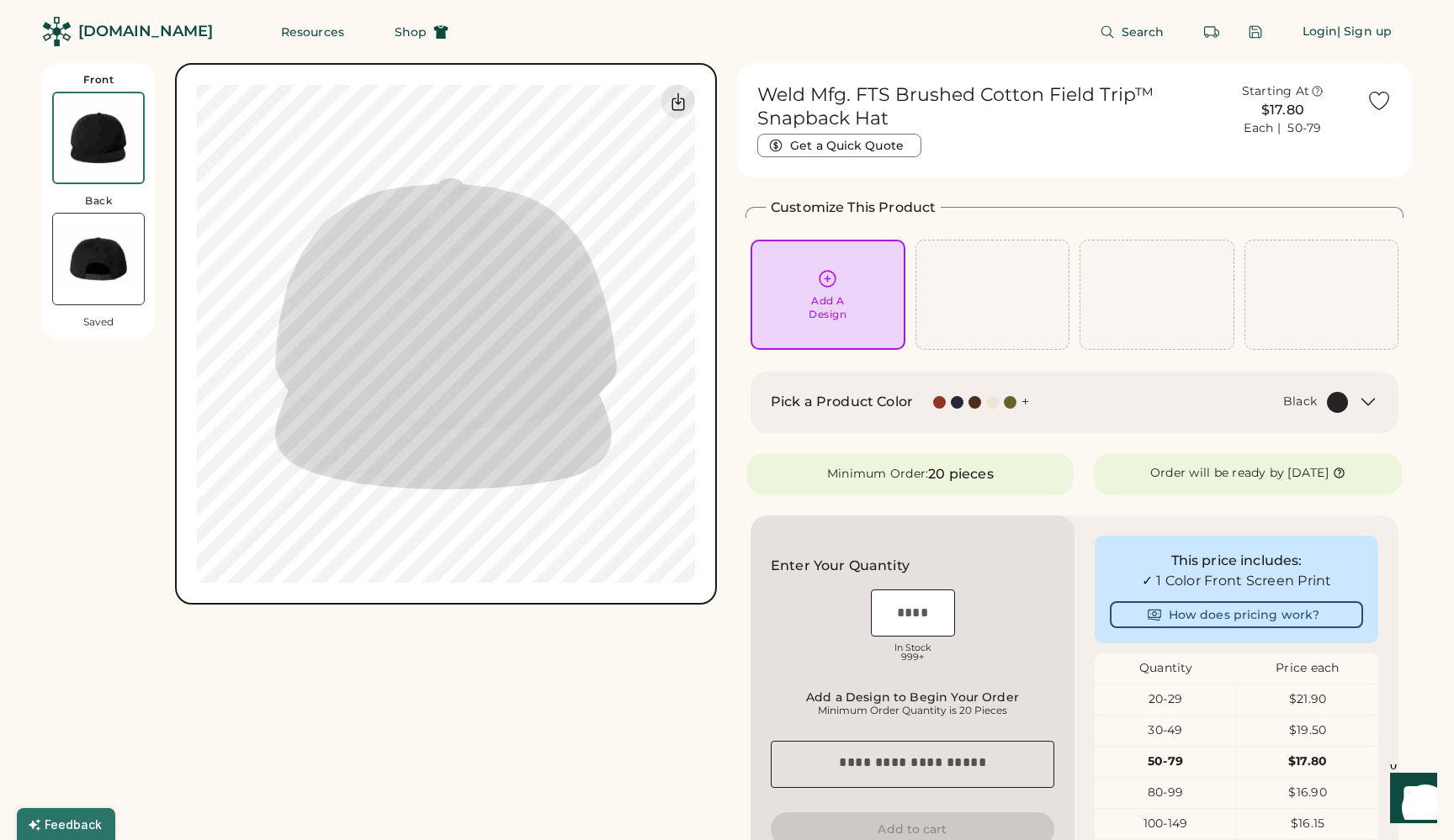
click at [1007, 401] on div at bounding box center [1009, 402] width 13 height 13
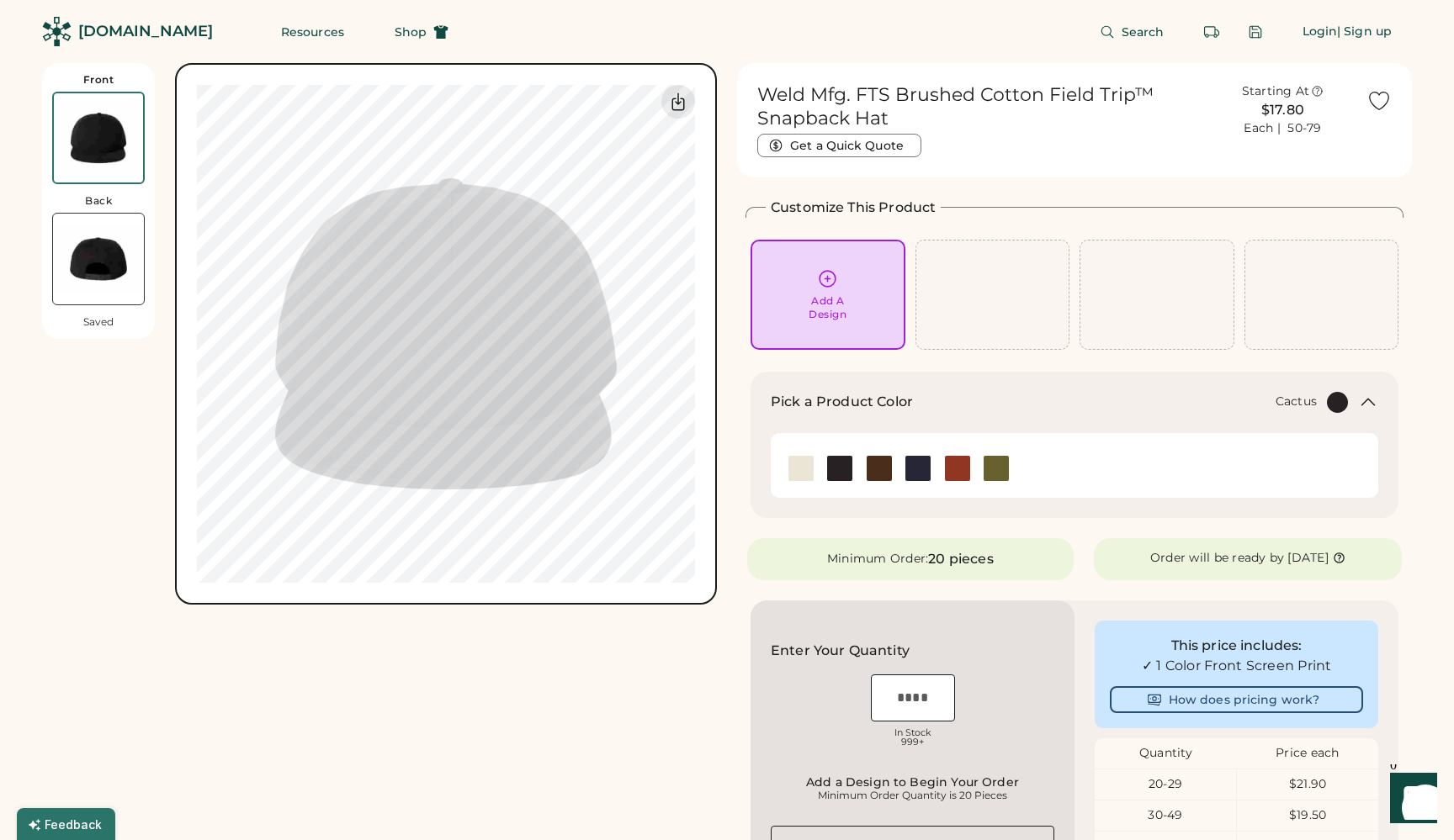
click at [993, 470] on img at bounding box center [996, 467] width 25 height 25
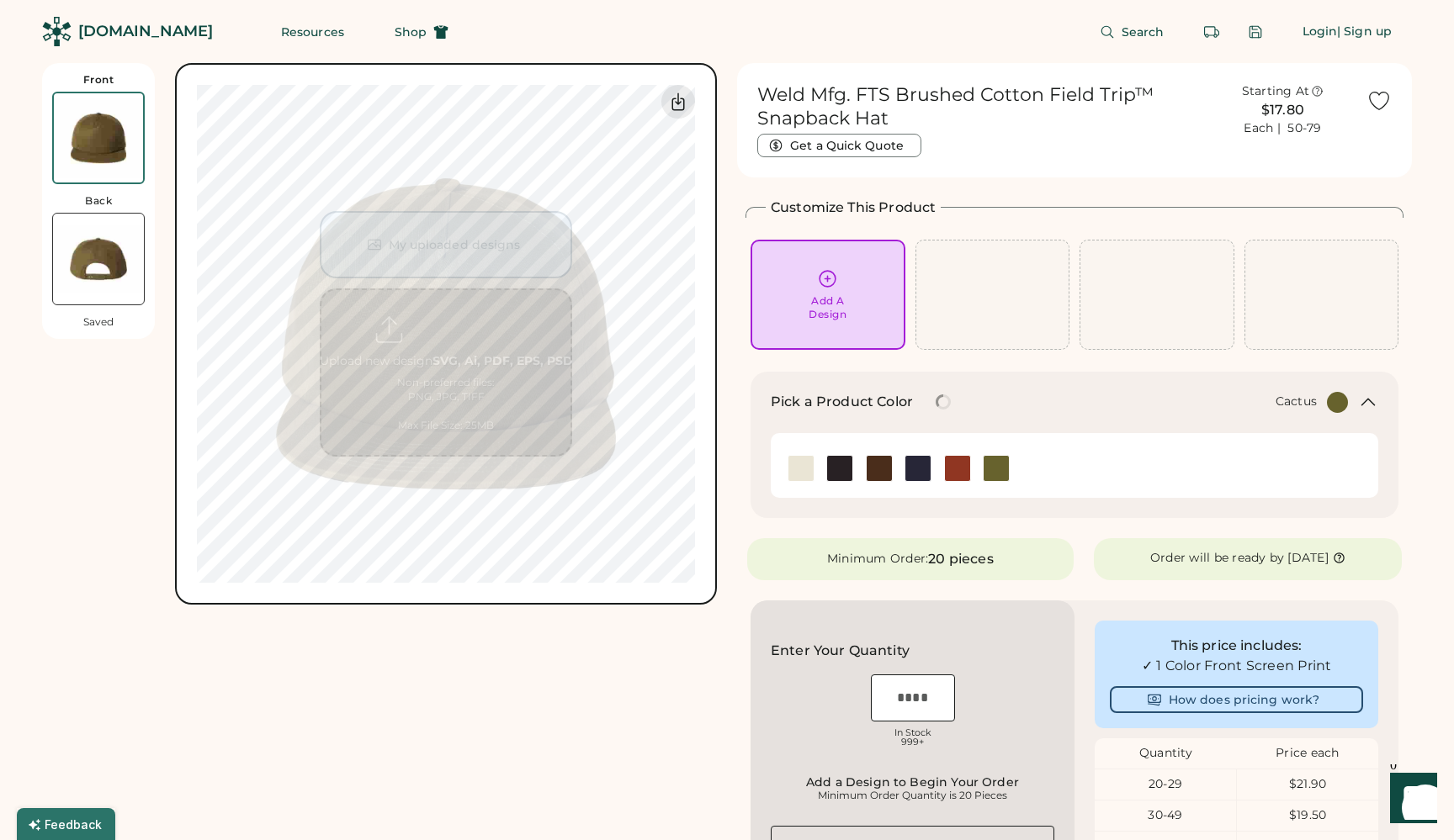
click at [104, 275] on img at bounding box center [97, 258] width 91 height 90
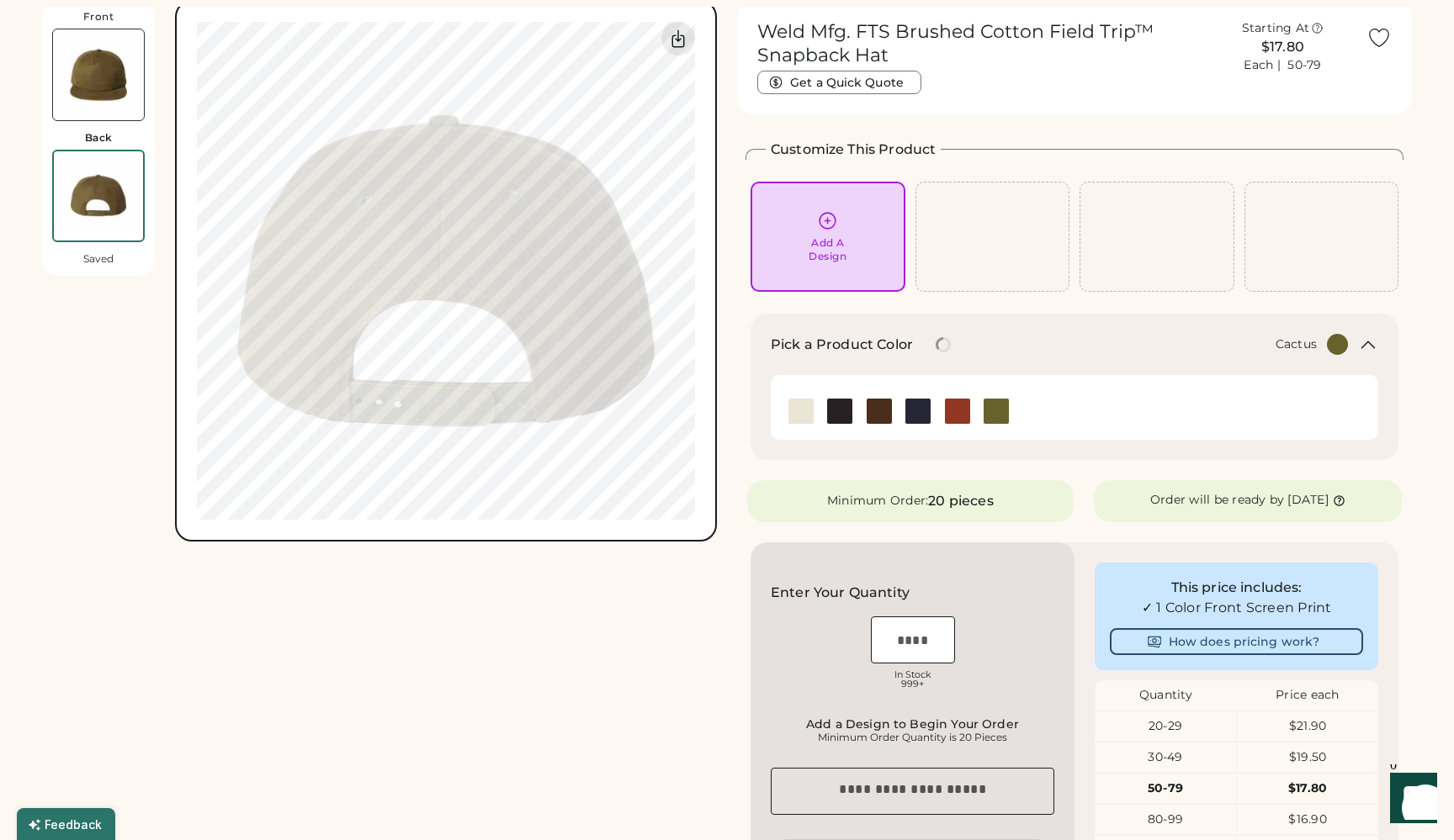
scroll to position [63, 0]
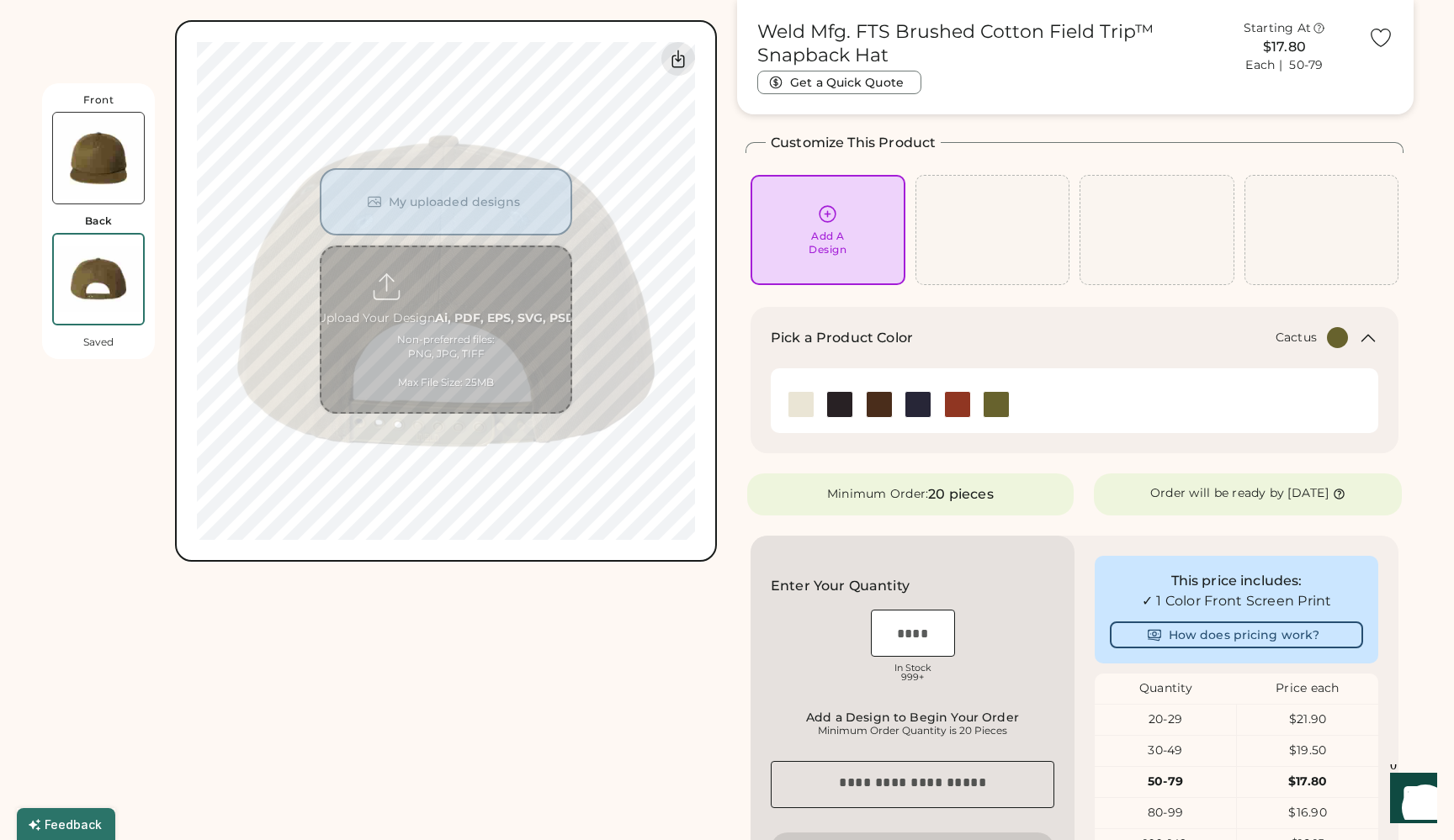
click at [116, 167] on img at bounding box center [97, 157] width 91 height 90
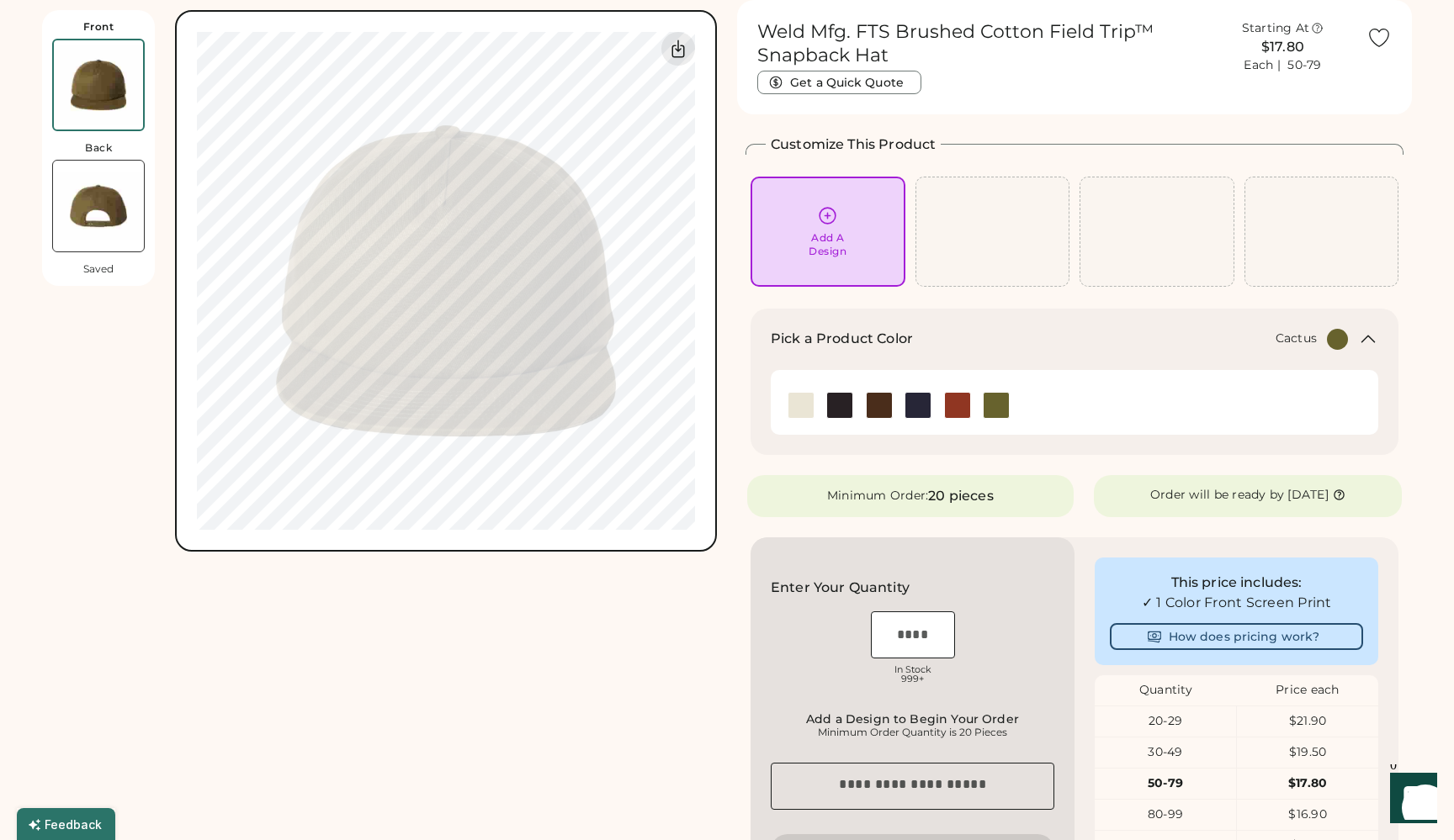
scroll to position [0, 0]
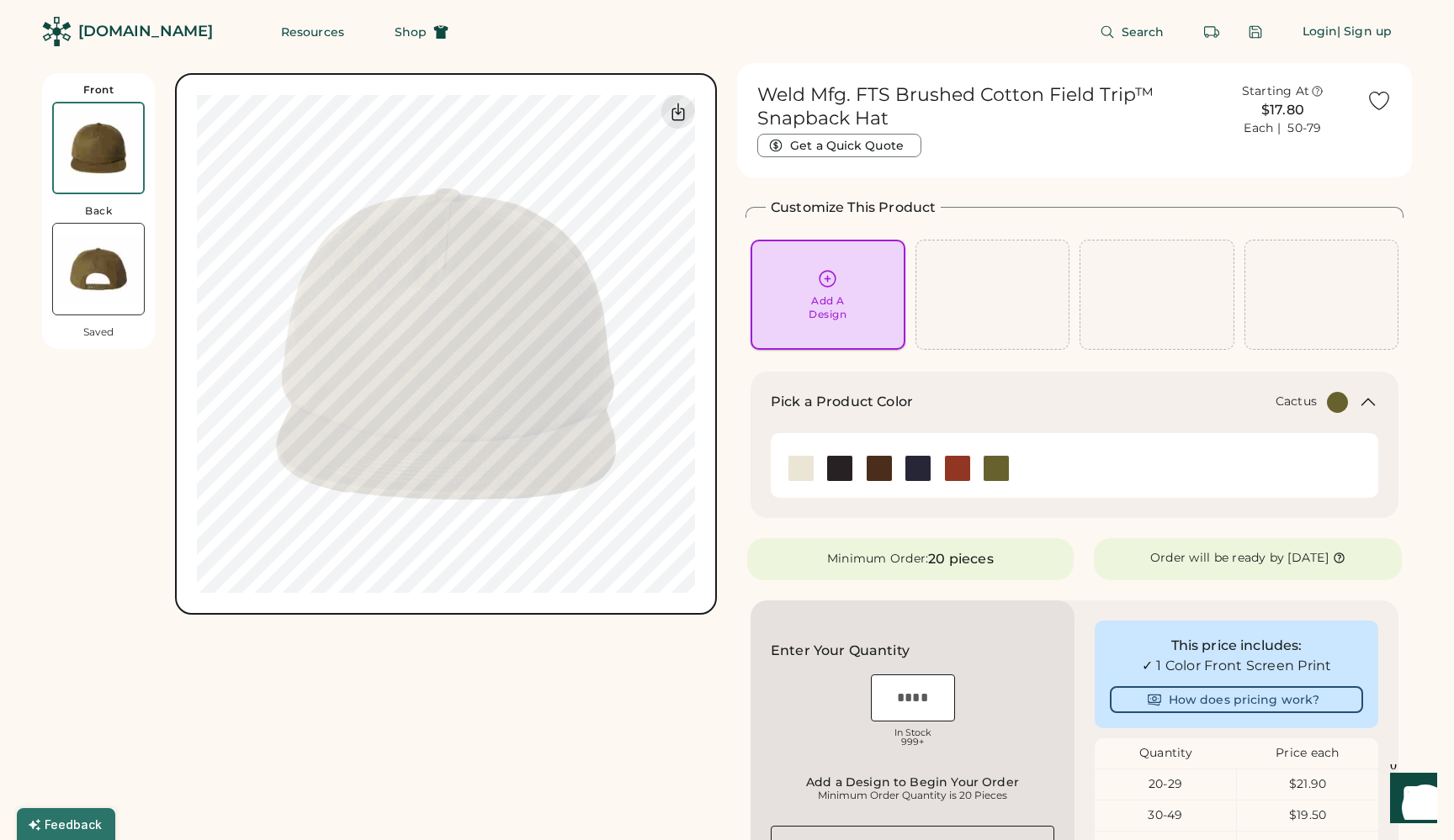
click at [826, 286] on icon at bounding box center [826, 278] width 21 height 21
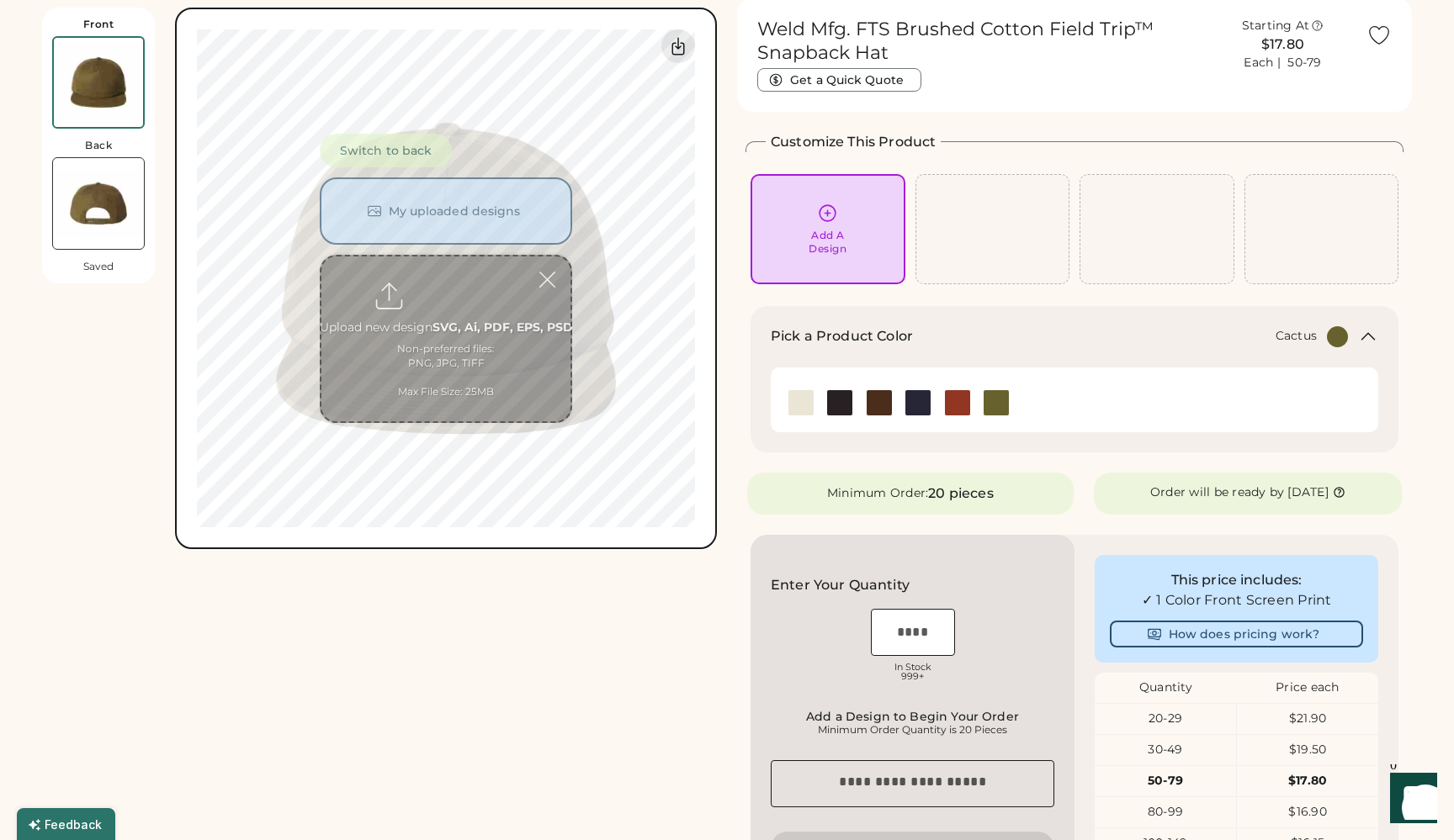
scroll to position [74, 0]
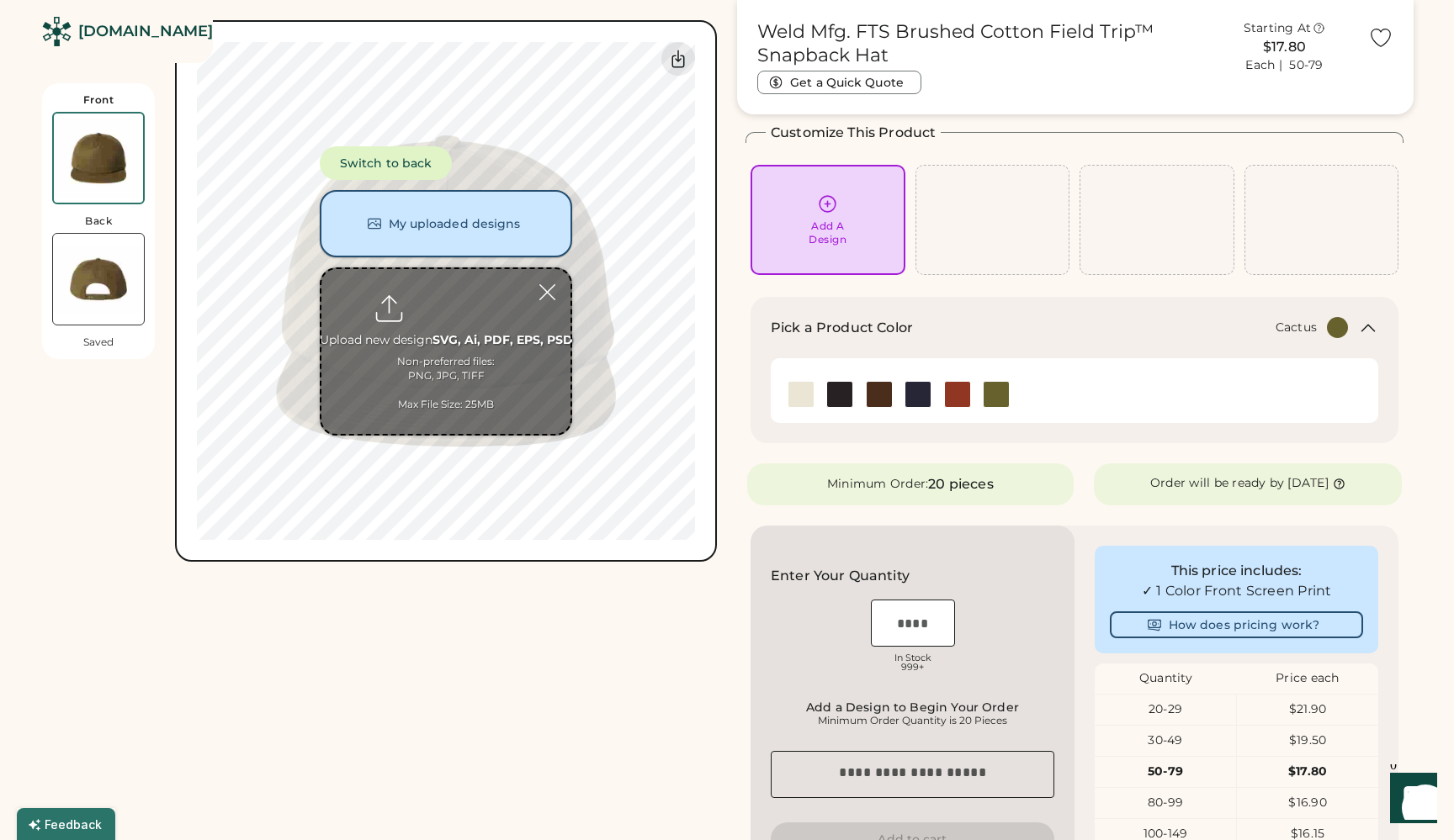
click at [435, 222] on button "My uploaded designs" at bounding box center [446, 224] width 253 height 68
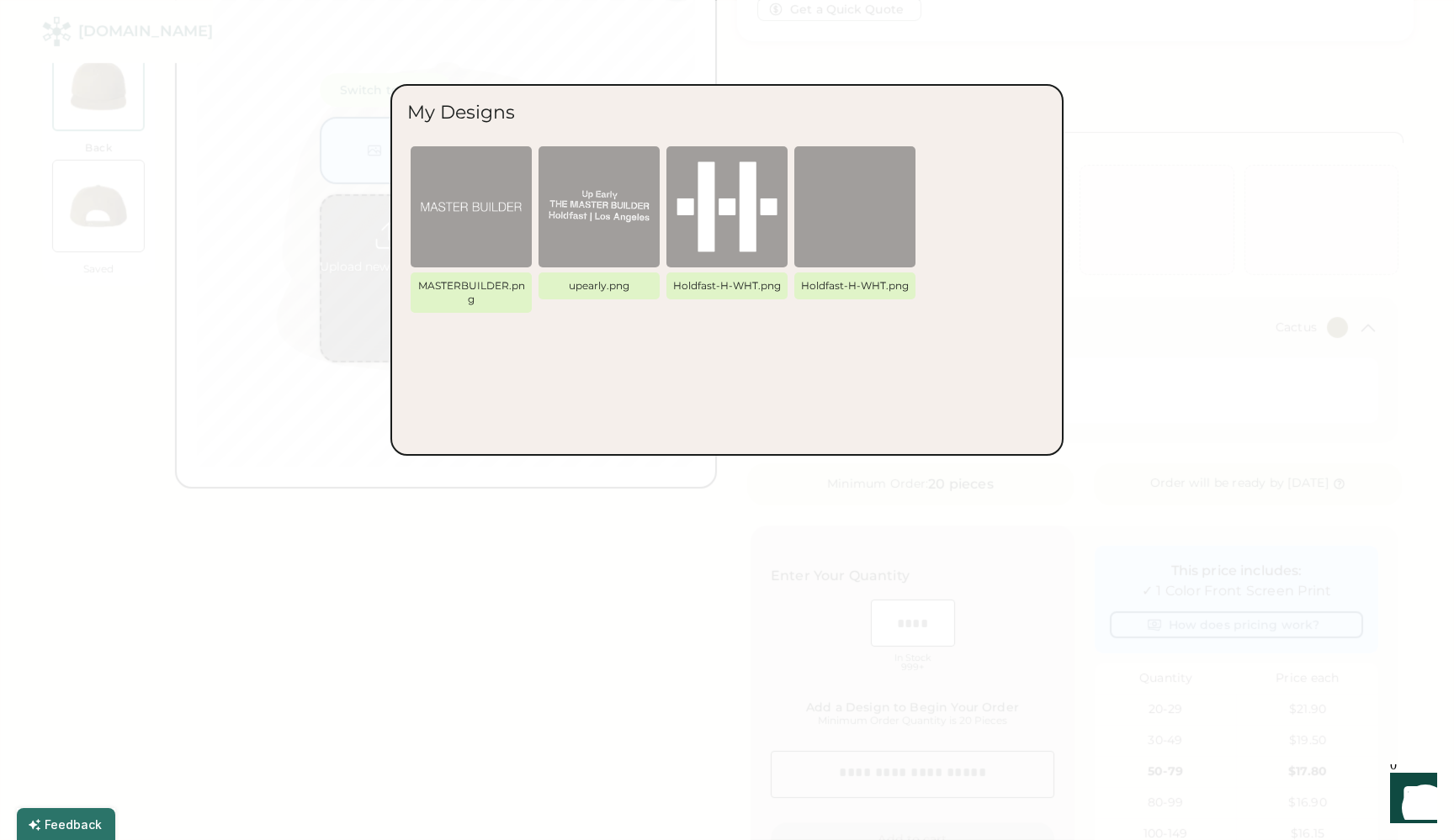
click at [712, 223] on img at bounding box center [726, 206] width 100 height 100
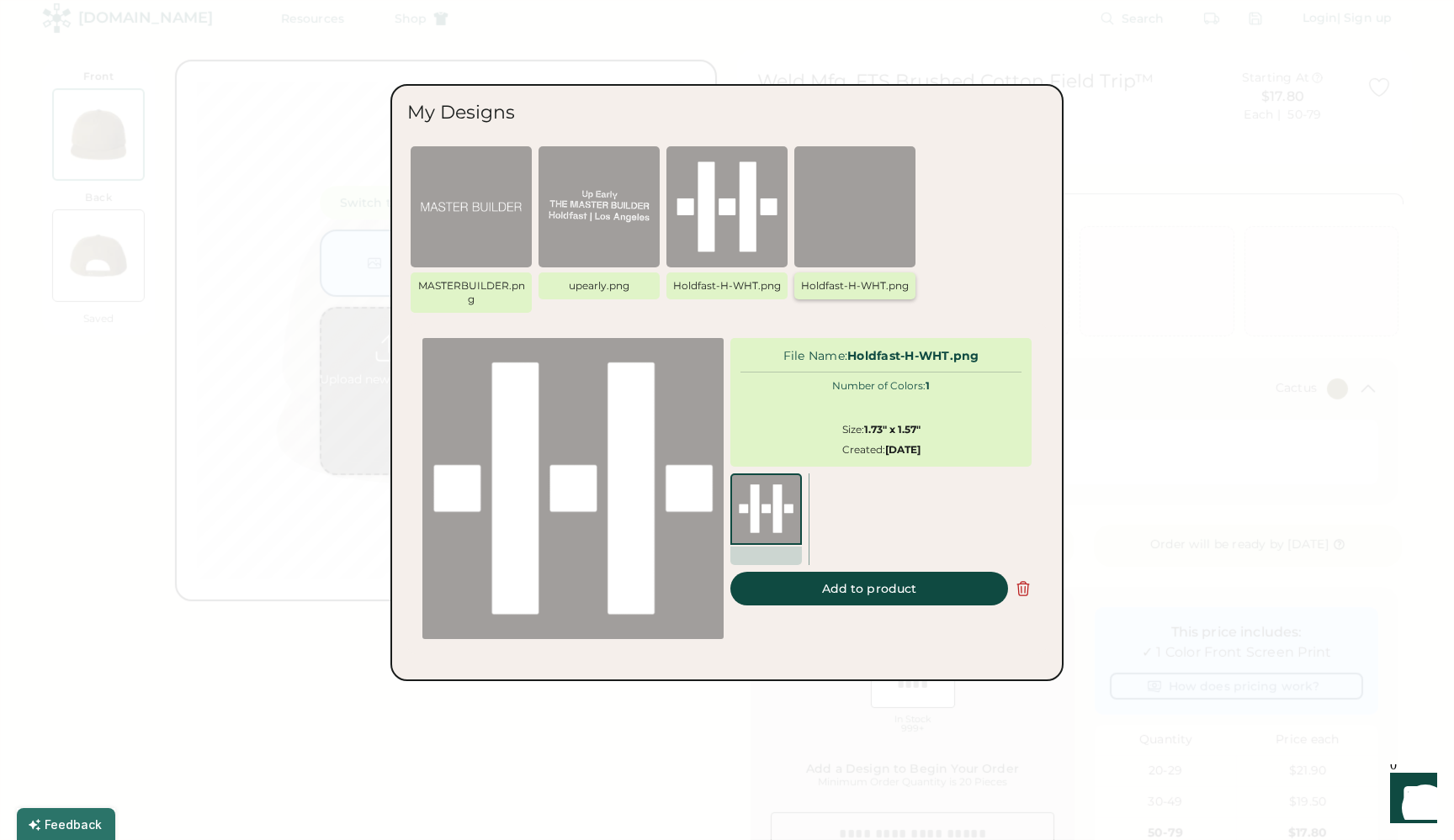
scroll to position [0, 0]
click at [864, 581] on button "Add to product" at bounding box center [868, 588] width 277 height 34
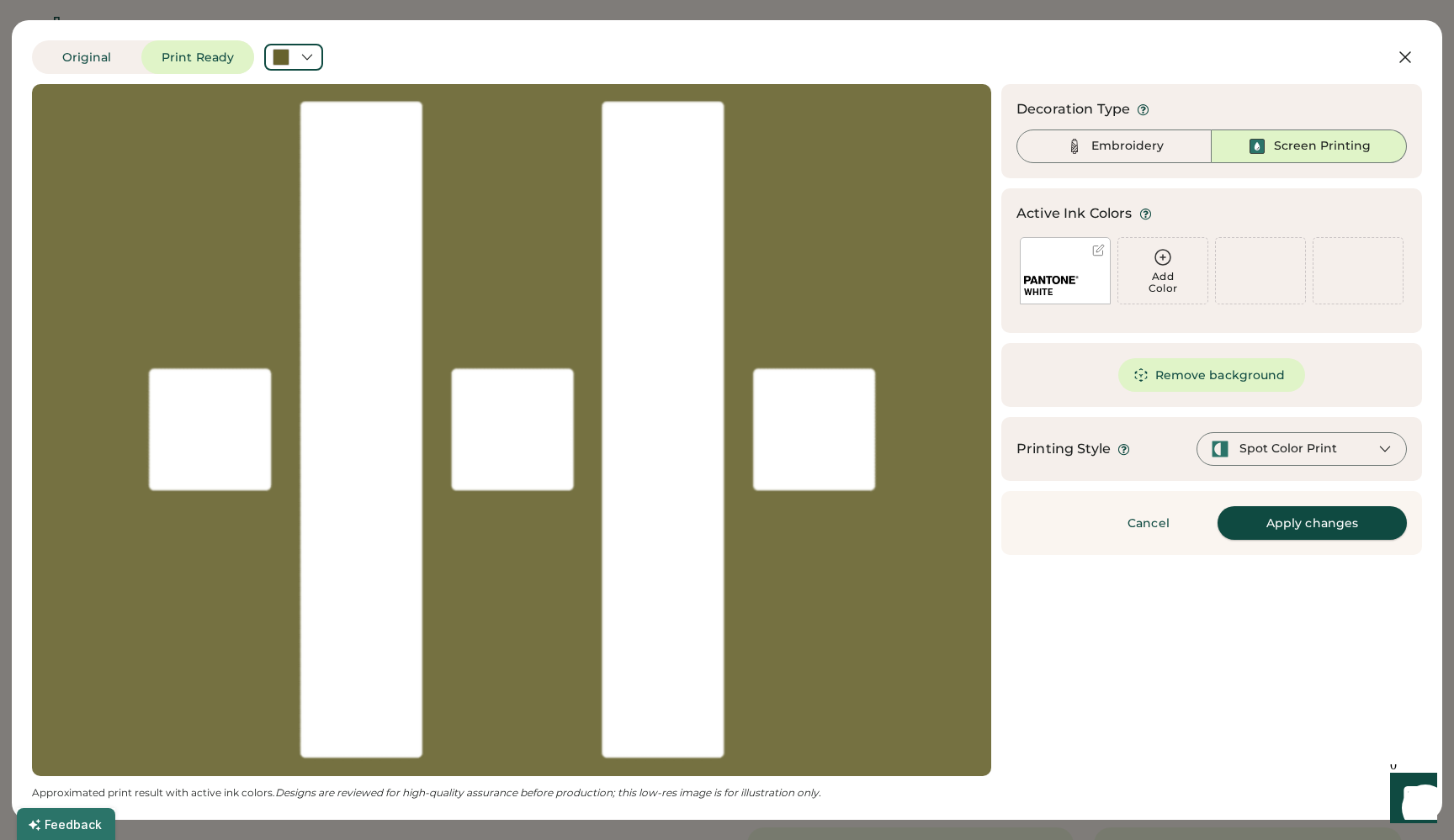
click at [1333, 520] on button "Apply changes" at bounding box center [1312, 523] width 189 height 34
type input "****"
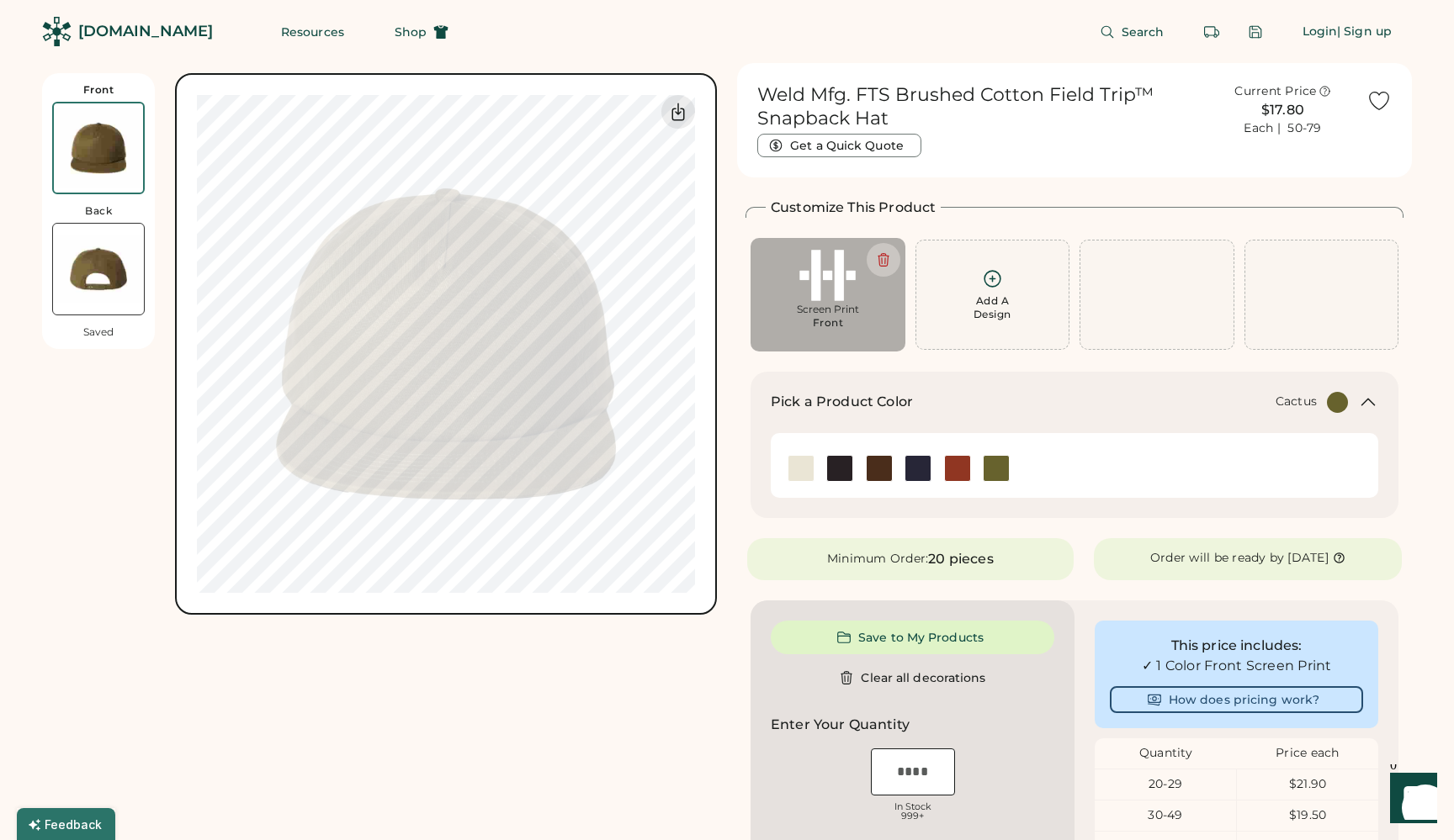
type input "****"
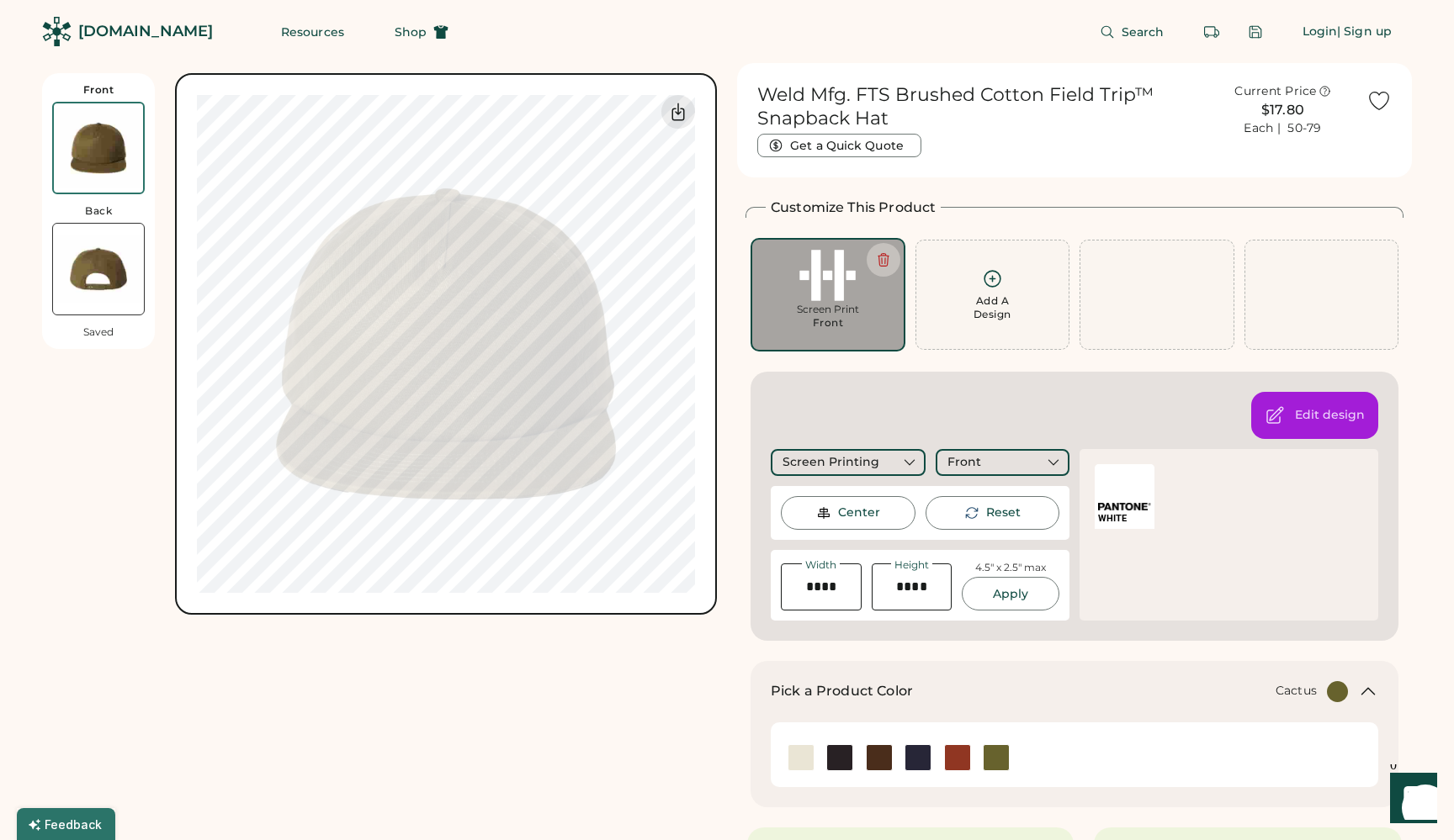
type input "****"
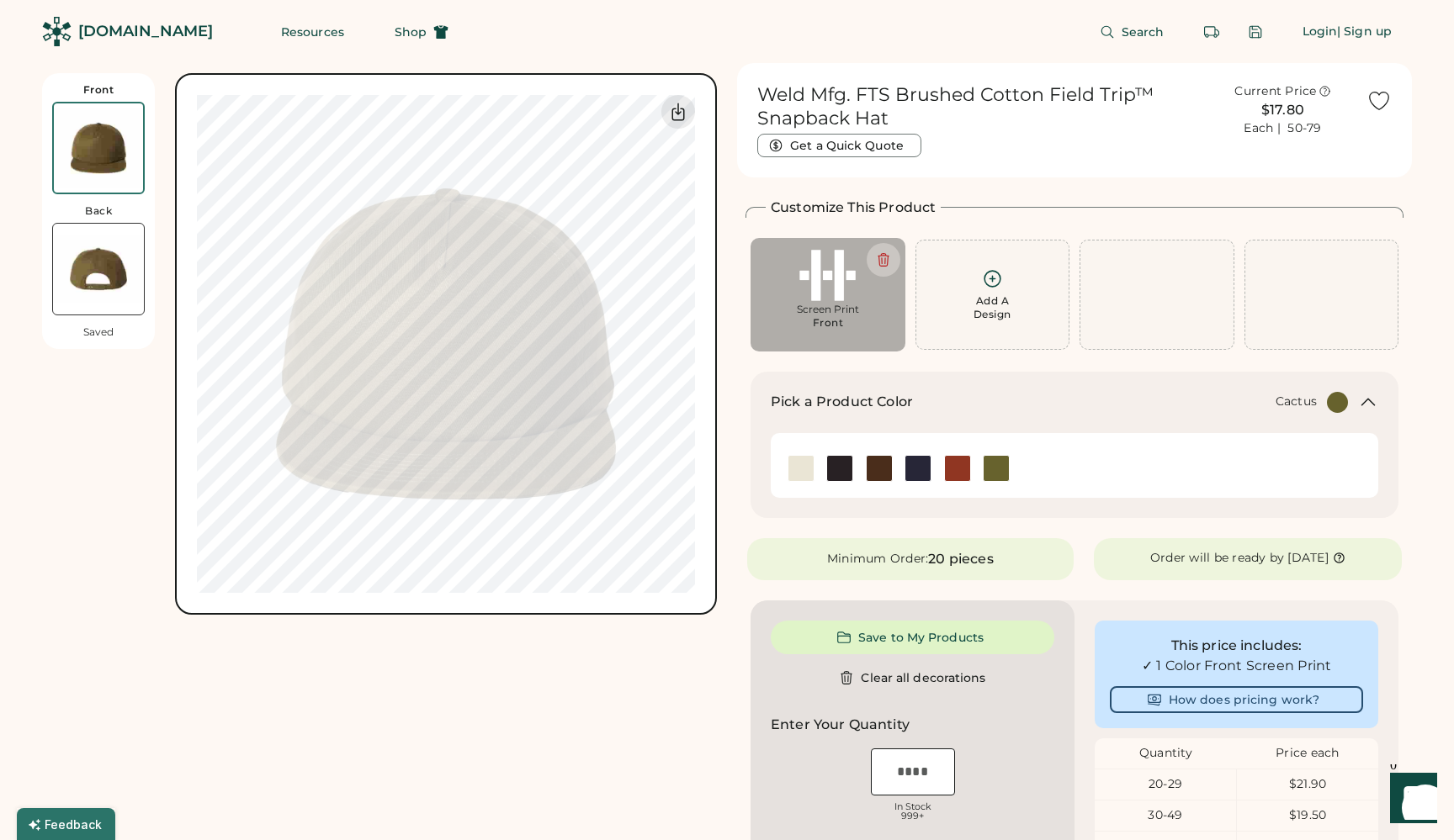
type input "****"
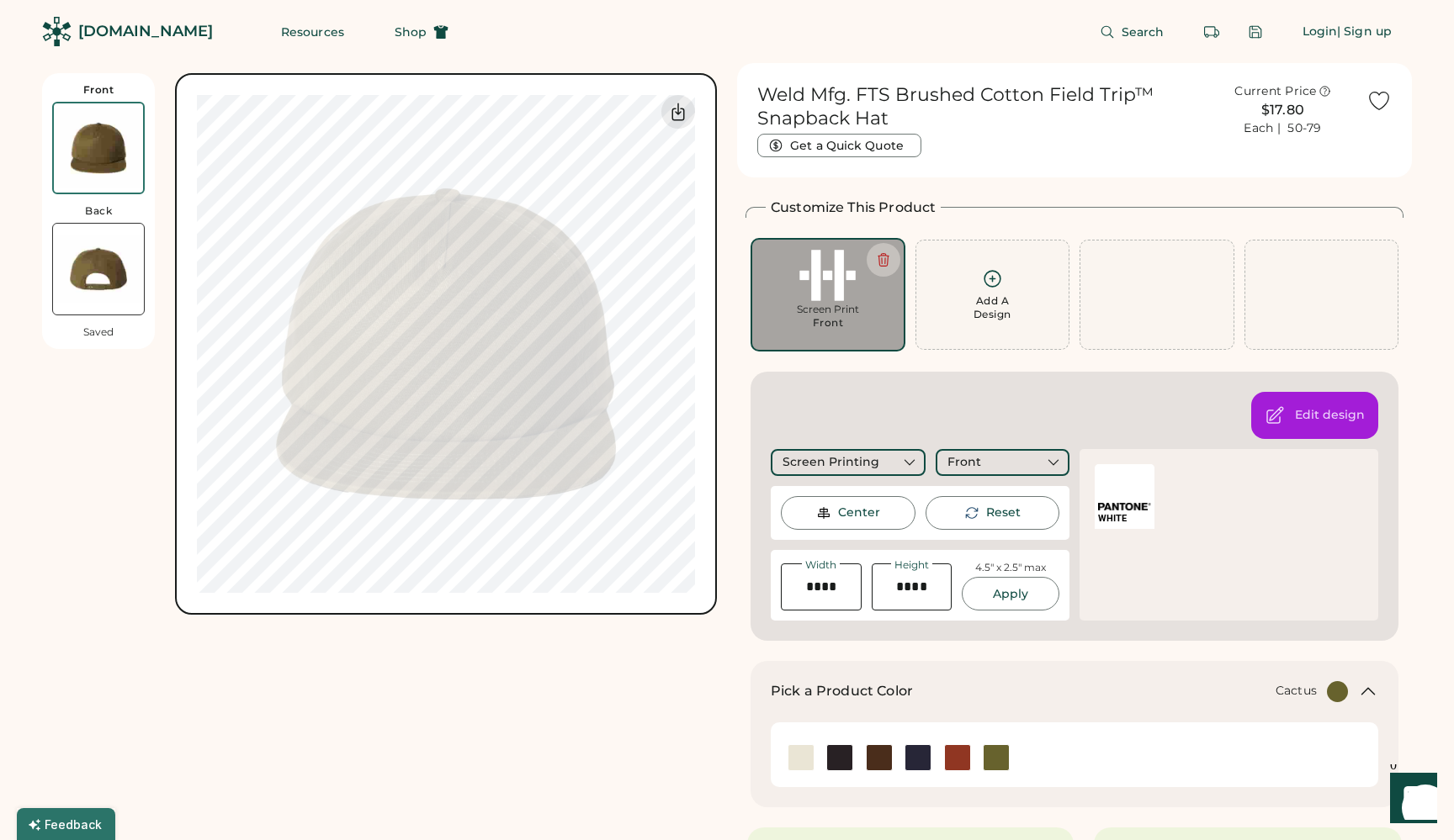
click at [722, 291] on div "Front Back Saved Switch to back My uploaded designs Upload new design SVG, Ai, …" at bounding box center [726, 815] width 1369 height 1506
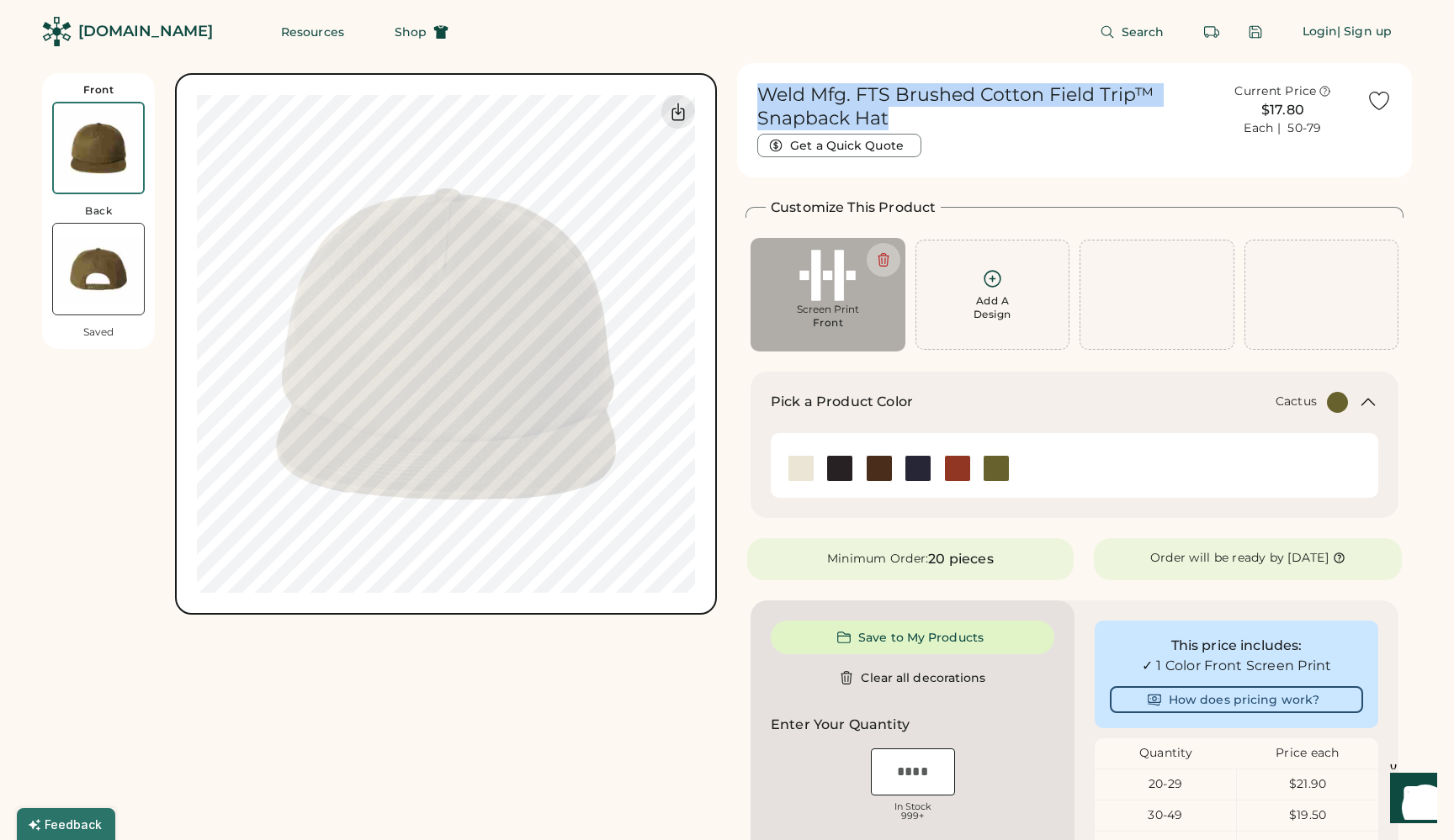
drag, startPoint x: 762, startPoint y: 96, endPoint x: 923, endPoint y: 120, distance: 162.8
click at [923, 120] on h1 "Weld Mfg. FTS Brushed Cotton Field Trip™ Snapback Hat" at bounding box center [978, 106] width 442 height 47
copy h1 "Weld Mfg. FTS Brushed Cotton Field Trip™ Snapback Hat"
